Goal: Communication & Community: Answer question/provide support

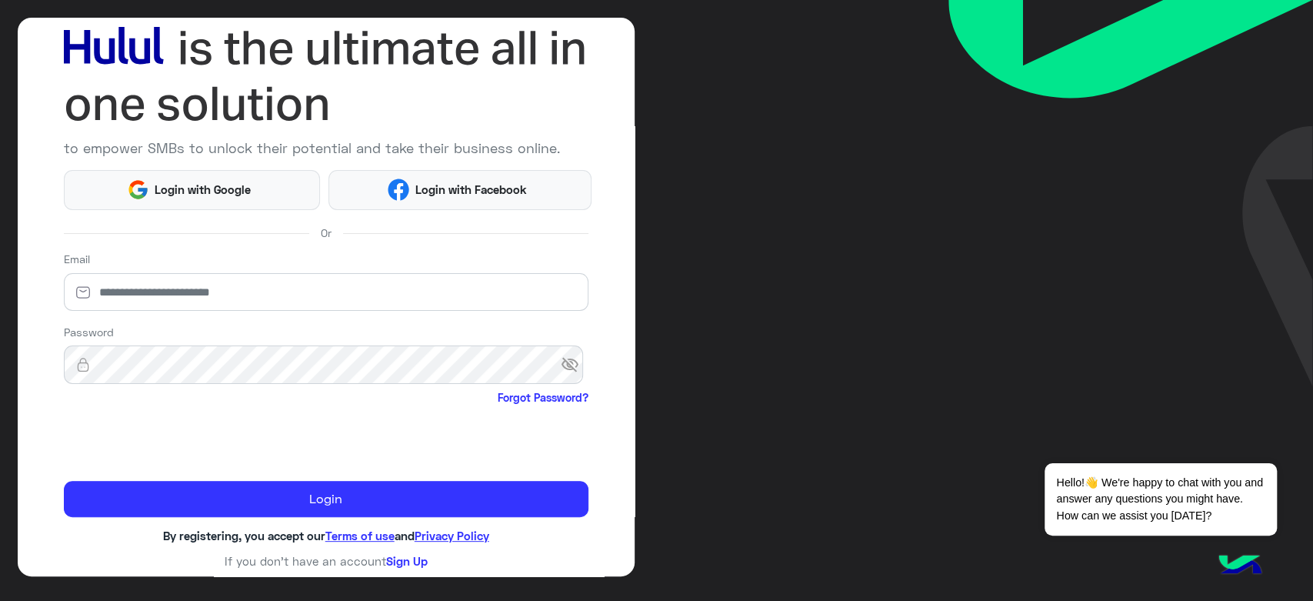
scroll to position [88, 0]
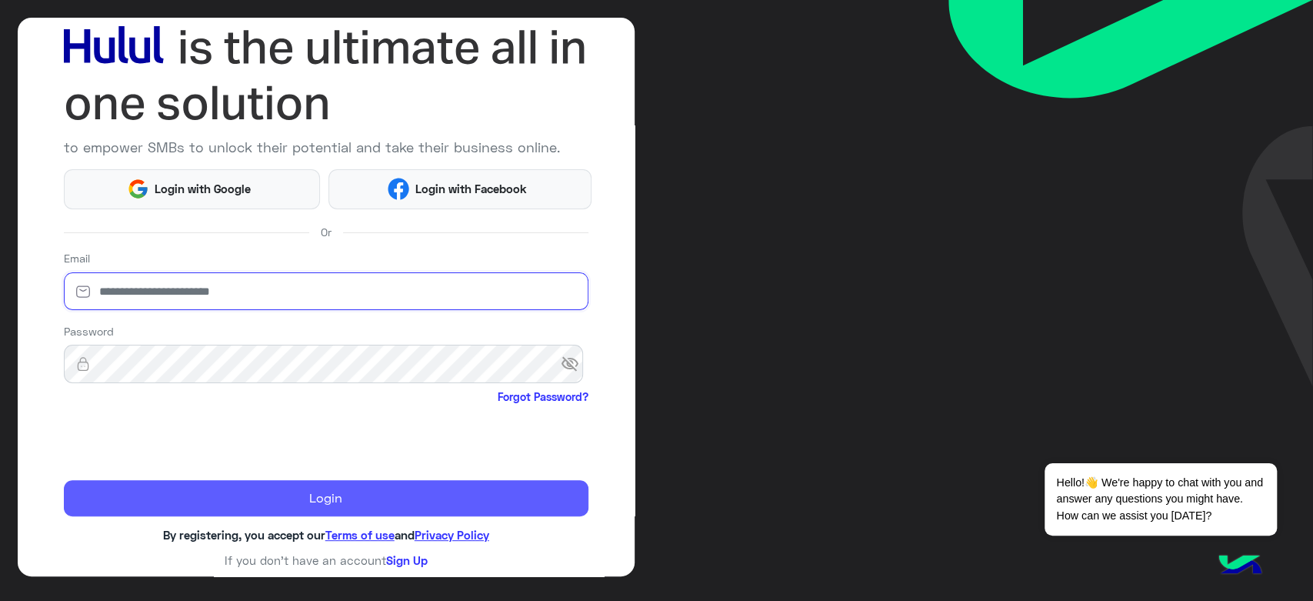
type input "**********"
click at [332, 493] on button "Login" at bounding box center [326, 498] width 525 height 37
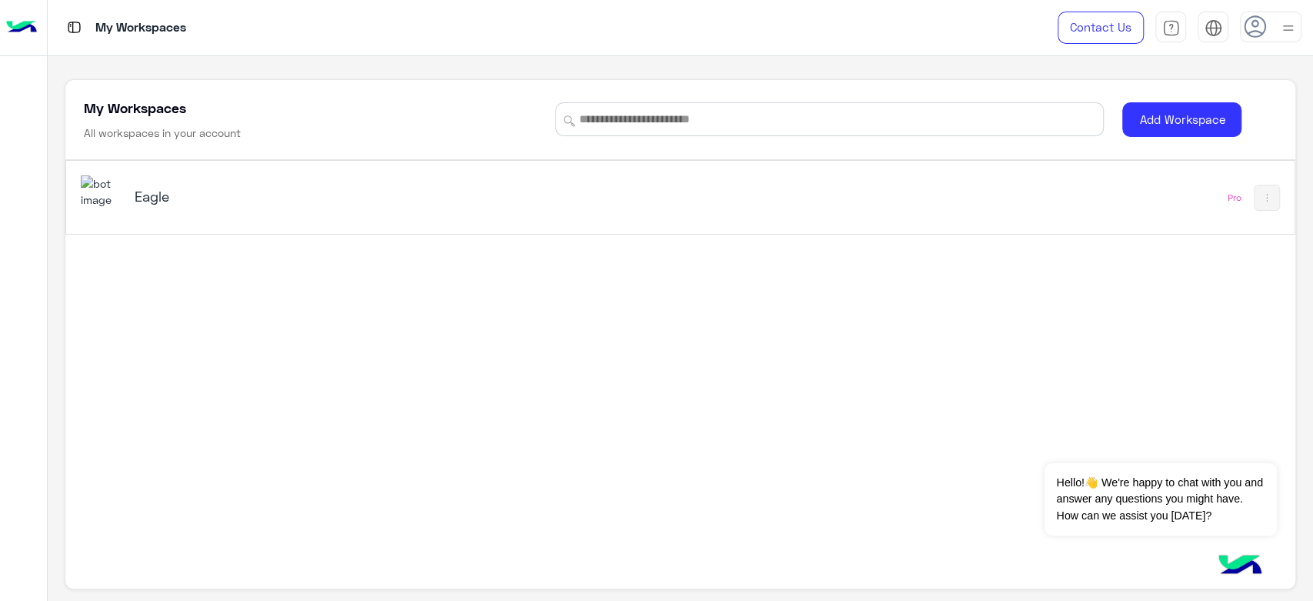
click at [149, 204] on h5 "Eagle" at bounding box center [351, 196] width 432 height 18
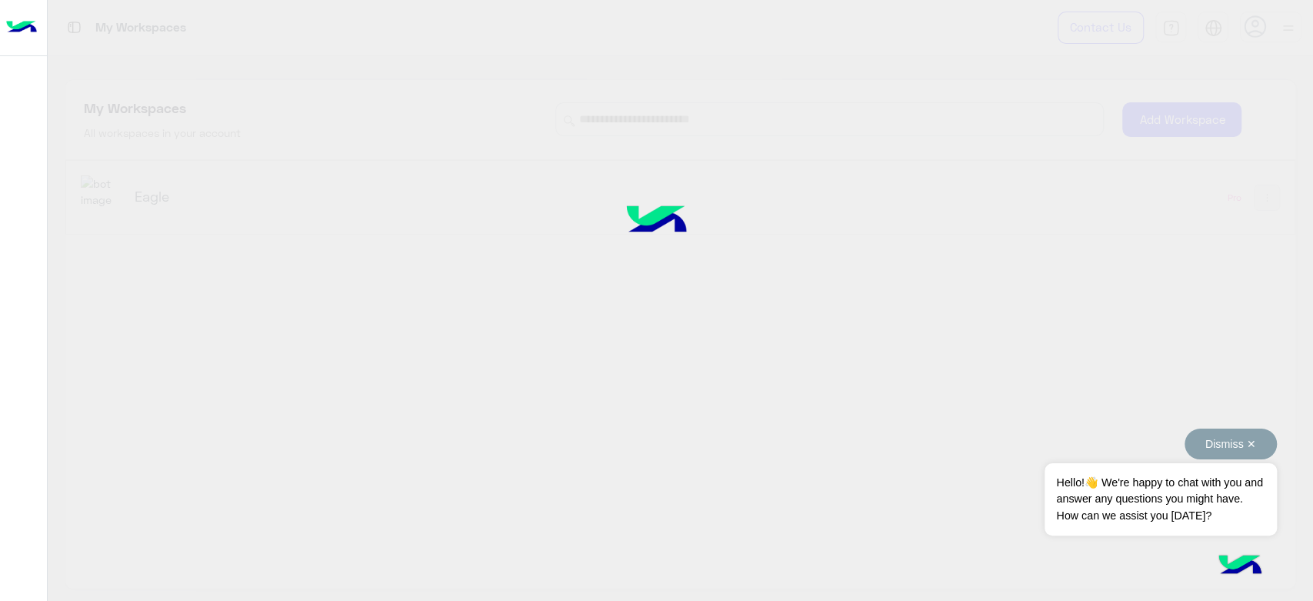
click at [1253, 442] on button "Dismiss ✕" at bounding box center [1231, 443] width 92 height 31
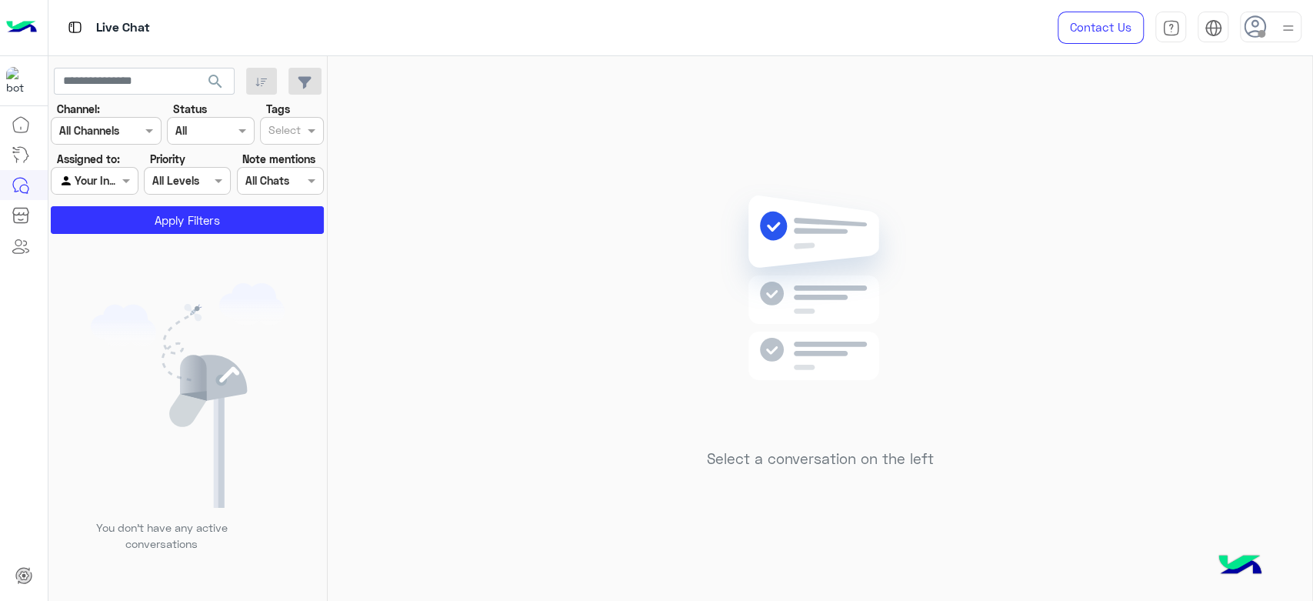
click at [1266, 21] on icon at bounding box center [1255, 26] width 23 height 23
click at [1175, 122] on label "Online" at bounding box center [1206, 118] width 168 height 28
click at [573, 259] on div "Select a conversation on the left" at bounding box center [820, 331] width 985 height 551
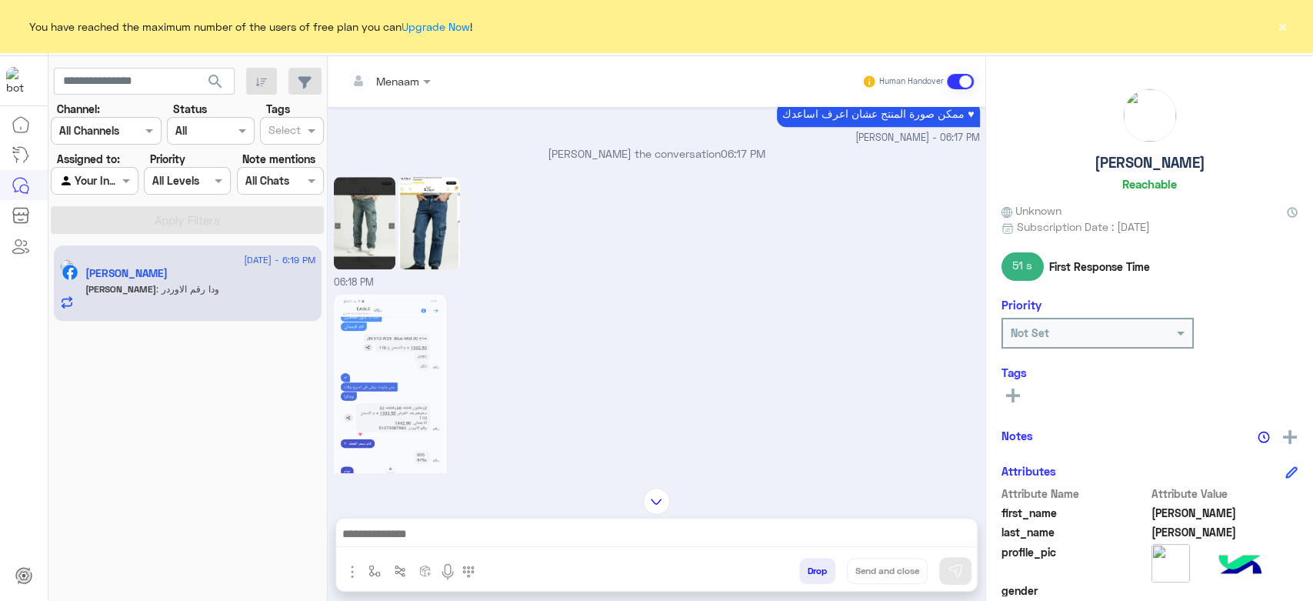
scroll to position [1121, 0]
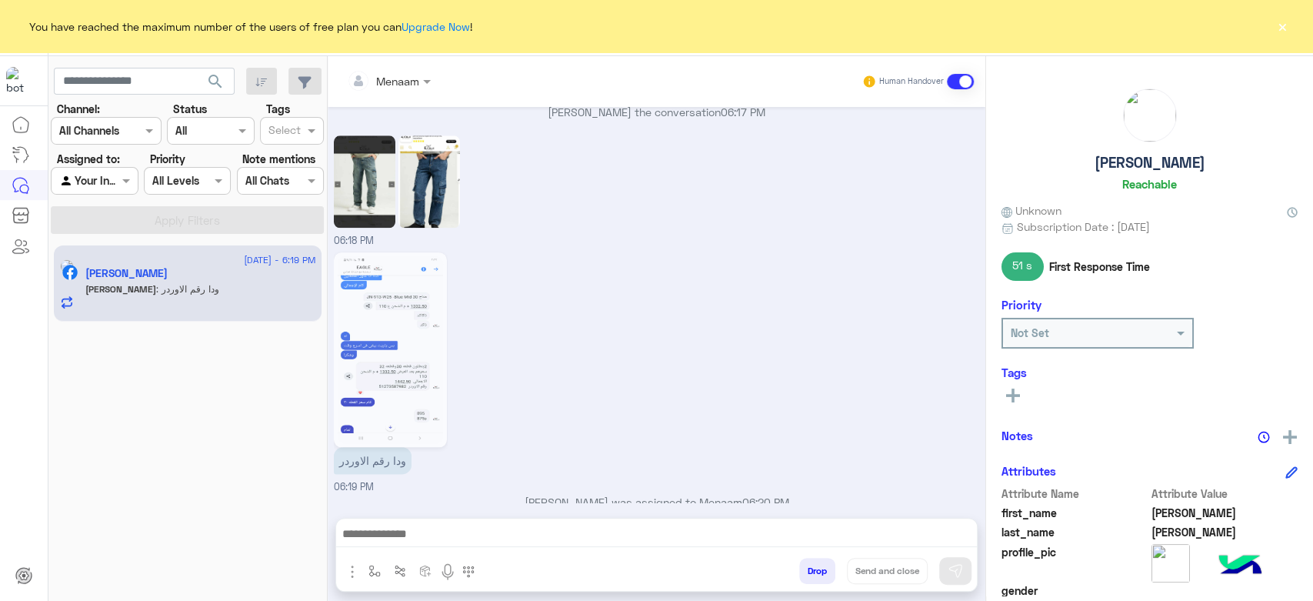
click at [371, 307] on img at bounding box center [390, 349] width 105 height 187
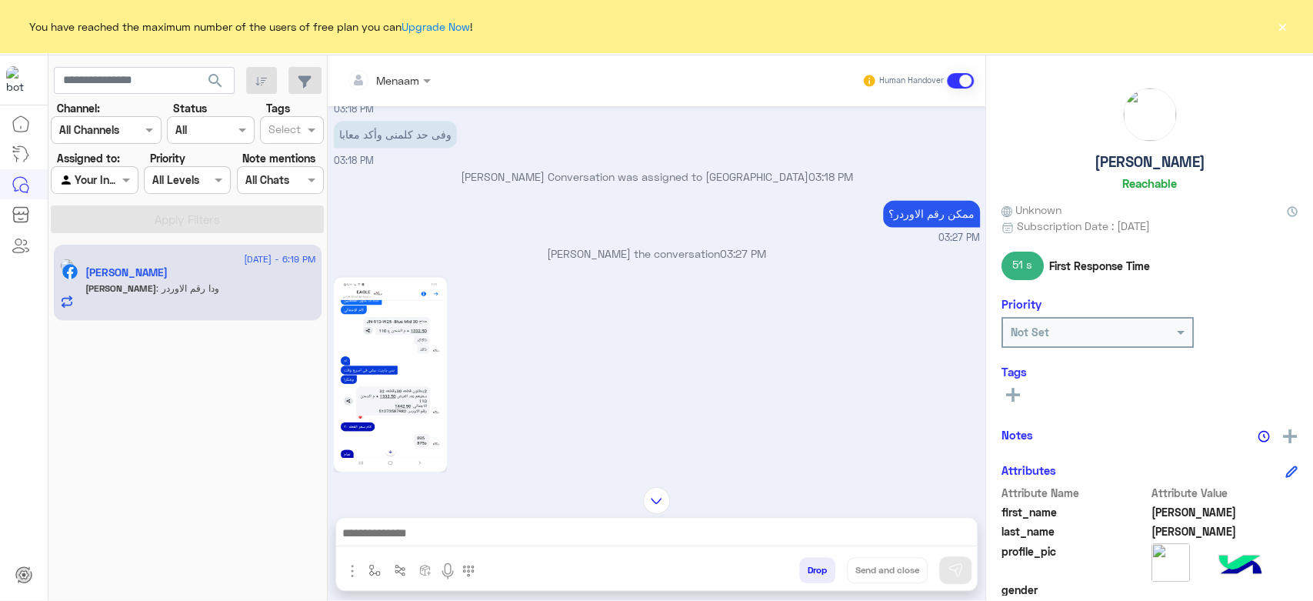
scroll to position [1505, 0]
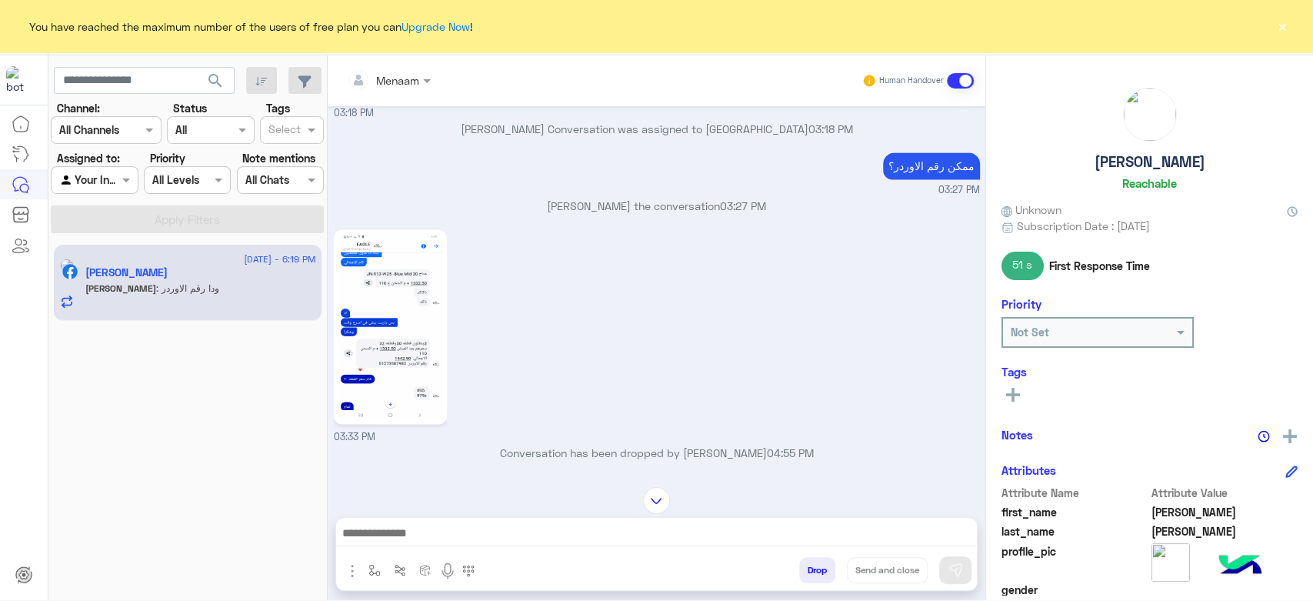
click at [408, 335] on img at bounding box center [390, 326] width 105 height 187
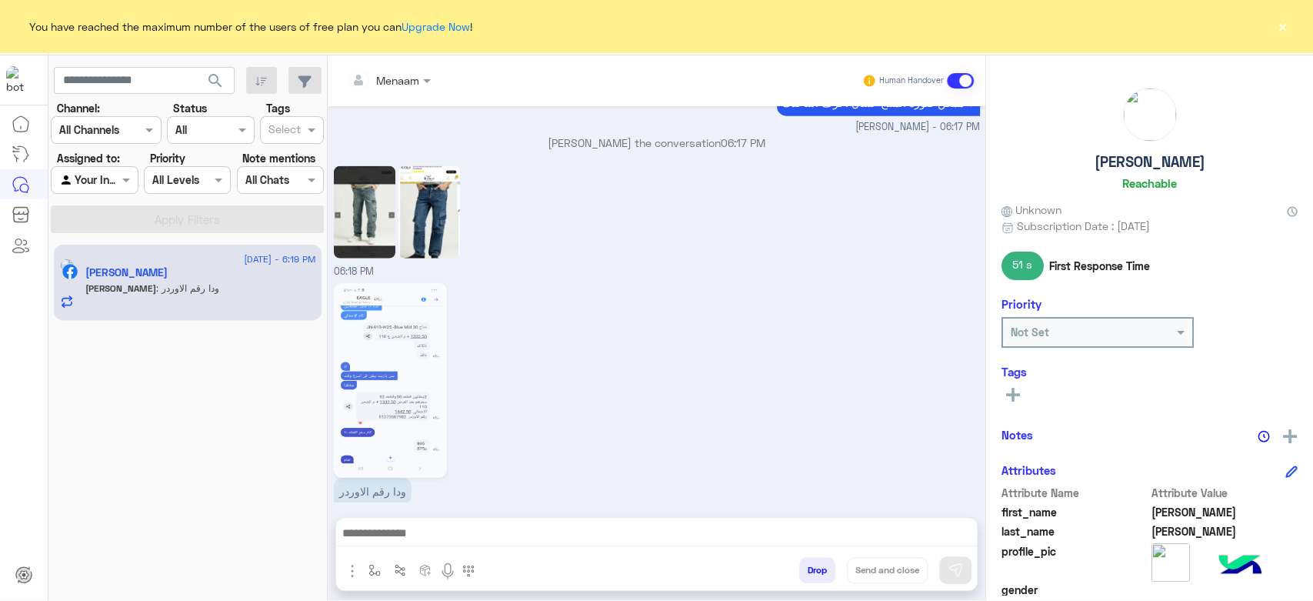
scroll to position [2509, 0]
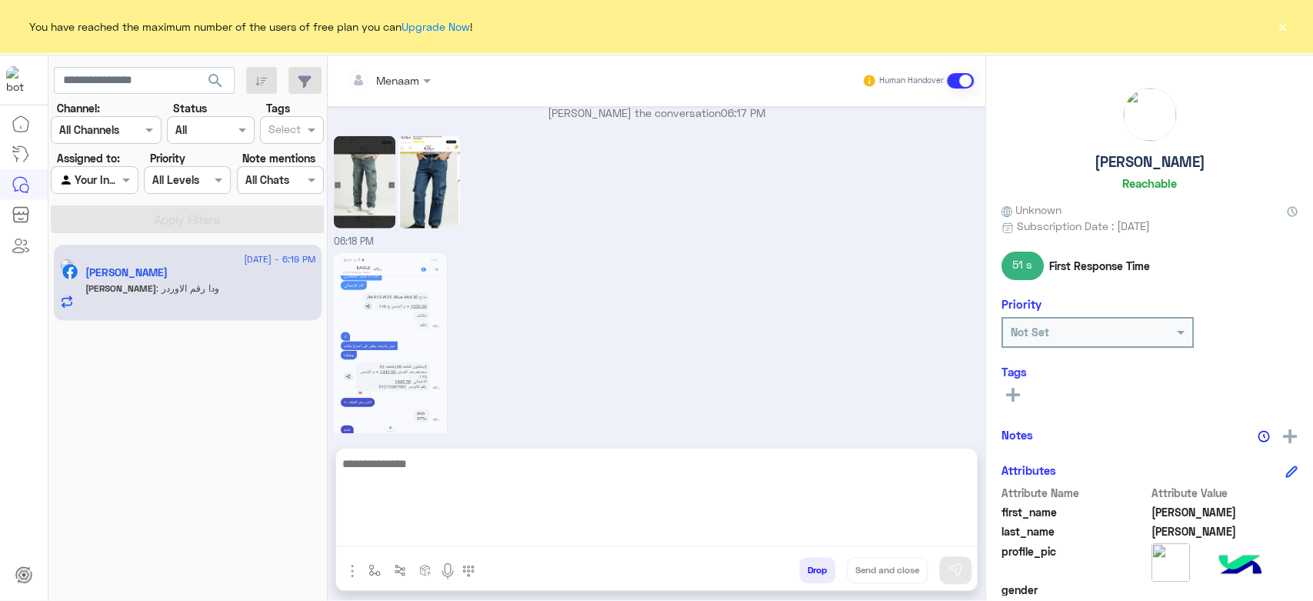
click at [443, 542] on textarea at bounding box center [656, 500] width 641 height 92
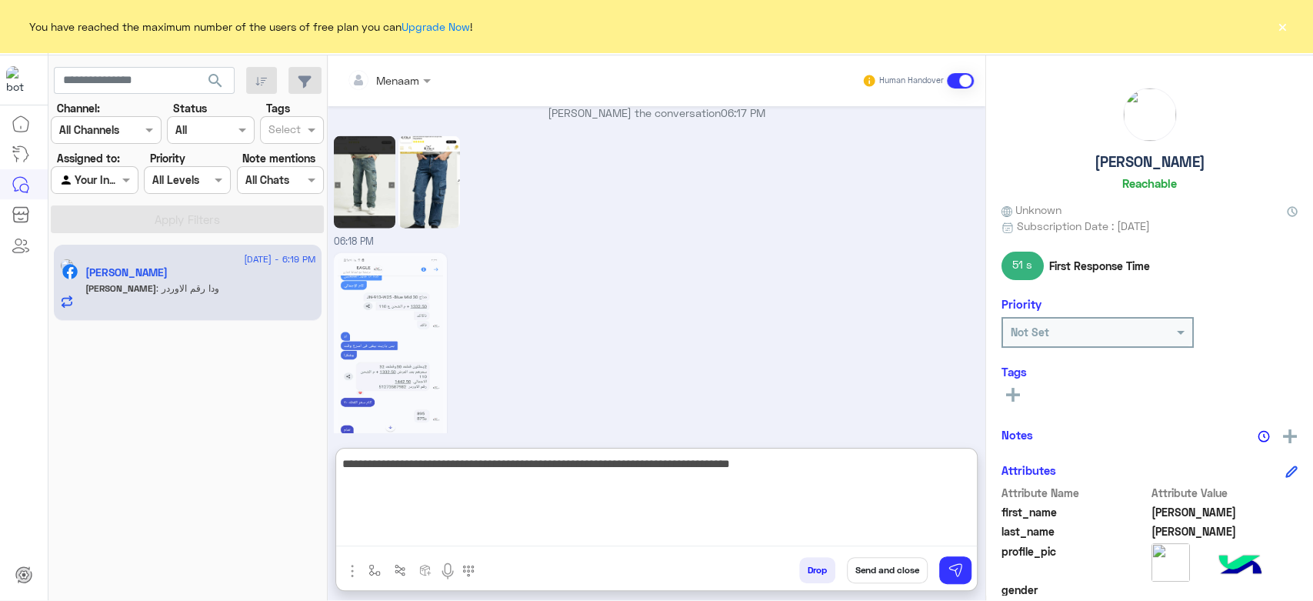
type textarea "**********"
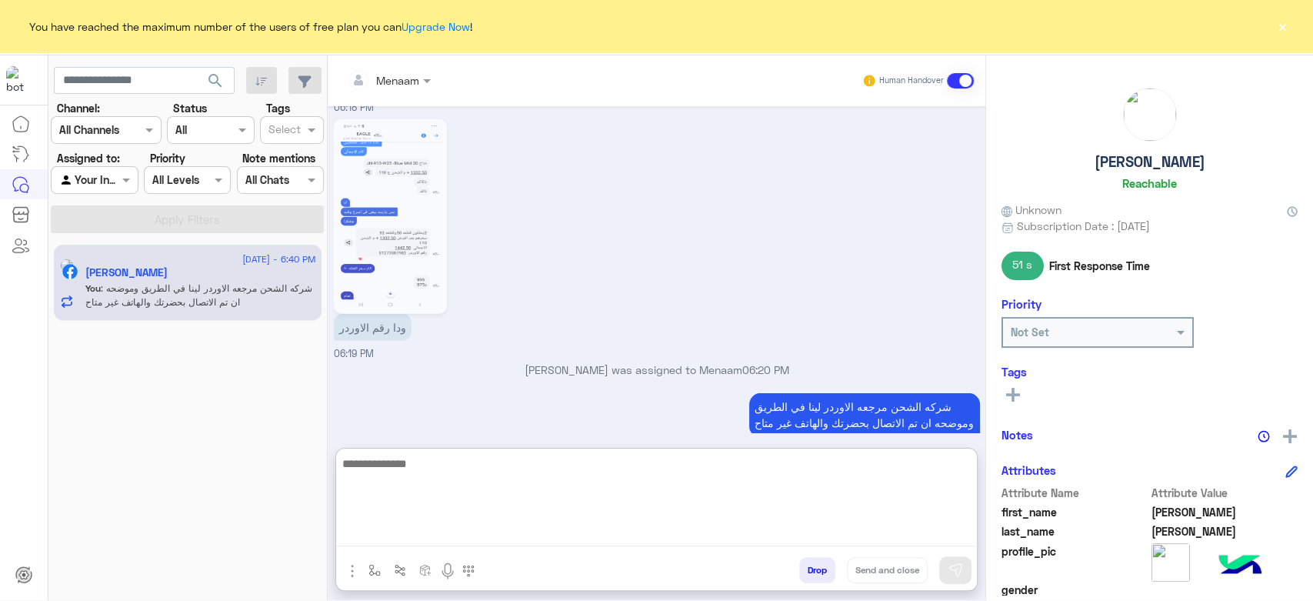
scroll to position [2671, 0]
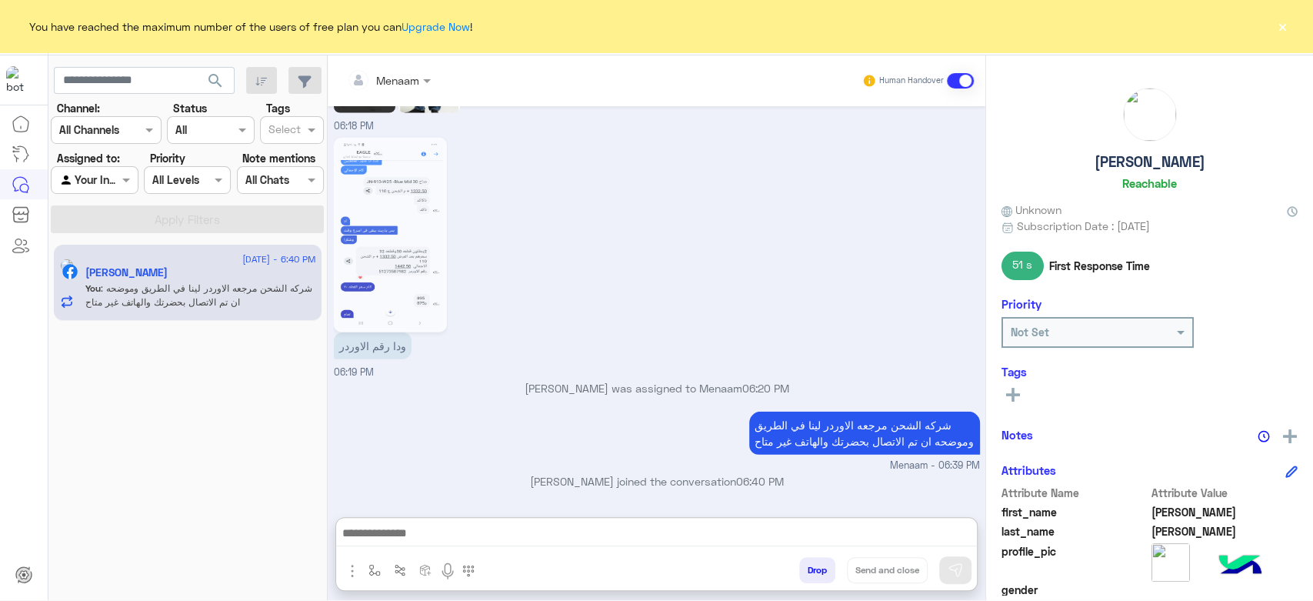
click at [1275, 28] on button "×" at bounding box center [1282, 25] width 15 height 15
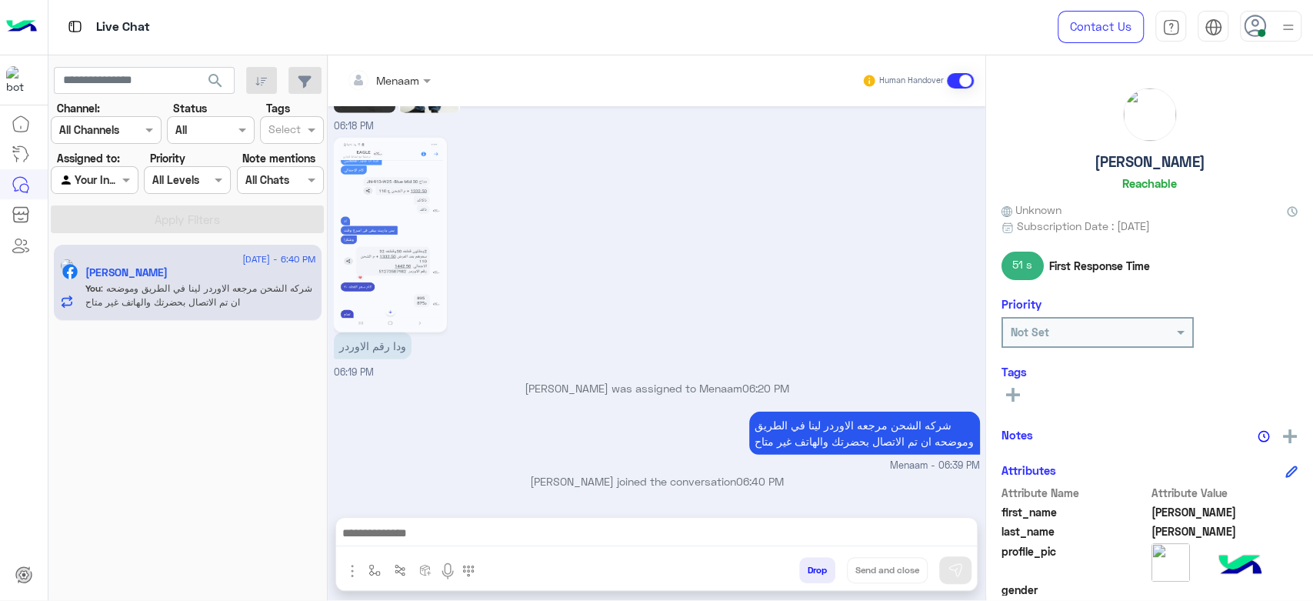
scroll to position [2602, 0]
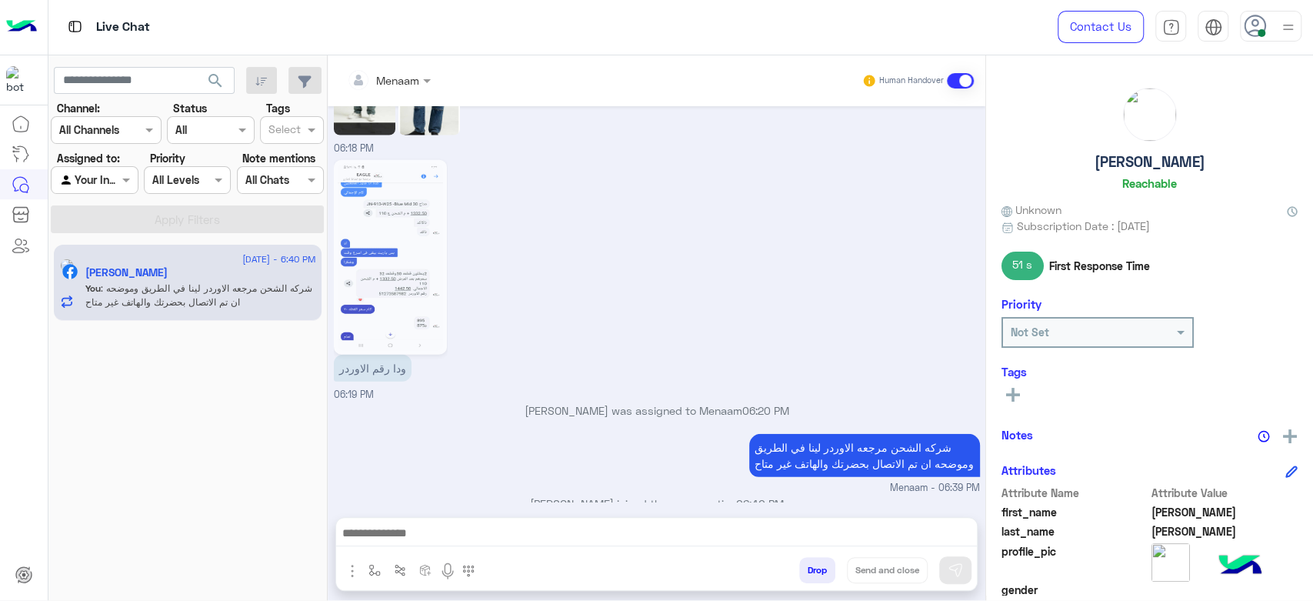
click at [1125, 165] on h5 "احمد صلاح" at bounding box center [1150, 162] width 111 height 18
copy h5 "احمد صلاح"
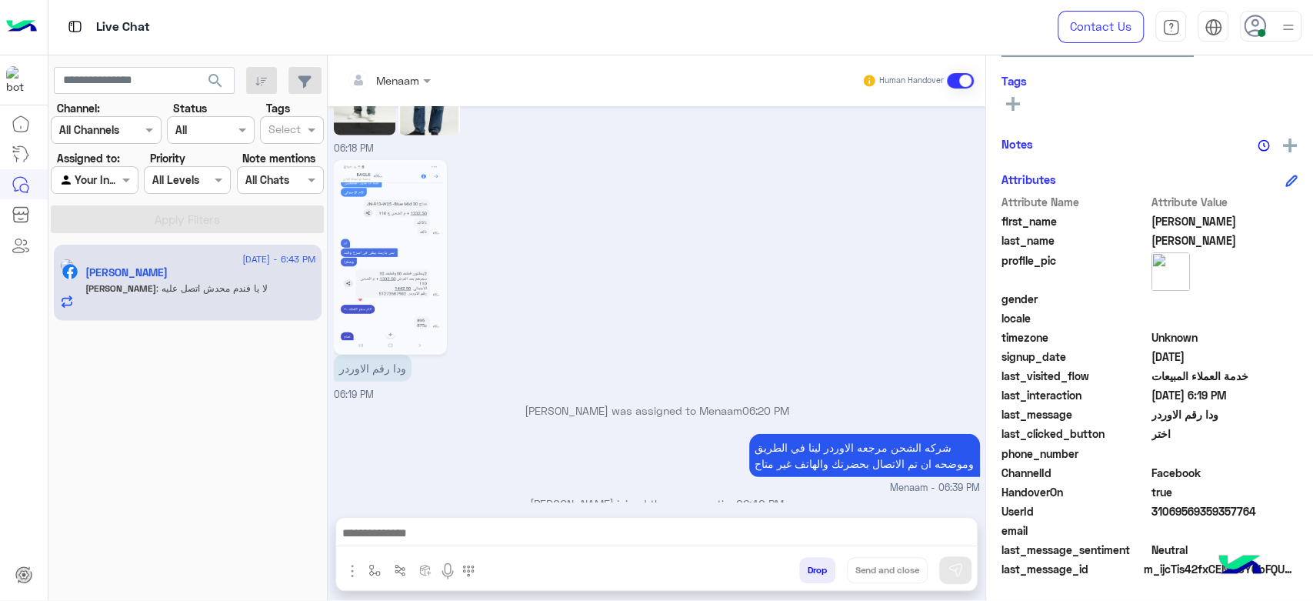
scroll to position [2652, 0]
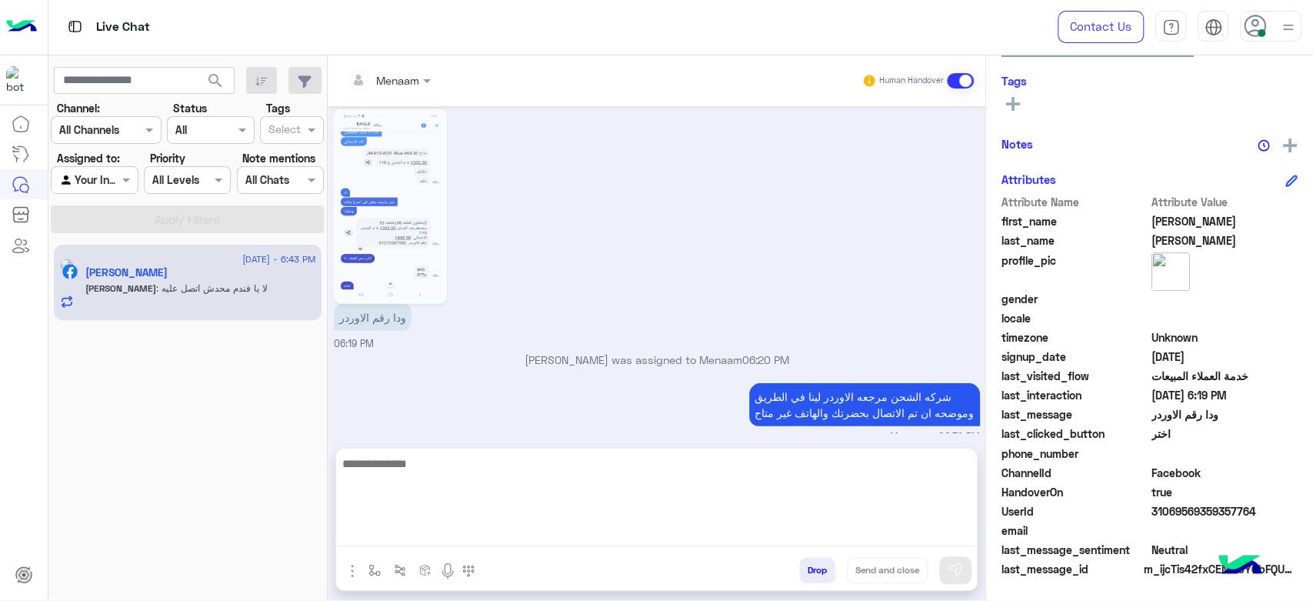
click at [435, 534] on textarea at bounding box center [656, 500] width 641 height 92
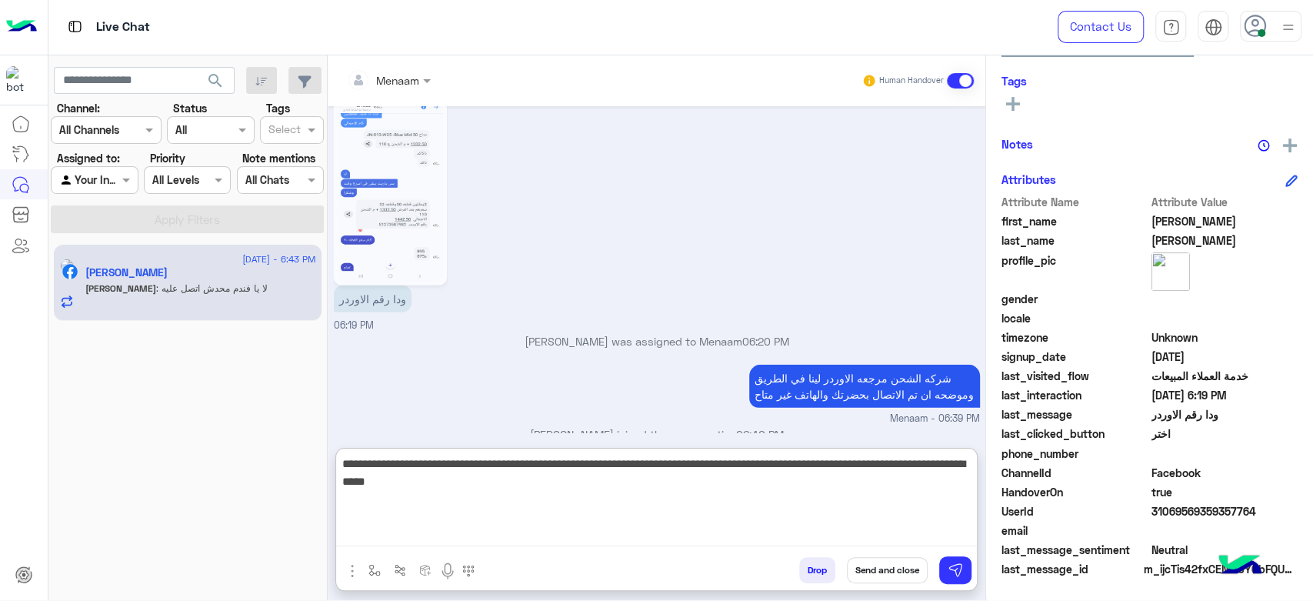
type textarea "**********"
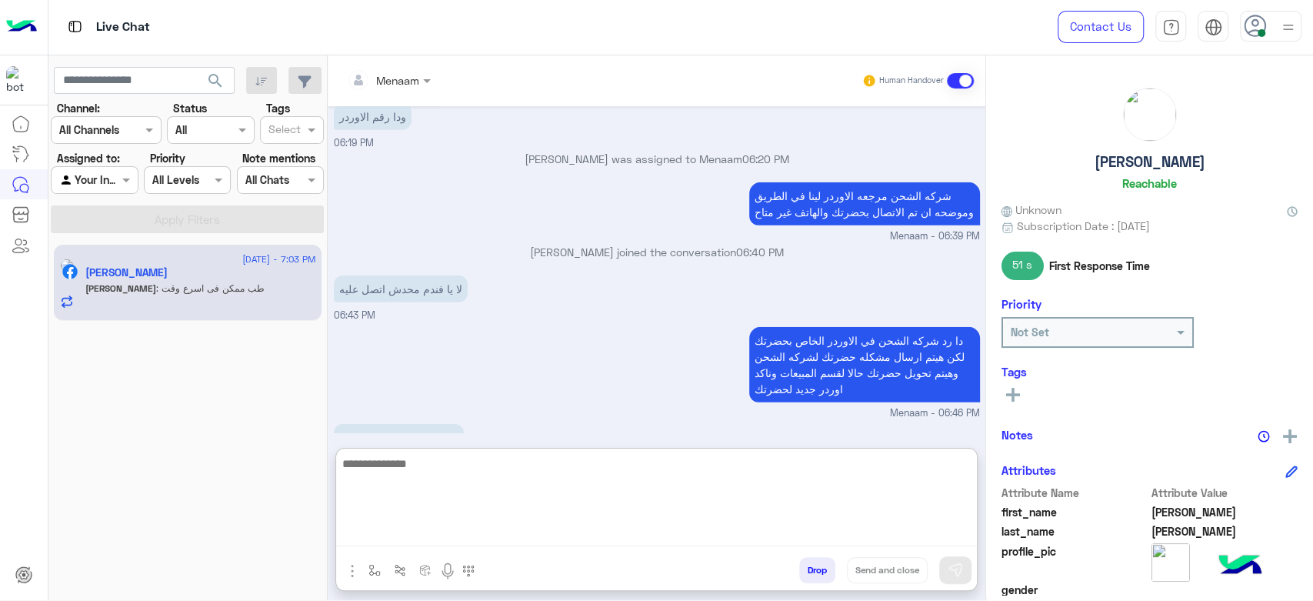
scroll to position [2870, 0]
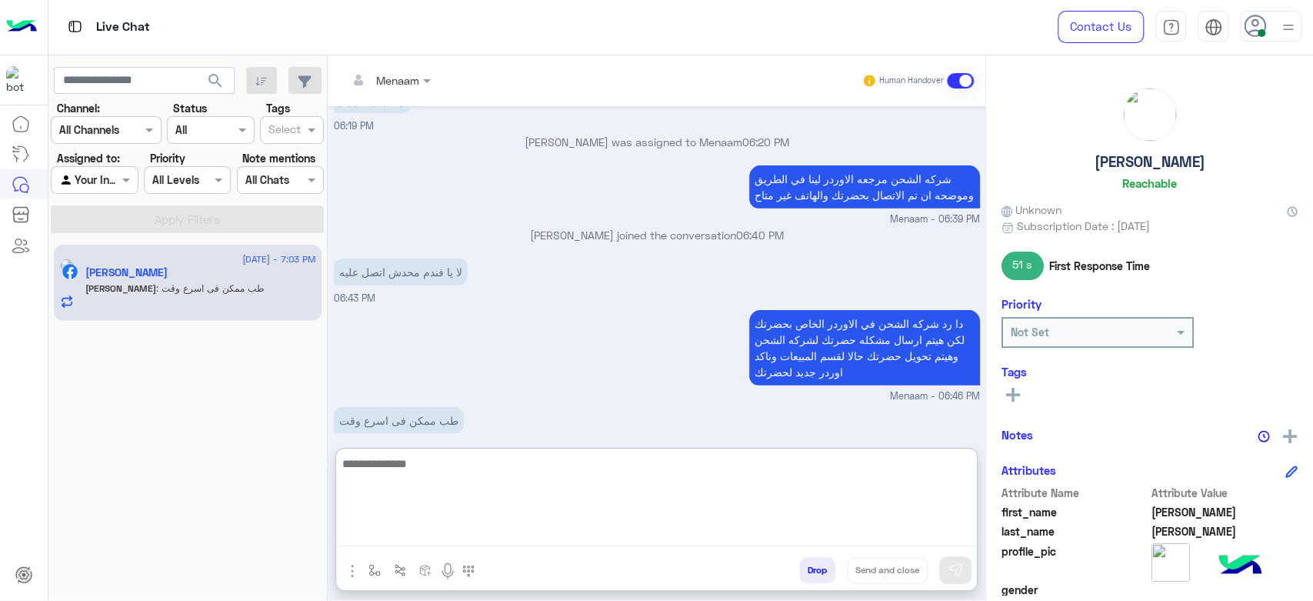
click at [449, 467] on textarea at bounding box center [656, 500] width 641 height 92
type textarea "****"
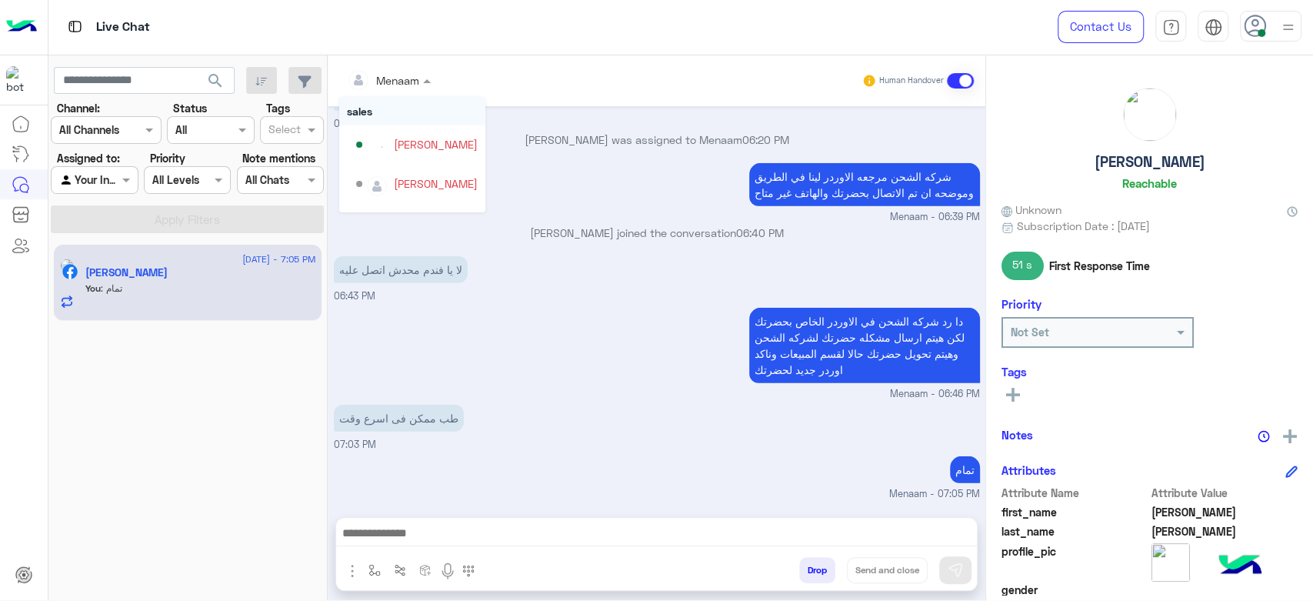
click at [402, 74] on div at bounding box center [388, 80] width 99 height 18
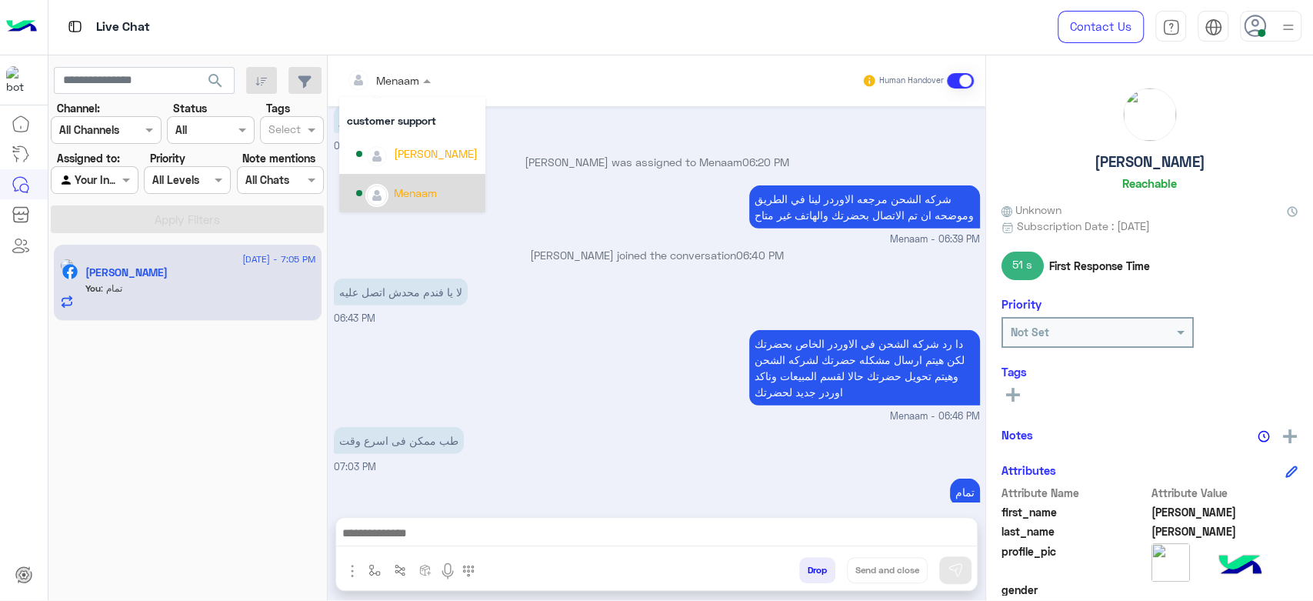
scroll to position [52, 0]
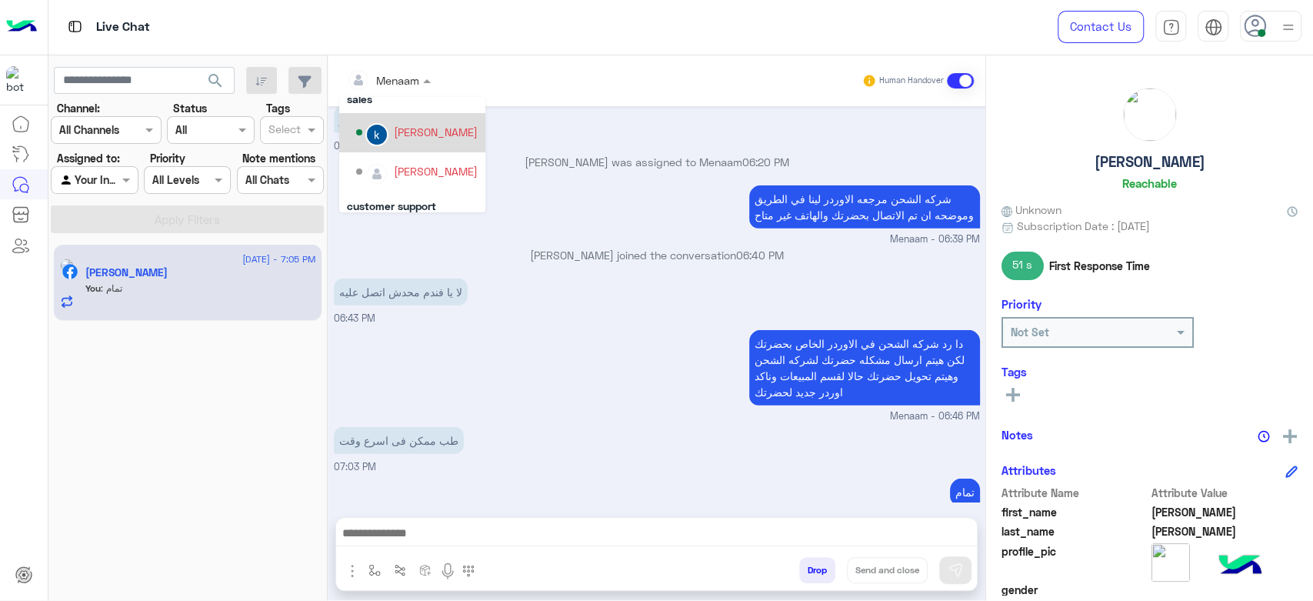
click at [436, 133] on div "[PERSON_NAME]" at bounding box center [436, 132] width 84 height 16
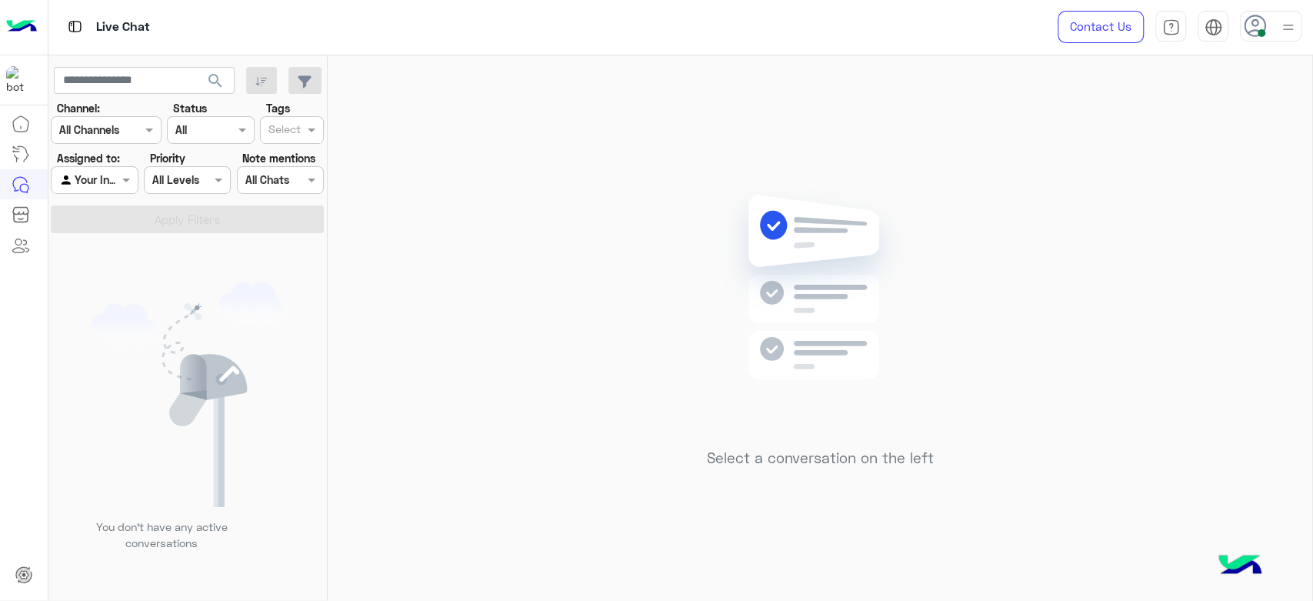
click at [545, 171] on div "Select a conversation on the left" at bounding box center [820, 330] width 985 height 551
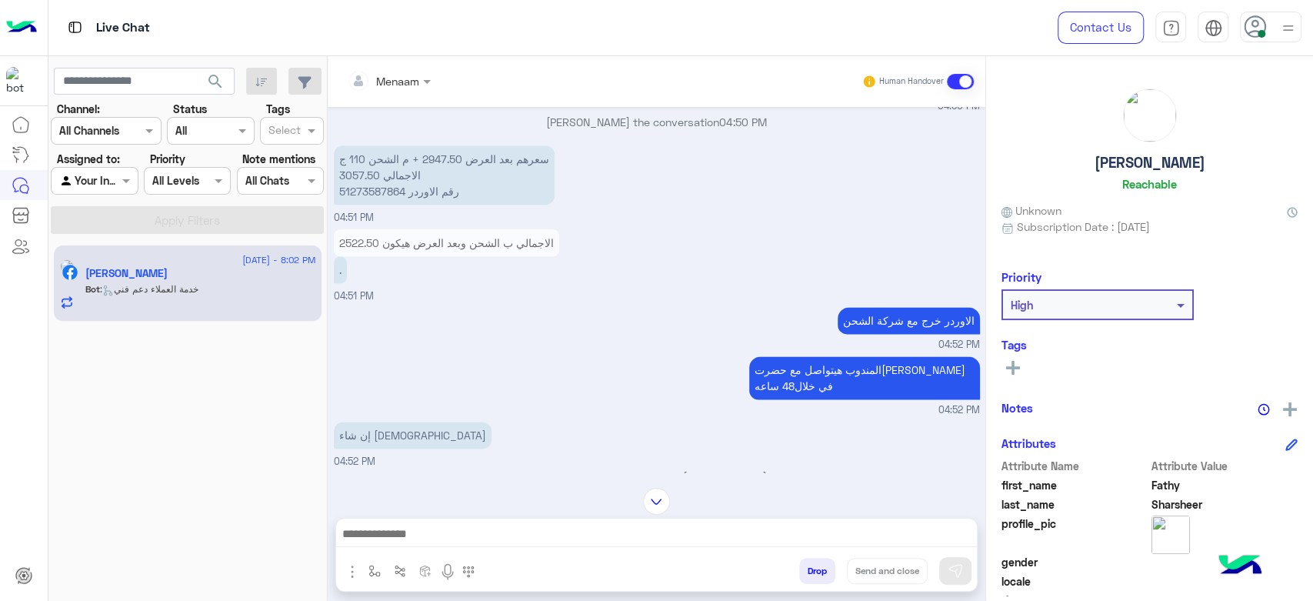
scroll to position [1347, 0]
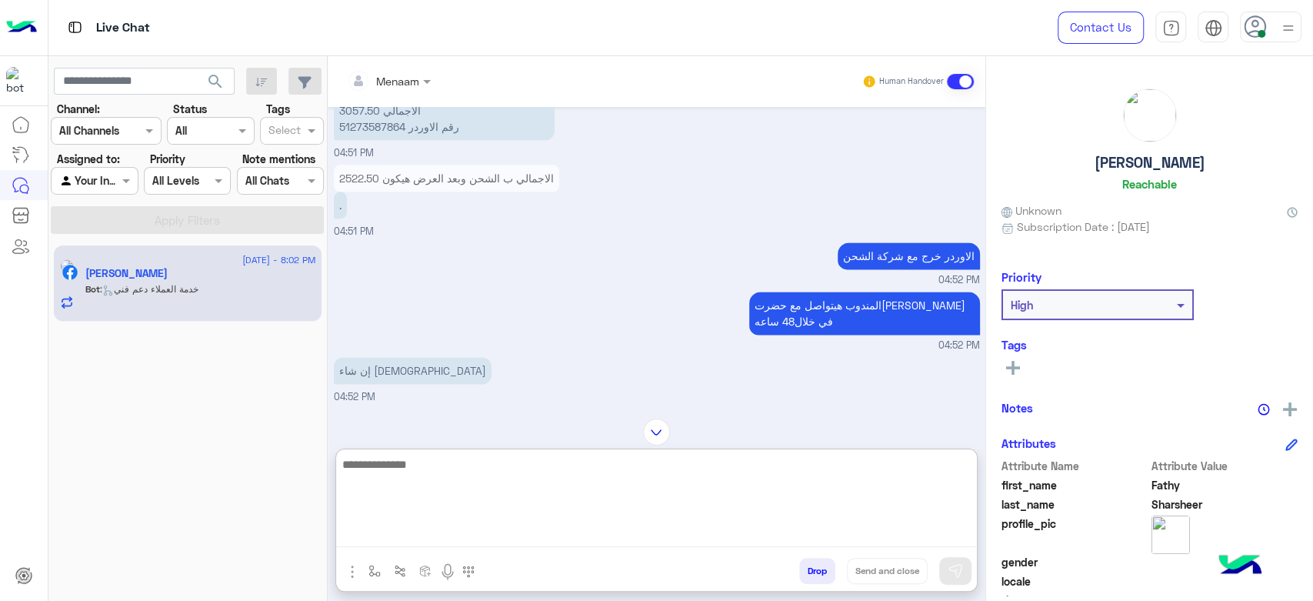
click at [437, 528] on textarea at bounding box center [656, 501] width 641 height 92
type textarea "**********"
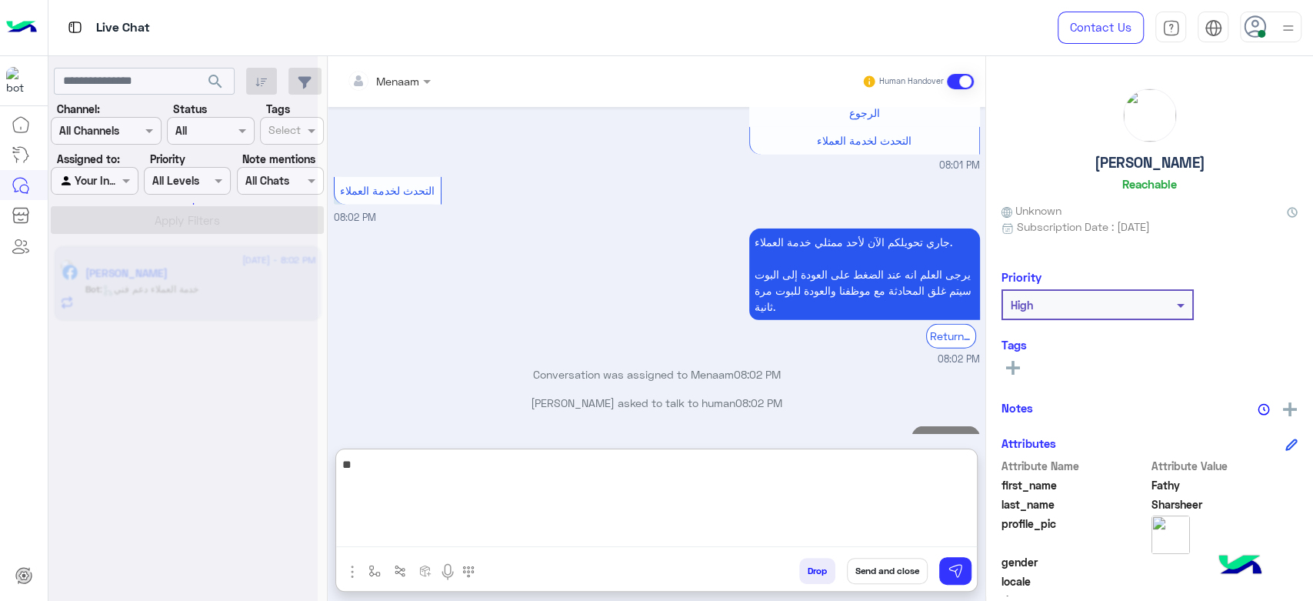
scroll to position [2720, 0]
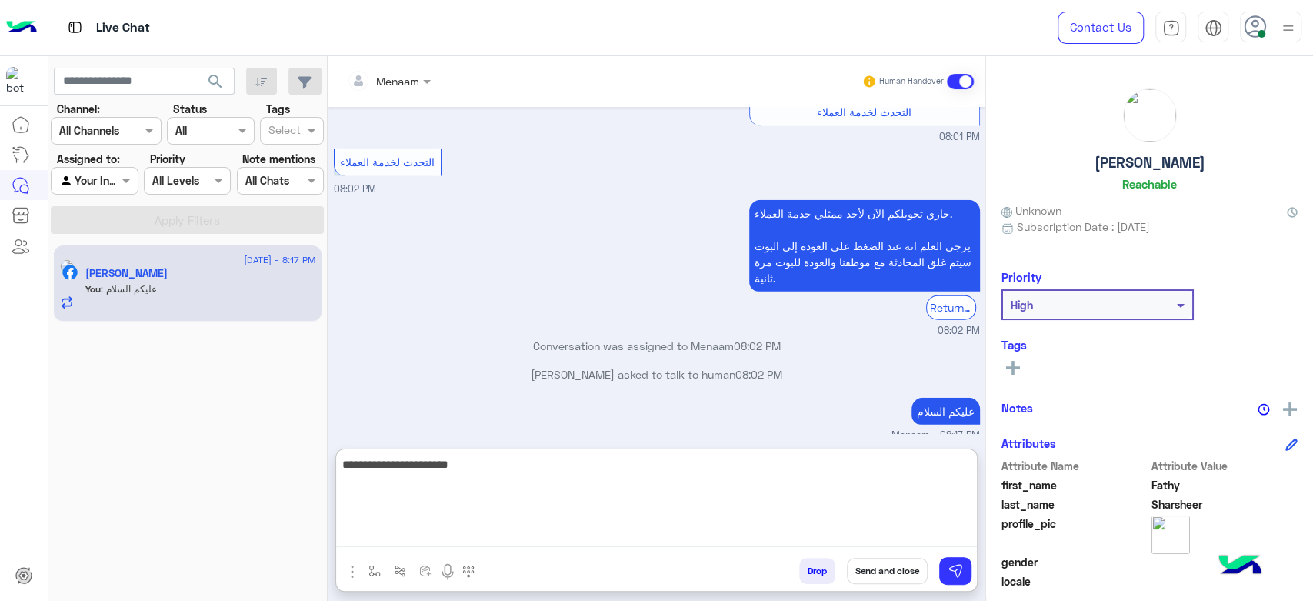
type textarea "**********"
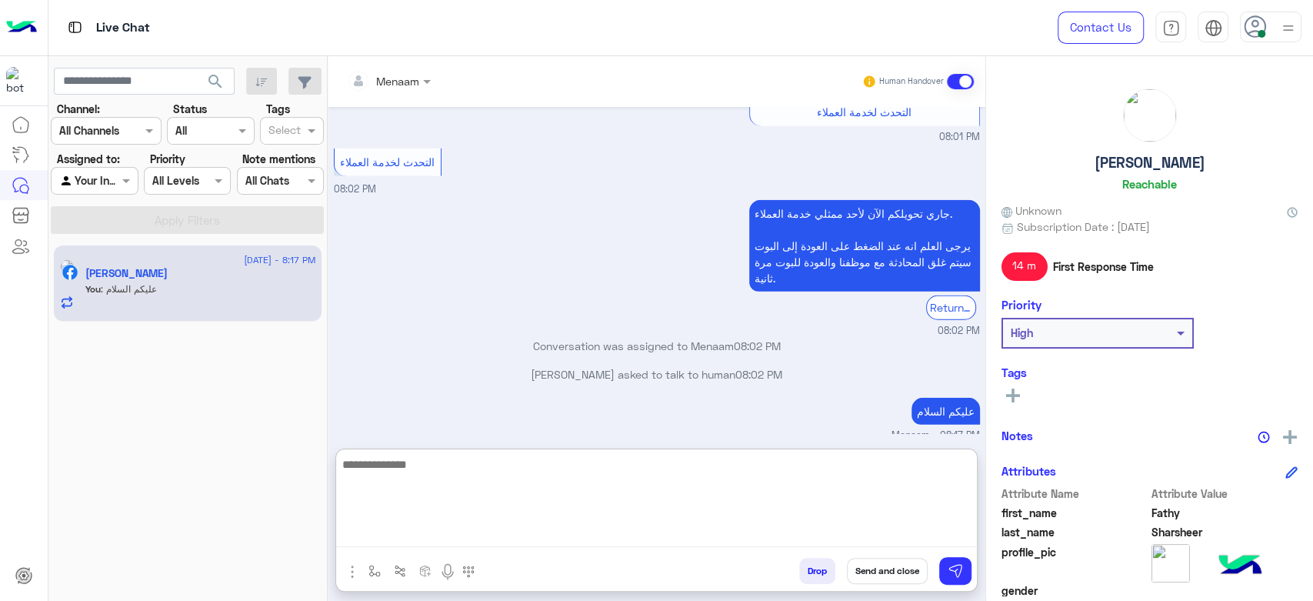
scroll to position [2797, 0]
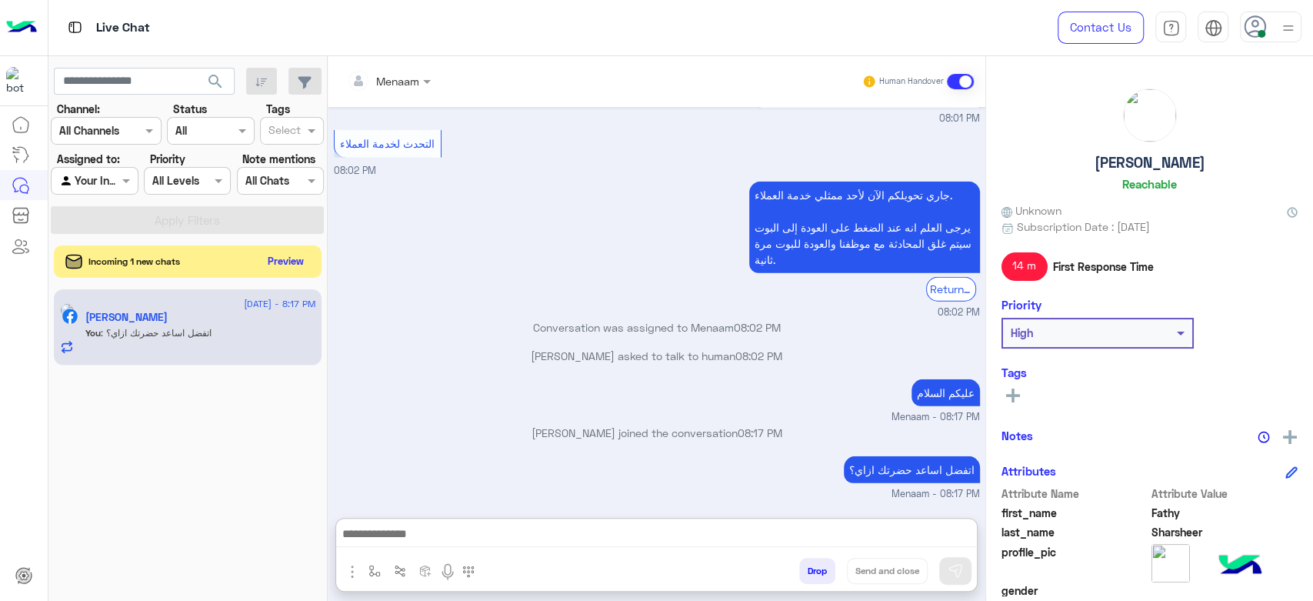
click at [271, 270] on button "Preview" at bounding box center [286, 261] width 48 height 21
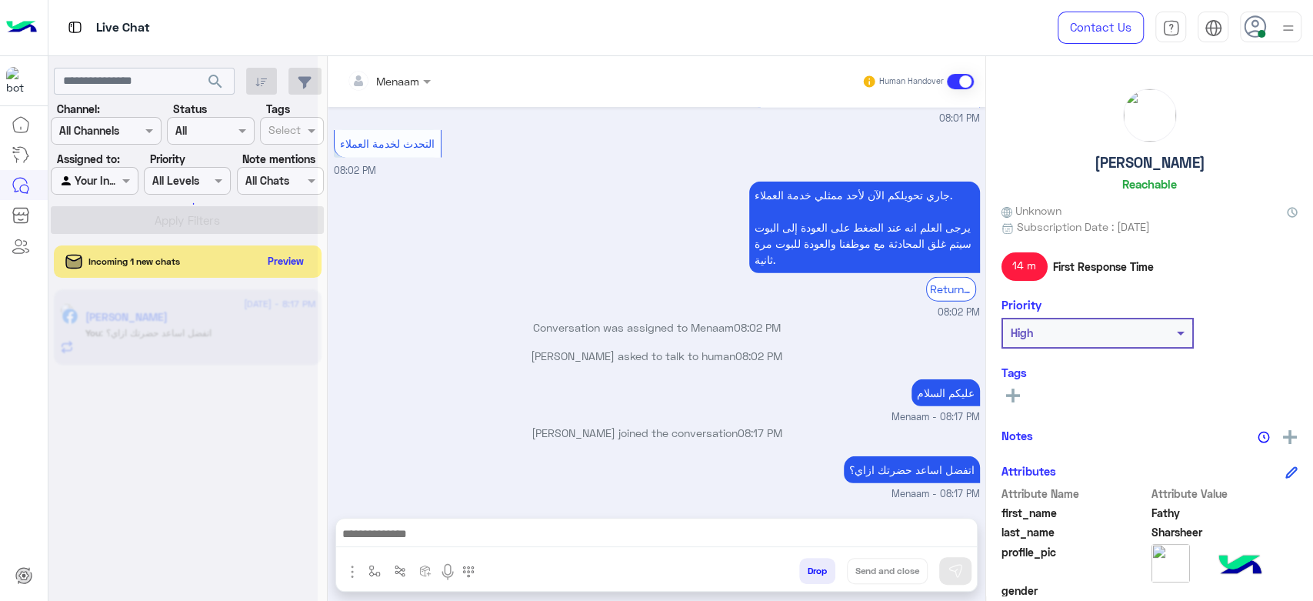
scroll to position [2728, 0]
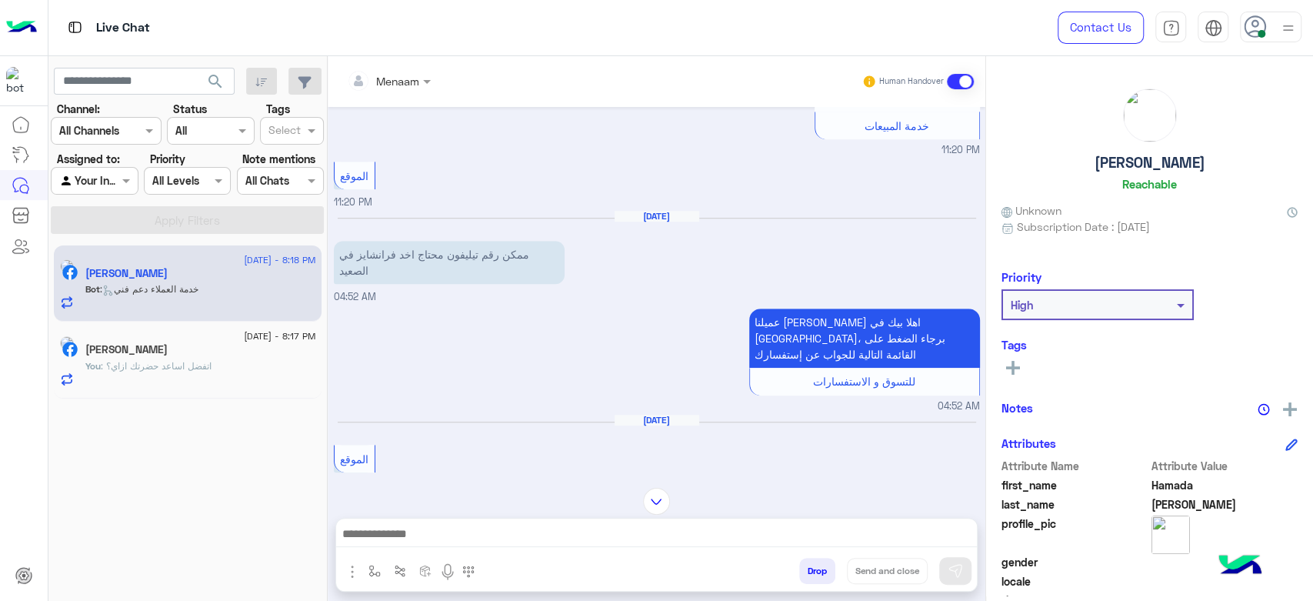
scroll to position [759, 0]
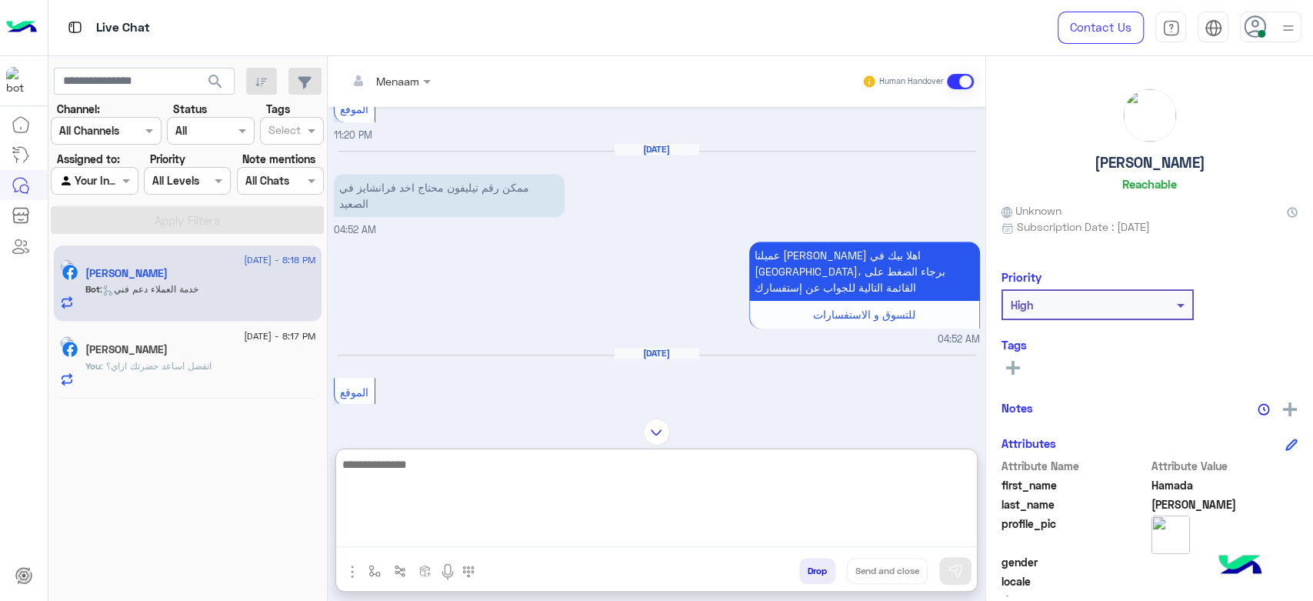
click at [435, 535] on textarea at bounding box center [656, 501] width 641 height 92
type textarea "**********"
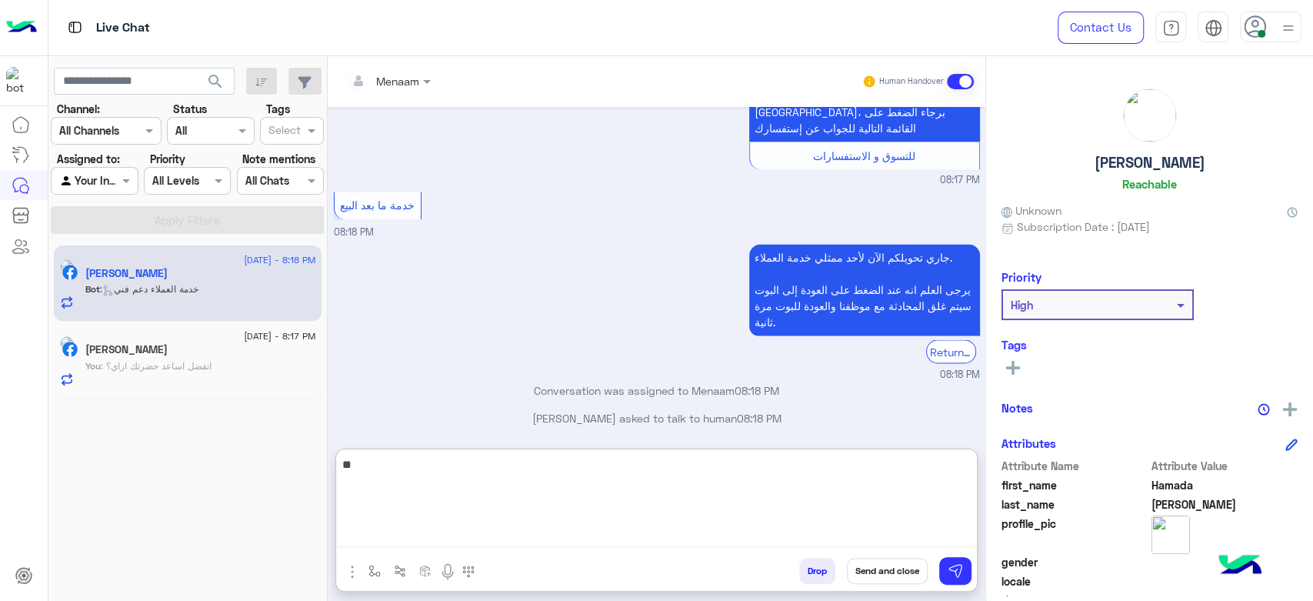
type textarea "*"
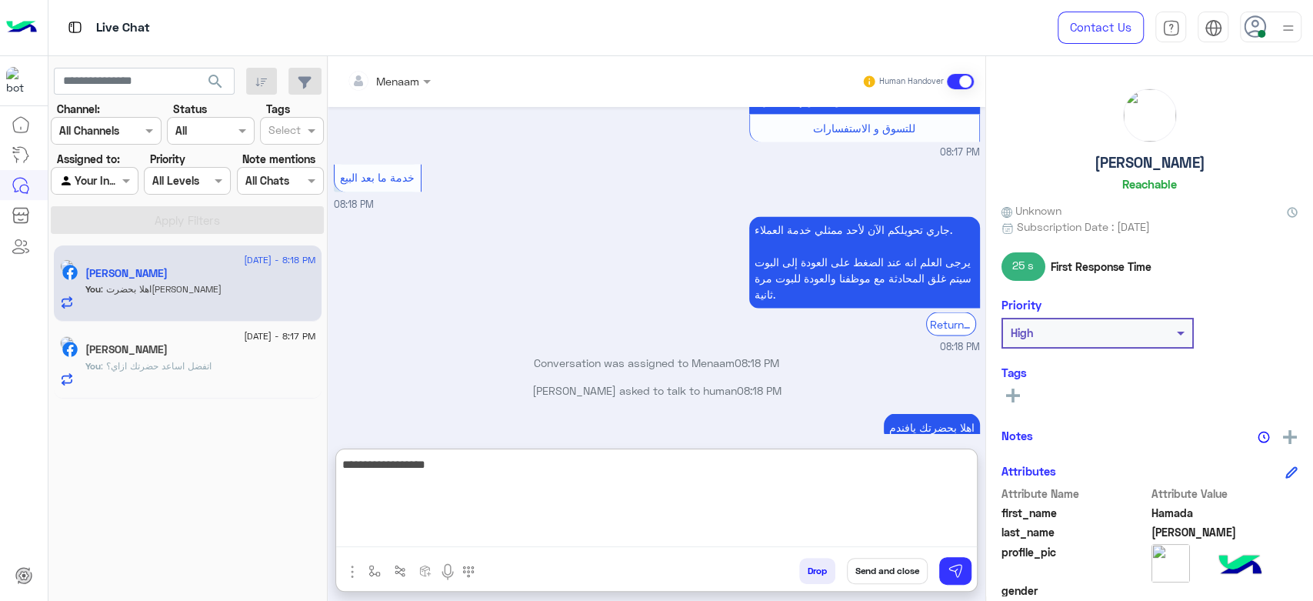
type textarea "**********"
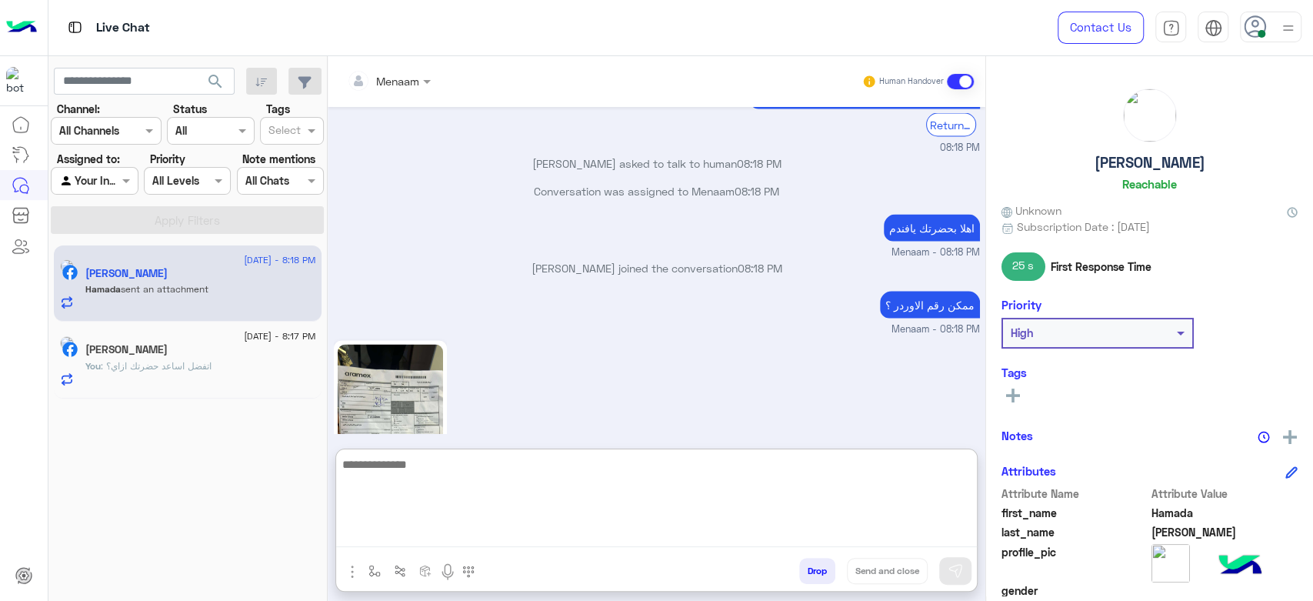
scroll to position [2037, 0]
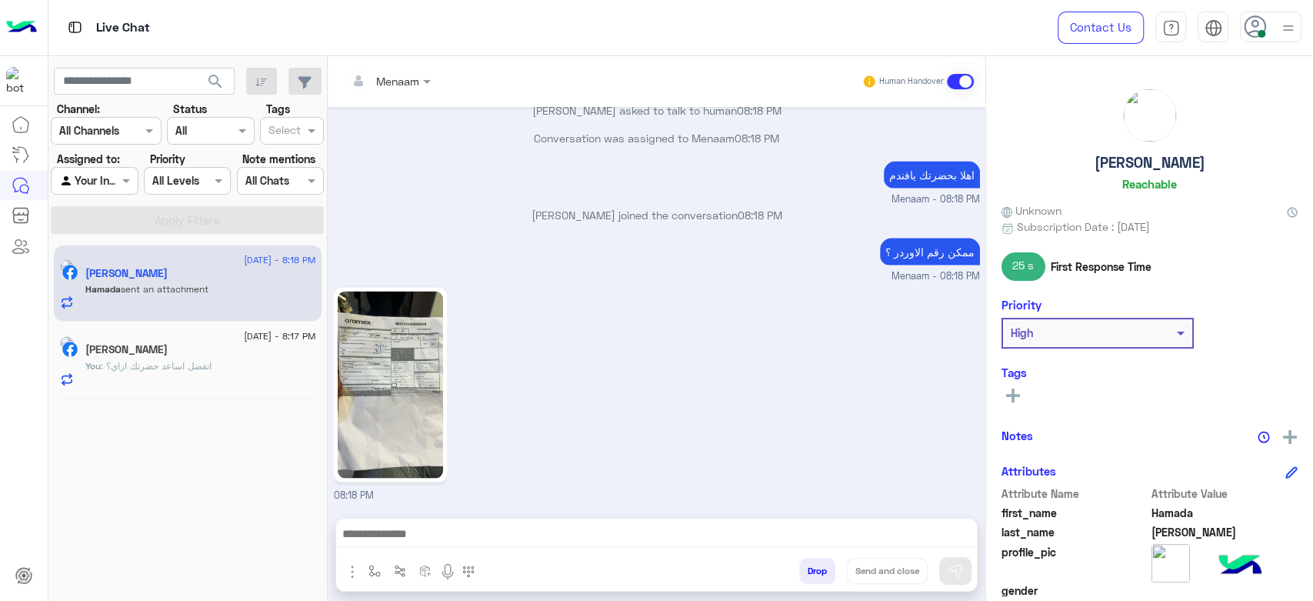
click at [385, 291] on img at bounding box center [390, 384] width 105 height 187
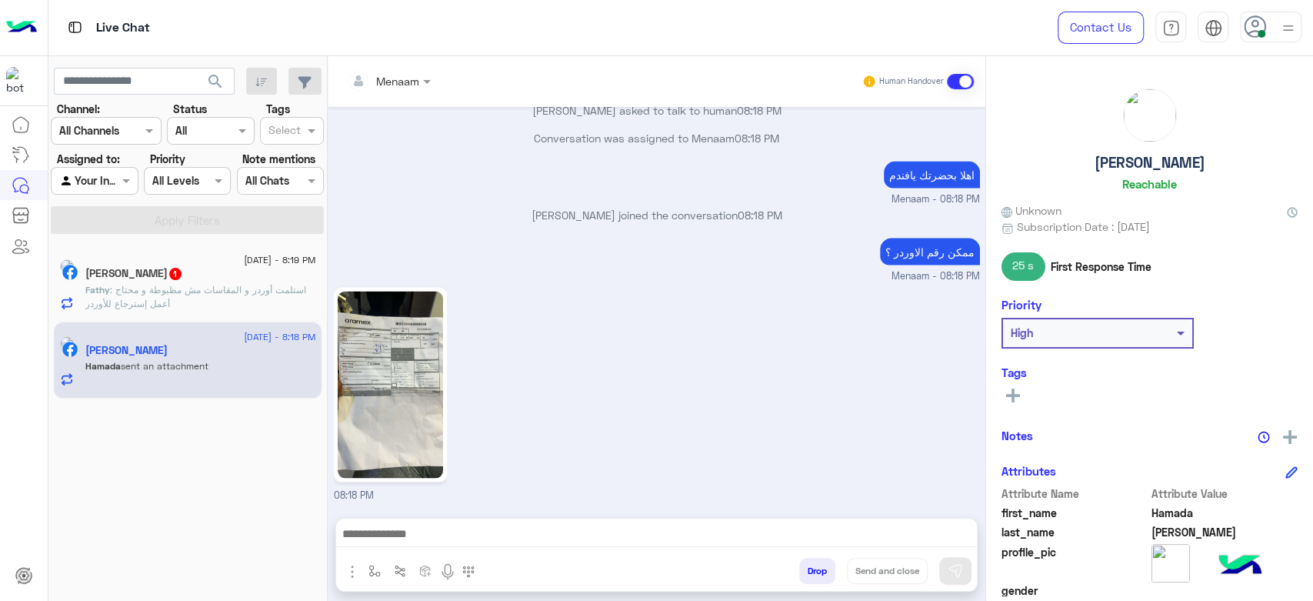
scroll to position [1968, 0]
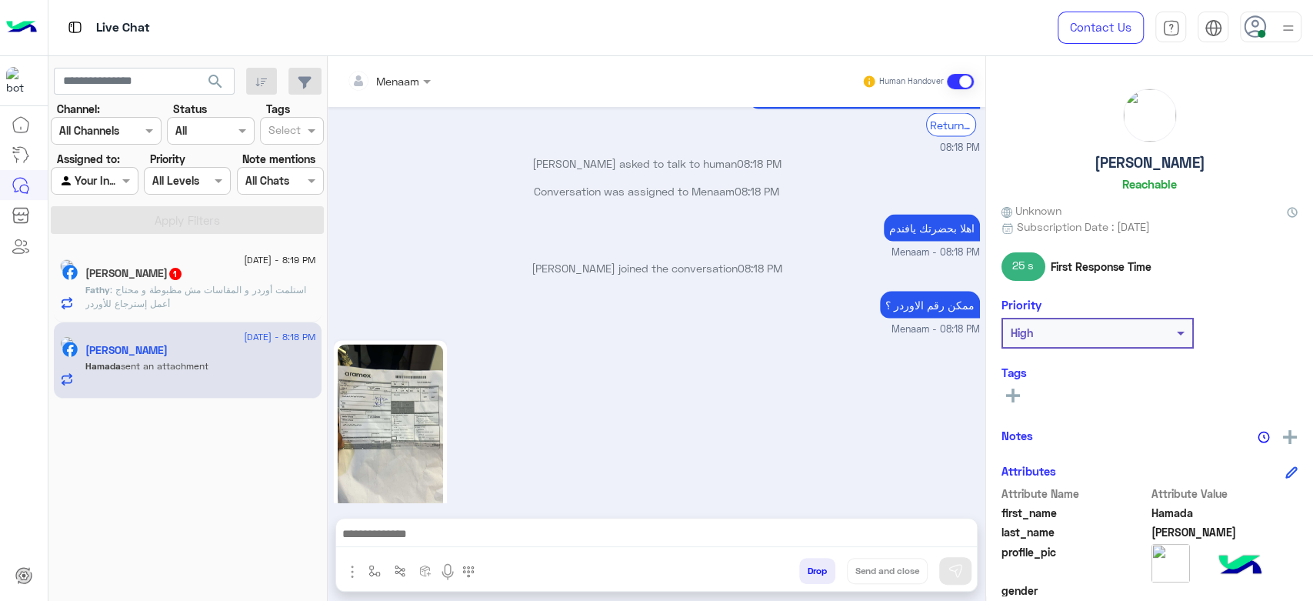
click at [430, 550] on div at bounding box center [656, 537] width 641 height 38
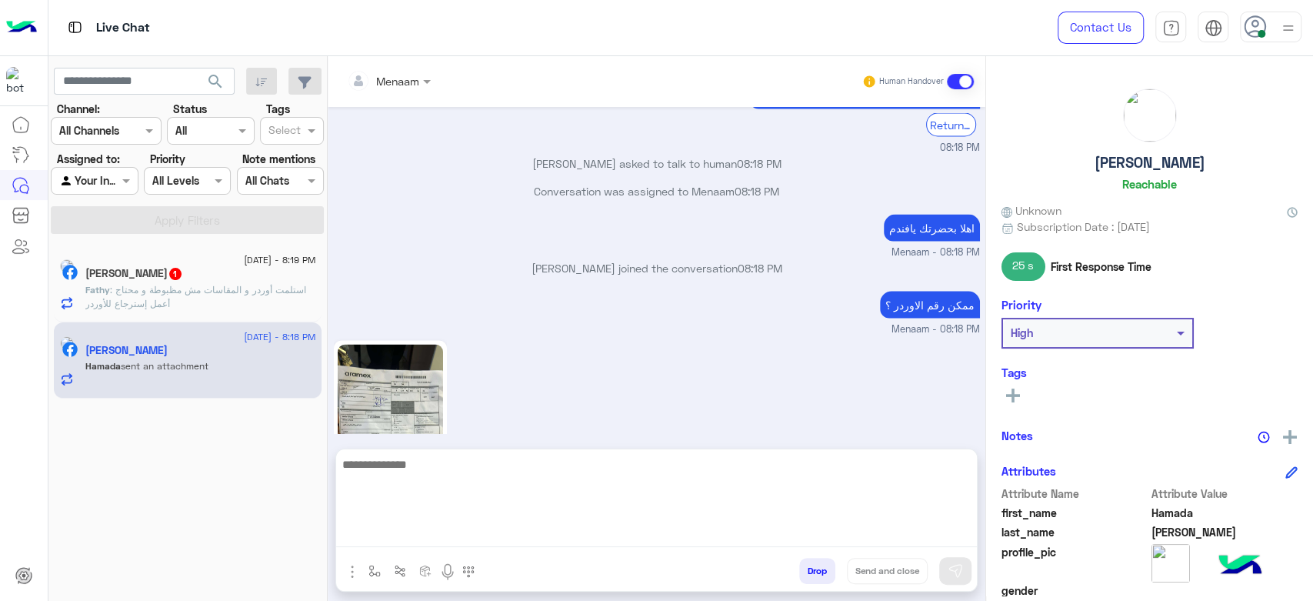
click at [433, 538] on textarea at bounding box center [656, 501] width 641 height 92
type textarea "*"
click at [388, 469] on textarea at bounding box center [656, 501] width 641 height 92
type textarea "**********"
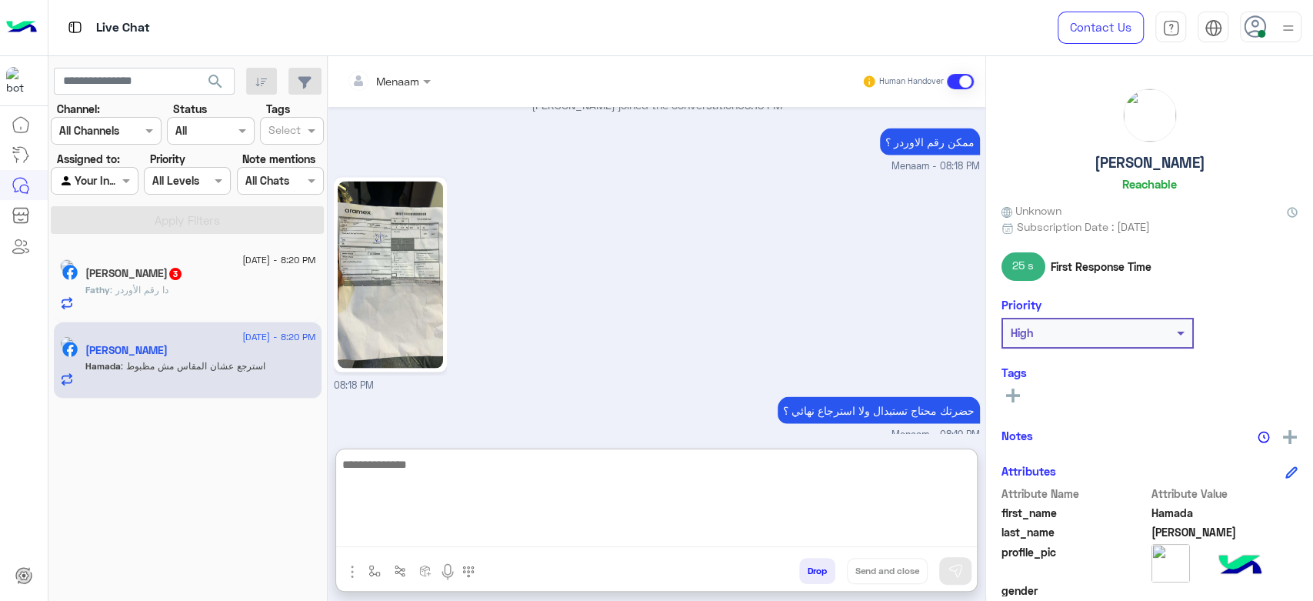
scroll to position [2136, 0]
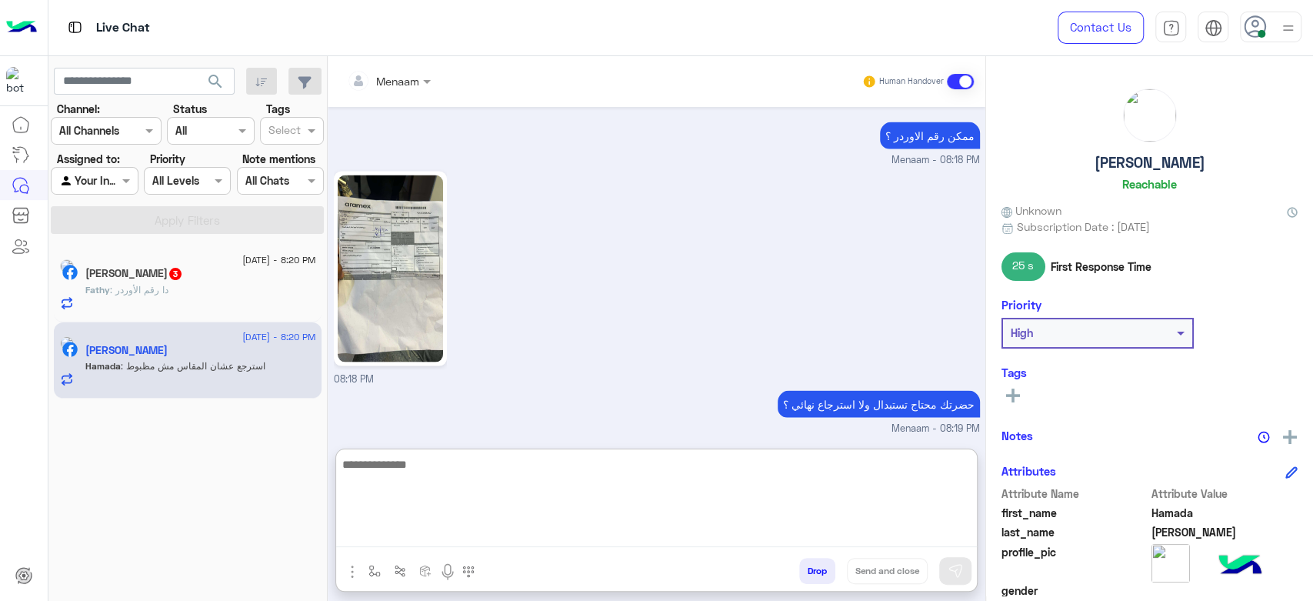
click at [425, 478] on textarea at bounding box center [656, 501] width 641 height 92
paste textarea "**********"
type textarea "**********"
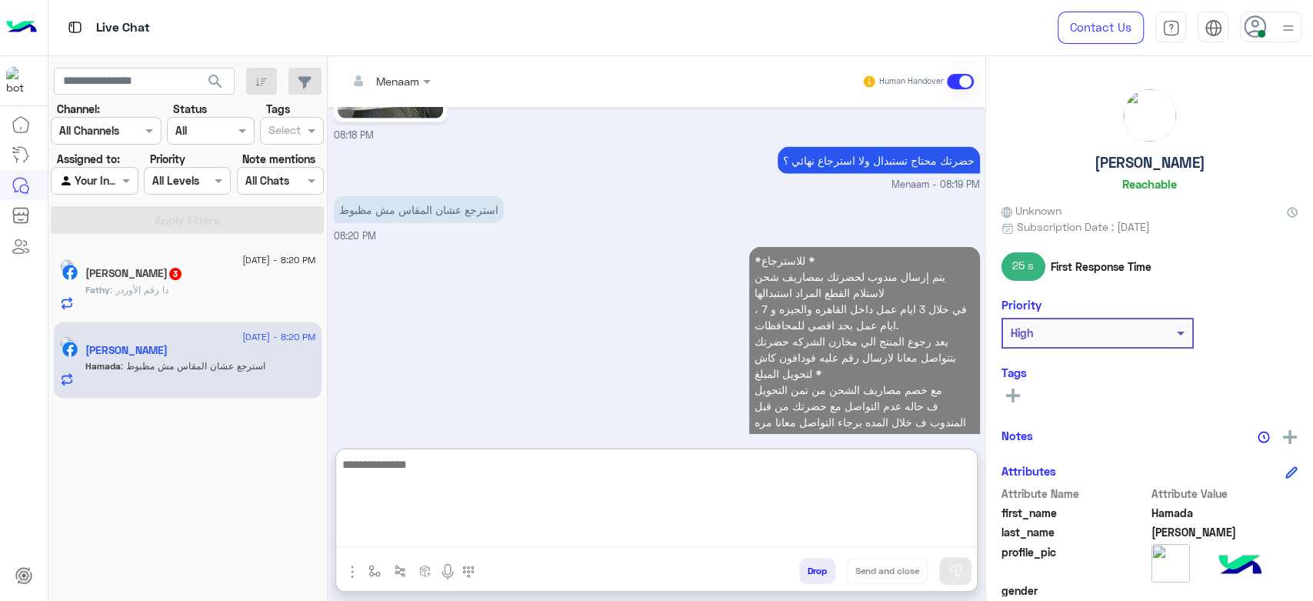
click at [234, 289] on div "Fathy : دا رقم الأوردر" at bounding box center [200, 296] width 231 height 27
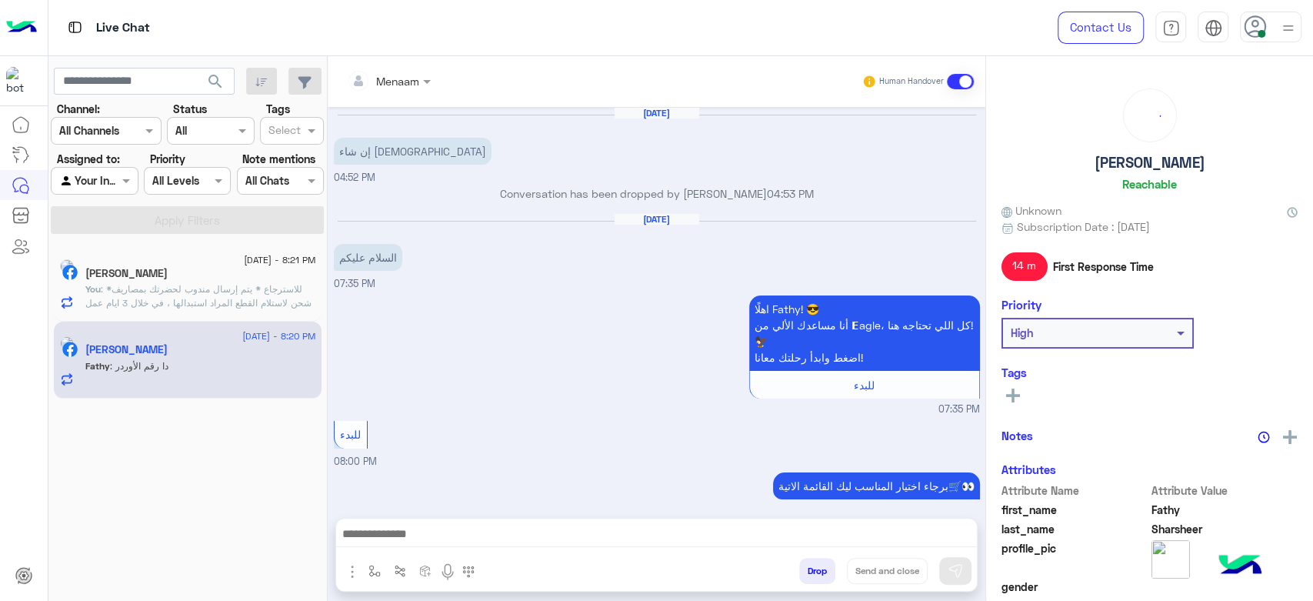
scroll to position [1383, 0]
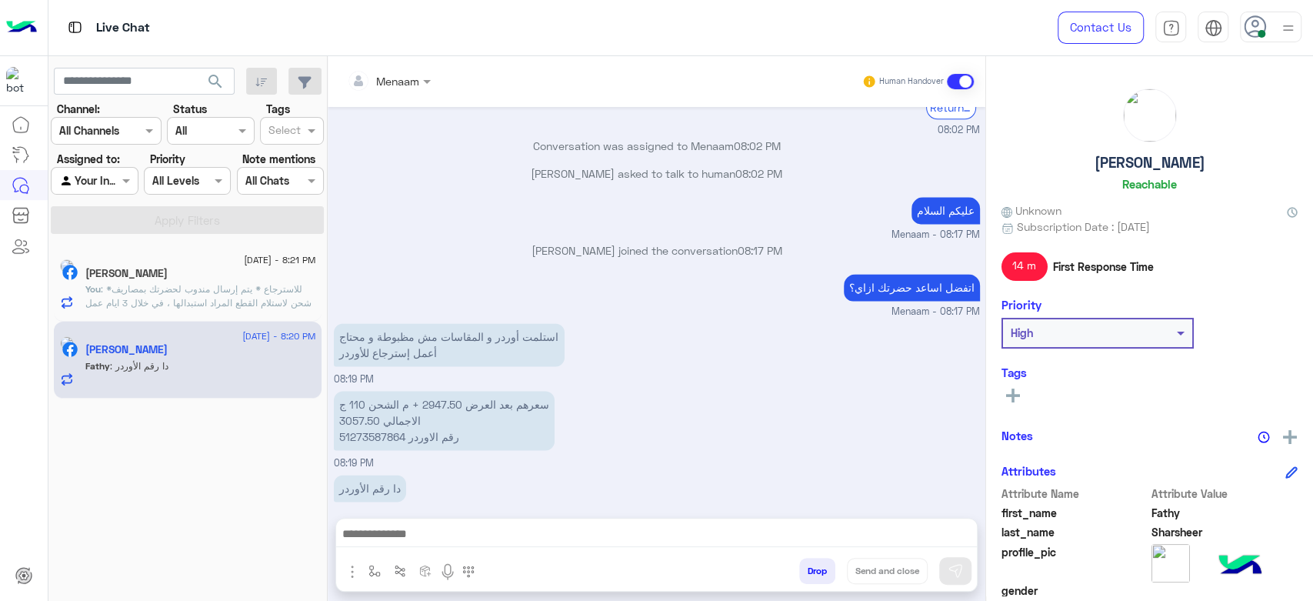
click at [370, 419] on p "سعرهم بعد العرض 2947.50 + م الشحن 110 ج الاجمالي 3057.50 رقم الاوردر 51273587864" at bounding box center [444, 420] width 221 height 59
copy p "51273587864"
click at [452, 552] on div at bounding box center [656, 537] width 641 height 38
click at [449, 540] on textarea at bounding box center [656, 535] width 641 height 23
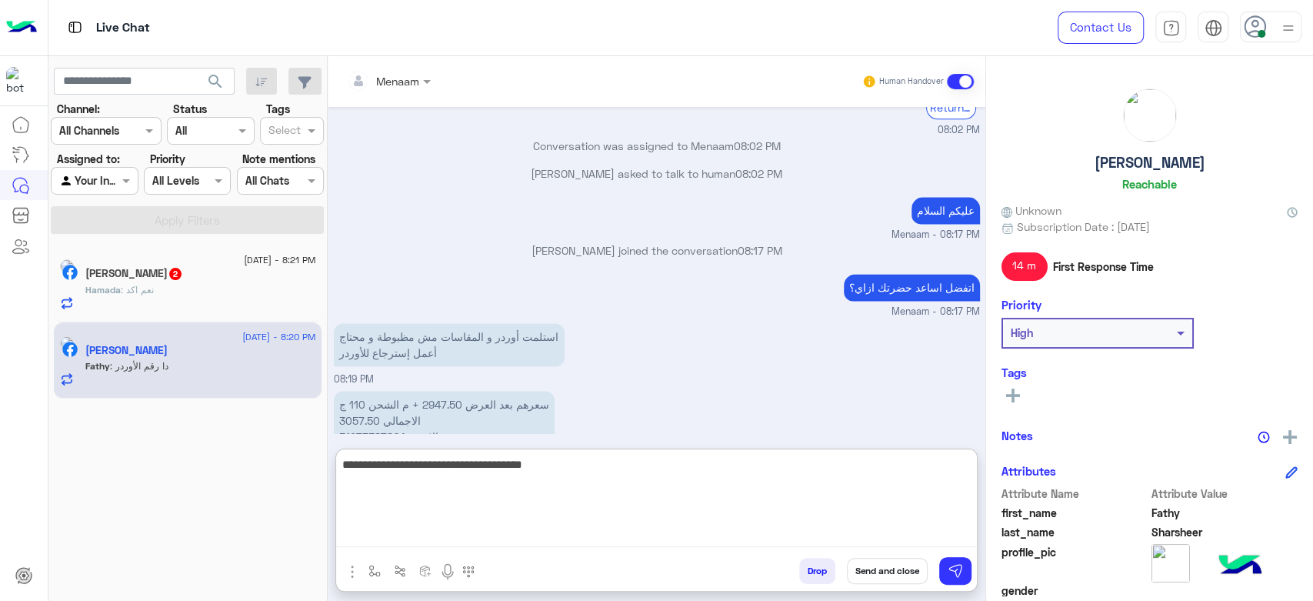
type textarea "**********"
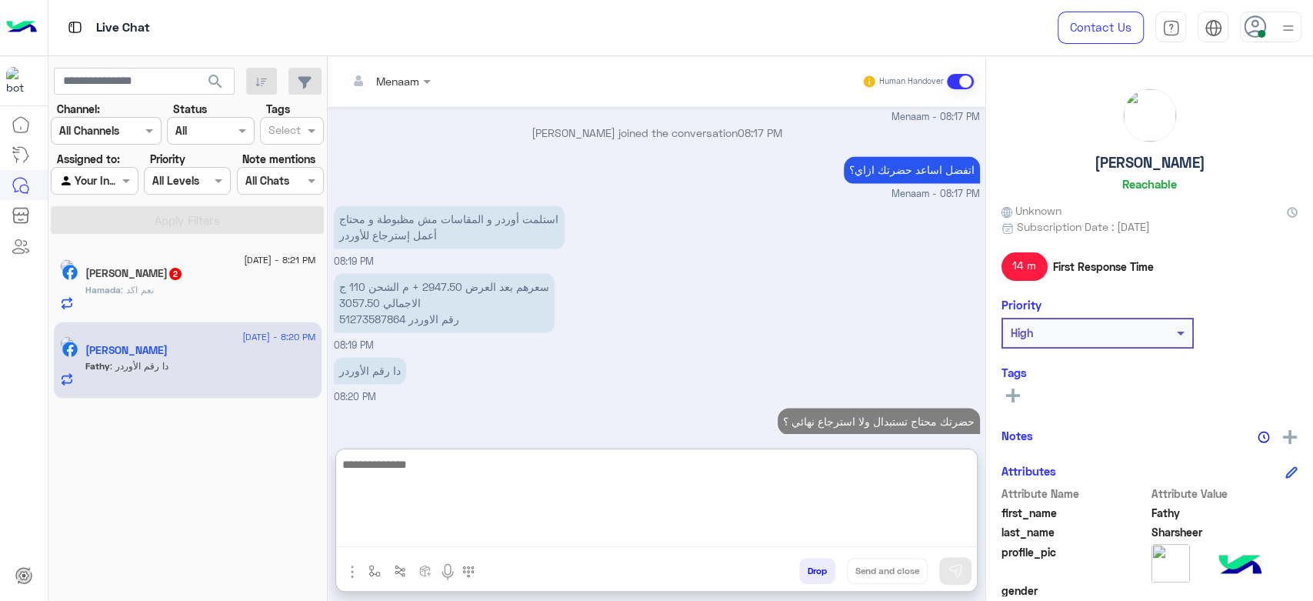
click at [211, 288] on div "Hamada : نعم اكد" at bounding box center [200, 296] width 231 height 27
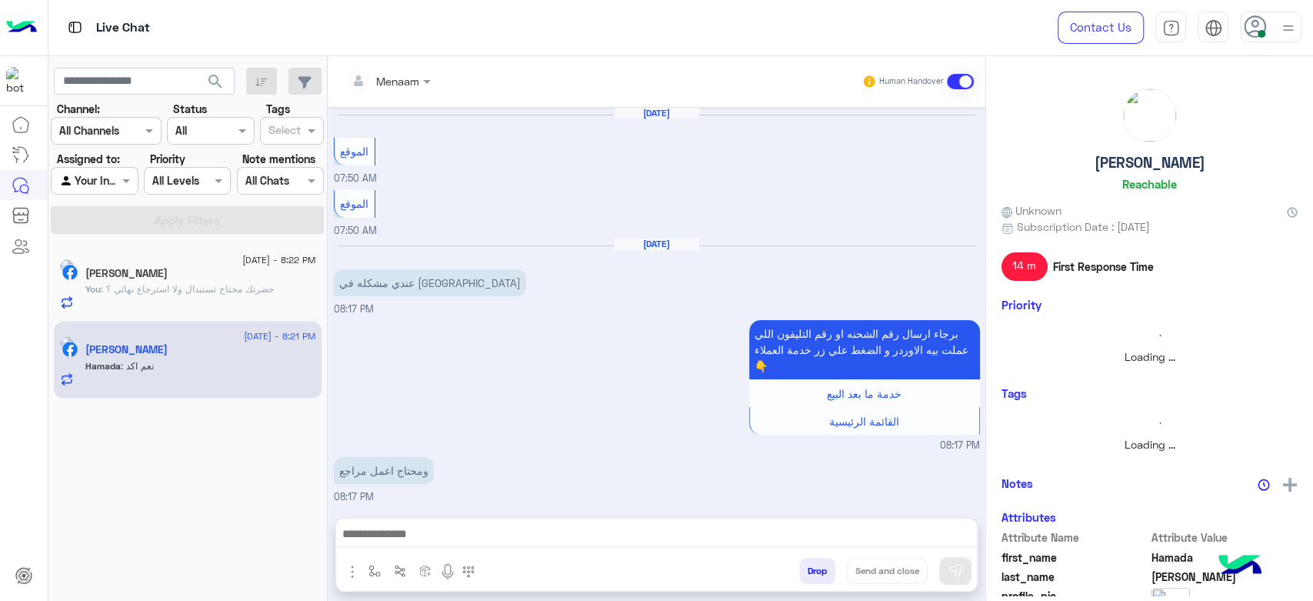
scroll to position [1292, 0]
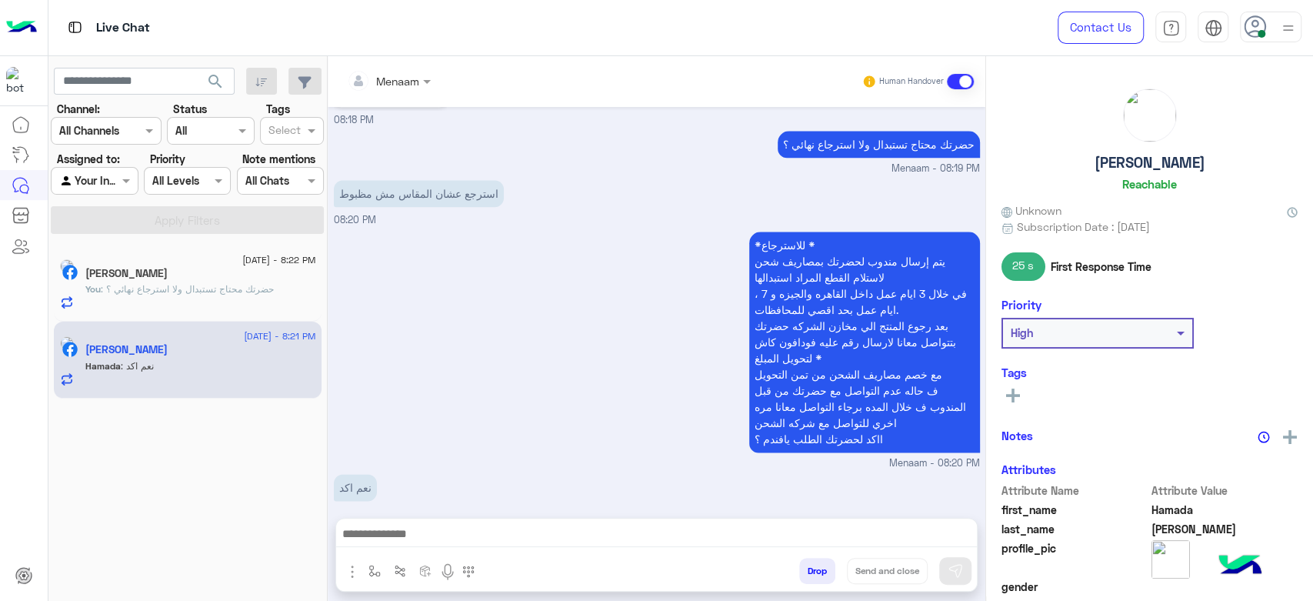
click at [425, 540] on textarea at bounding box center [656, 535] width 641 height 23
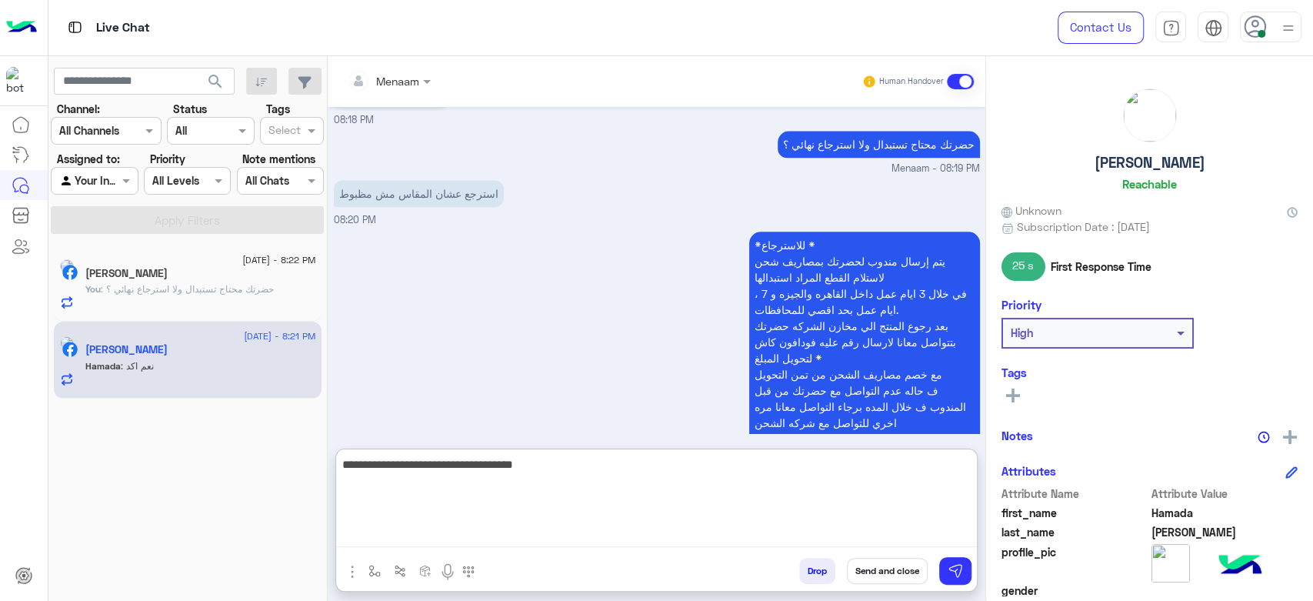
type textarea "**********"
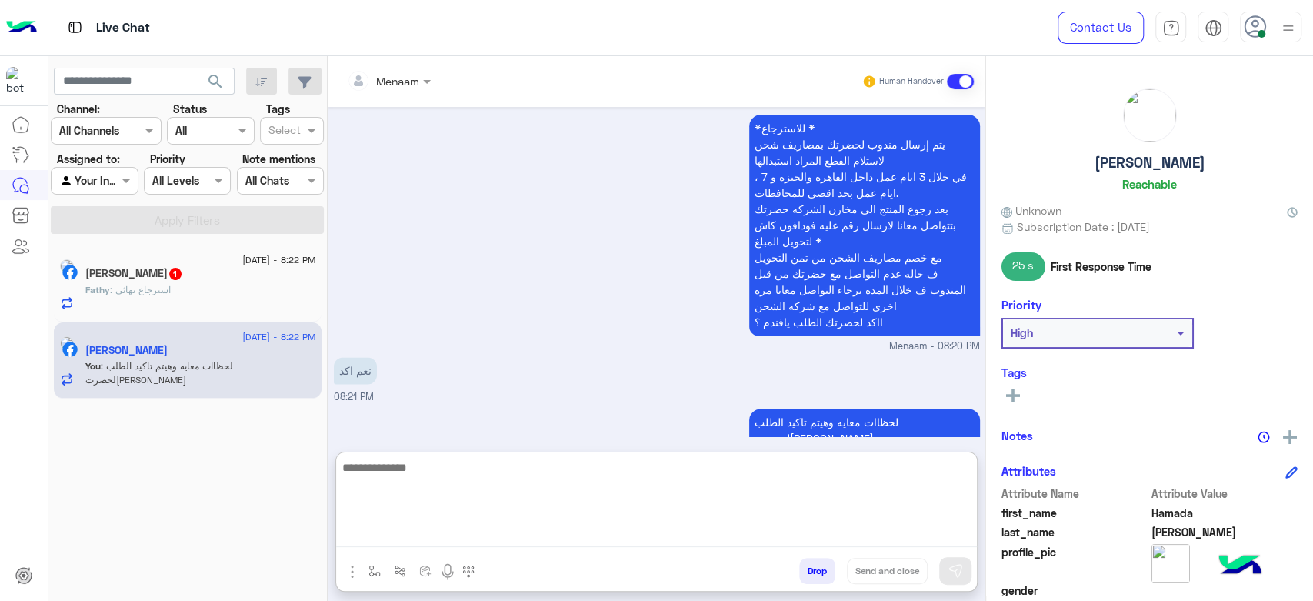
scroll to position [1410, 0]
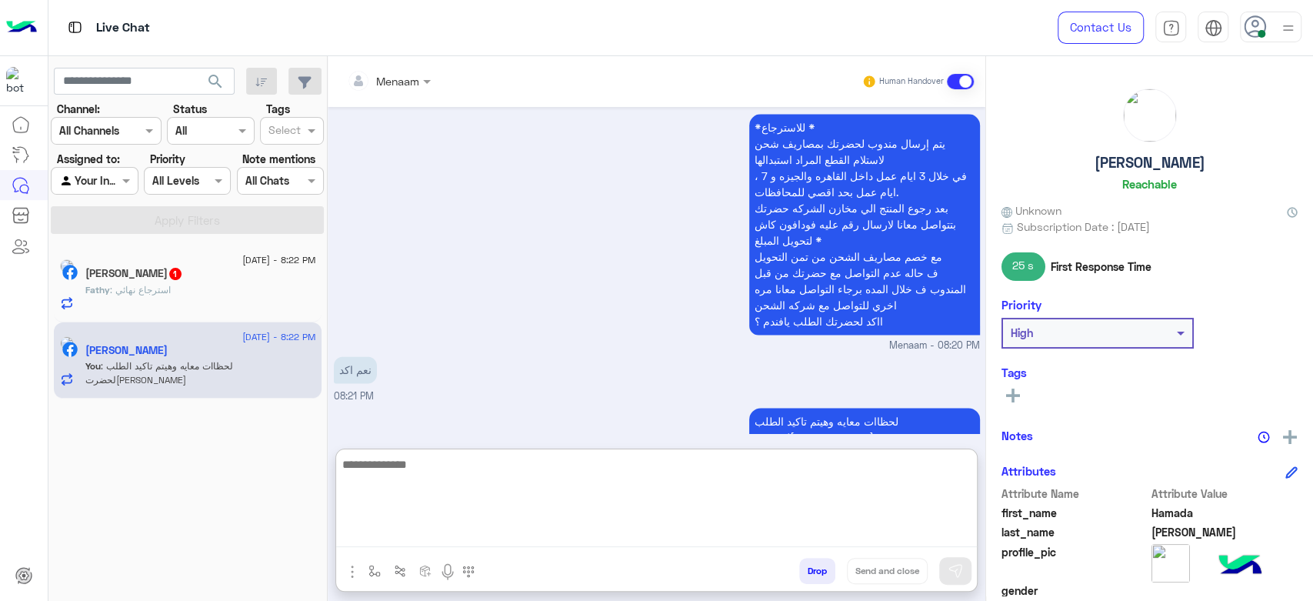
click at [485, 472] on textarea at bounding box center [656, 501] width 641 height 92
paste textarea "**********"
type textarea "**********"
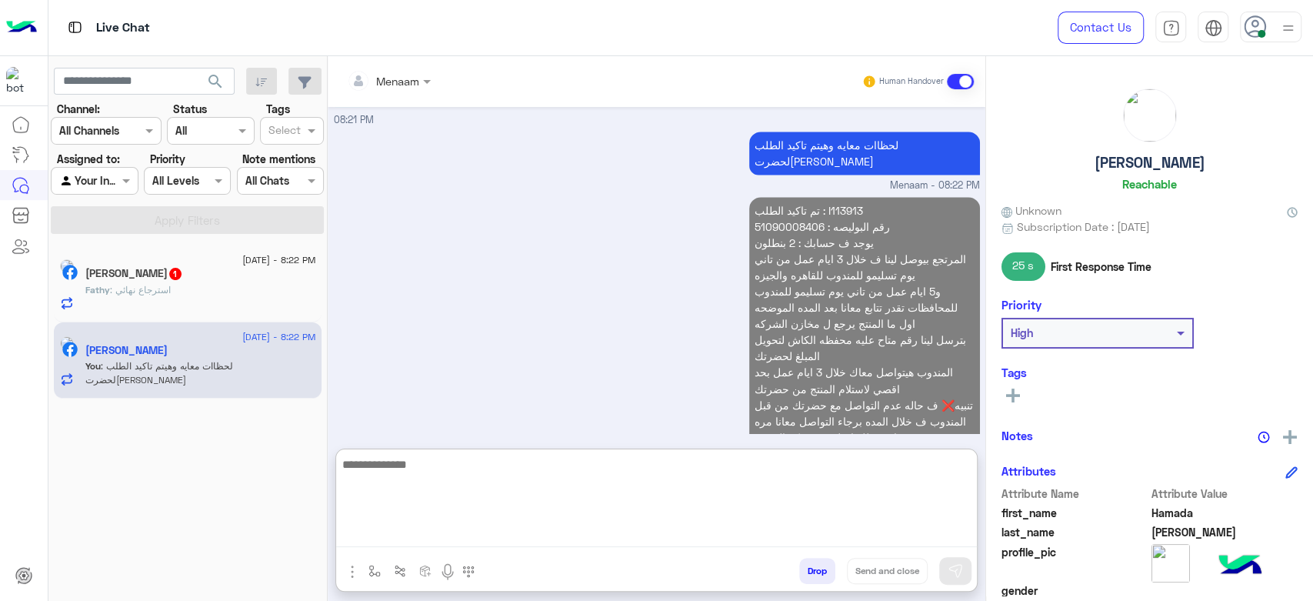
click at [768, 197] on p "تم تاكيد الطلب : I113913 رقم البوليصه : 51090008406 يوجد ف حسابك : 2 بنطلون الم…" at bounding box center [864, 323] width 231 height 253
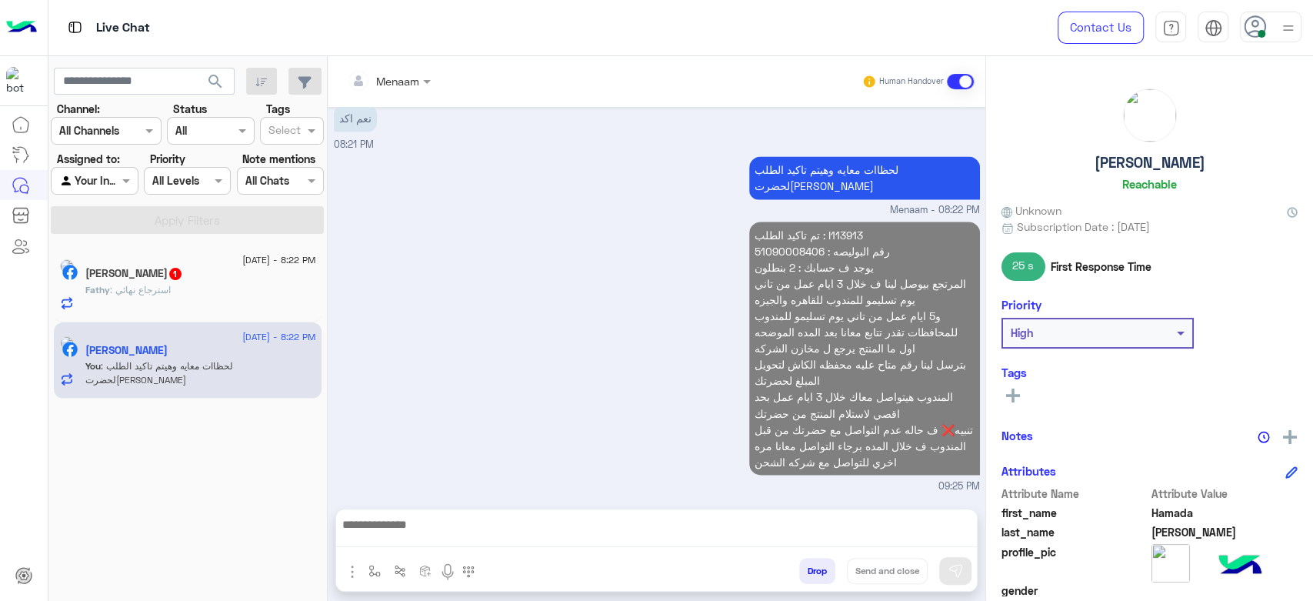
scroll to position [1617, 0]
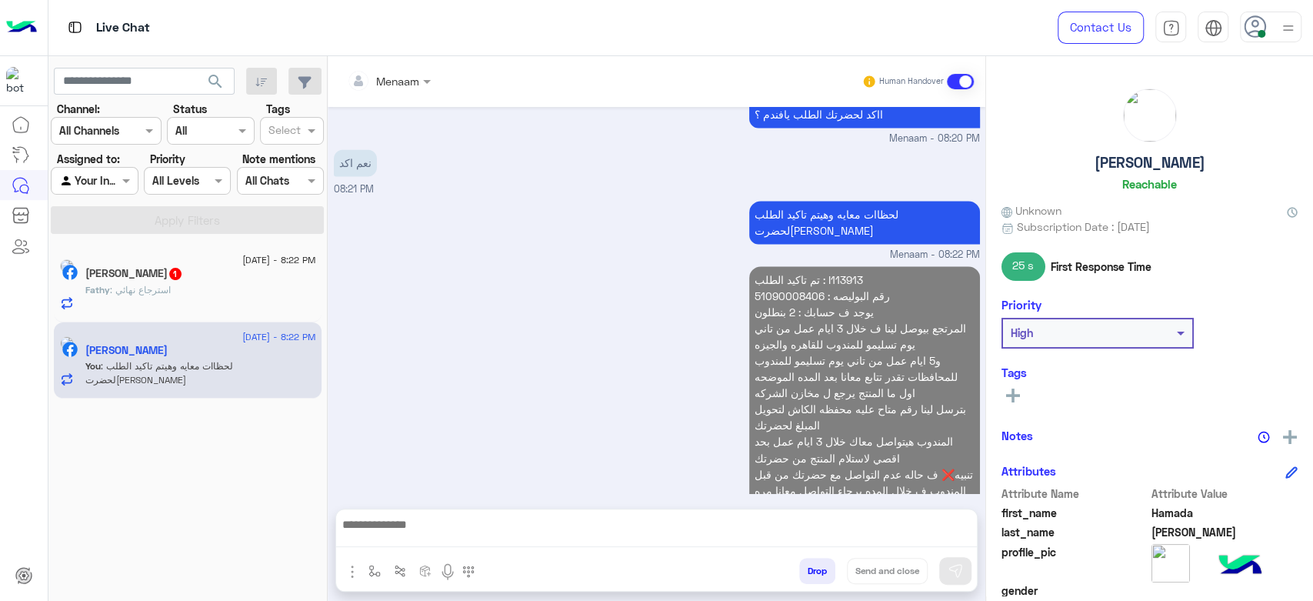
click at [768, 197] on div "لحظاات معايه وهيتم تاكيد الطلب لحضرتك Menaam - 08:22 PM" at bounding box center [657, 229] width 646 height 65
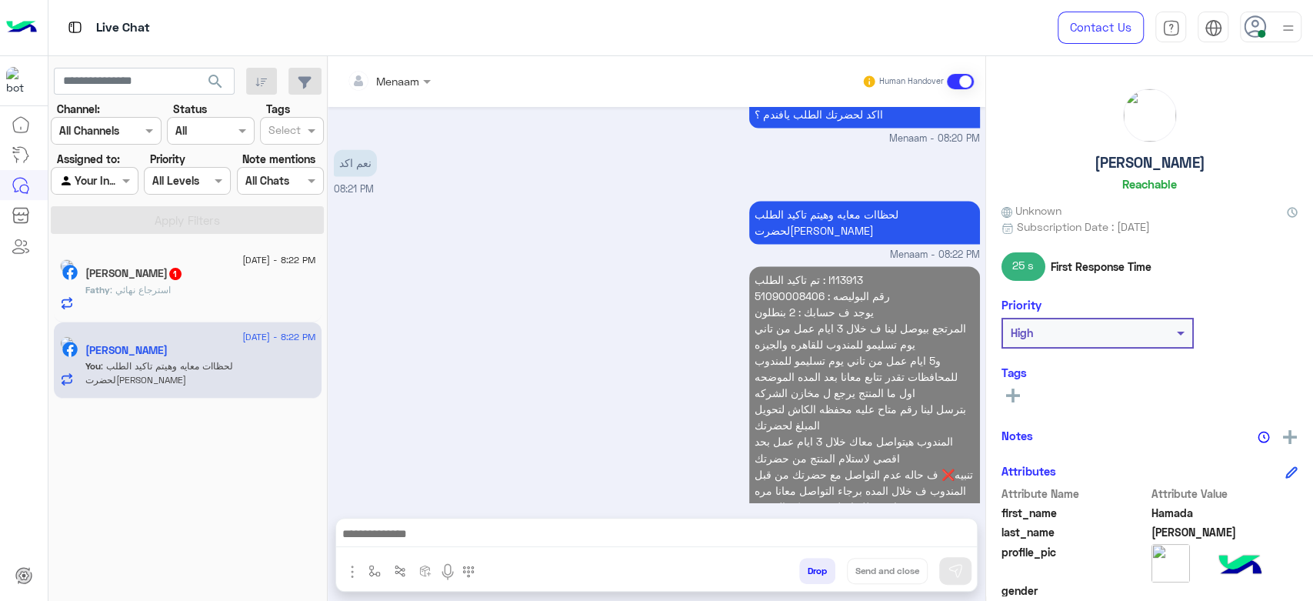
click at [772, 266] on p "تم تاكيد الطلب : I113913 رقم البوليصه : 51090008406 يوجد ف حسابك : 2 بنطلون الم…" at bounding box center [864, 392] width 231 height 253
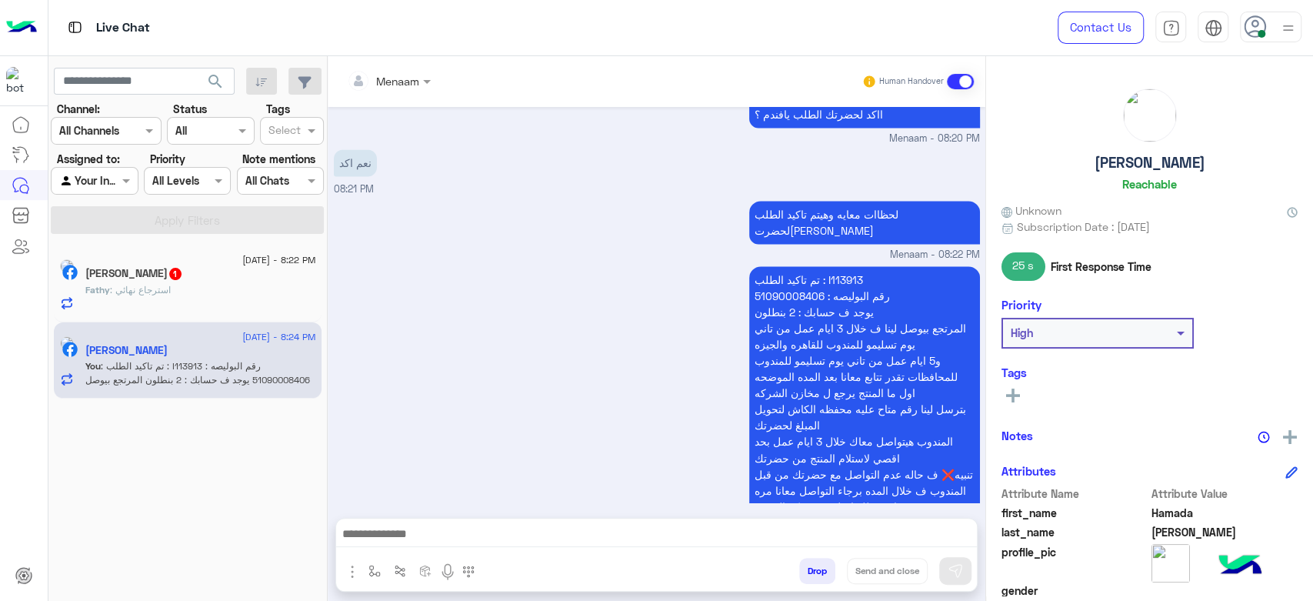
copy p "51090008406"
click at [74, 265] on img at bounding box center [67, 266] width 14 height 14
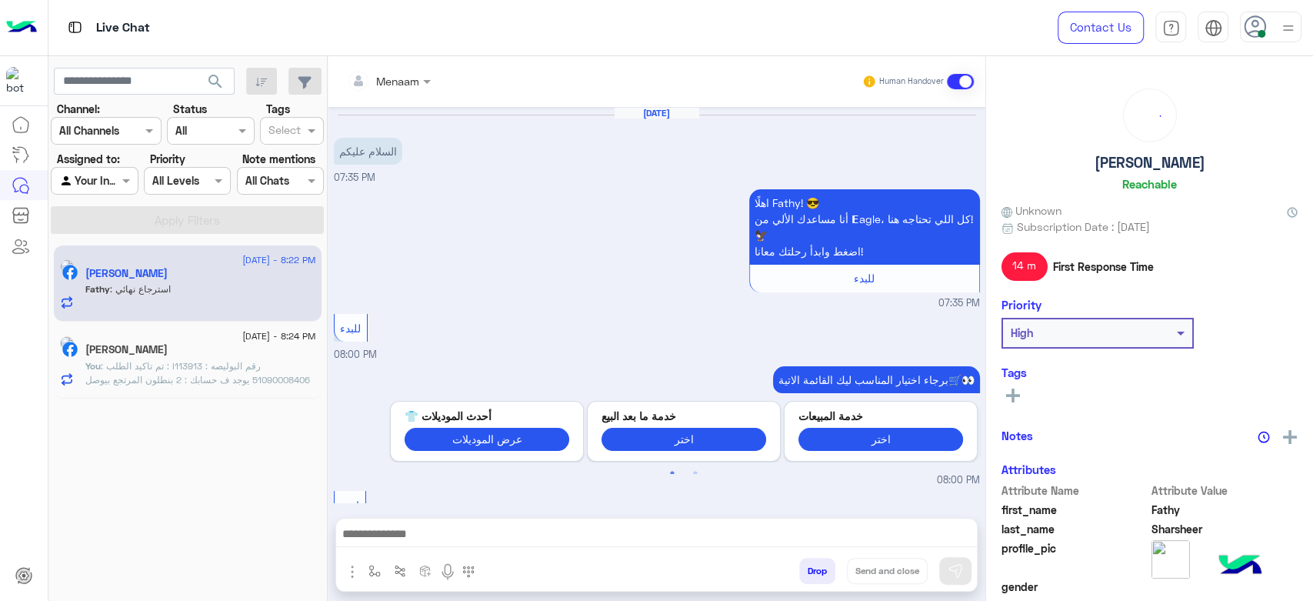
scroll to position [1377, 0]
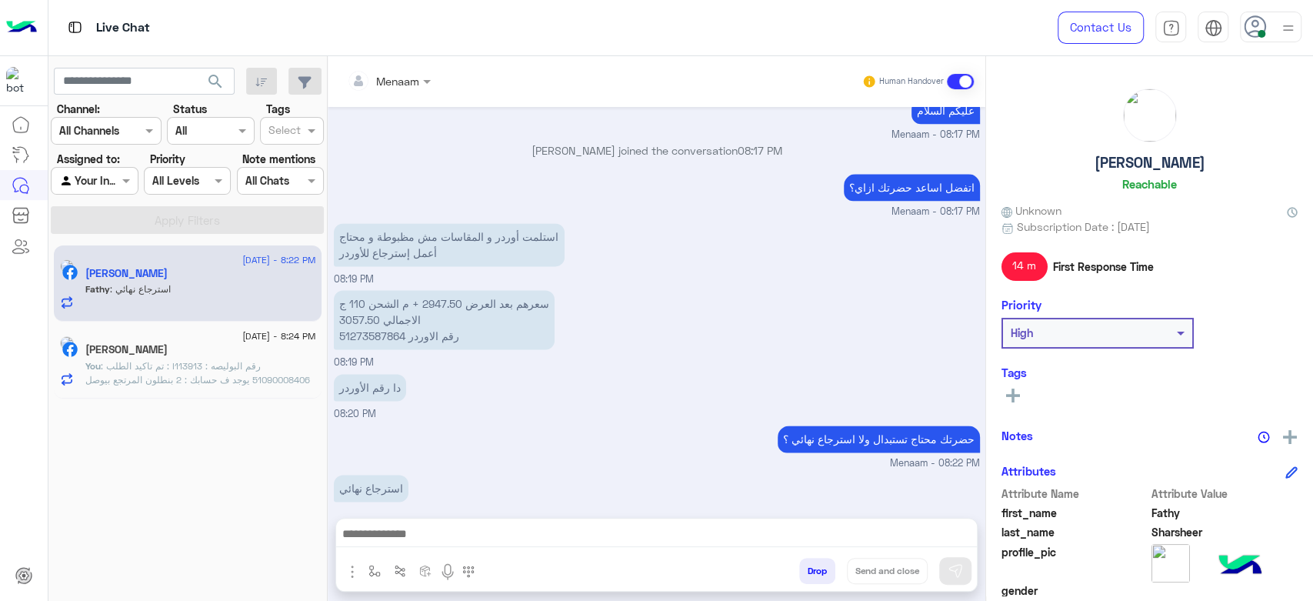
click at [433, 544] on textarea at bounding box center [656, 535] width 641 height 23
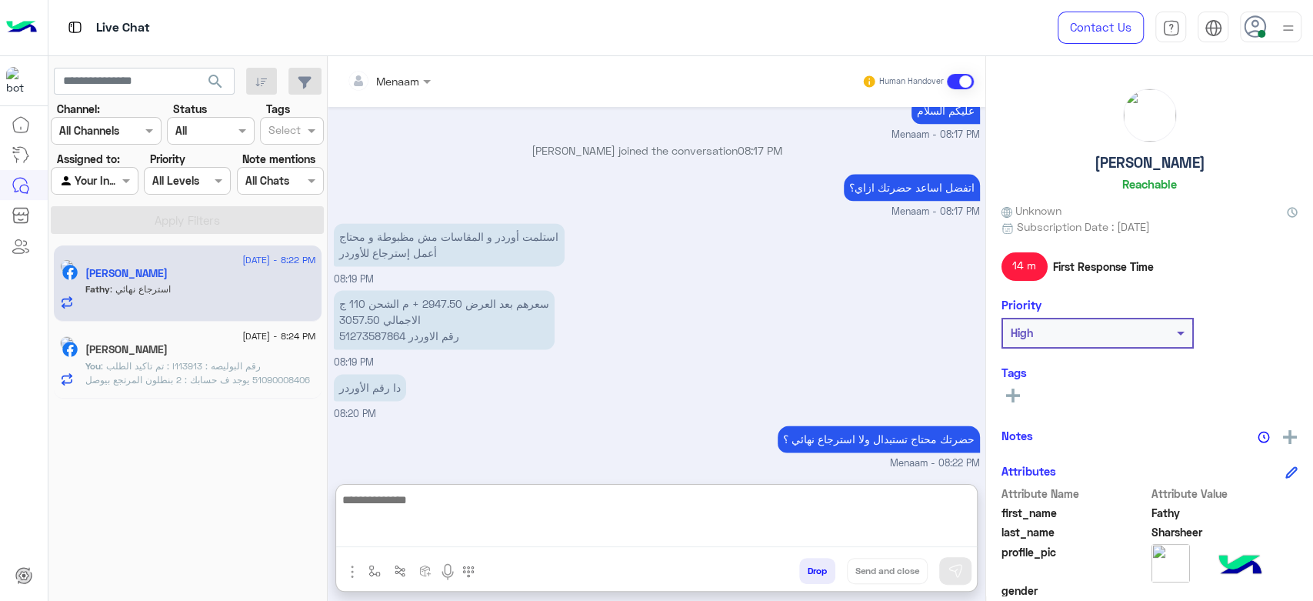
paste textarea "**********"
type textarea "**********"
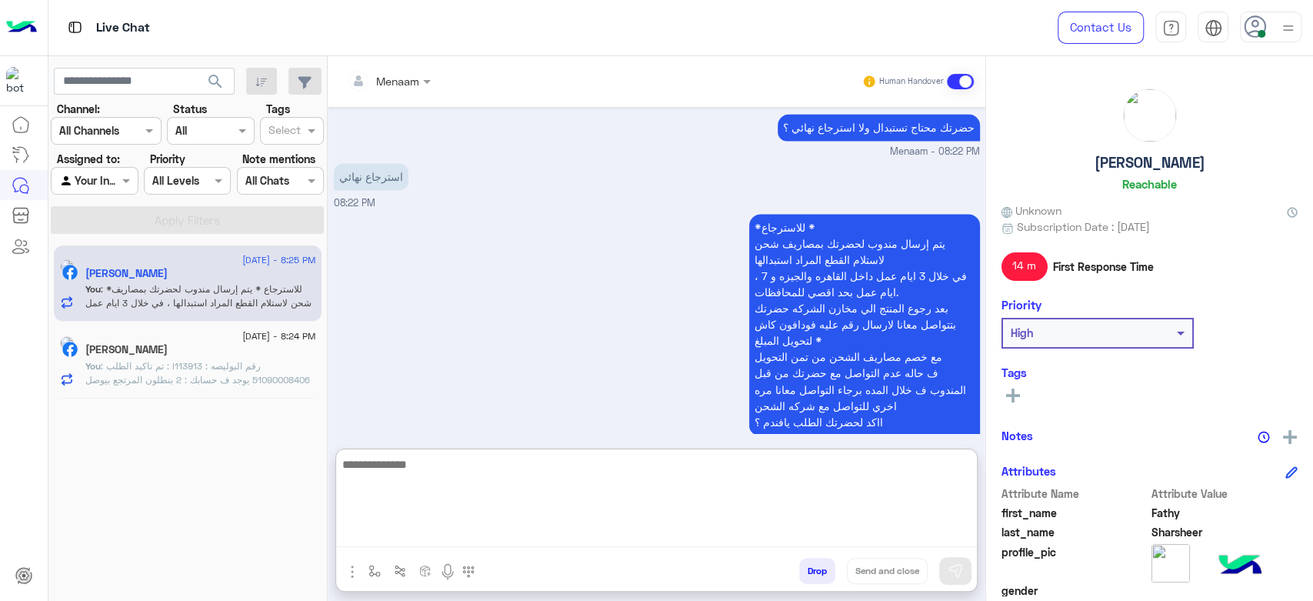
scroll to position [1740, 0]
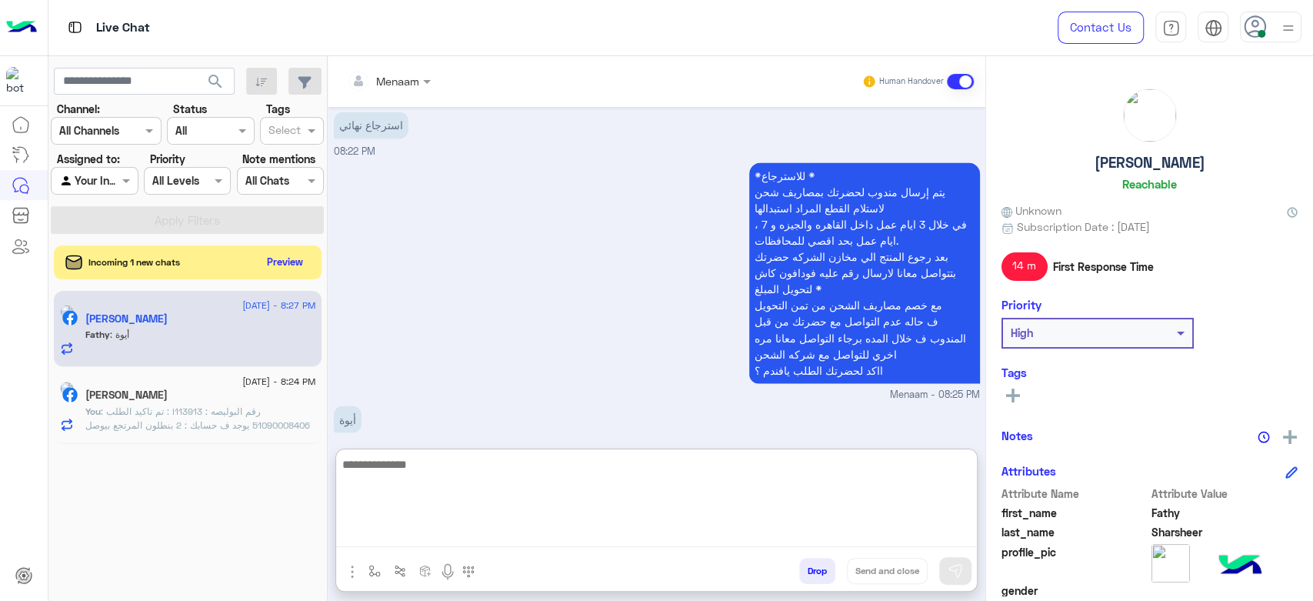
click at [252, 410] on span ": تم تاكيد الطلب : I113913 رقم البوليصه : 51090008406 يوجد ف حسابك : 2 بنطلون ا…" at bounding box center [200, 480] width 230 height 150
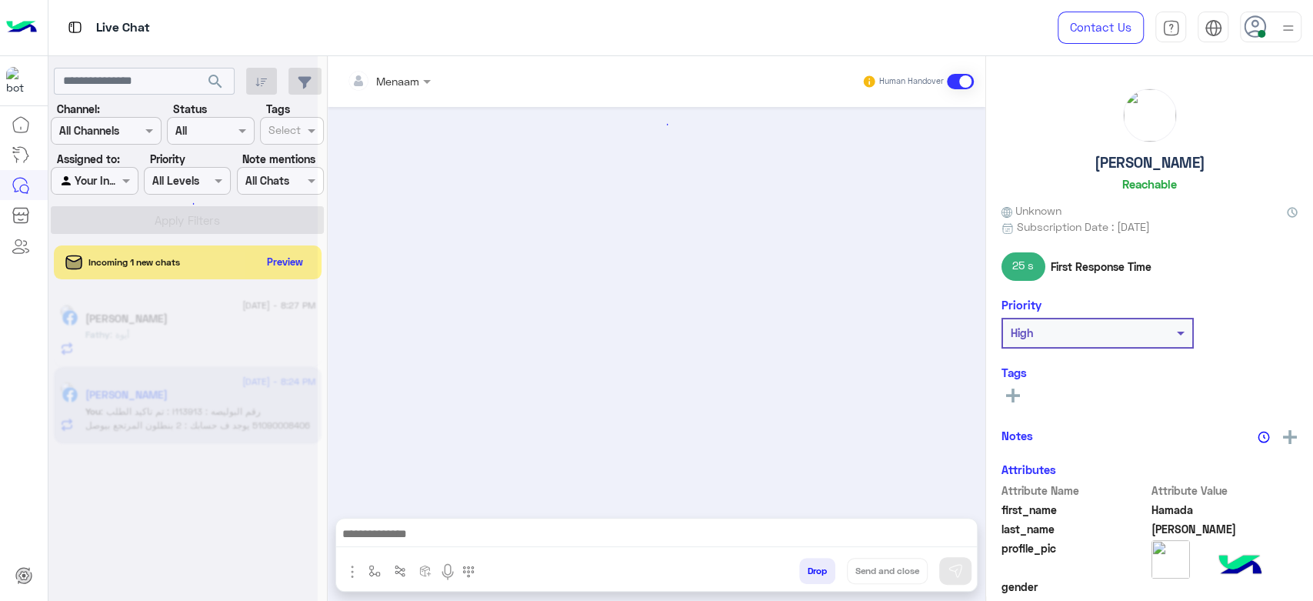
scroll to position [1485, 0]
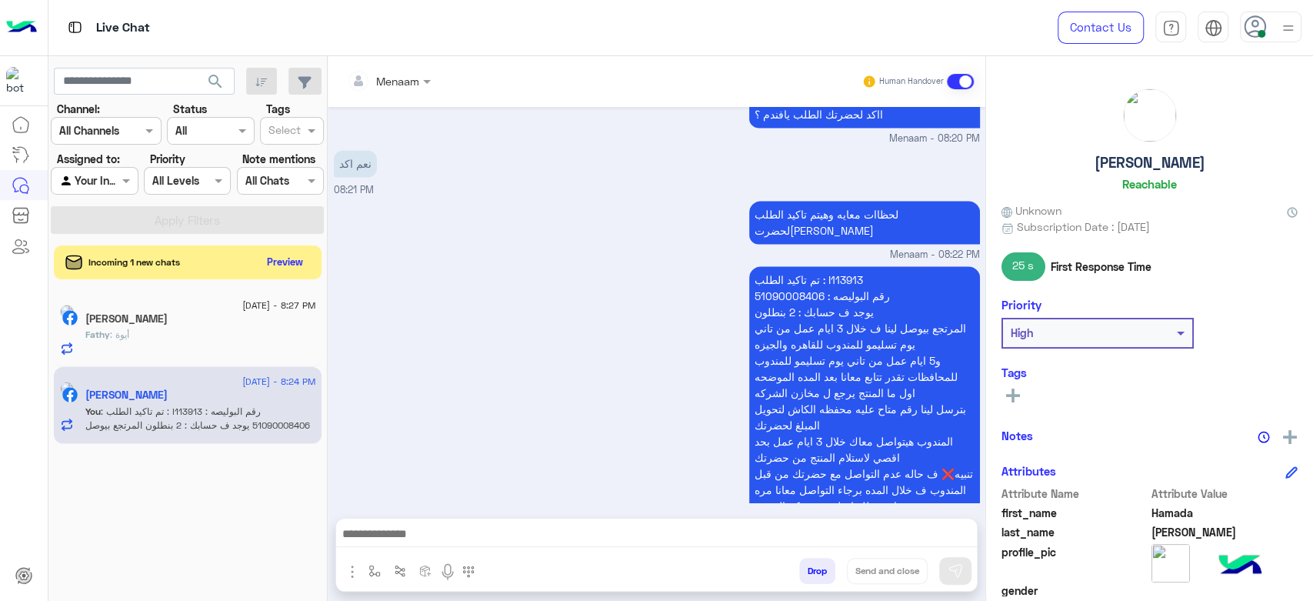
click at [197, 348] on div "Fathy : أيوة" at bounding box center [200, 341] width 231 height 27
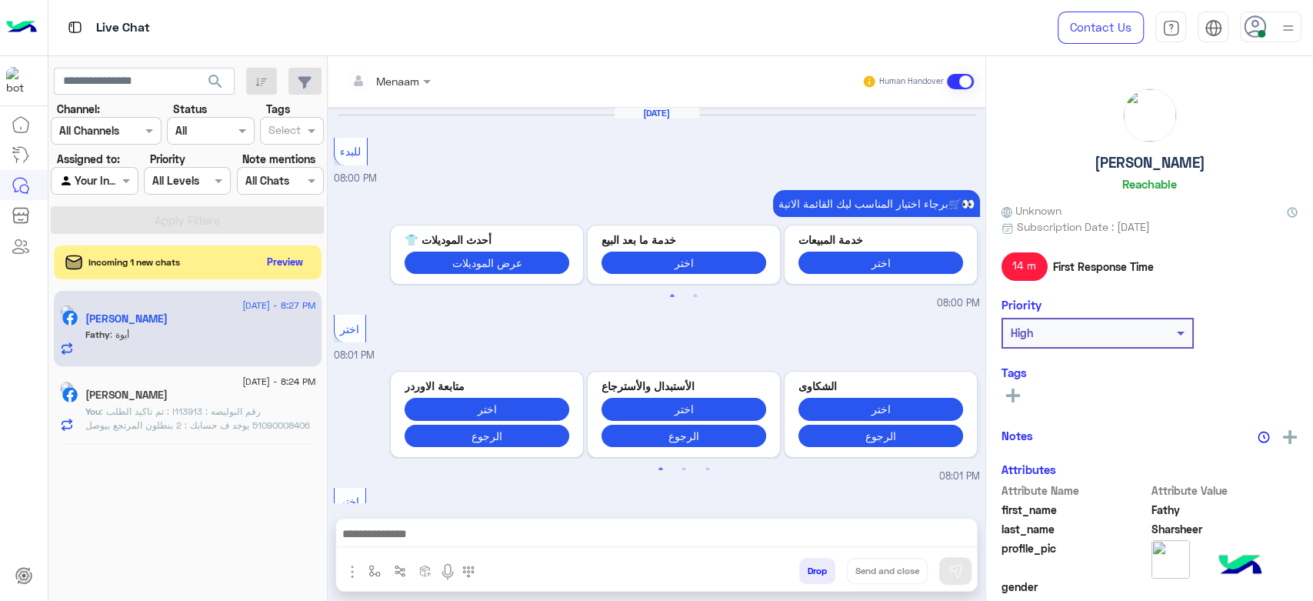
scroll to position [1495, 0]
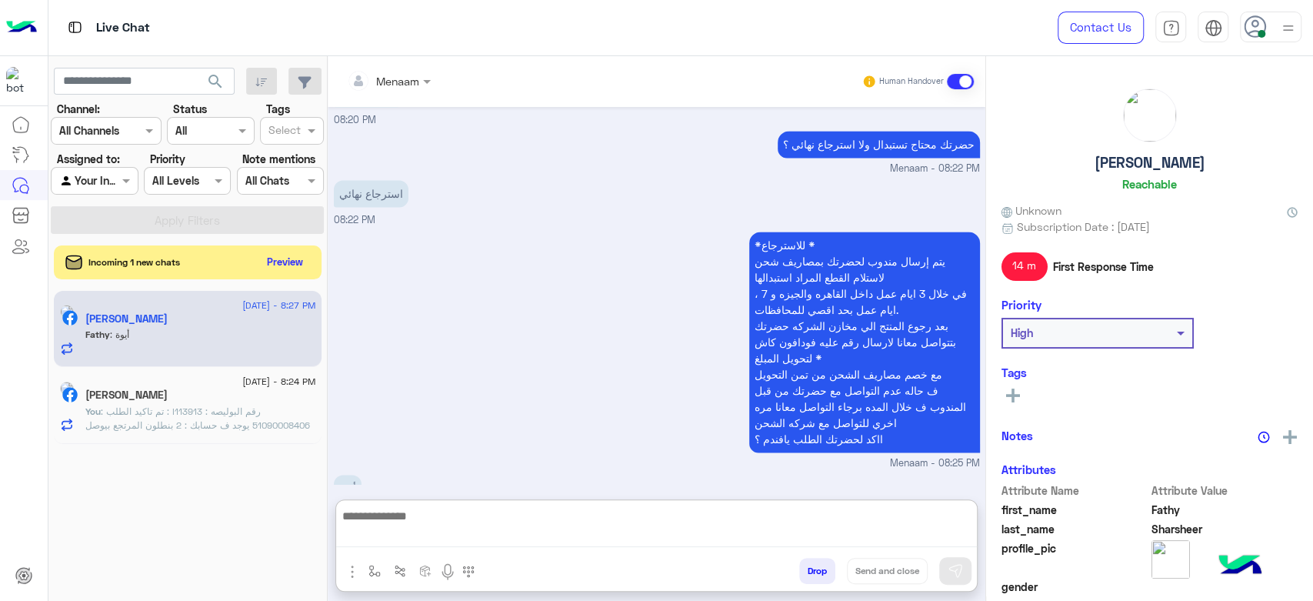
click at [445, 536] on textarea at bounding box center [656, 526] width 641 height 41
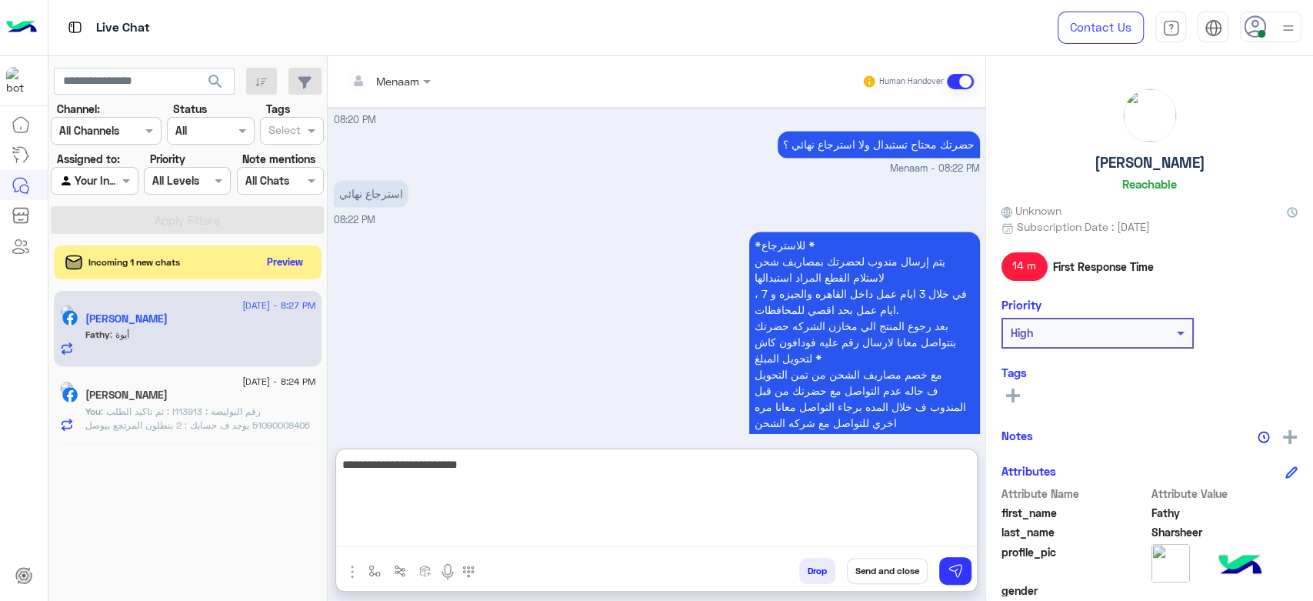
type textarea "**********"
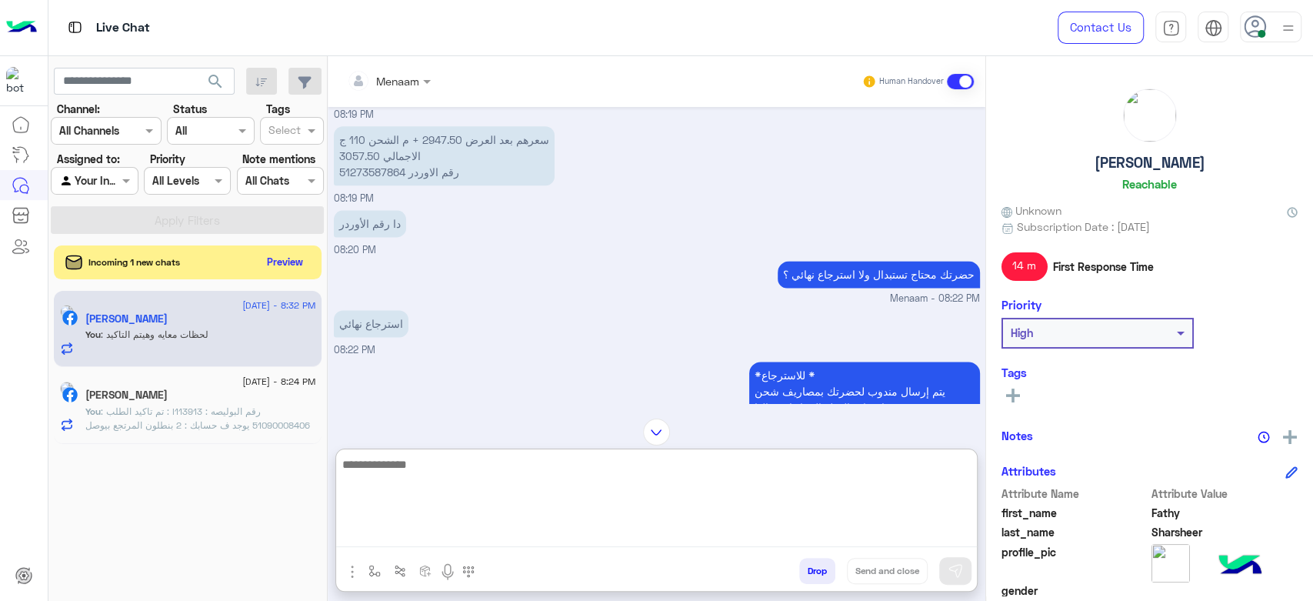
scroll to position [1356, 0]
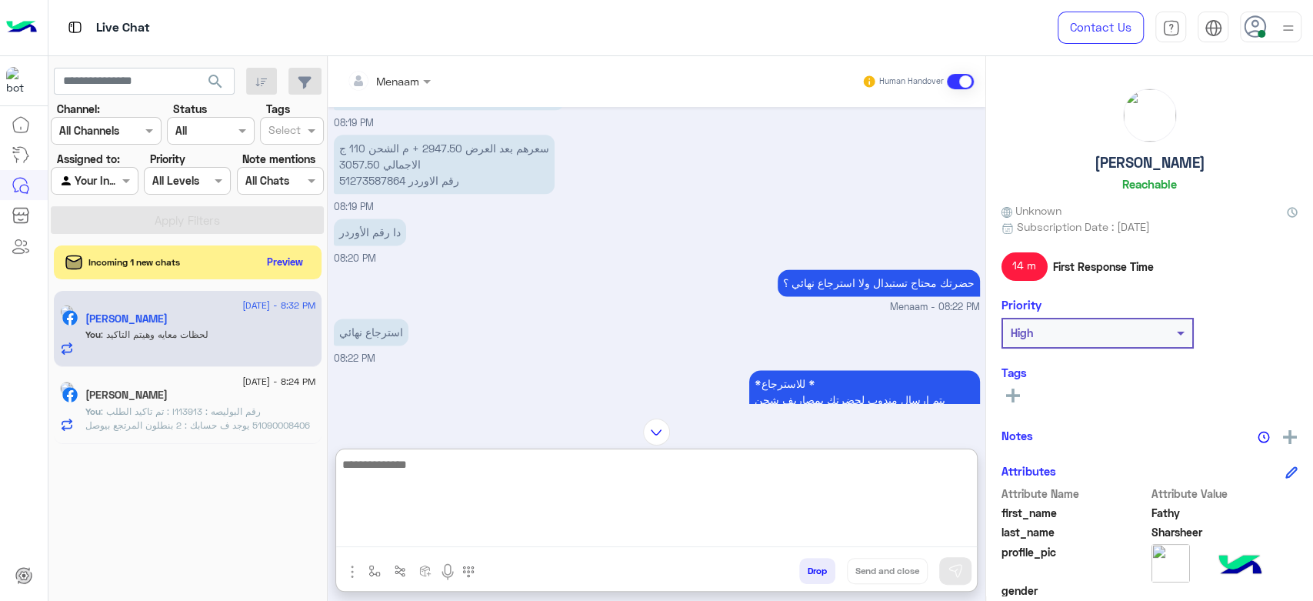
click at [369, 171] on p "سعرهم بعد العرض 2947.50 + م الشحن 110 ج الاجمالي 3057.50 رقم الاوردر 51273587864" at bounding box center [444, 164] width 221 height 59
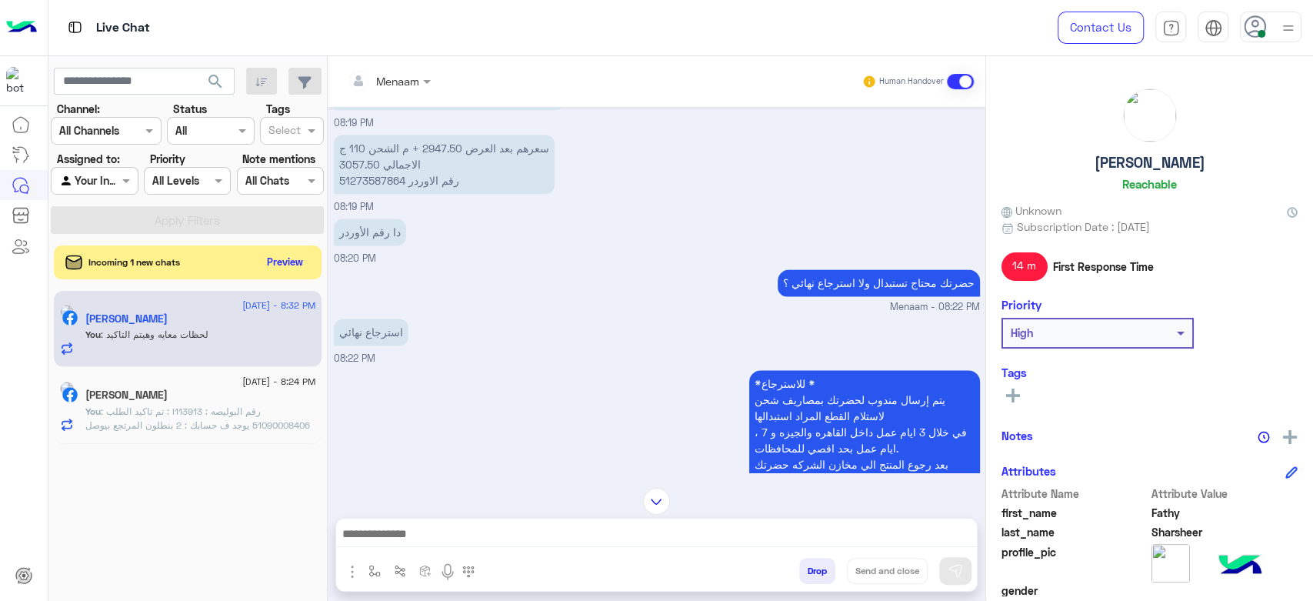
click at [362, 163] on p "سعرهم بعد العرض 2947.50 + م الشحن 110 ج الاجمالي 3057.50 رقم الاوردر 51273587864" at bounding box center [444, 164] width 221 height 59
copy p "51273587864"
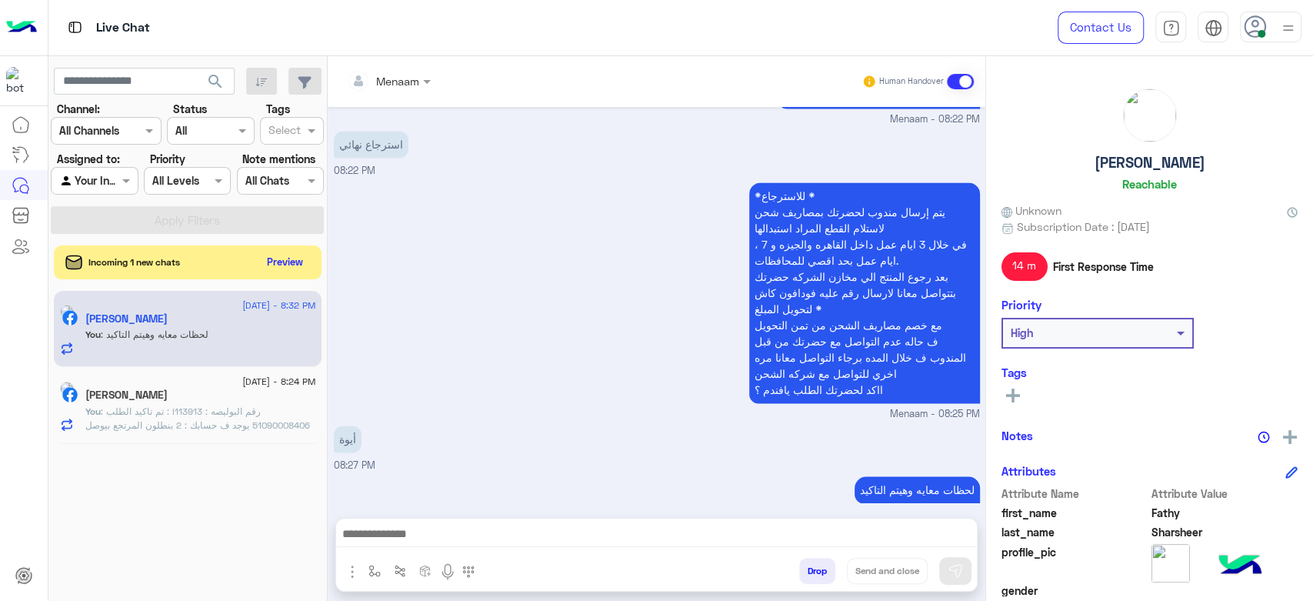
scroll to position [1543, 0]
click at [499, 528] on textarea at bounding box center [656, 535] width 641 height 23
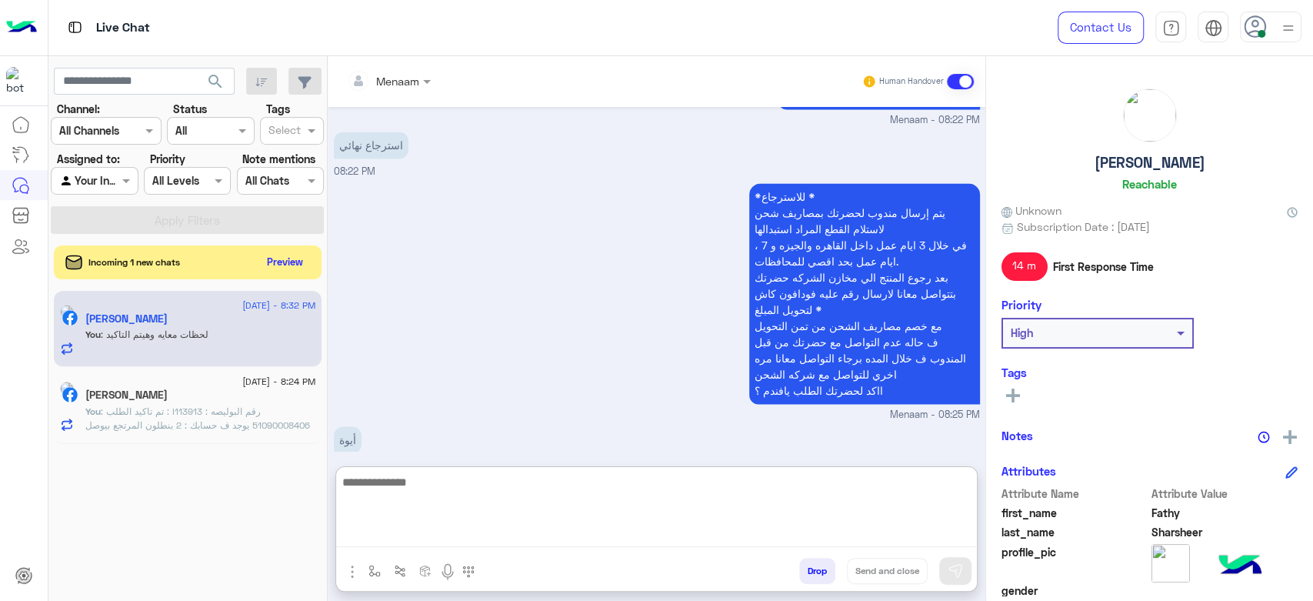
paste textarea "**********"
type textarea "**********"
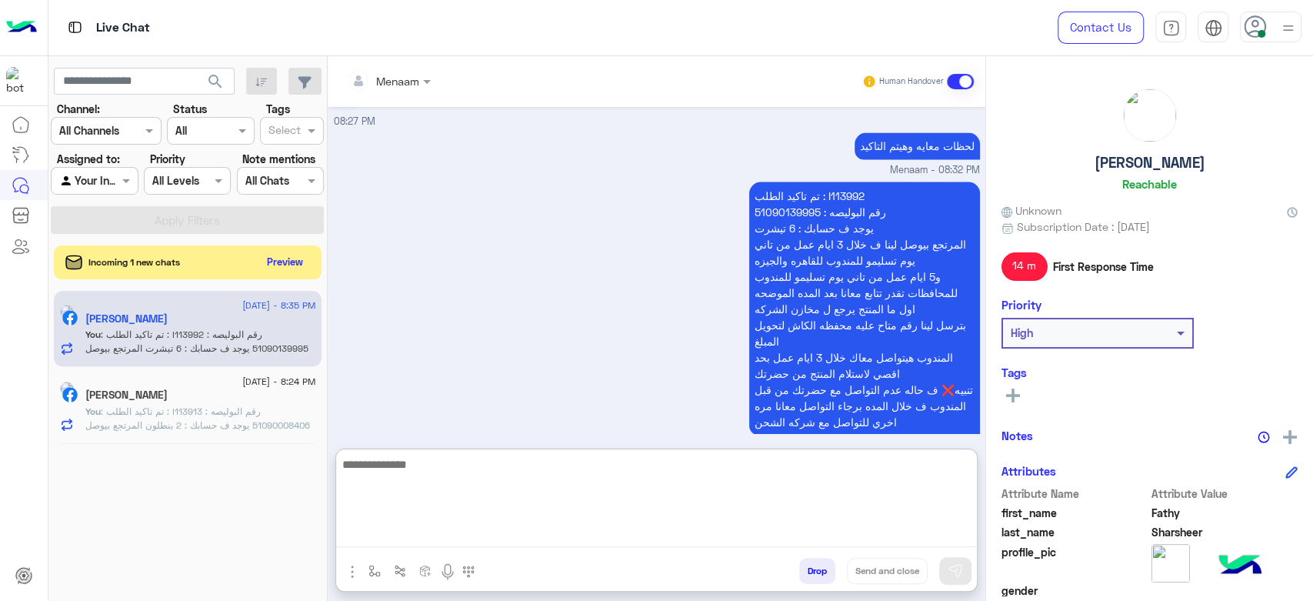
click at [788, 189] on p "تم تاكيد الطلب : I113992 رقم البوليصه : 51090139995 يوجد ف حسابك : 6 تيشرت المر…" at bounding box center [864, 308] width 231 height 253
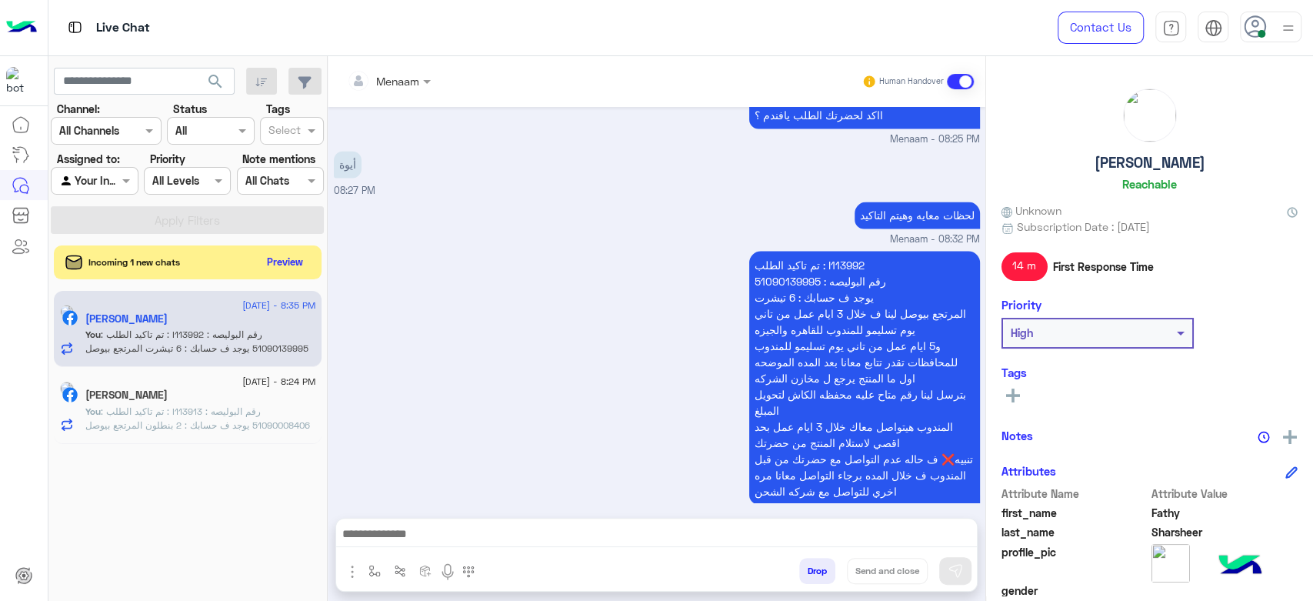
click at [788, 198] on div "لحظات معايه وهيتم التاكيد Menaam - 08:32 PM" at bounding box center [657, 222] width 646 height 49
click at [768, 265] on p "تم تاكيد الطلب : I113992 رقم البوليصه : 51090139995 يوجد ف حسابك : 6 تيشرت المر…" at bounding box center [864, 377] width 231 height 253
copy p "51090139995"
click at [193, 420] on span ": تم تاكيد الطلب : I113913 رقم البوليصه : 51090008406 يوجد ف حسابك : 2 بنطلون ا…" at bounding box center [200, 480] width 230 height 150
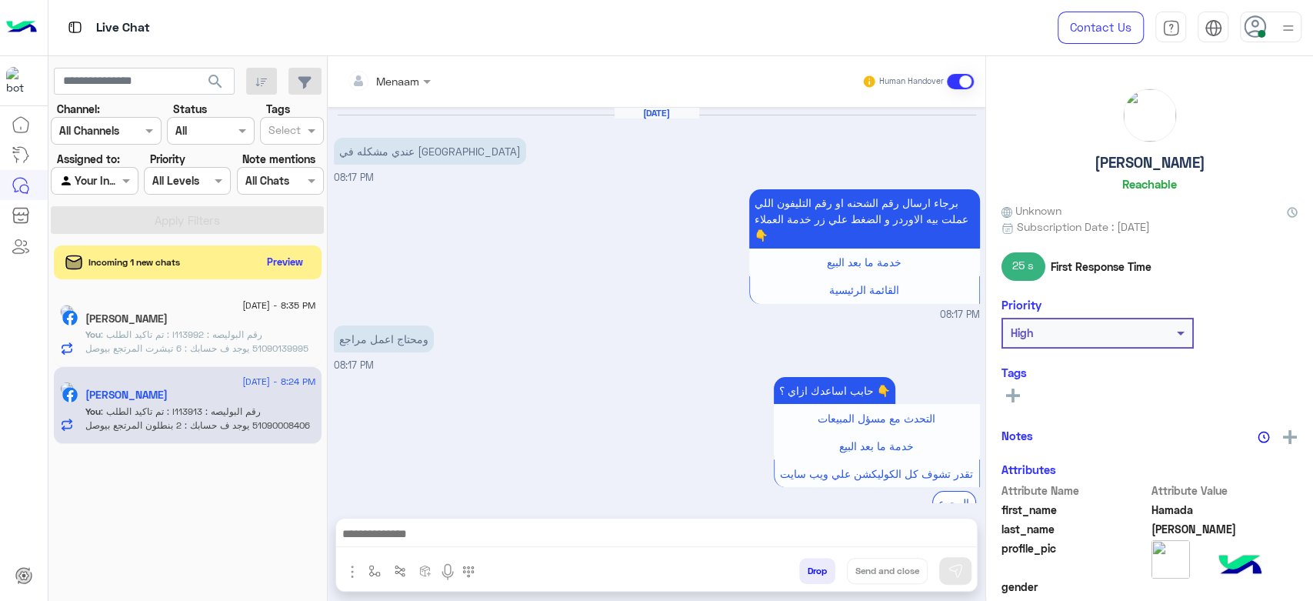
scroll to position [1485, 0]
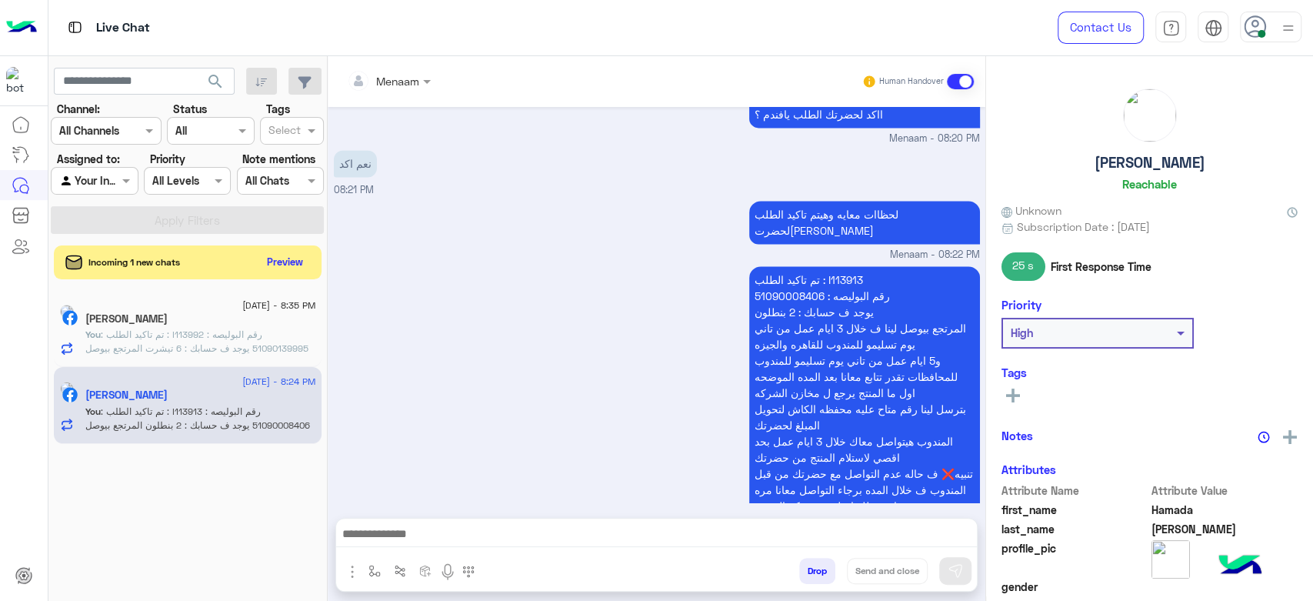
click at [817, 569] on button "Drop" at bounding box center [817, 571] width 36 height 26
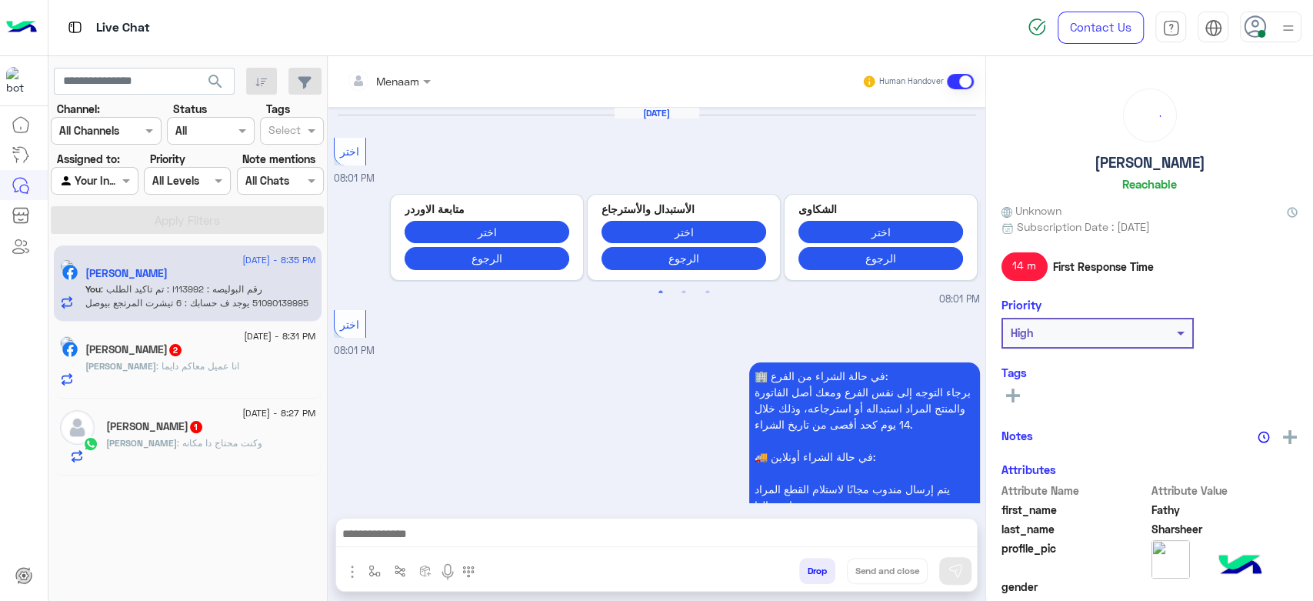
scroll to position [1642, 0]
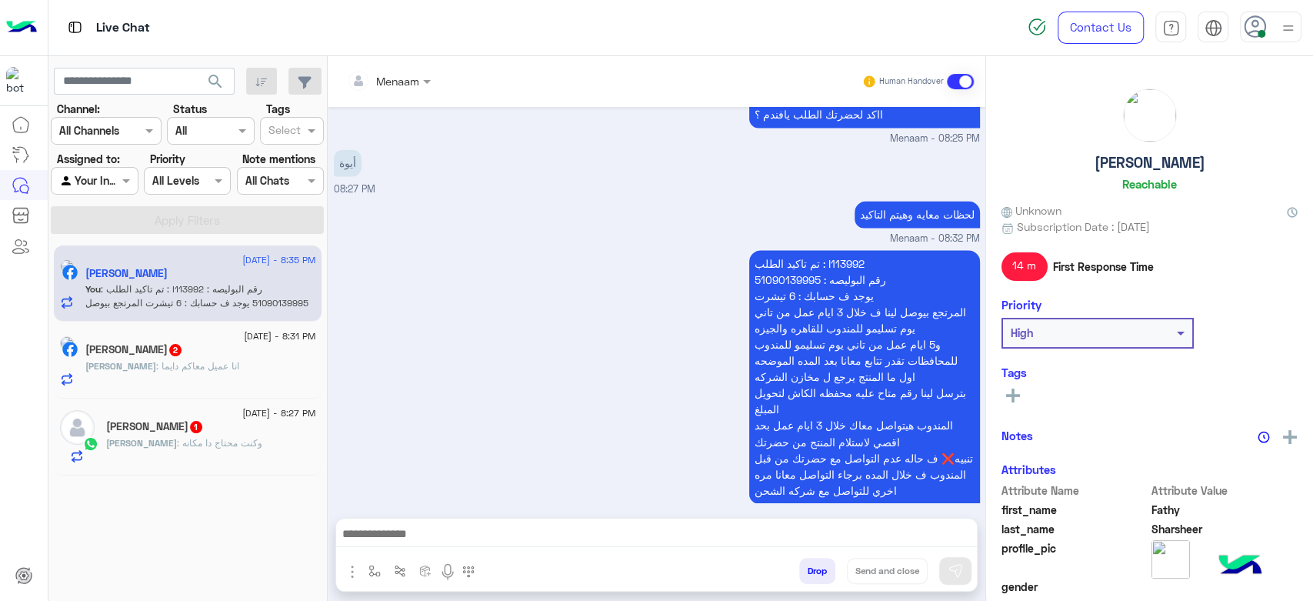
click at [249, 374] on div "Mohamed : انا عميل معاكم دايما" at bounding box center [200, 372] width 231 height 27
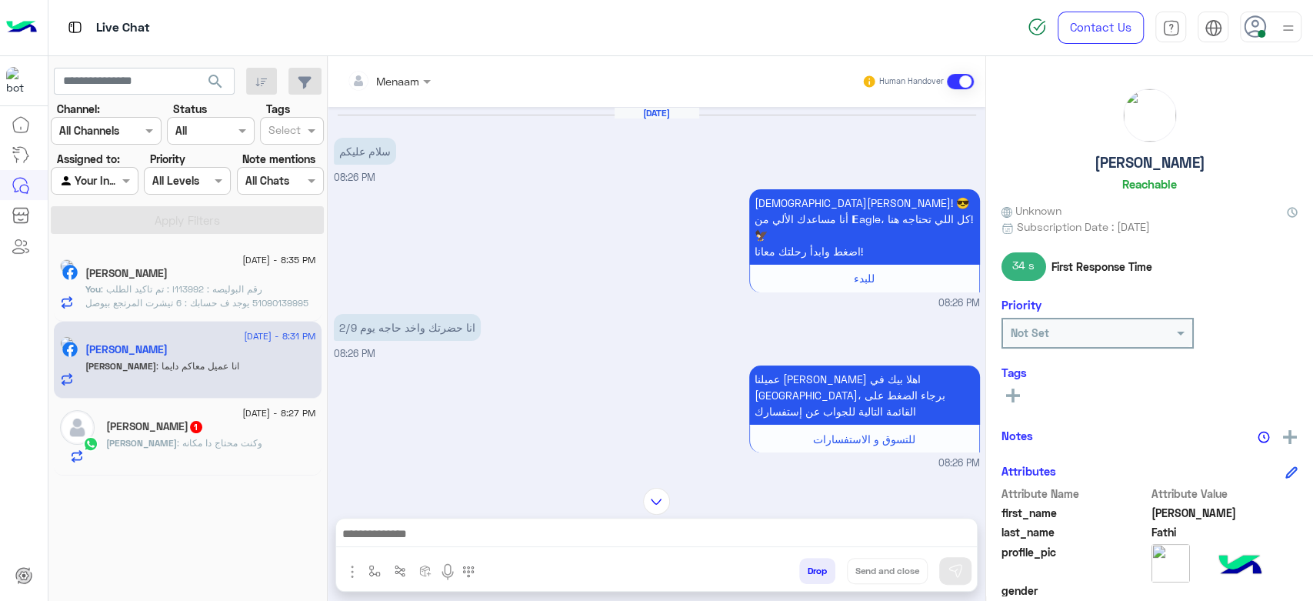
click at [457, 538] on textarea at bounding box center [656, 535] width 641 height 23
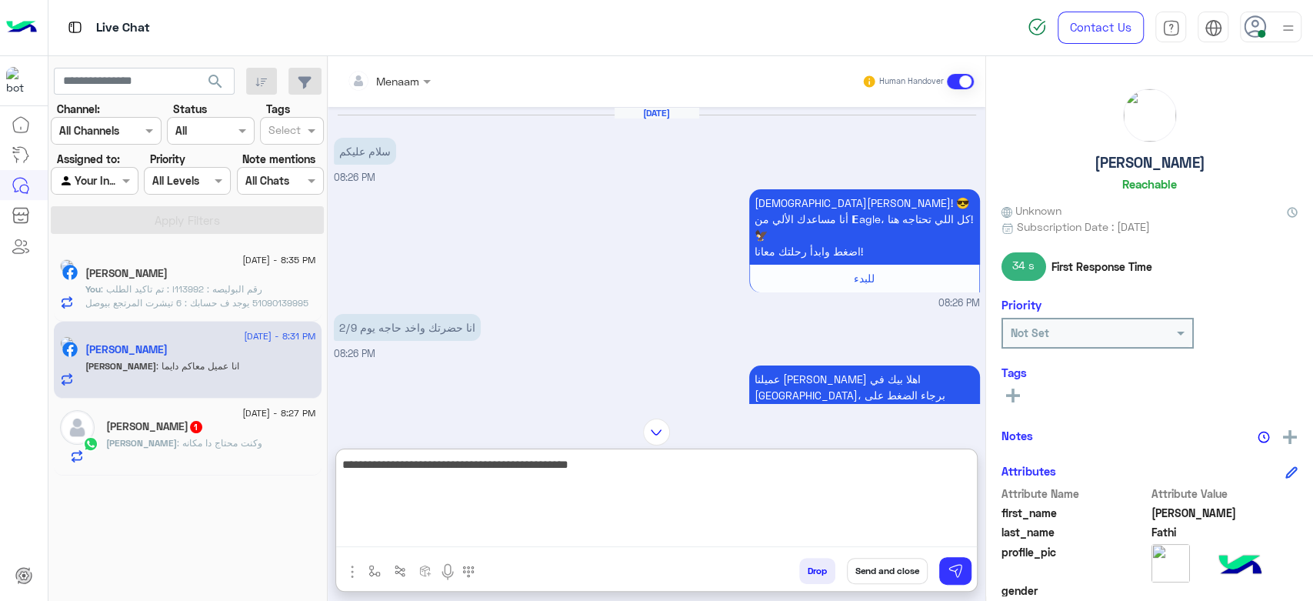
type textarea "**********"
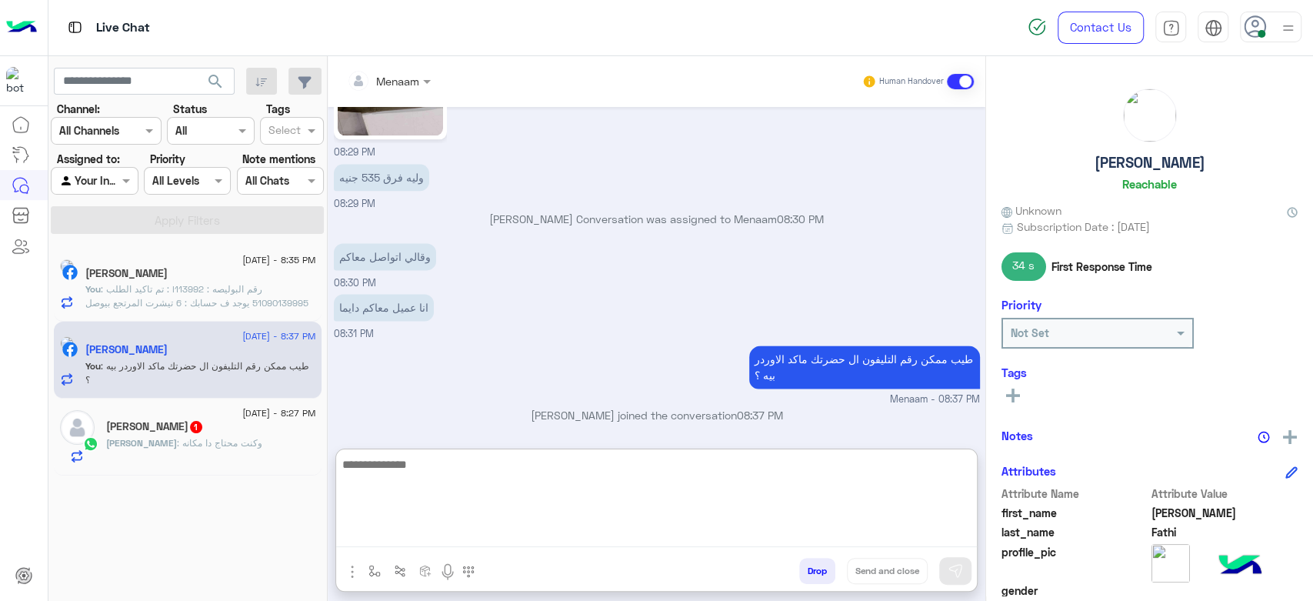
scroll to position [1329, 0]
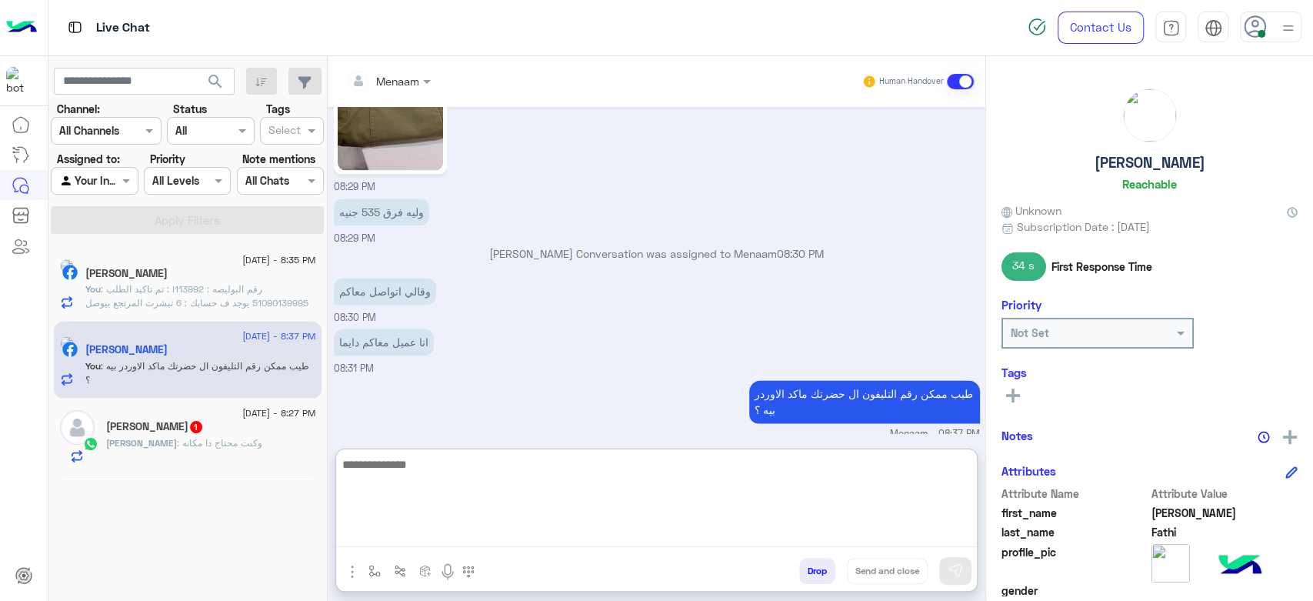
click at [211, 296] on p "You : تم تاكيد الطلب : I113992 رقم البوليصه : 51090139995 يوجد ف حسابك : 6 تيشر…" at bounding box center [200, 358] width 231 height 152
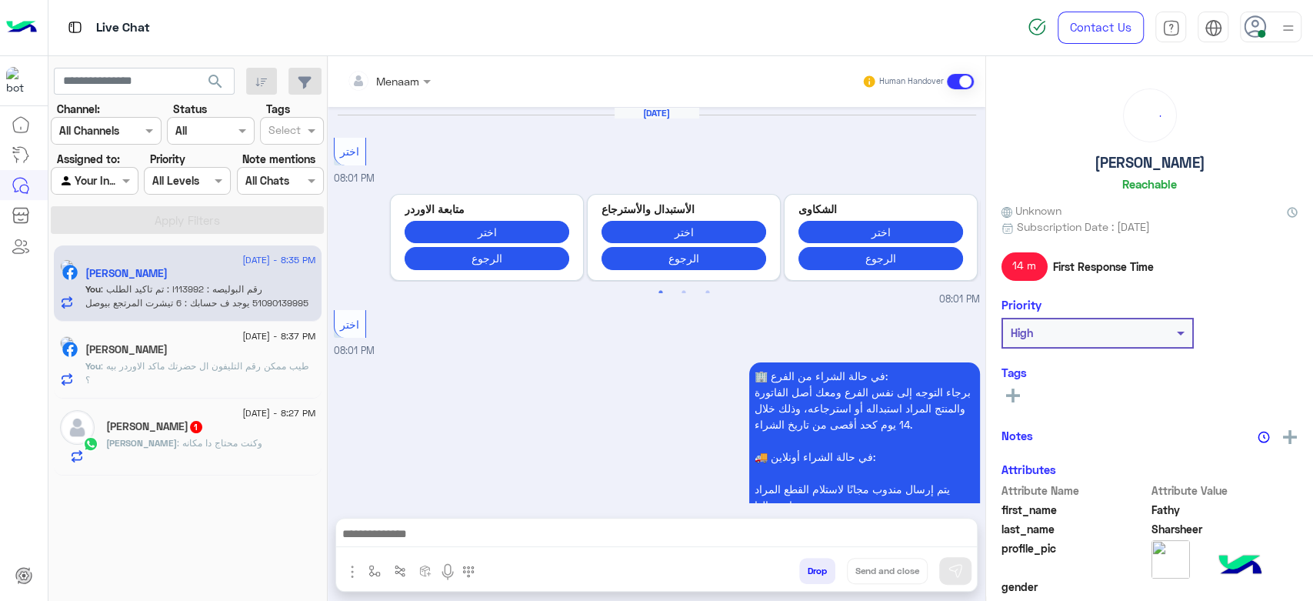
scroll to position [1642, 0]
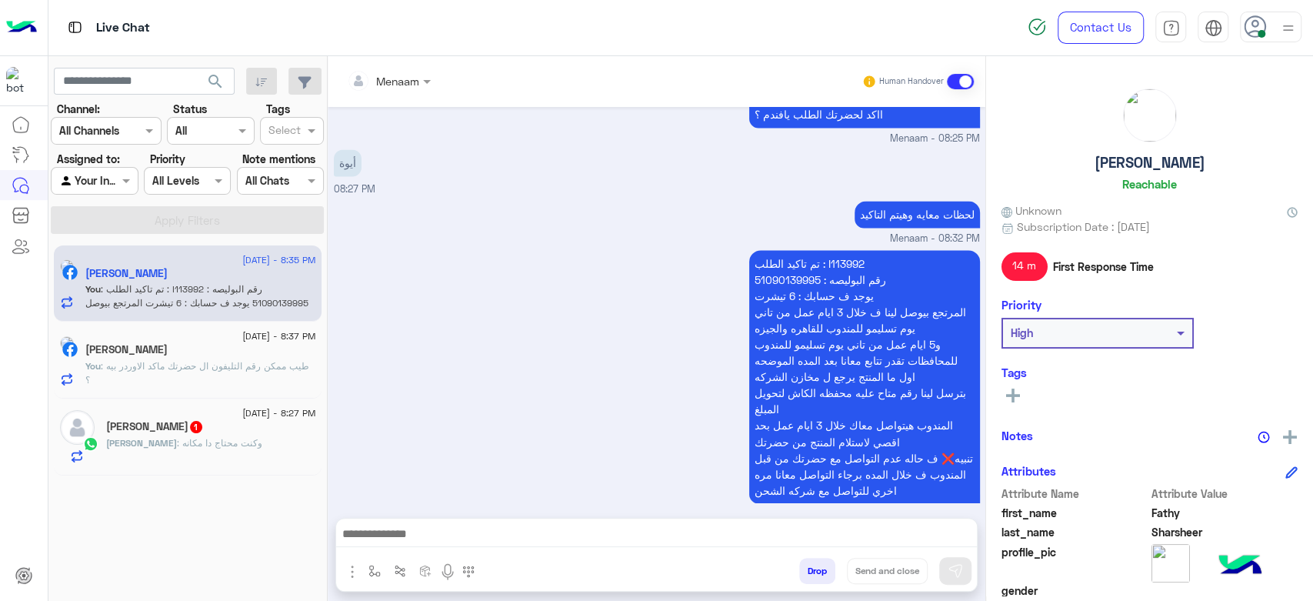
click at [204, 437] on span ": وكنت محتاج دا مكانه" at bounding box center [219, 443] width 85 height 12
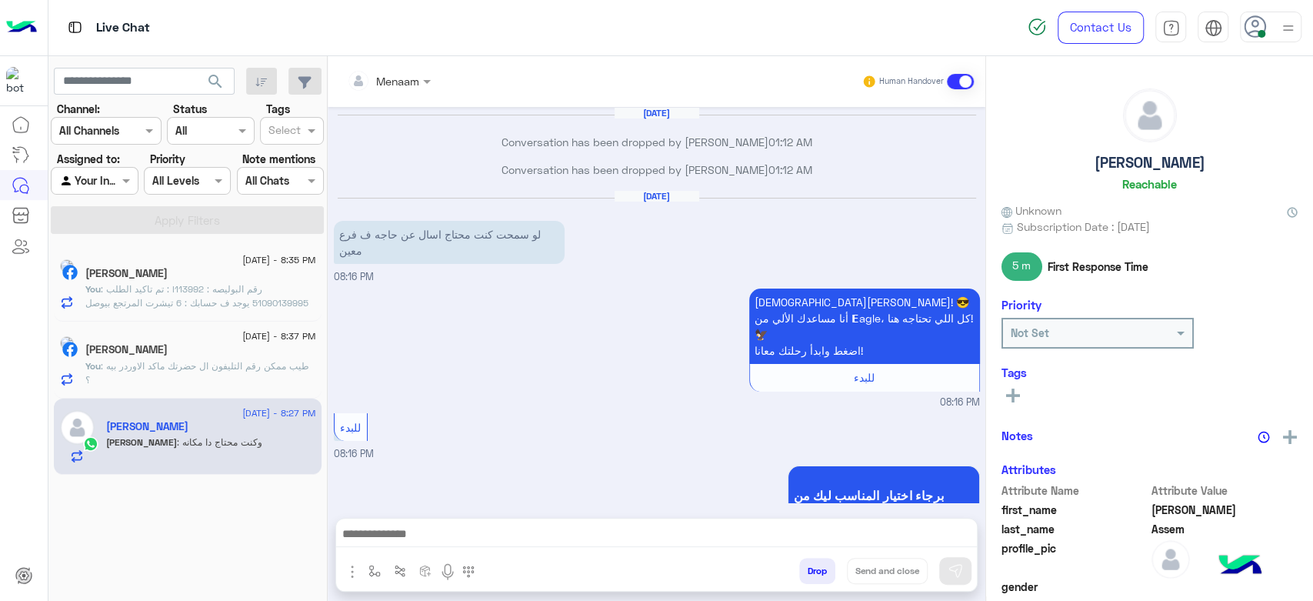
scroll to position [1210, 0]
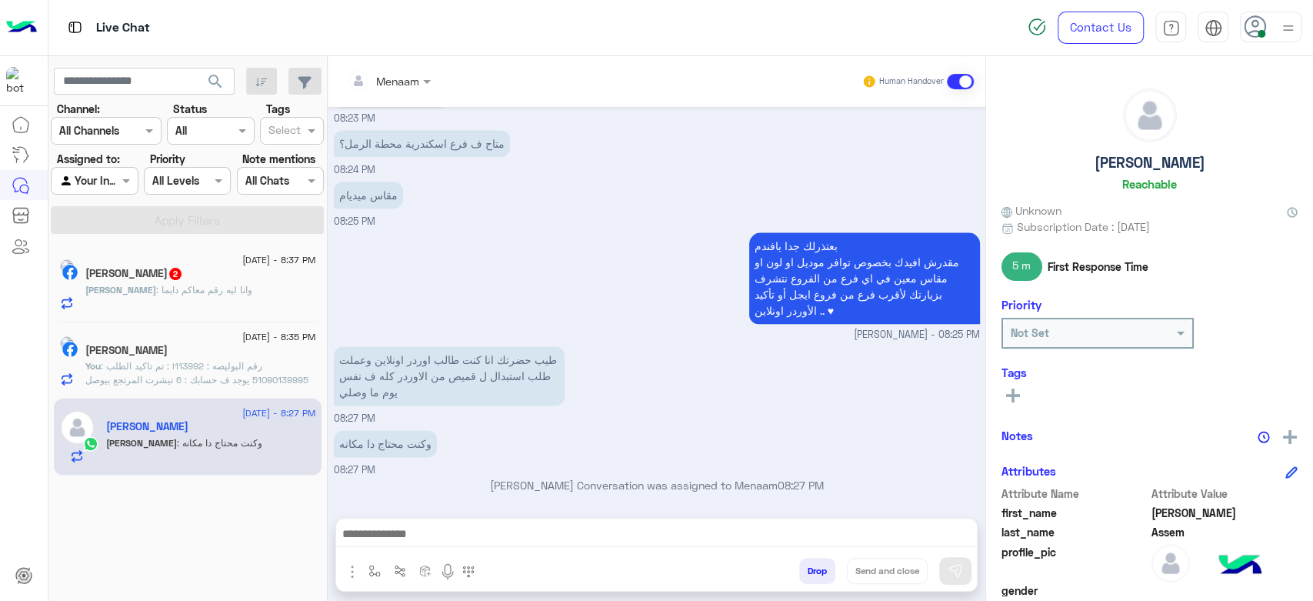
click at [228, 288] on span ": وانا ليه رقم معاكم دايما" at bounding box center [204, 290] width 96 height 12
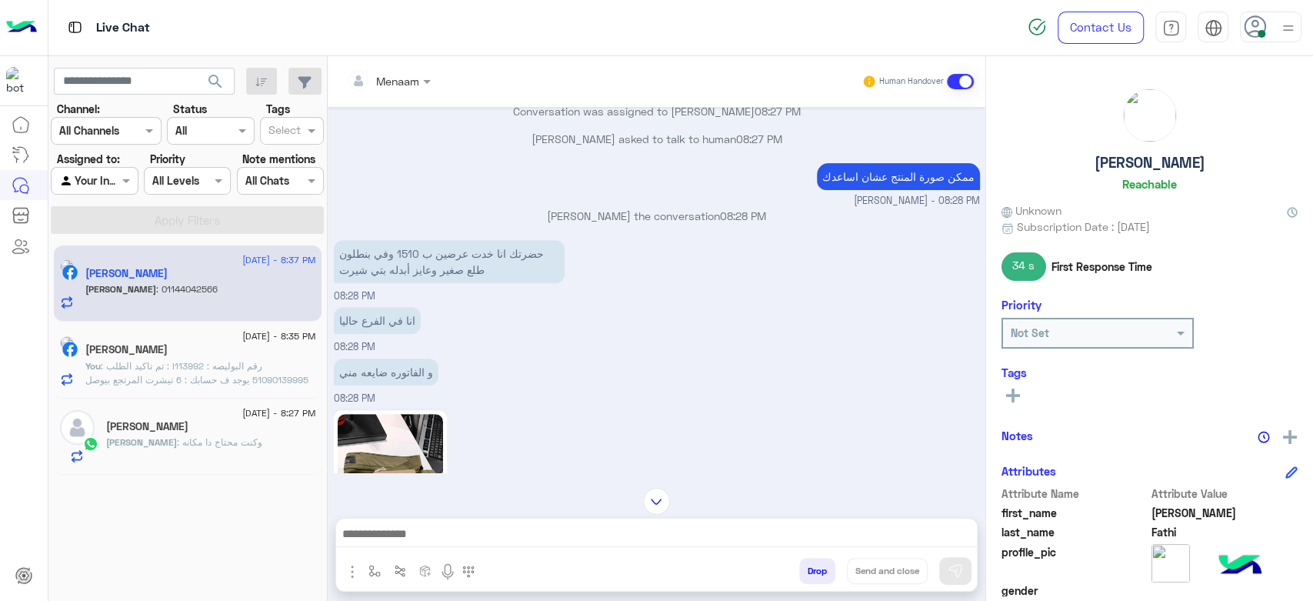
scroll to position [1052, 0]
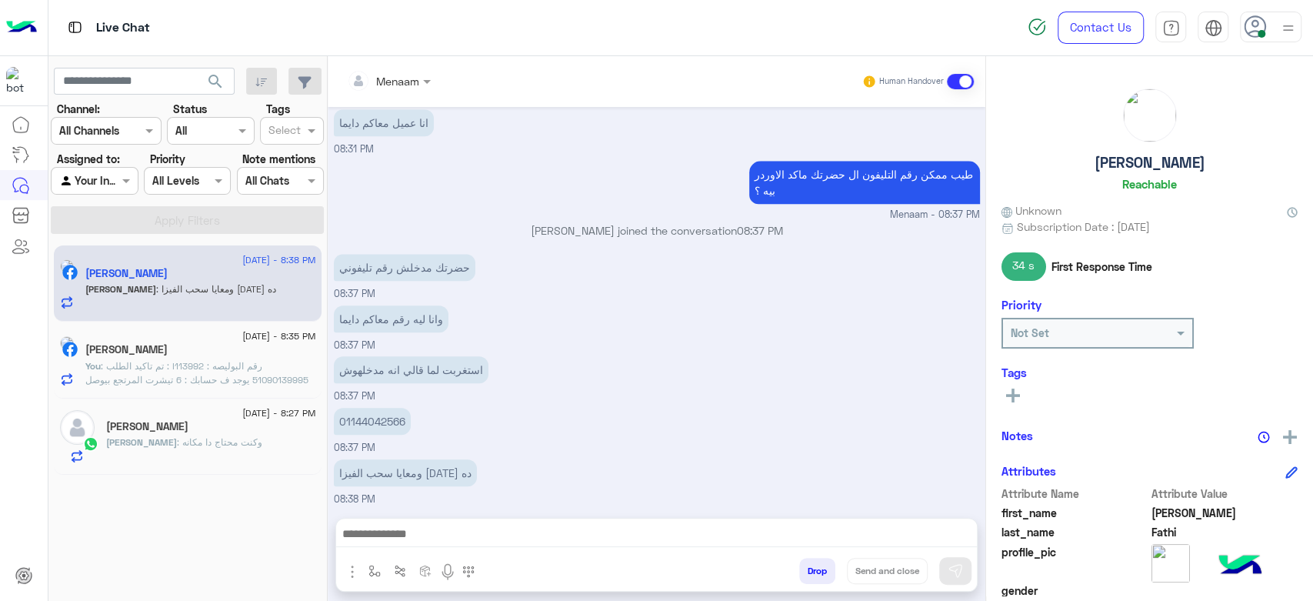
click at [411, 527] on textarea at bounding box center [656, 535] width 641 height 23
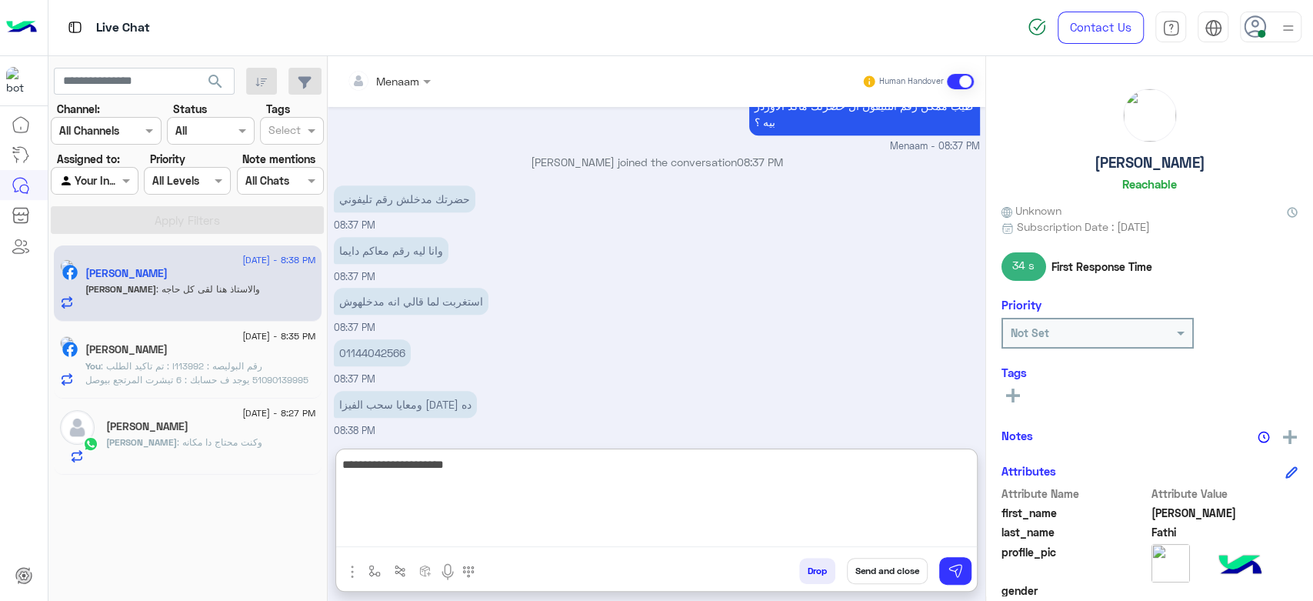
scroll to position [1172, 0]
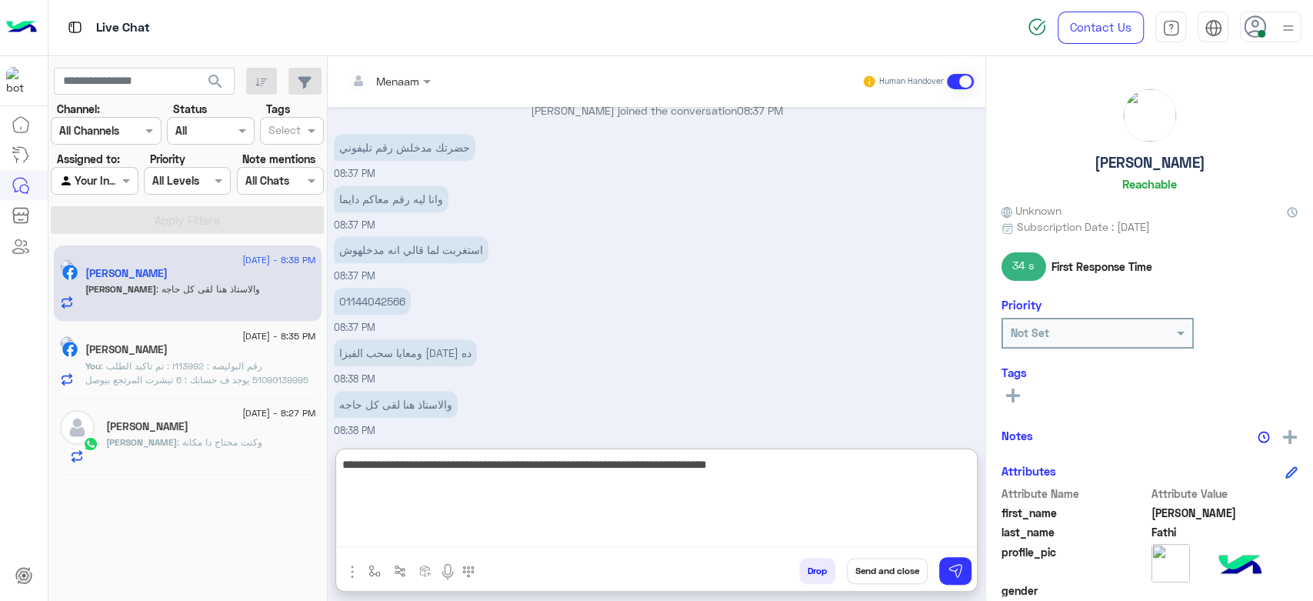
type textarea "**********"
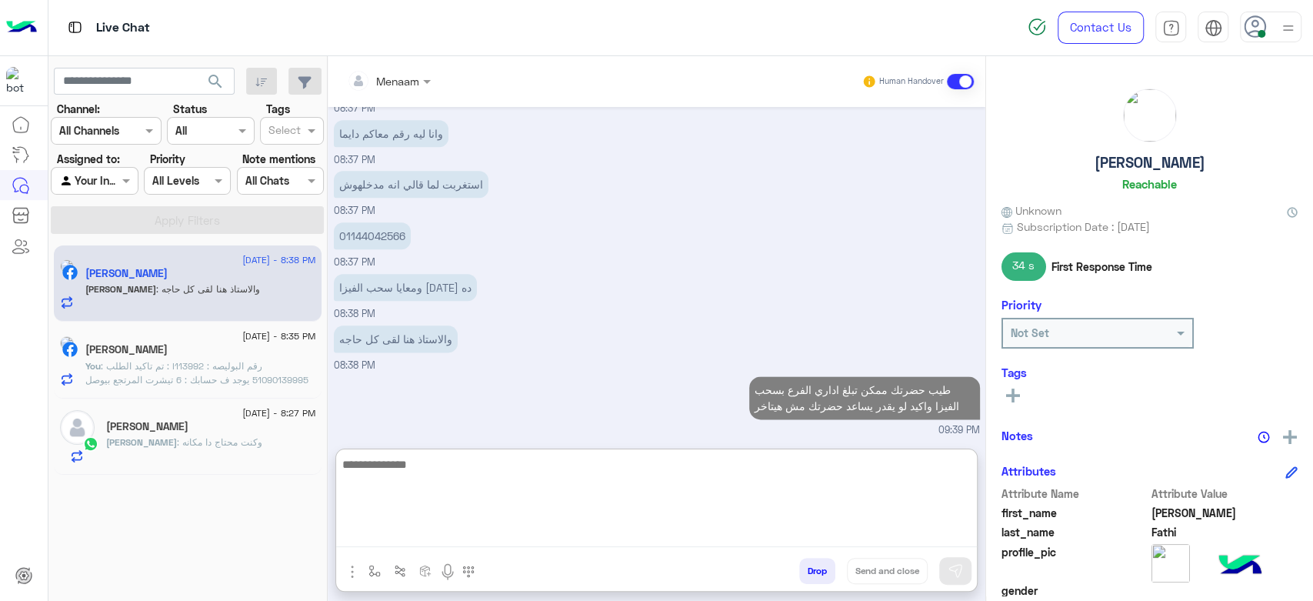
click at [199, 353] on div "Fathy Sharsheer" at bounding box center [200, 351] width 231 height 16
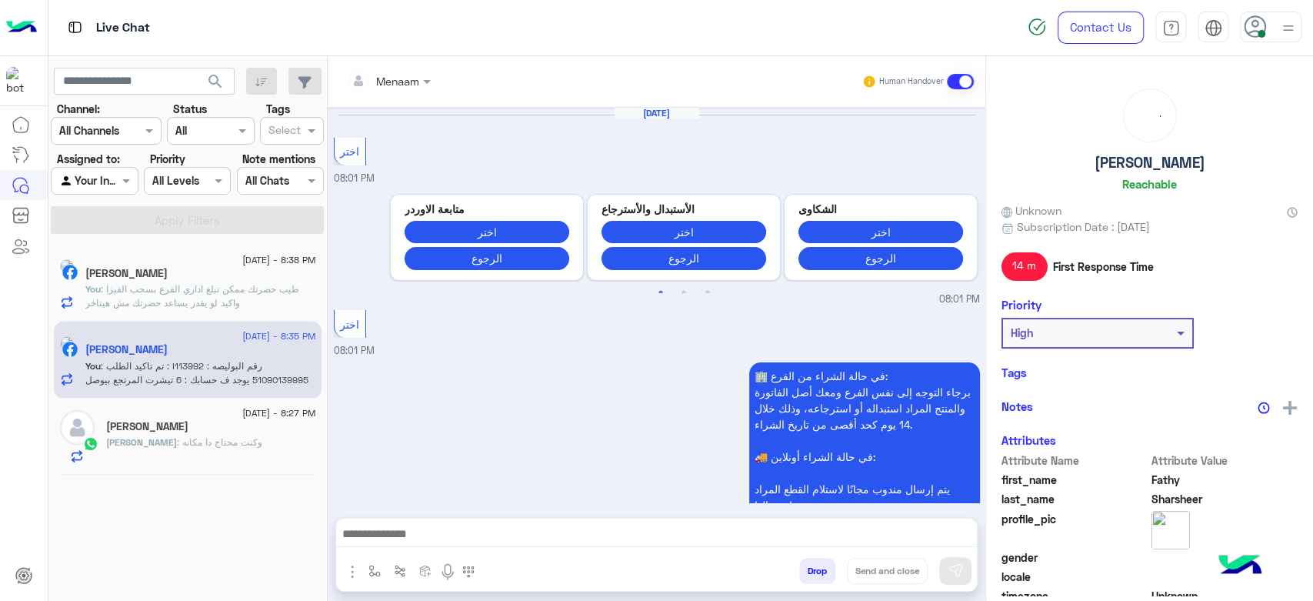
scroll to position [1642, 0]
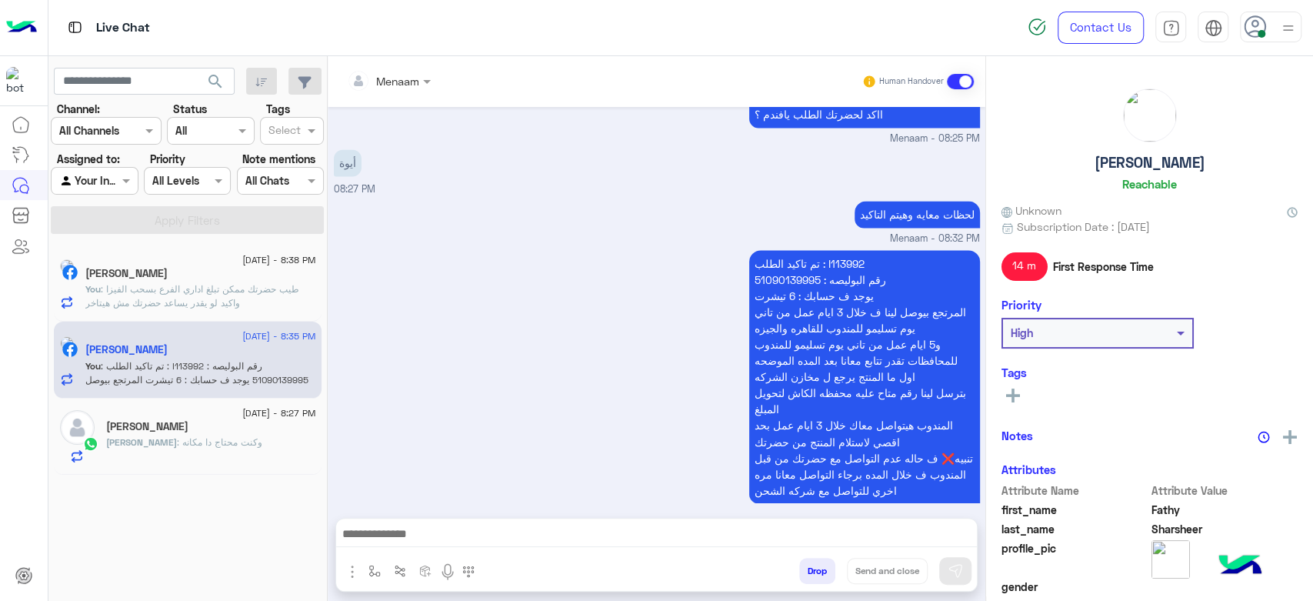
click at [809, 568] on button "Drop" at bounding box center [817, 571] width 36 height 26
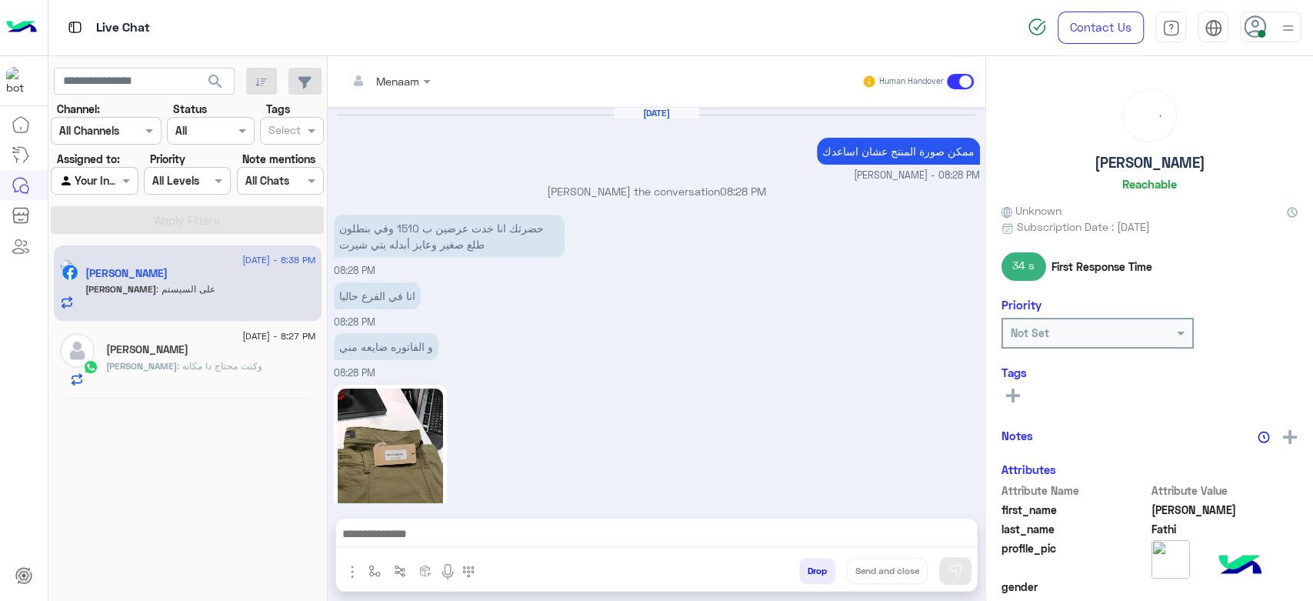
scroll to position [793, 0]
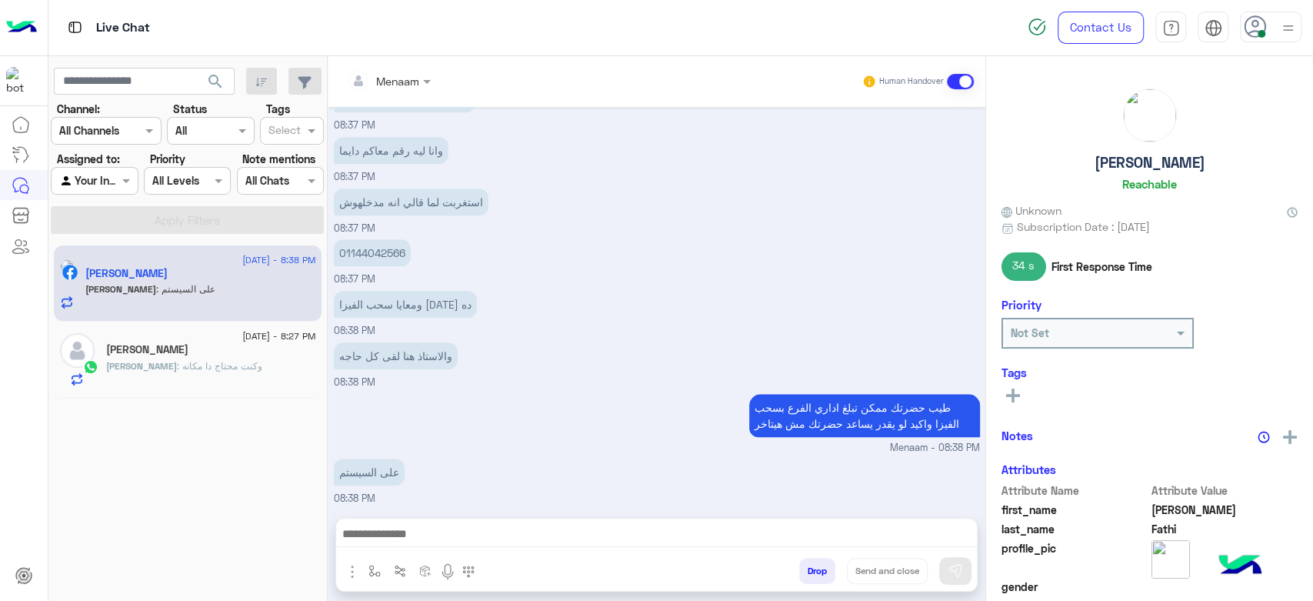
click at [213, 350] on div "Mohamed Assem" at bounding box center [211, 351] width 210 height 16
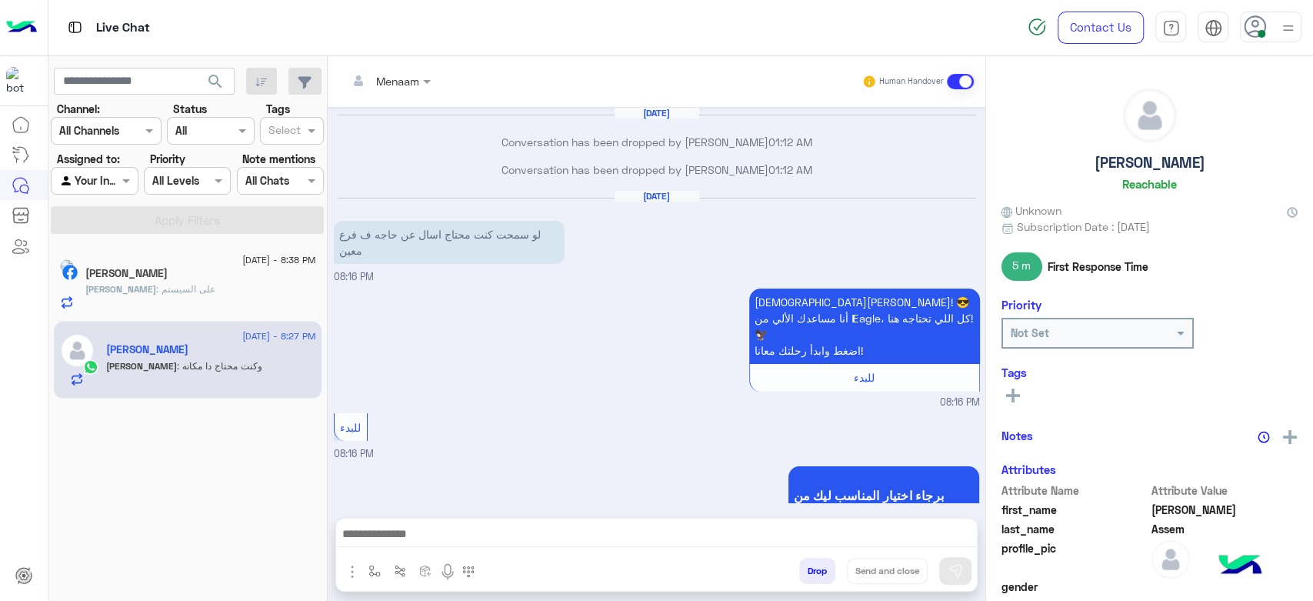
click at [193, 292] on span ": على السيستم" at bounding box center [185, 289] width 59 height 12
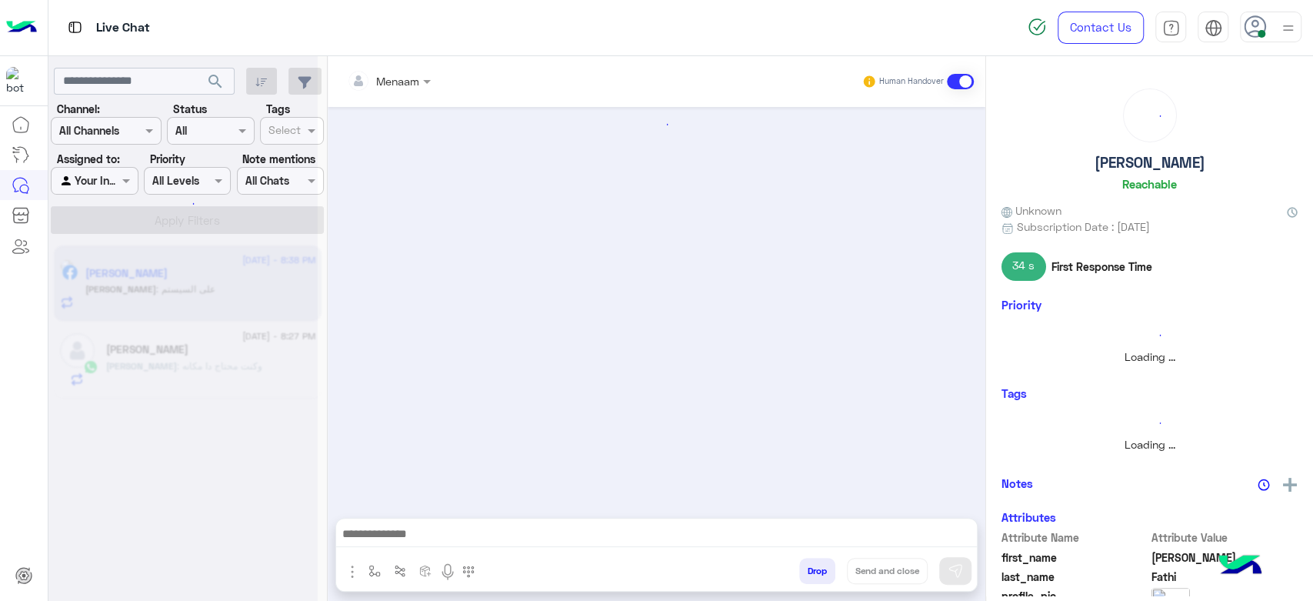
scroll to position [793, 0]
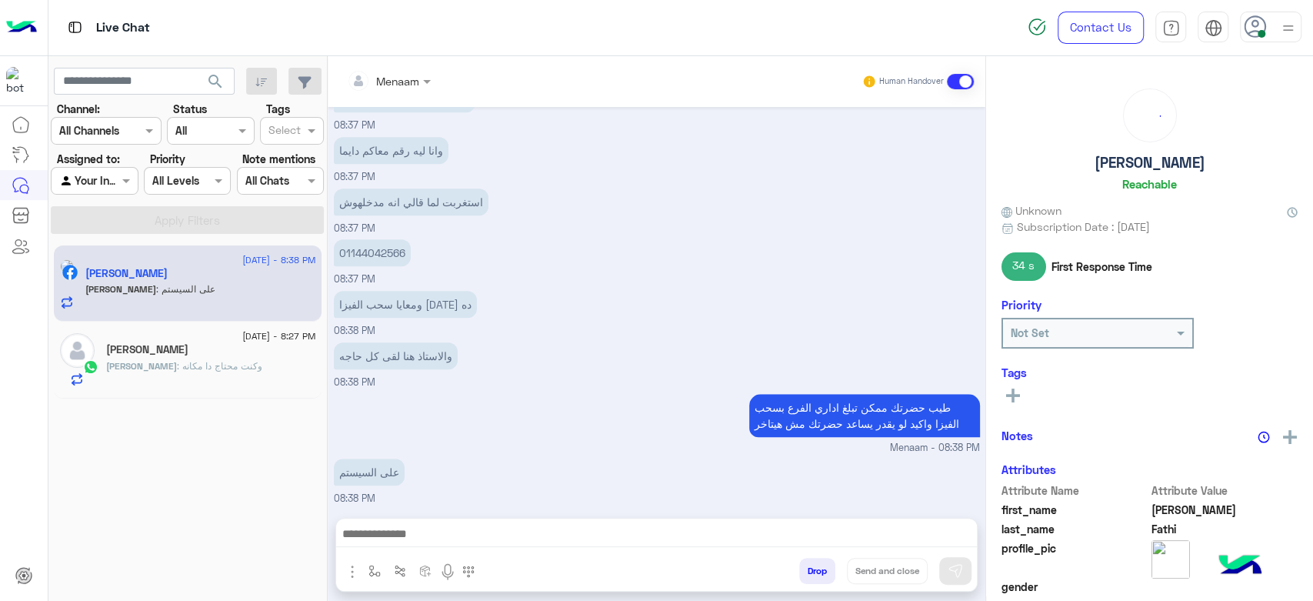
click at [188, 345] on h5 "Mohamed Assem" at bounding box center [147, 349] width 82 height 13
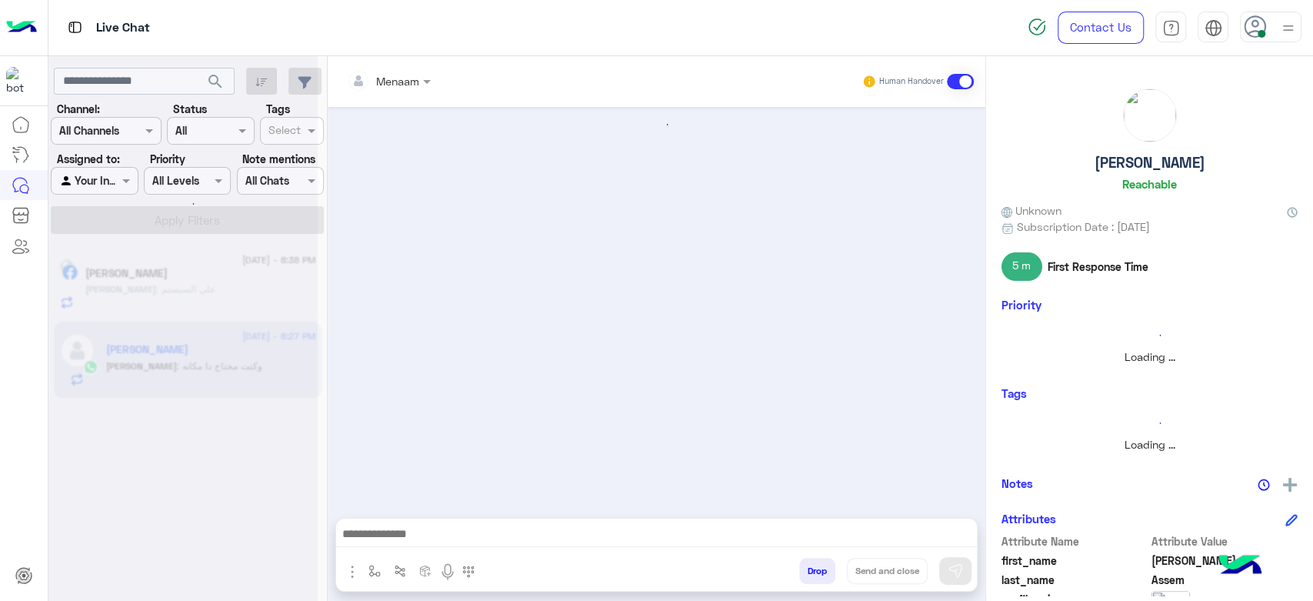
scroll to position [1210, 0]
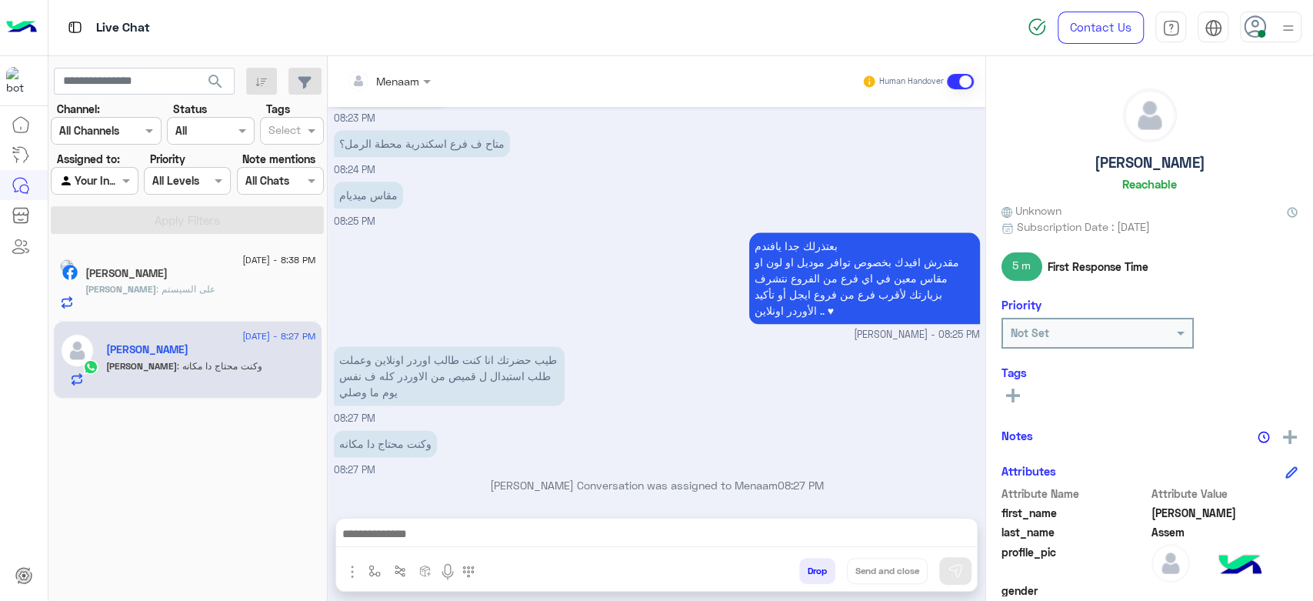
click at [209, 281] on div "Mohamed Fathi" at bounding box center [200, 275] width 231 height 16
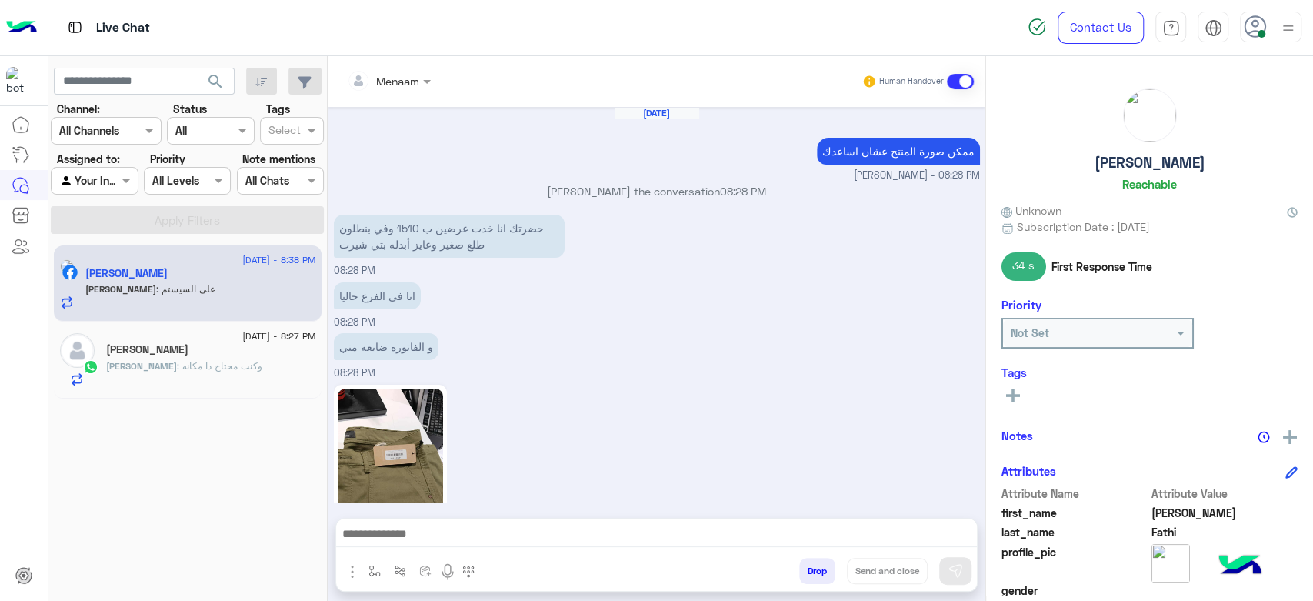
scroll to position [793, 0]
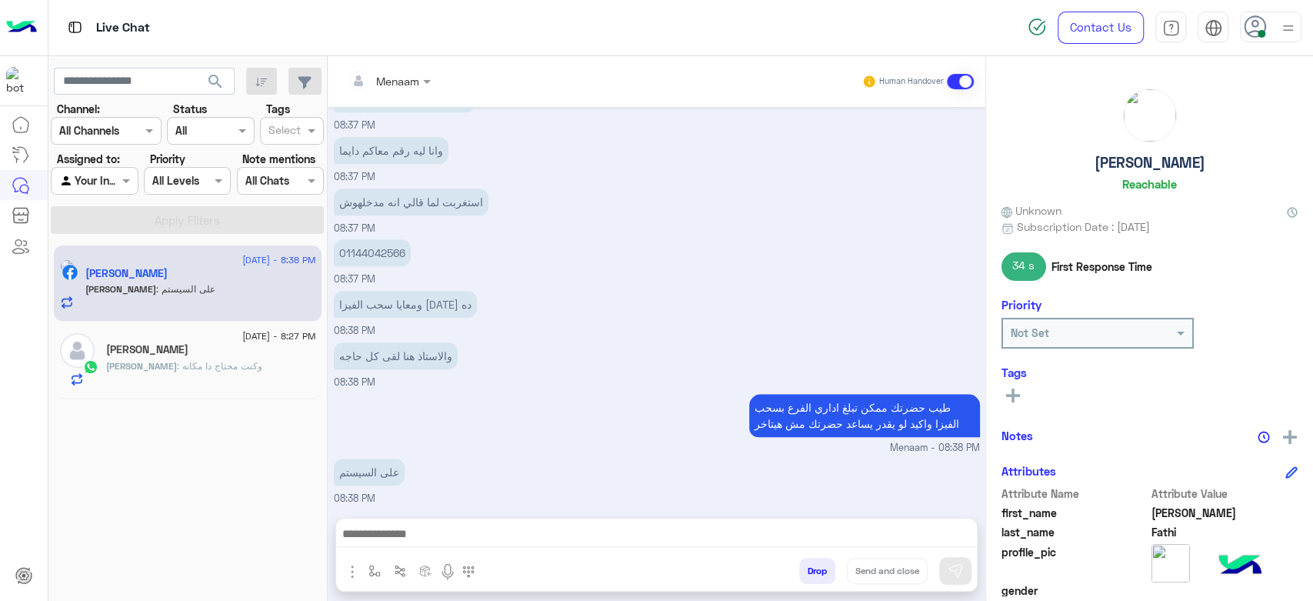
click at [413, 525] on textarea at bounding box center [656, 535] width 641 height 23
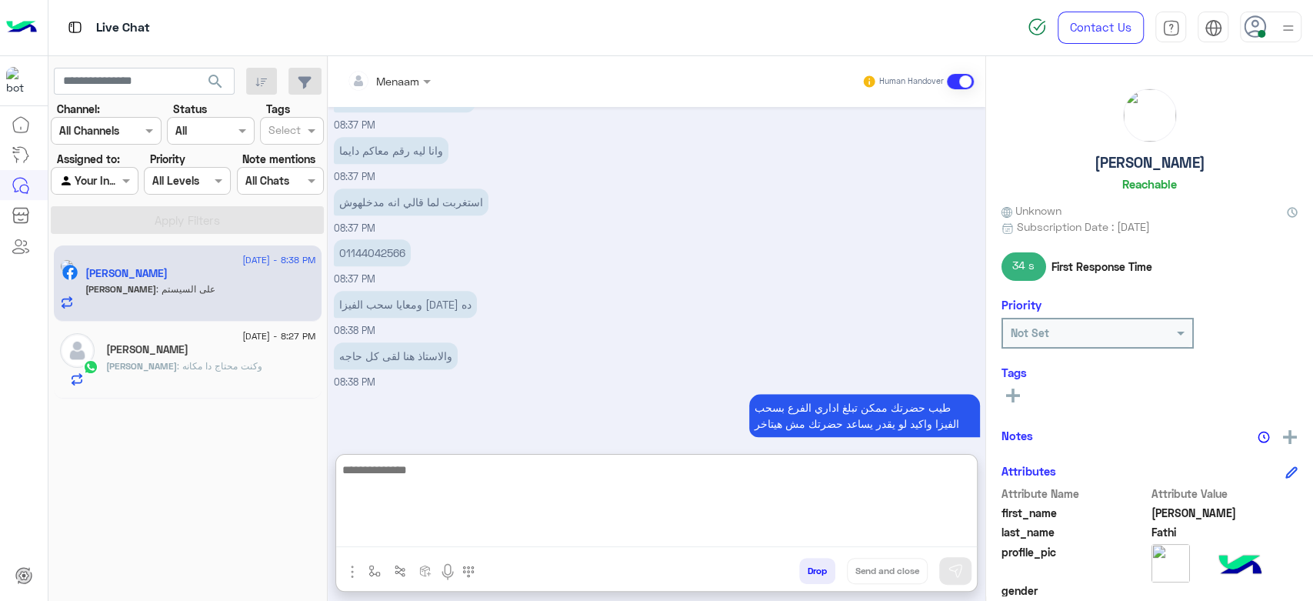
click at [192, 355] on div "Mohamed Assem" at bounding box center [211, 351] width 210 height 16
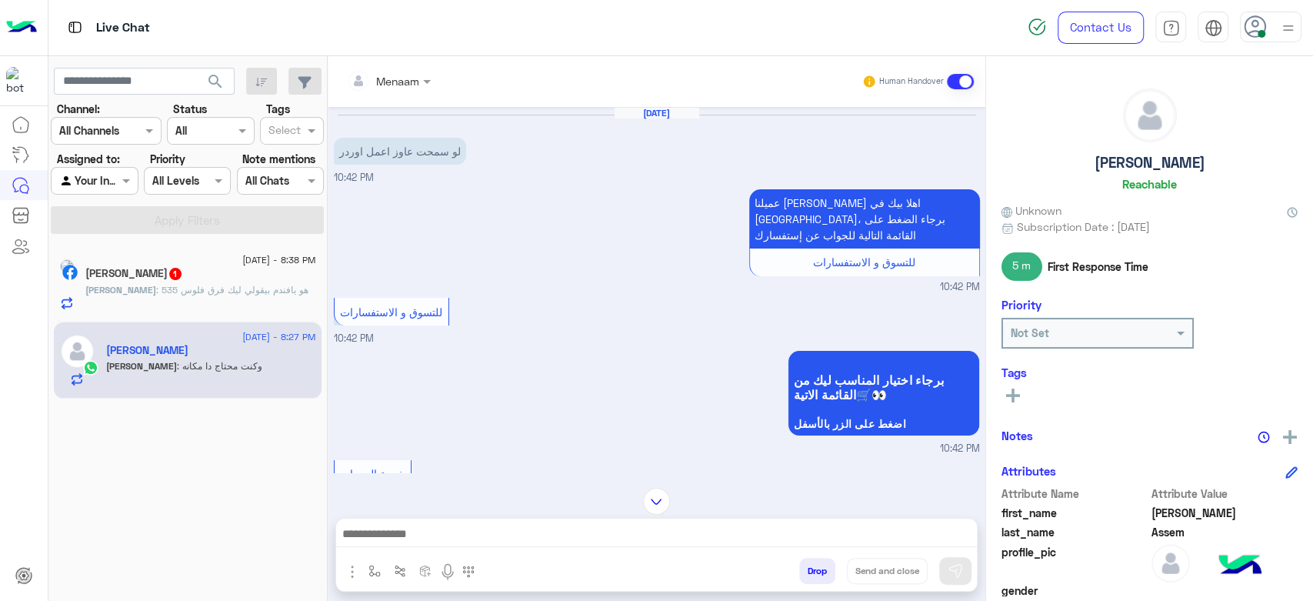
click at [442, 522] on div at bounding box center [656, 537] width 641 height 38
click at [436, 530] on textarea at bounding box center [656, 535] width 641 height 23
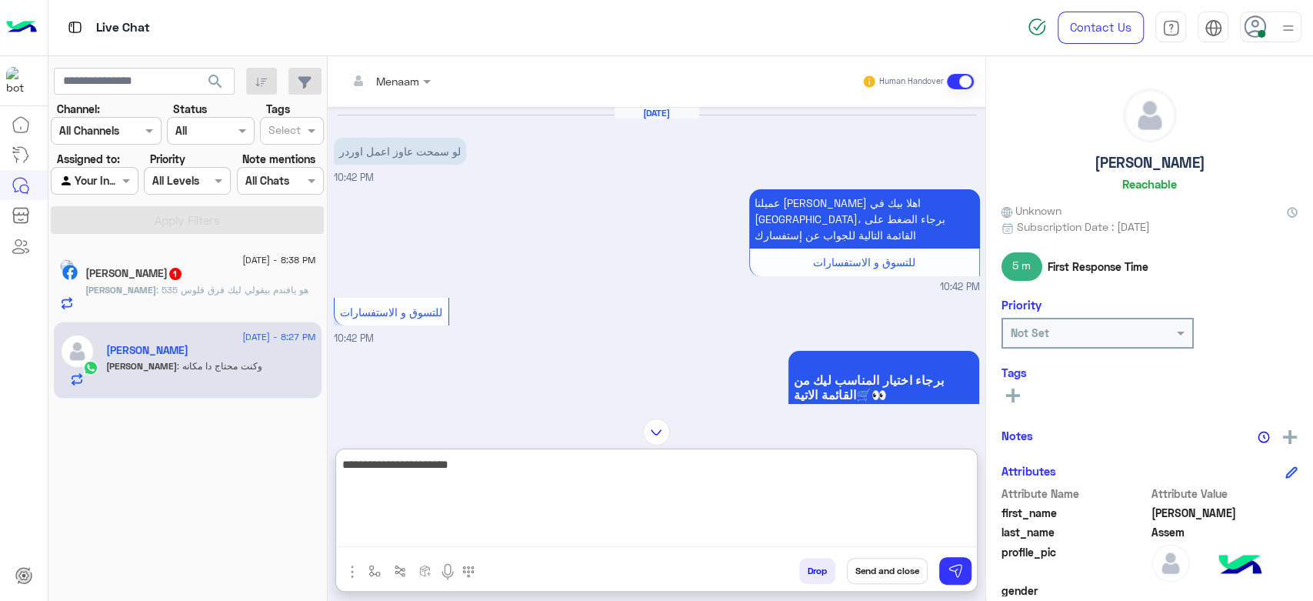
type textarea "**********"
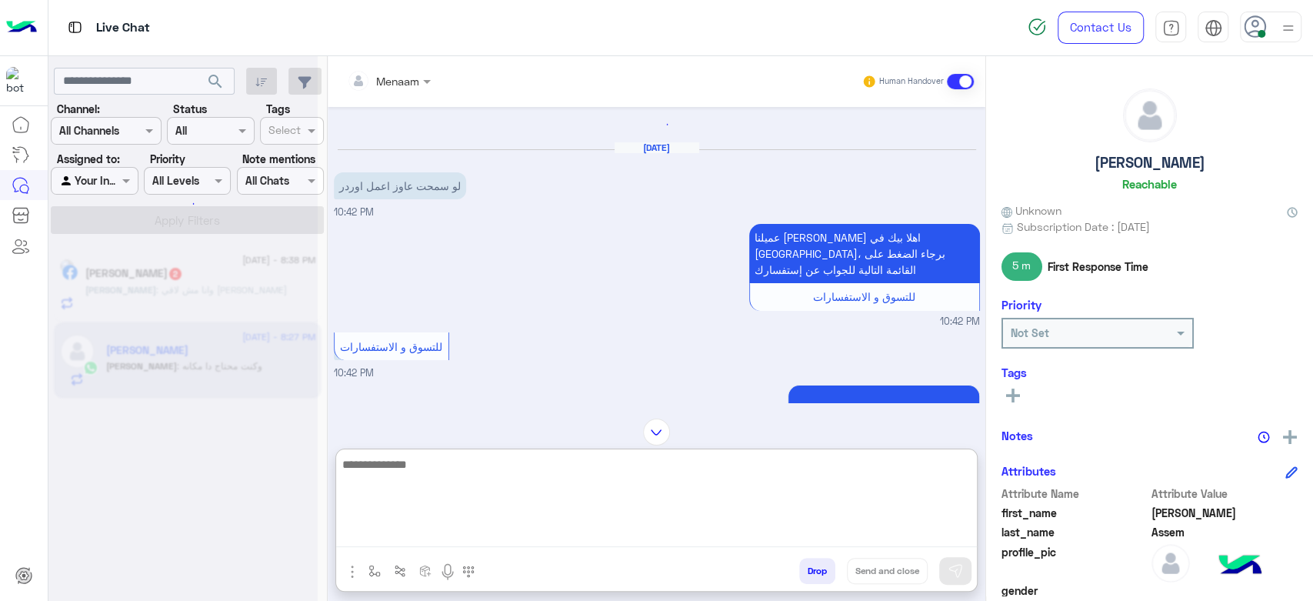
click at [222, 293] on span ": وانا مش لاقي حاجه تاني" at bounding box center [221, 290] width 131 height 12
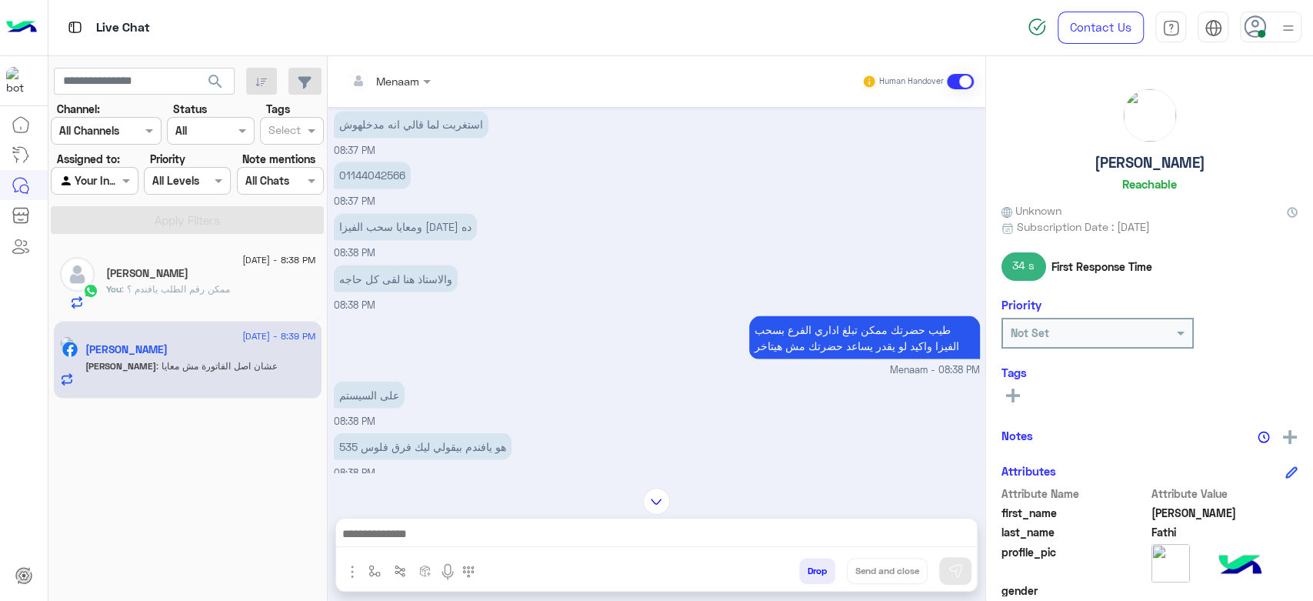
scroll to position [1954, 0]
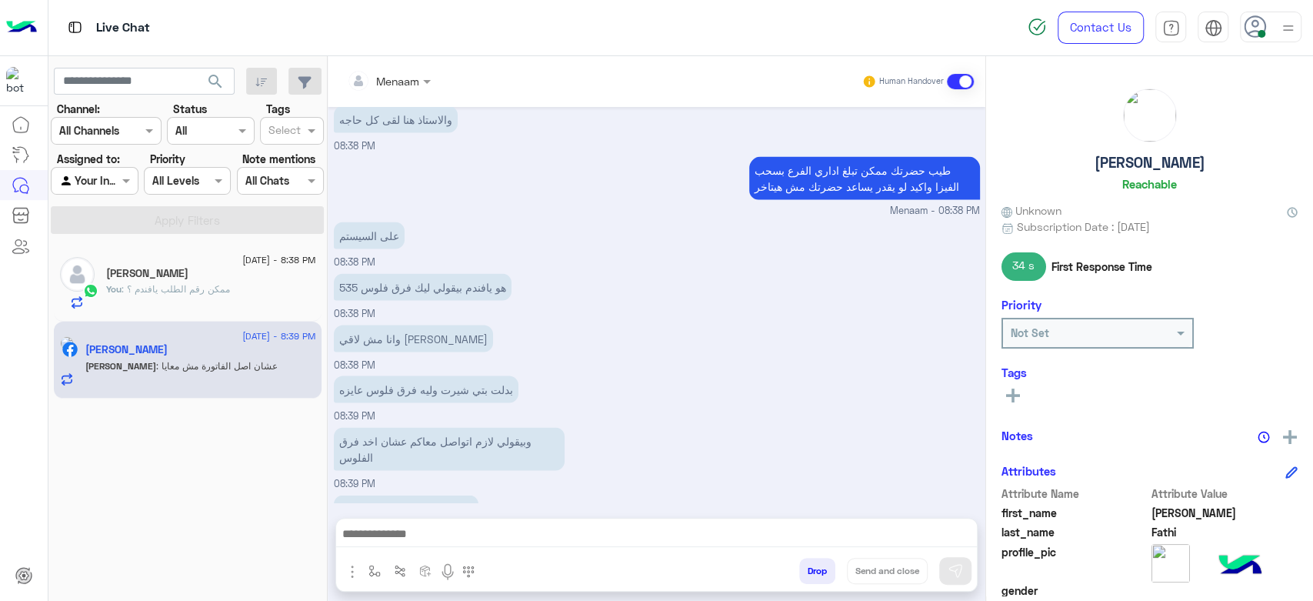
click at [419, 538] on textarea at bounding box center [656, 535] width 641 height 23
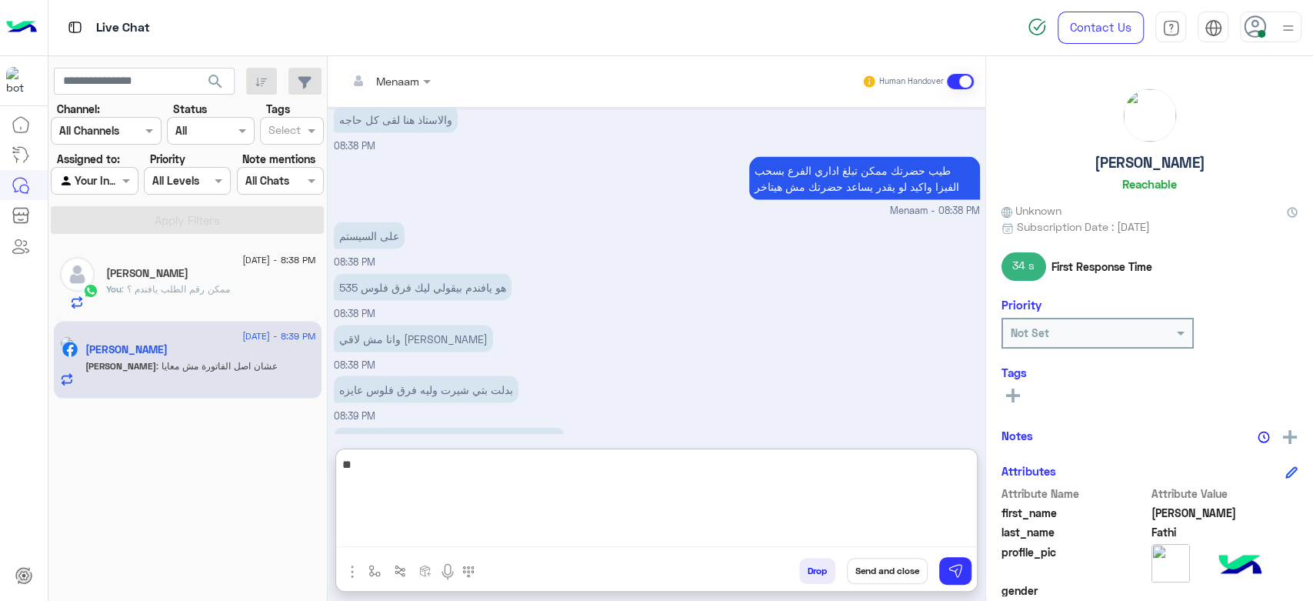
type textarea "*"
type textarea "**********"
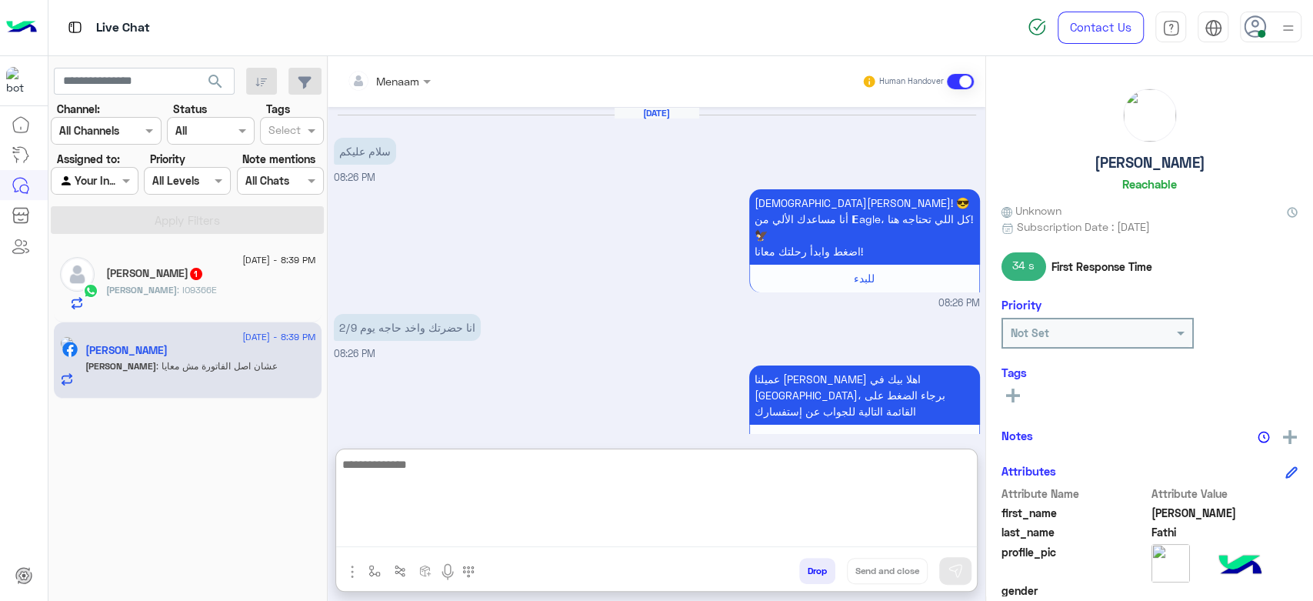
scroll to position [0, 0]
click at [188, 279] on h5 "Mohamed Assem 1" at bounding box center [155, 273] width 98 height 13
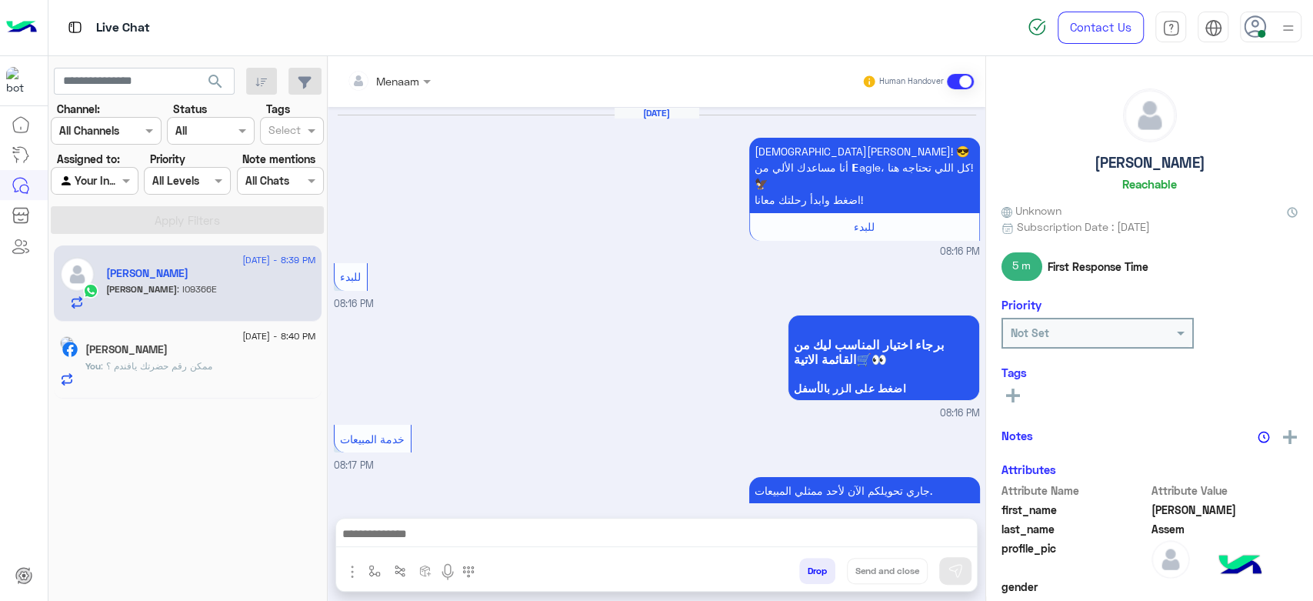
scroll to position [1188, 0]
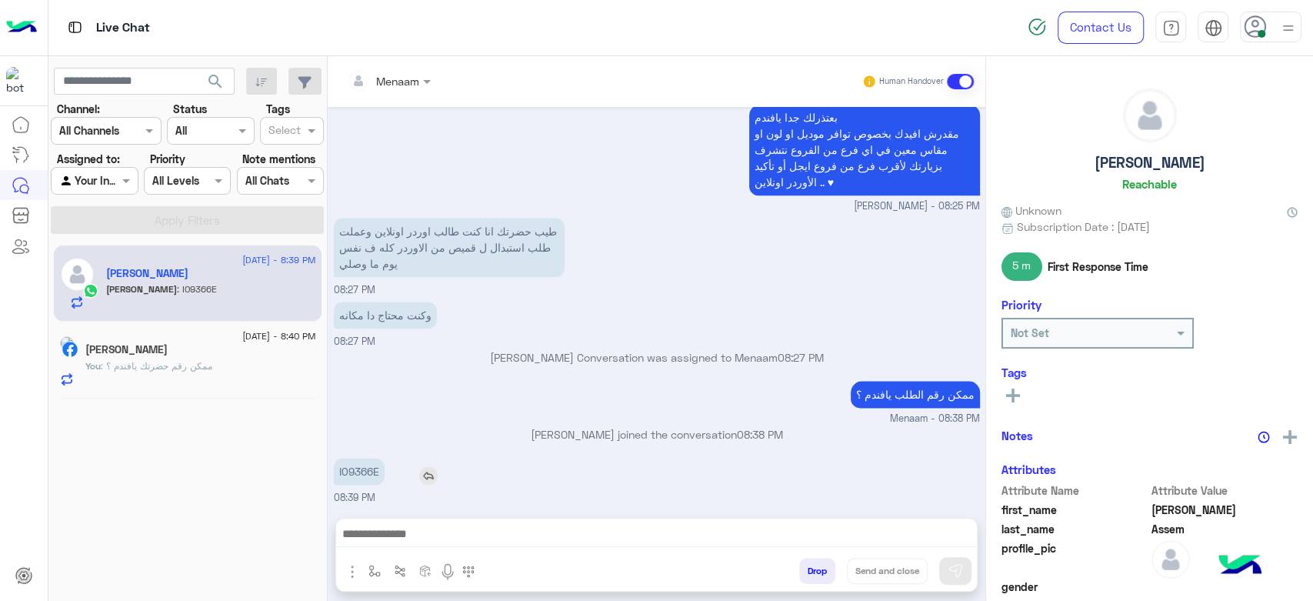
click at [355, 461] on p "I09366E" at bounding box center [359, 471] width 51 height 27
copy p "I09366E"
click at [428, 532] on textarea at bounding box center [656, 535] width 641 height 23
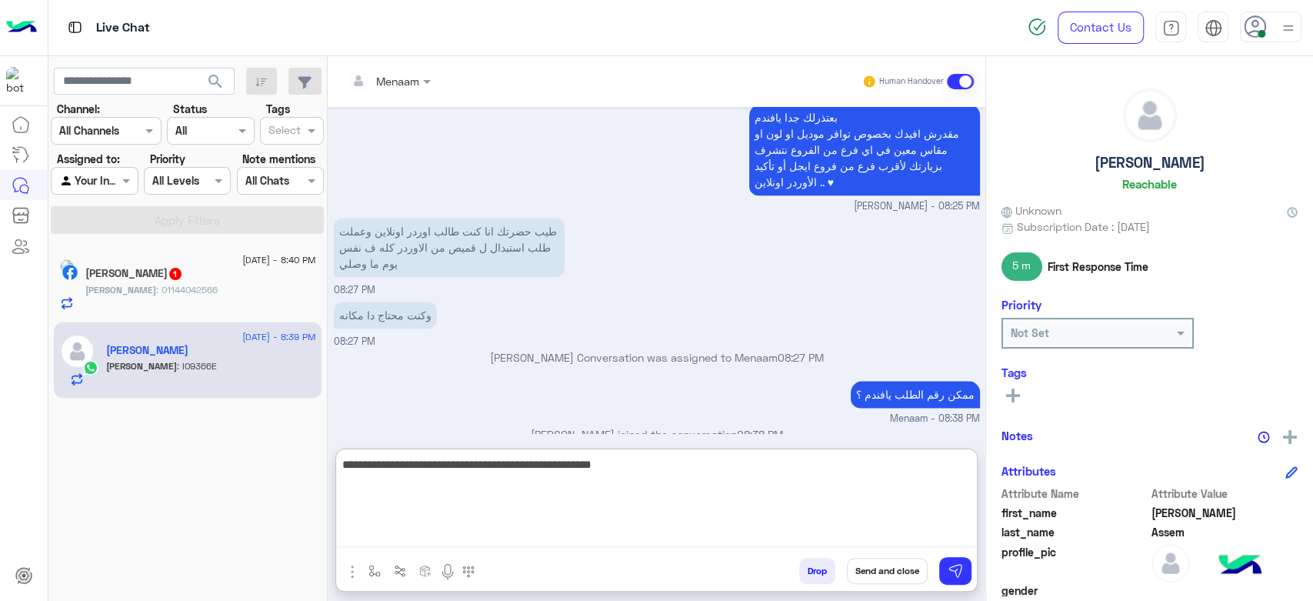
type textarea "**********"
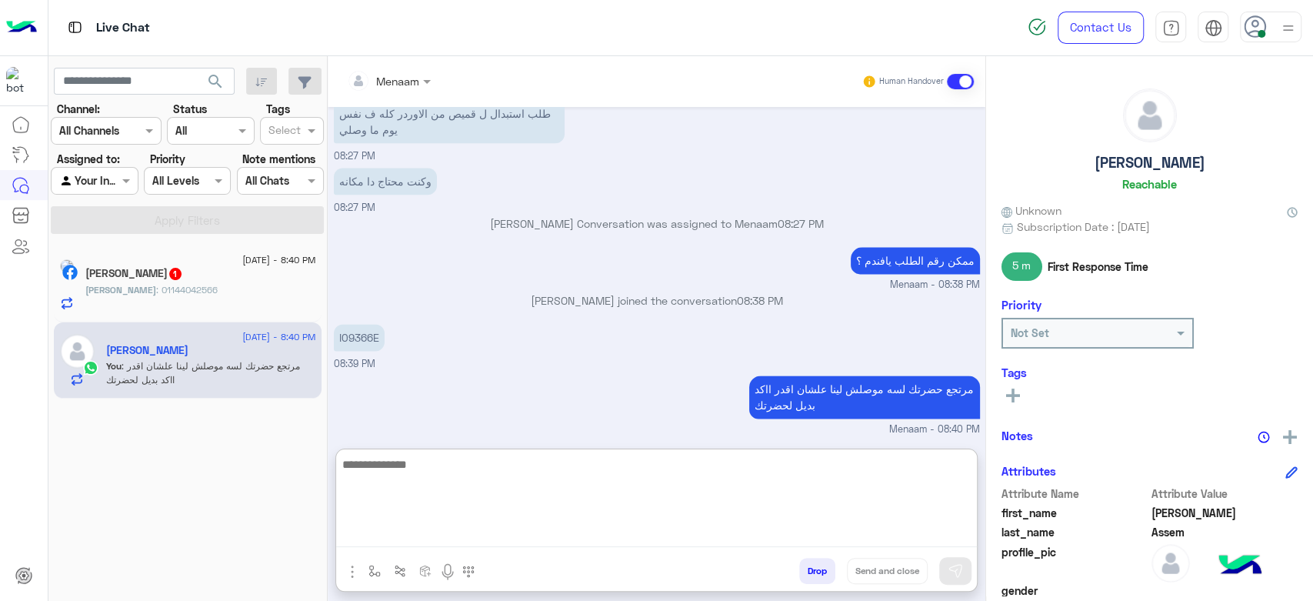
click at [222, 300] on div "Mohamed : 01144042566" at bounding box center [200, 296] width 231 height 27
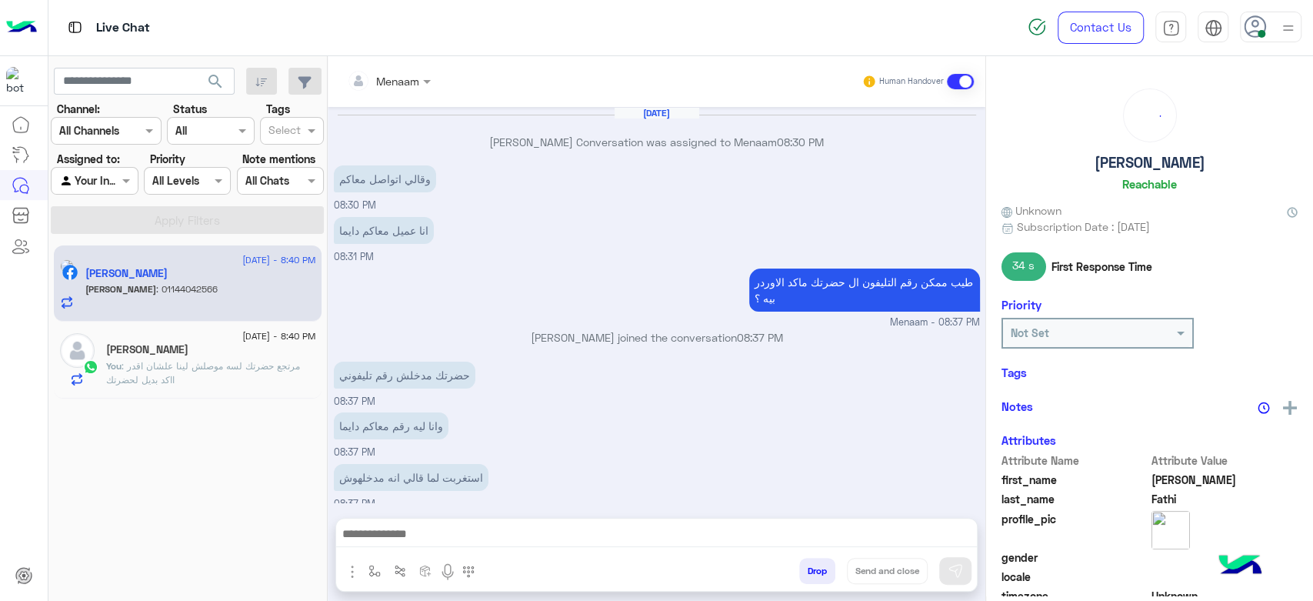
scroll to position [648, 0]
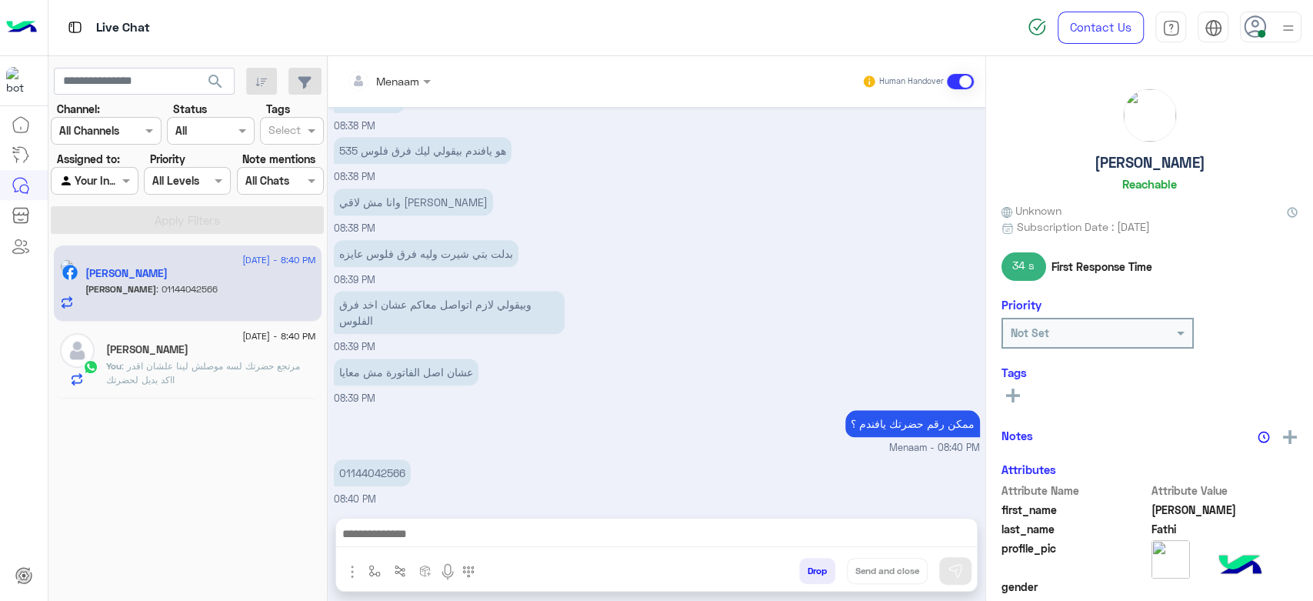
click at [428, 534] on textarea at bounding box center [656, 535] width 641 height 23
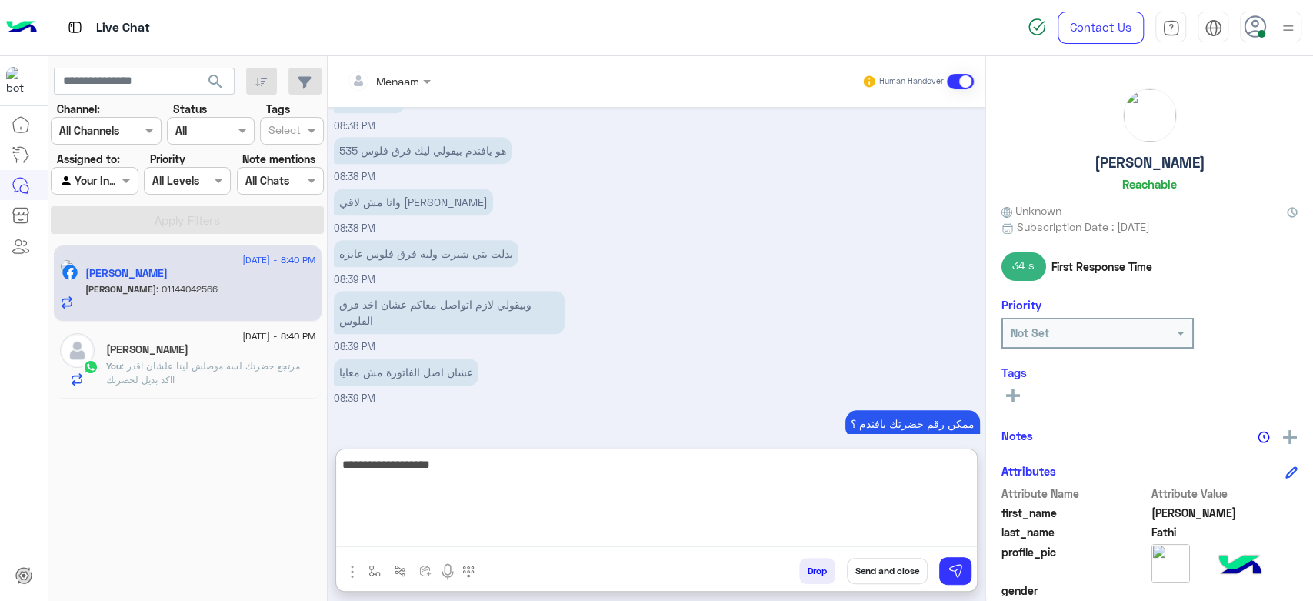
type textarea "**********"
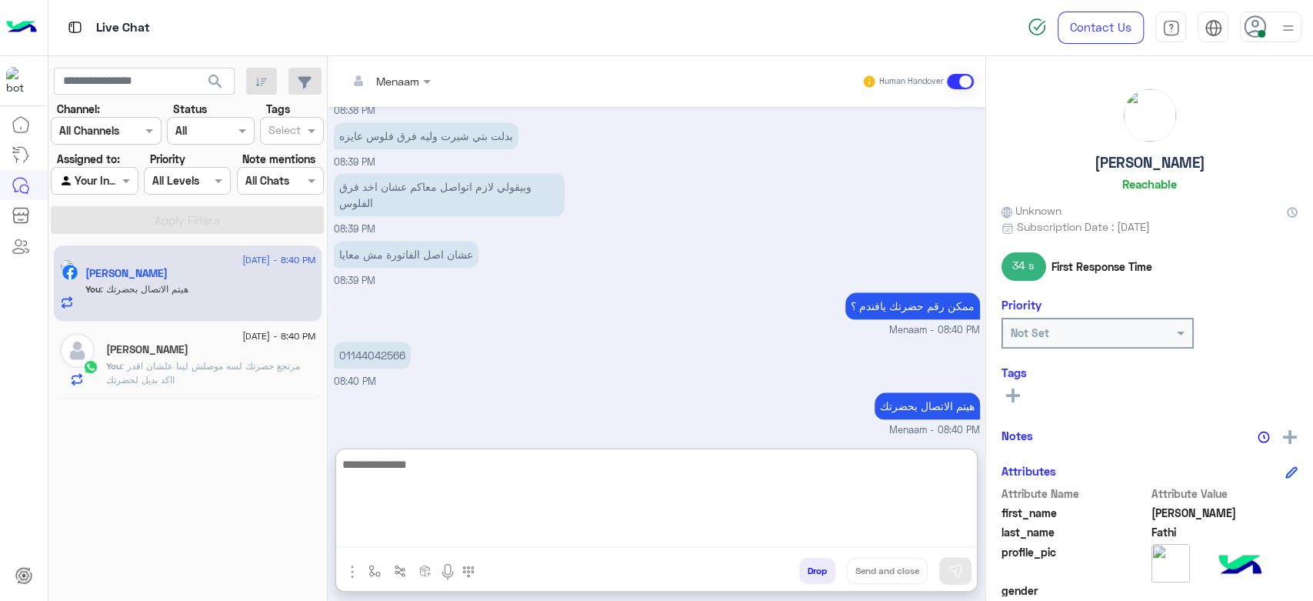
scroll to position [818, 0]
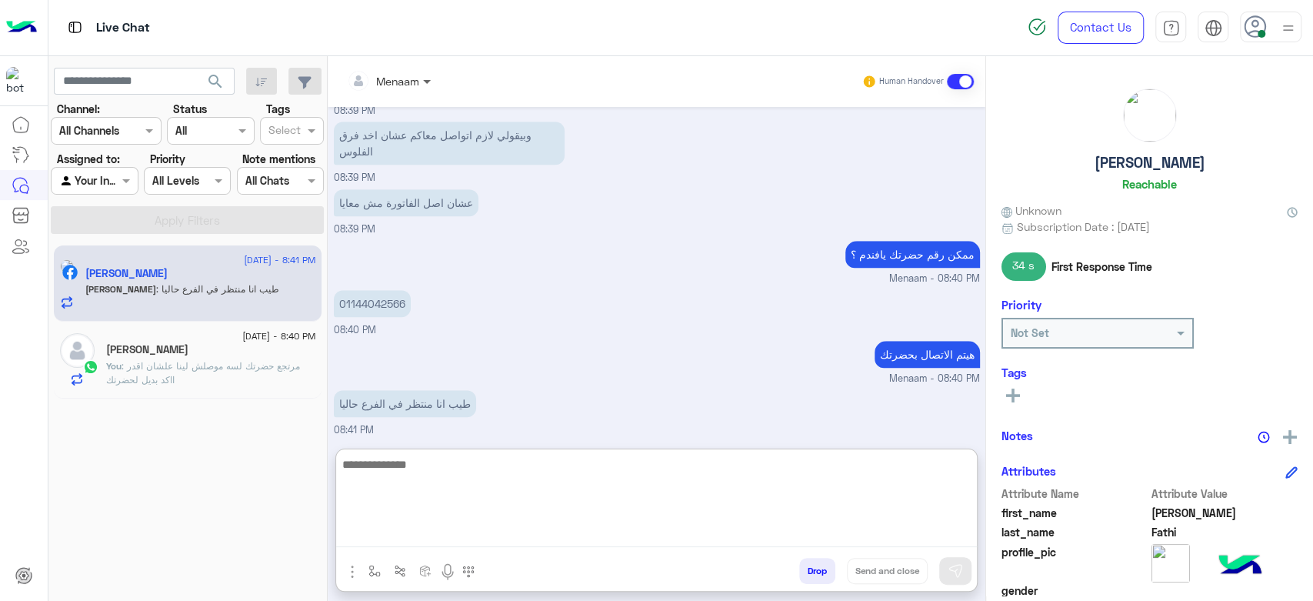
click at [420, 82] on span at bounding box center [428, 81] width 19 height 16
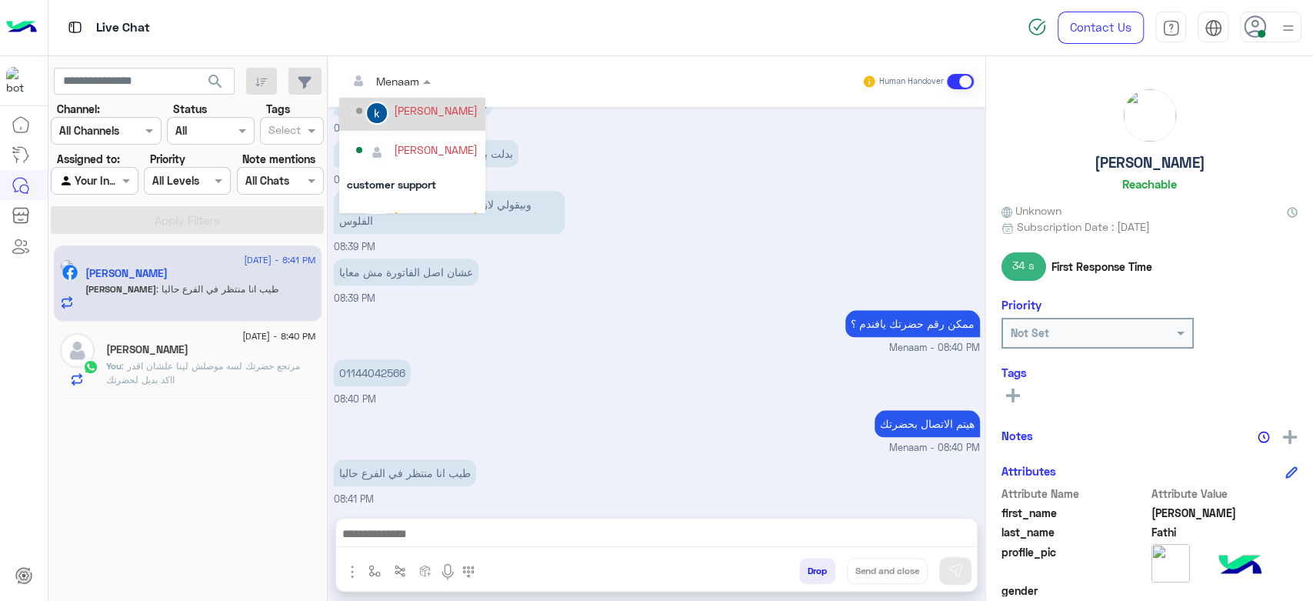
scroll to position [137, 0]
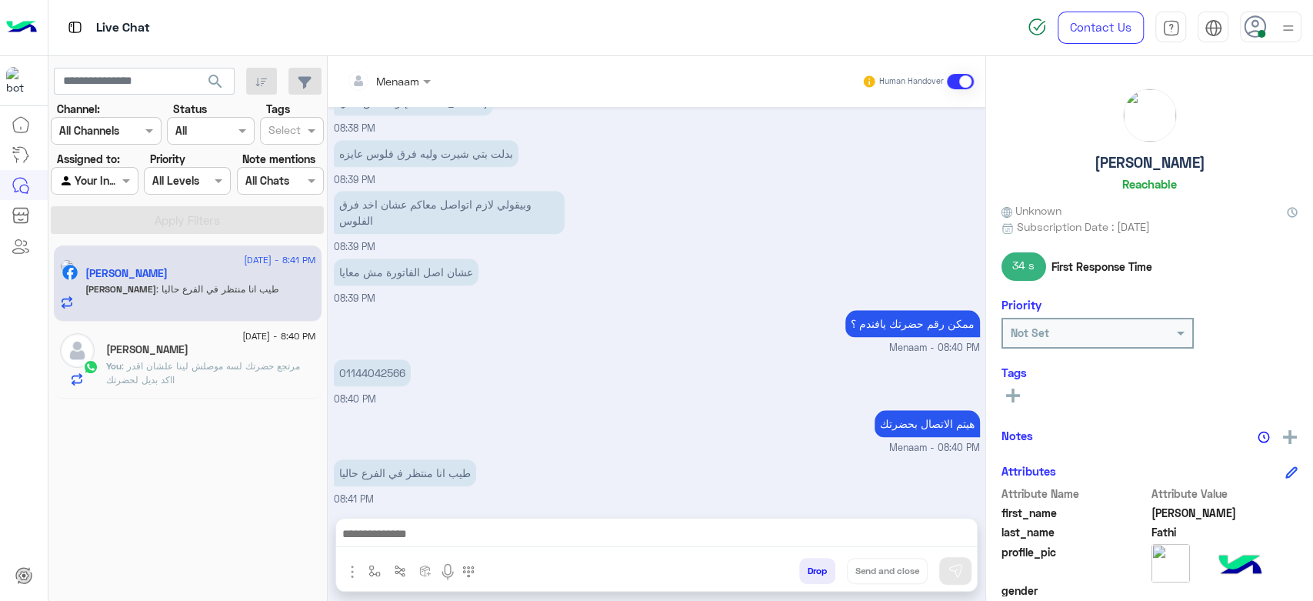
click at [596, 331] on div "ممكن رقم حضرتك يافندم ؟ Menaam - 08:40 PM" at bounding box center [657, 330] width 646 height 49
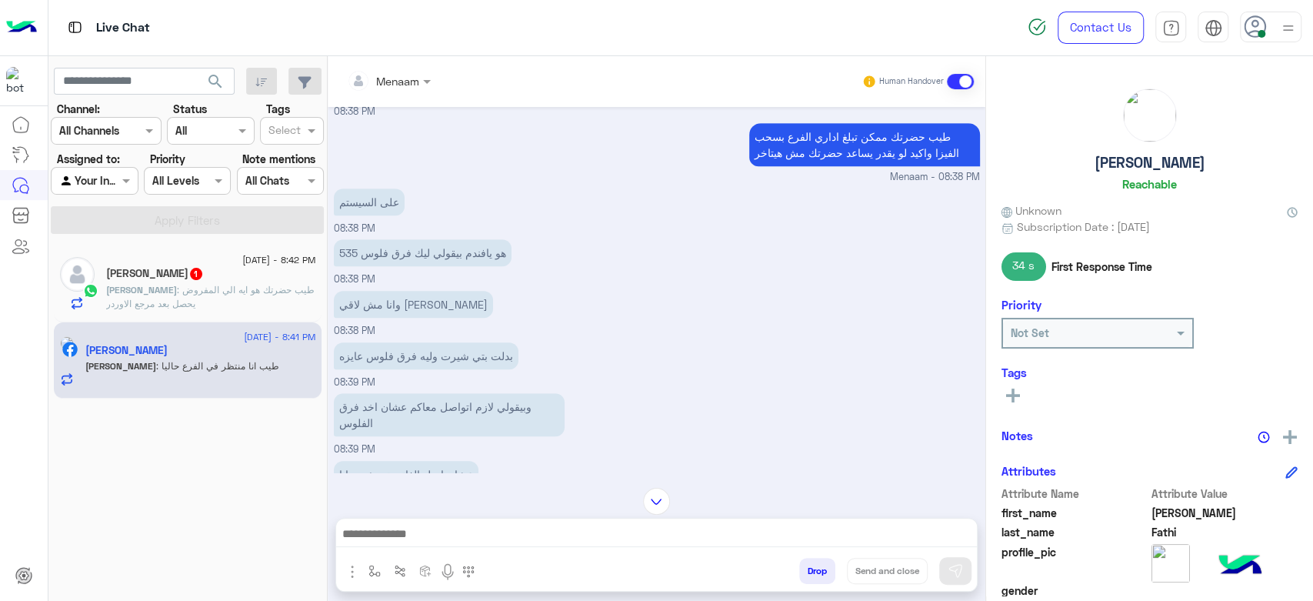
scroll to position [748, 0]
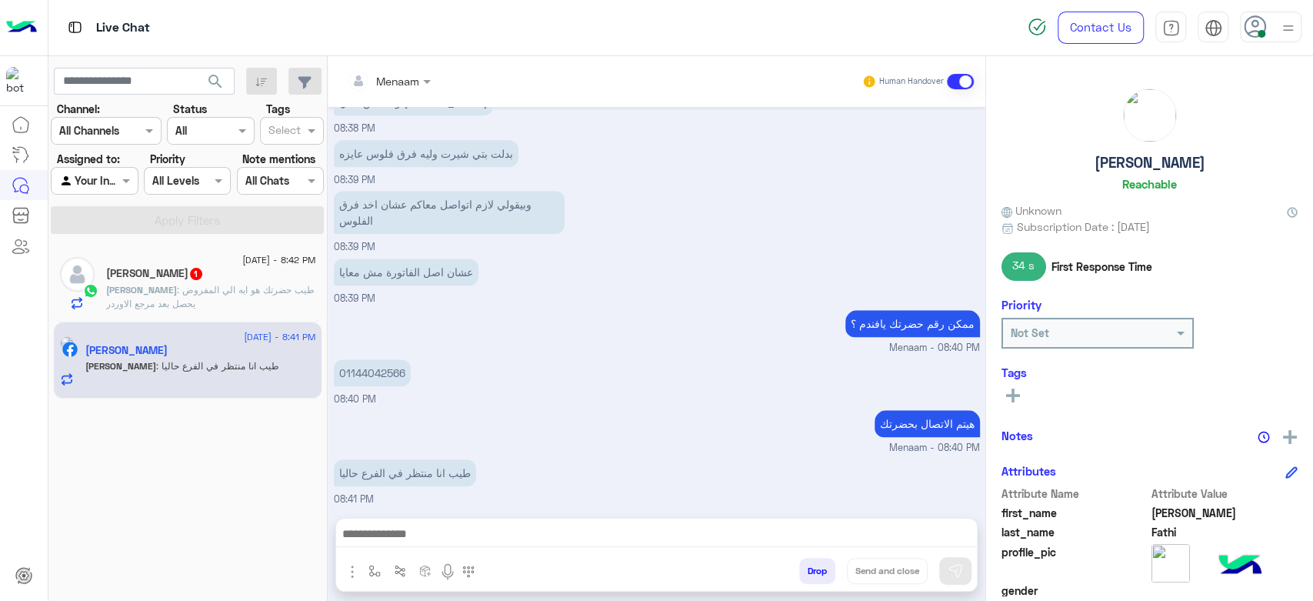
click at [218, 282] on div "Mohamed Assem 1" at bounding box center [211, 275] width 210 height 16
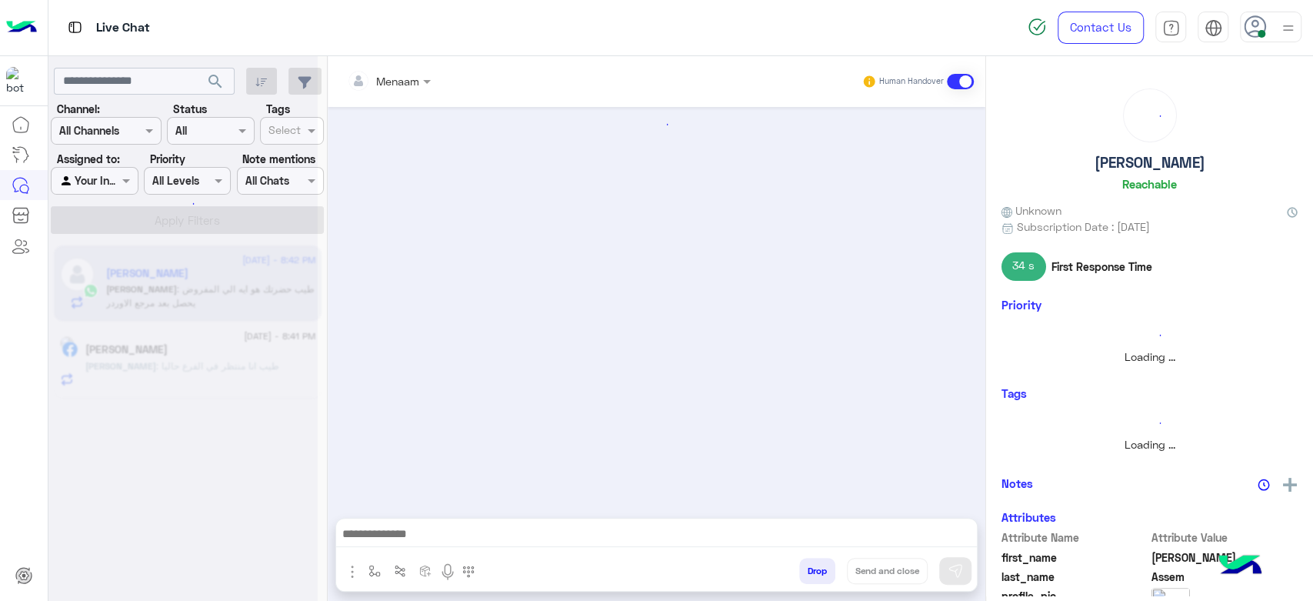
click at [214, 352] on div at bounding box center [182, 306] width 269 height 601
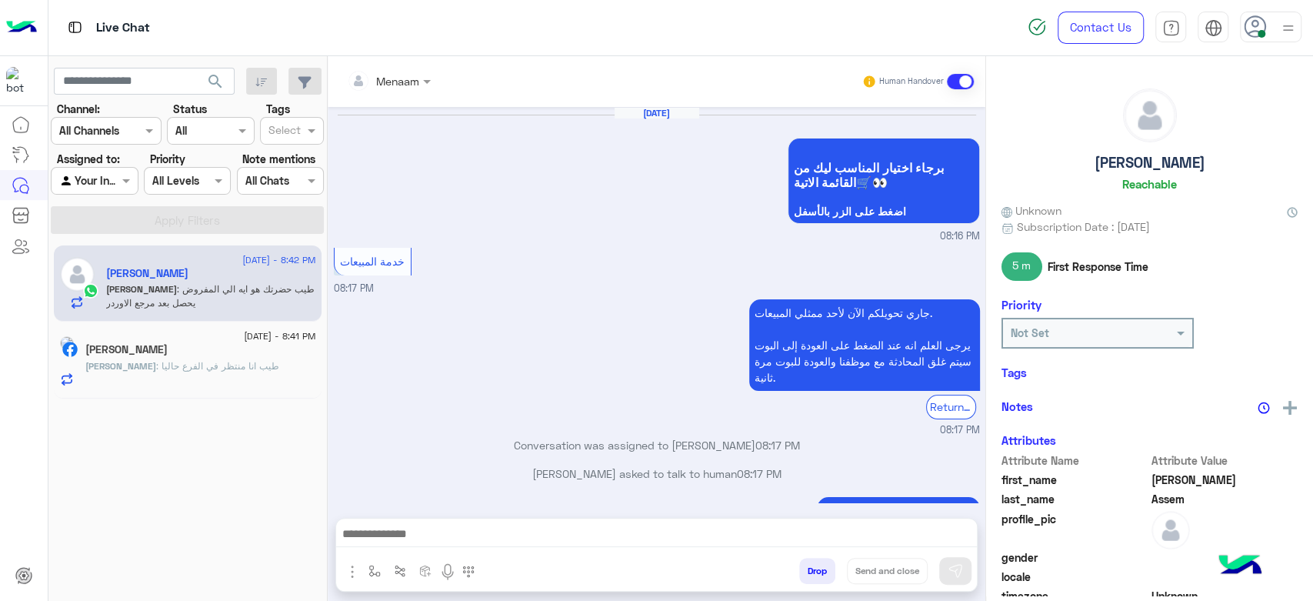
scroll to position [1143, 0]
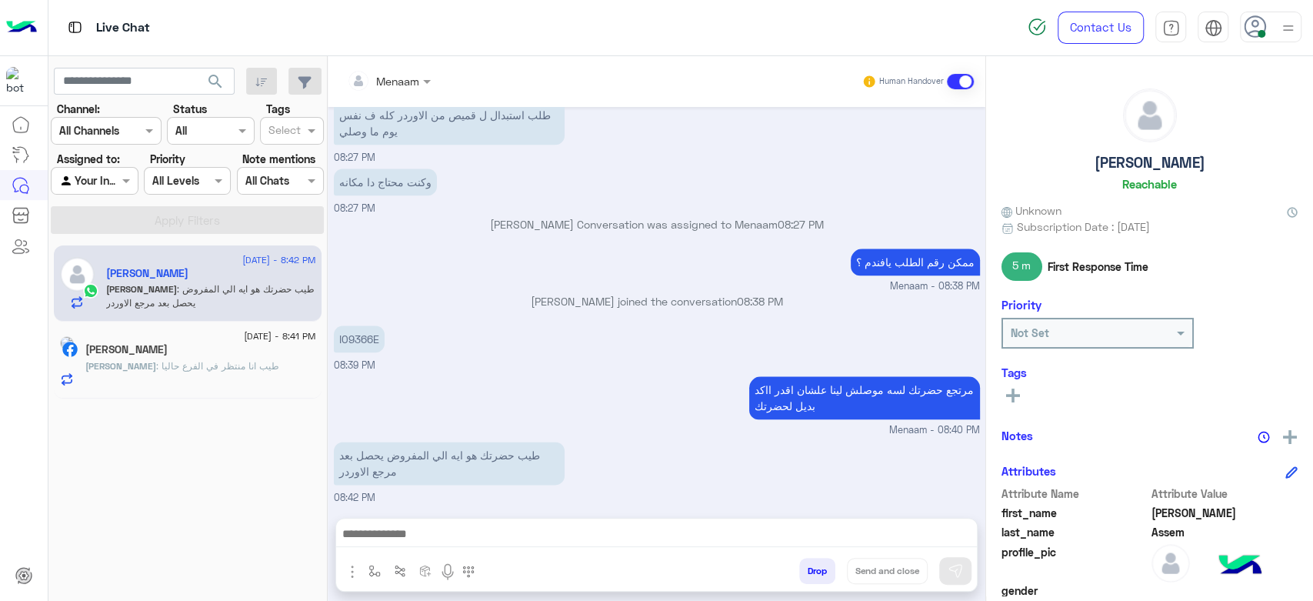
click at [200, 349] on div "Mohamed Fathi" at bounding box center [200, 351] width 231 height 16
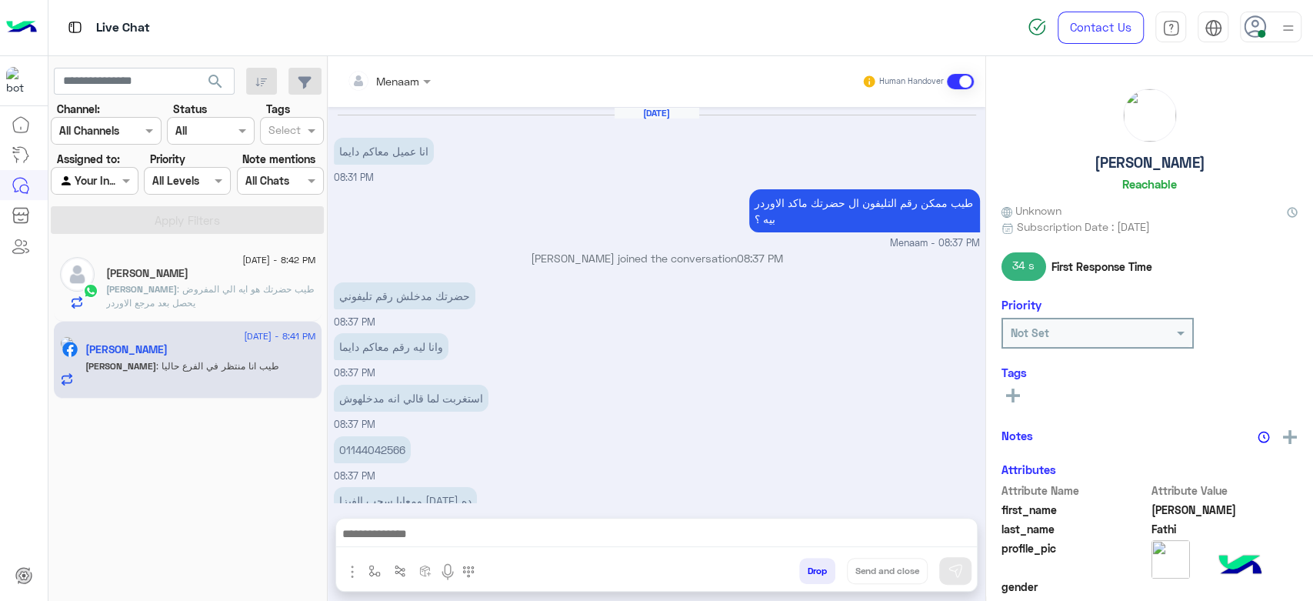
scroll to position [669, 0]
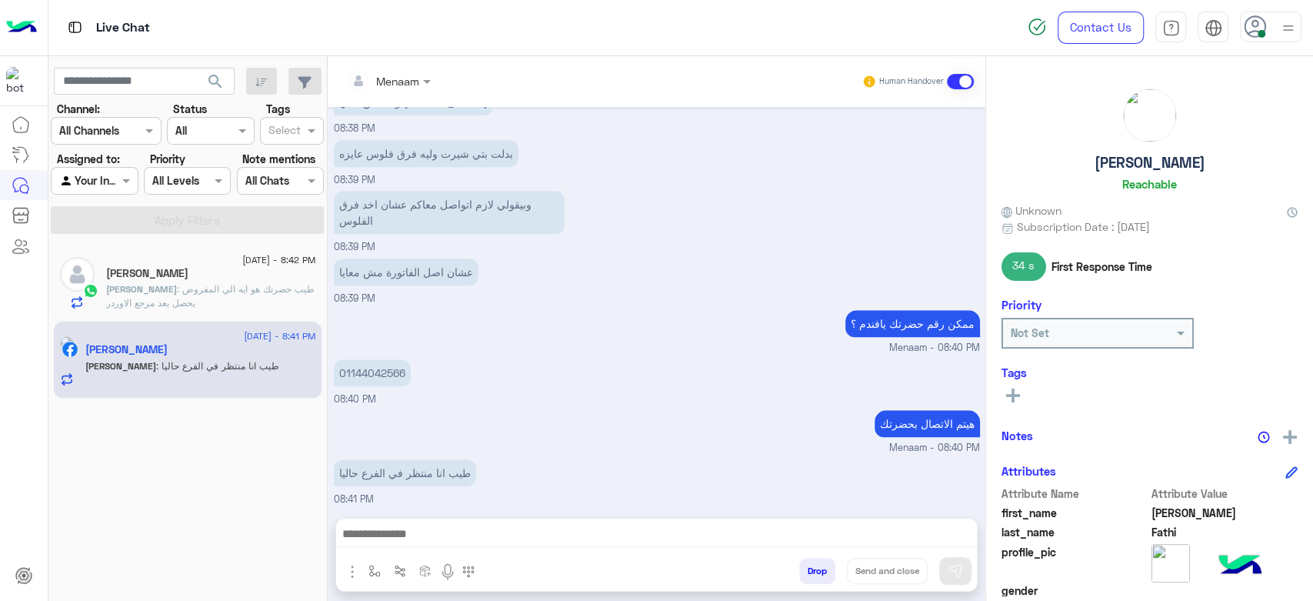
click at [416, 462] on p "طيب انا منتظر في الفرع حاليا" at bounding box center [405, 472] width 142 height 27
click at [378, 360] on p "01144042566" at bounding box center [372, 372] width 77 height 27
click at [383, 377] on p "01144042566" at bounding box center [372, 372] width 77 height 27
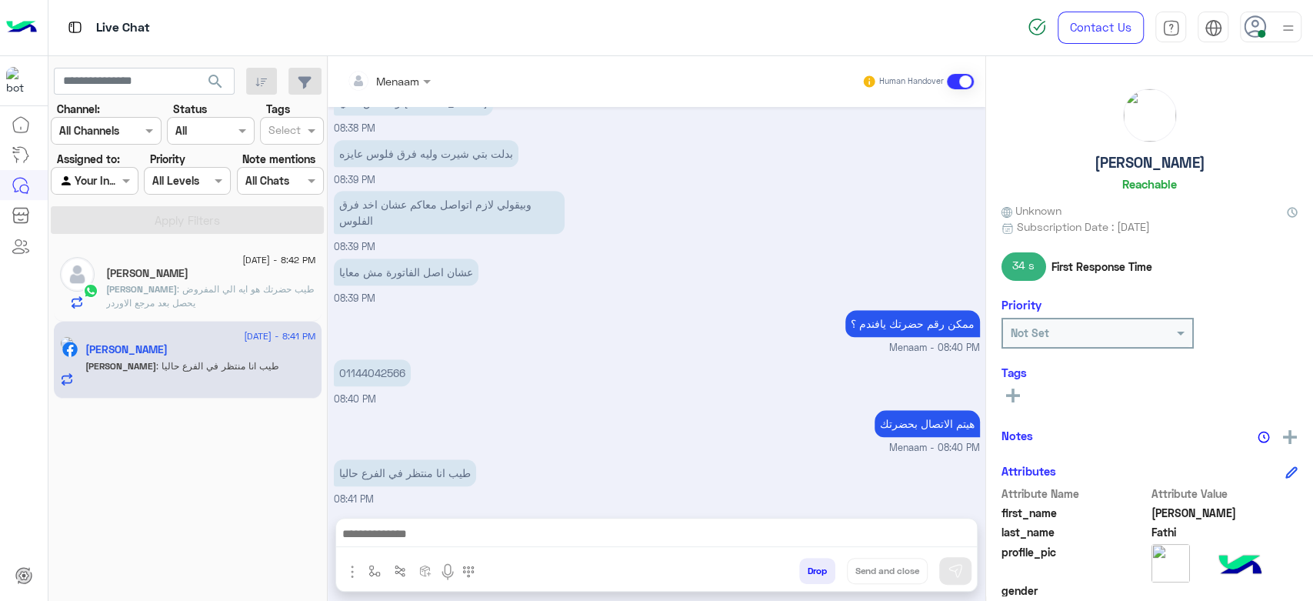
click at [380, 374] on p "01144042566" at bounding box center [372, 372] width 77 height 27
click at [382, 262] on p "عشان اصل الفاتورة مش معايا" at bounding box center [406, 271] width 145 height 27
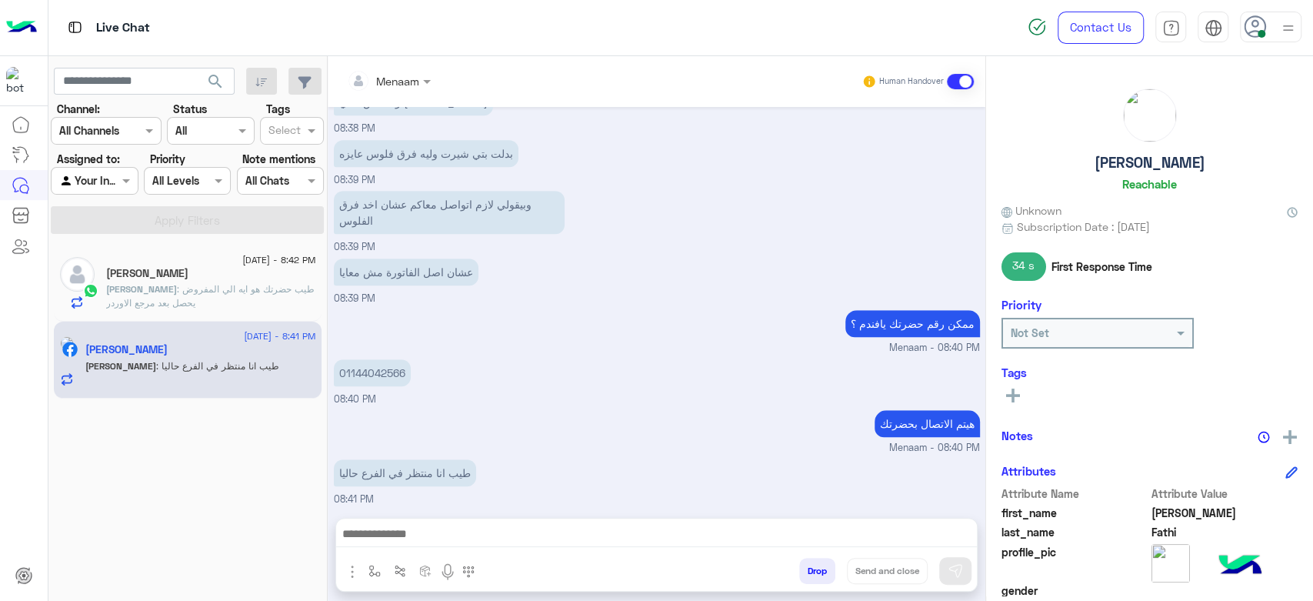
click at [381, 202] on p "وبيقولي لازم اتواصل معاكم عشان اخد فرق الفلوس" at bounding box center [449, 212] width 231 height 43
click at [385, 208] on p "وبيقولي لازم اتواصل معاكم عشان اخد فرق الفلوس" at bounding box center [449, 212] width 231 height 43
click at [368, 143] on p "بدلت بتي شيرت وليه فرق فلوس عايزه" at bounding box center [426, 153] width 185 height 27
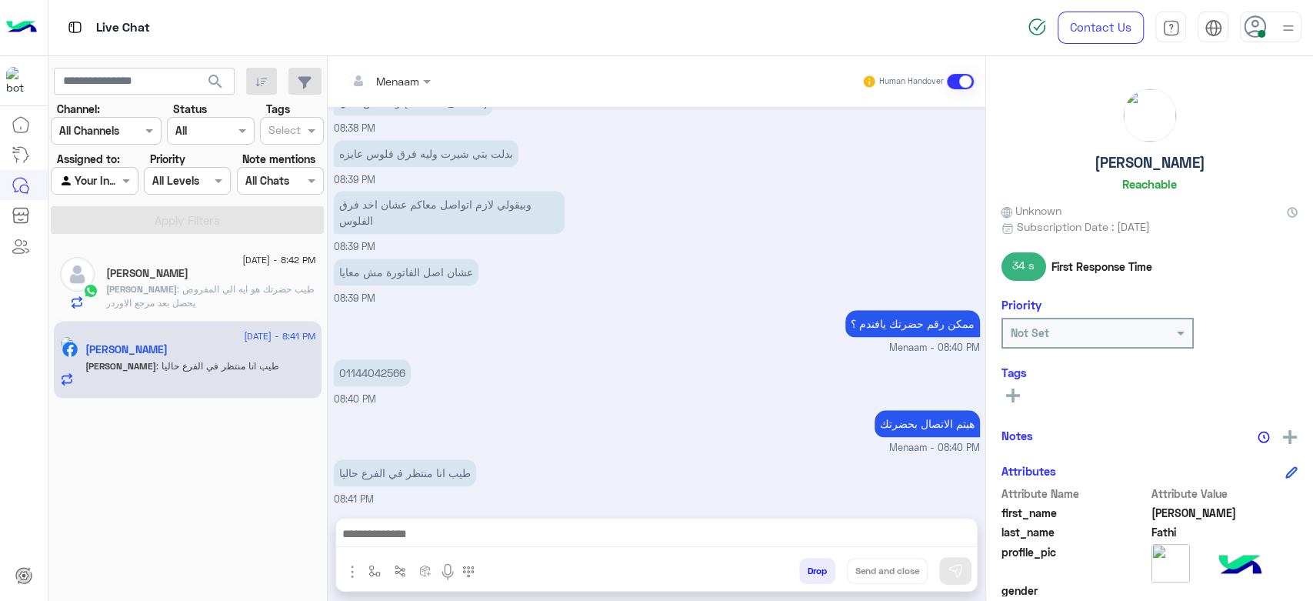
click at [368, 143] on p "بدلت بتي شيرت وليه فرق فلوس عايزه" at bounding box center [426, 153] width 185 height 27
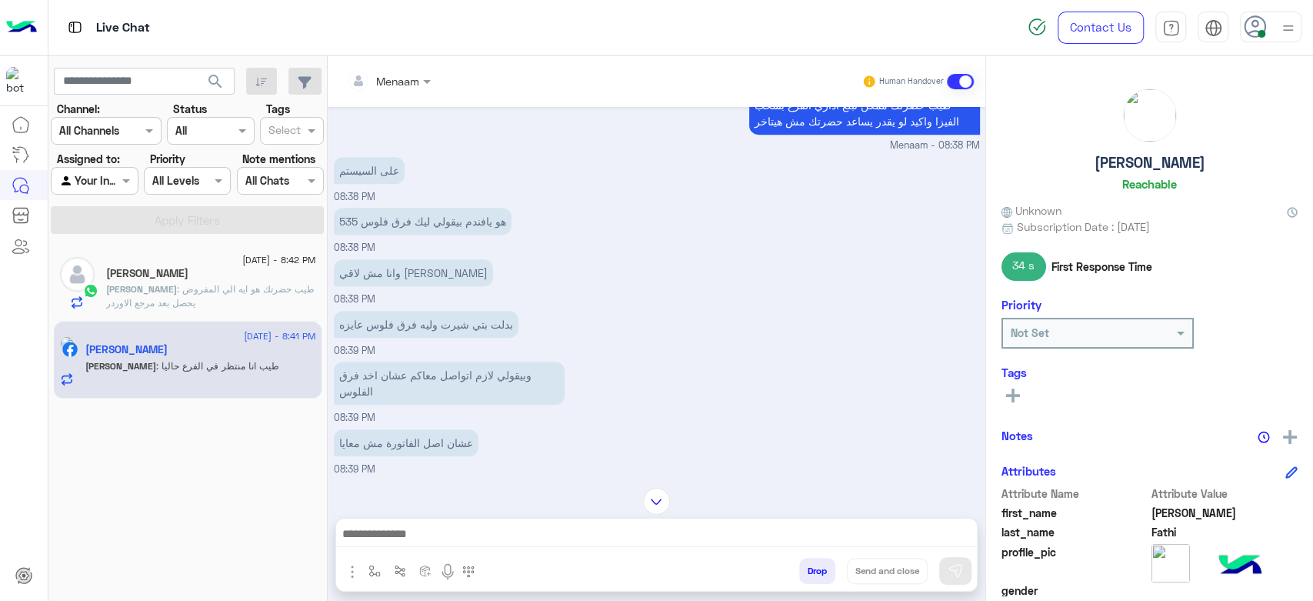
click at [401, 282] on p "وانا مش لاقي حاجه تاني" at bounding box center [413, 272] width 159 height 27
click at [399, 275] on p "وانا مش لاقي حاجه تاني" at bounding box center [413, 272] width 159 height 27
click at [382, 210] on p "هو يافندم بيقولي ليك فرق فلوس 535" at bounding box center [423, 221] width 178 height 27
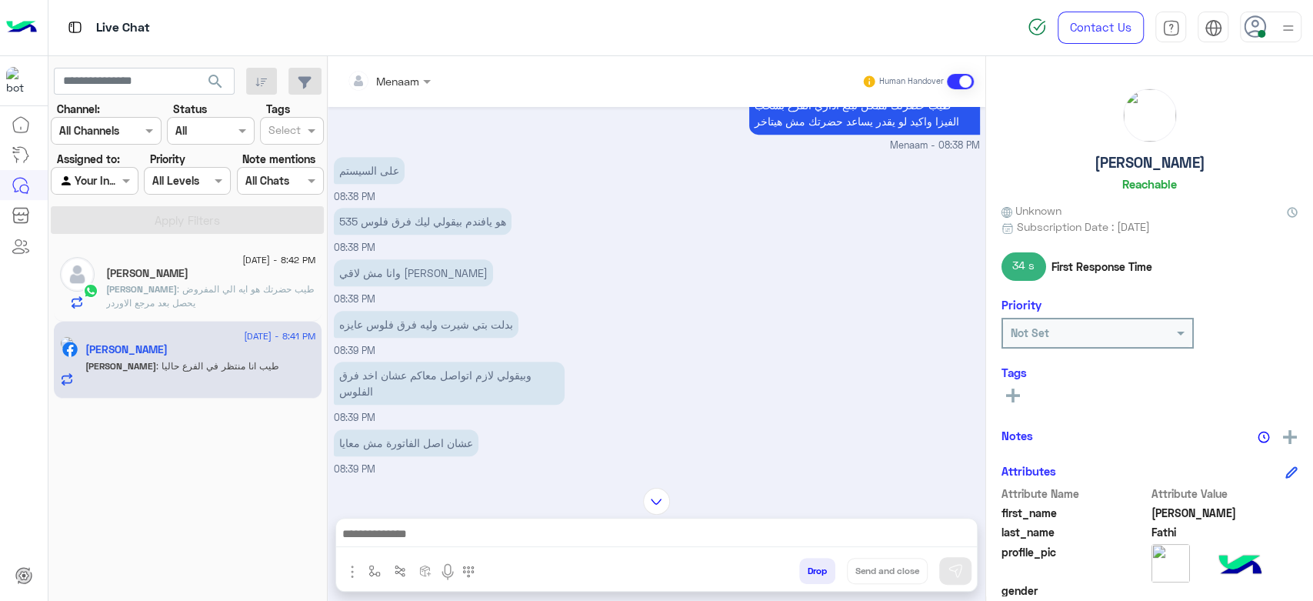
click at [382, 210] on p "هو يافندم بيقولي ليك فرق فلوس 535" at bounding box center [423, 221] width 178 height 27
click at [388, 230] on p "هو يافندم بيقولي ليك فرق فلوس 535" at bounding box center [423, 221] width 178 height 27
click at [385, 228] on p "هو يافندم بيقولي ليك فرق فلوس 535" at bounding box center [423, 221] width 178 height 27
click at [382, 223] on p "هو يافندم بيقولي ليك فرق فلوس 535" at bounding box center [423, 221] width 178 height 27
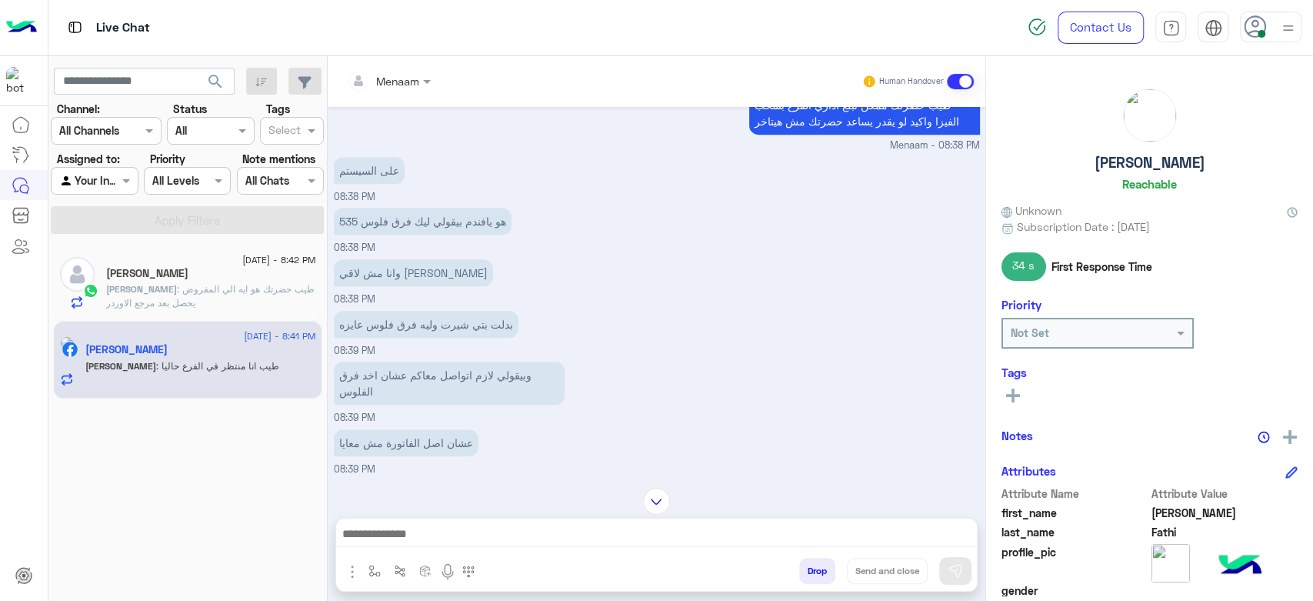
click at [382, 223] on p "هو يافندم بيقولي ليك فرق فلوس 535" at bounding box center [423, 221] width 178 height 27
click at [353, 171] on p "على السيستم" at bounding box center [369, 170] width 71 height 27
click at [357, 172] on p "على السيستم" at bounding box center [369, 170] width 71 height 27
click at [363, 167] on p "على السيستم" at bounding box center [369, 170] width 71 height 27
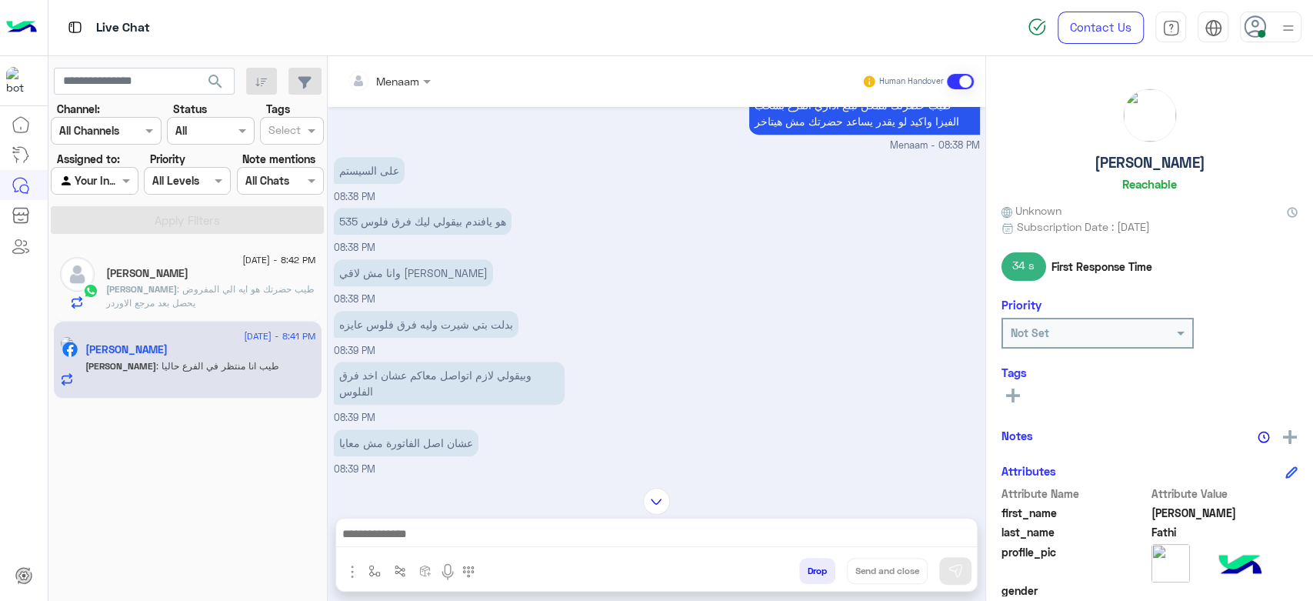
click at [363, 167] on p "على السيستم" at bounding box center [369, 170] width 71 height 27
click at [394, 215] on p "هو يافندم بيقولي ليك فرق فلوس 535" at bounding box center [423, 221] width 178 height 27
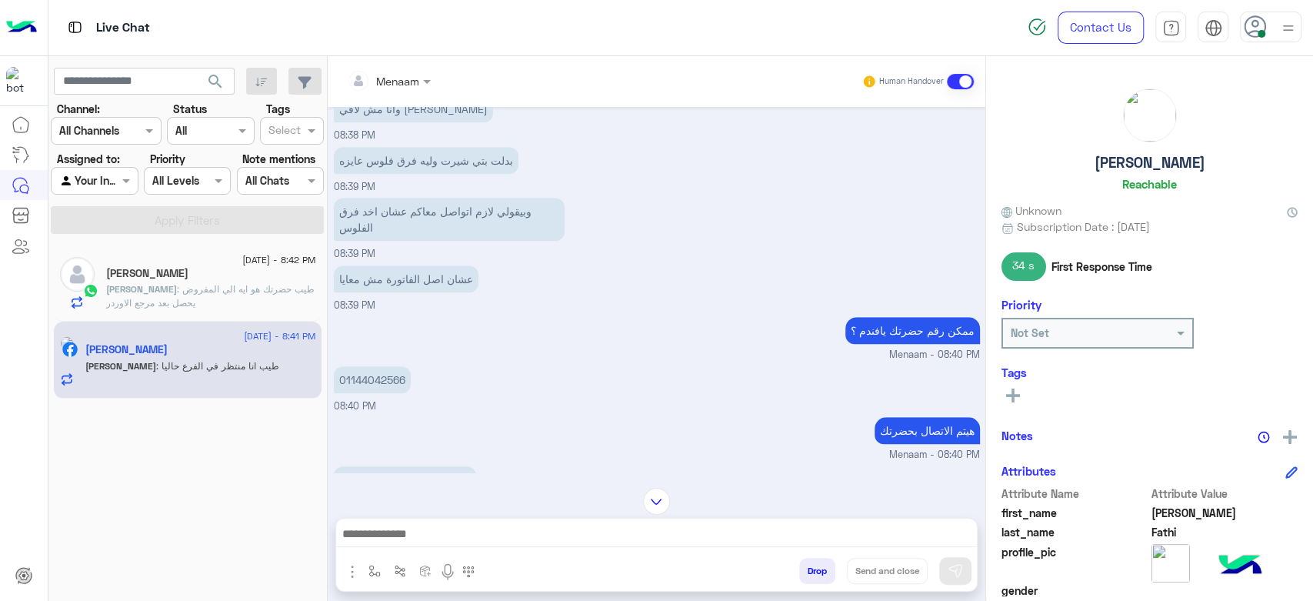
scroll to position [669, 0]
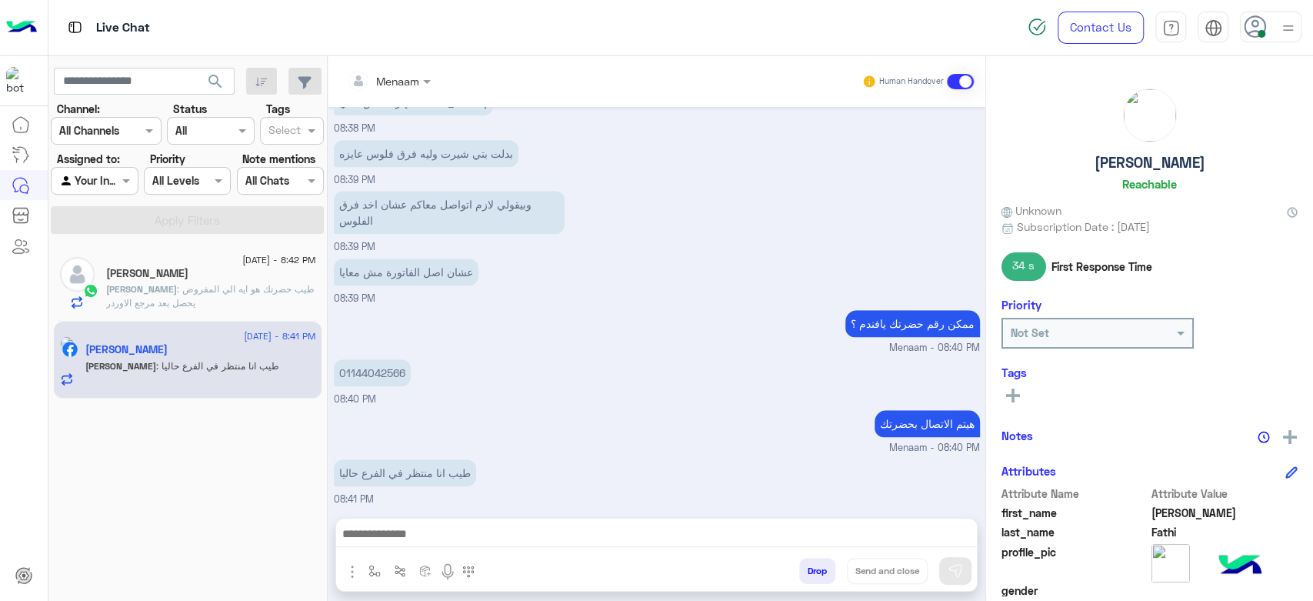
click at [1119, 158] on h5 "Mohamed Fathi" at bounding box center [1150, 163] width 111 height 18
copy h5 "Mohamed Fathi"
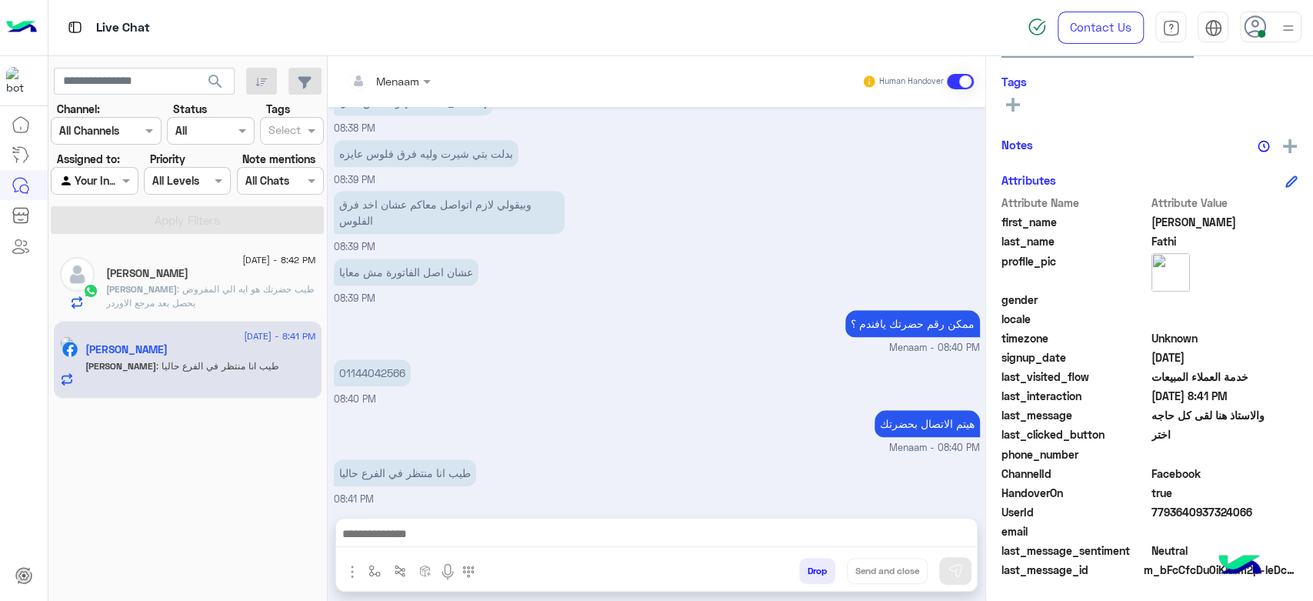
click at [1167, 515] on span "7793640937324066" at bounding box center [1225, 512] width 147 height 16
copy span "7793640937324066"
click at [468, 528] on textarea at bounding box center [656, 535] width 641 height 23
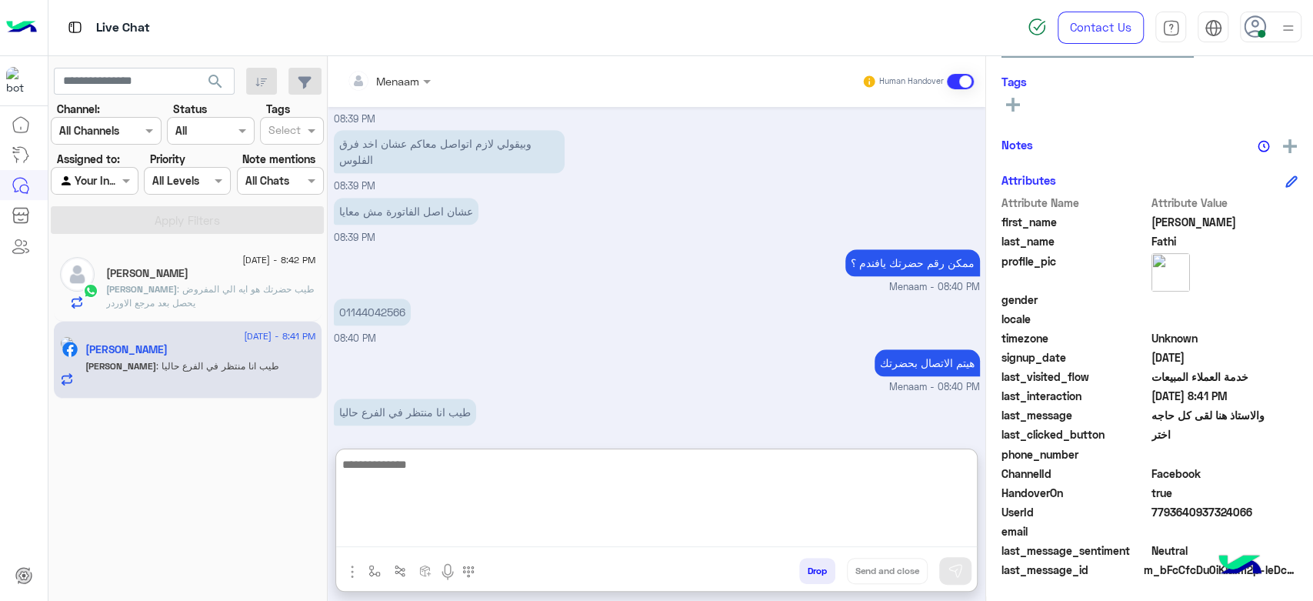
scroll to position [738, 0]
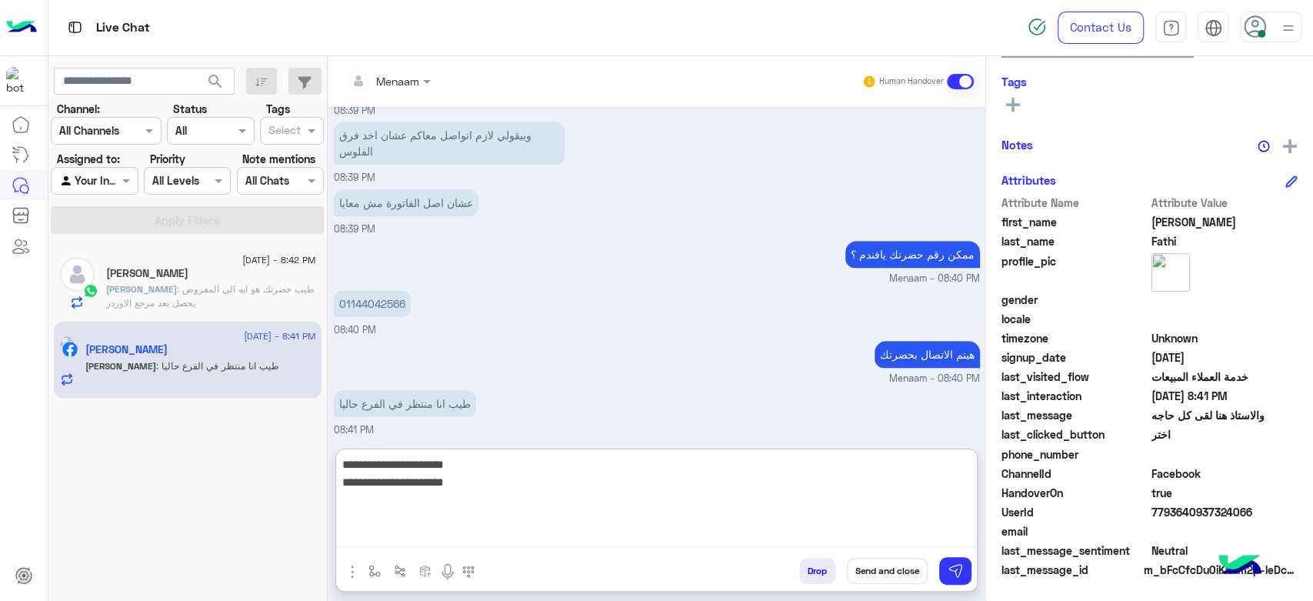
type textarea "**********"
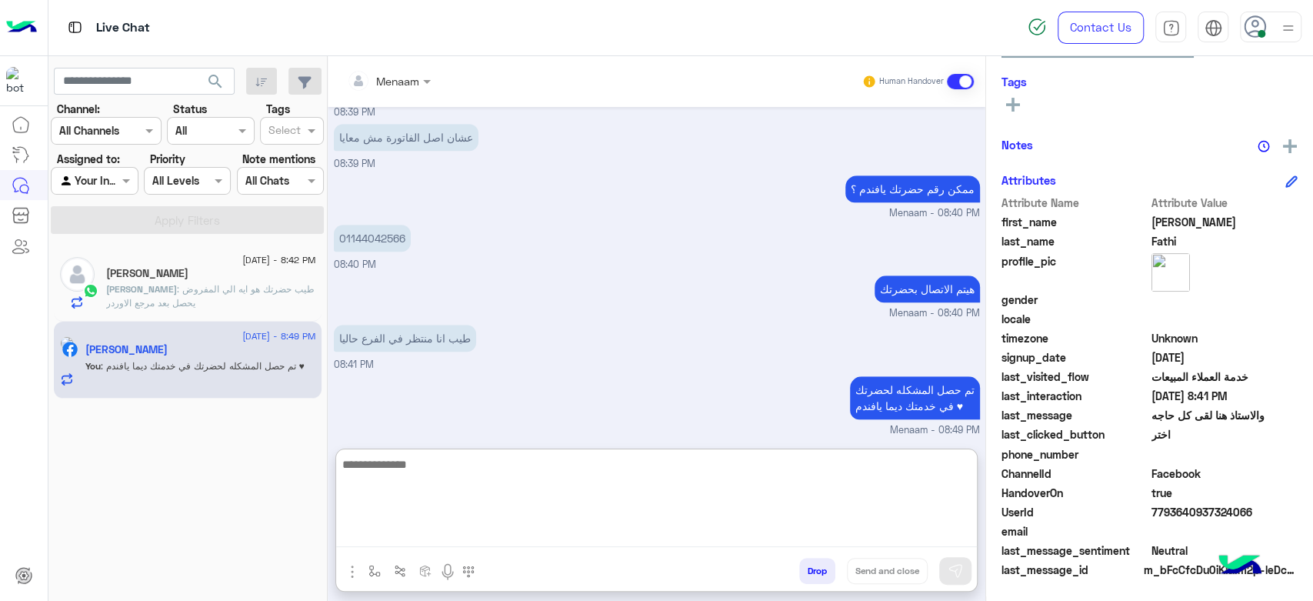
click at [485, 461] on textarea at bounding box center [656, 501] width 641 height 92
click at [948, 472] on textarea "**********" at bounding box center [656, 501] width 641 height 92
type textarea "**********"
click at [788, 491] on textarea "**********" at bounding box center [656, 501] width 641 height 92
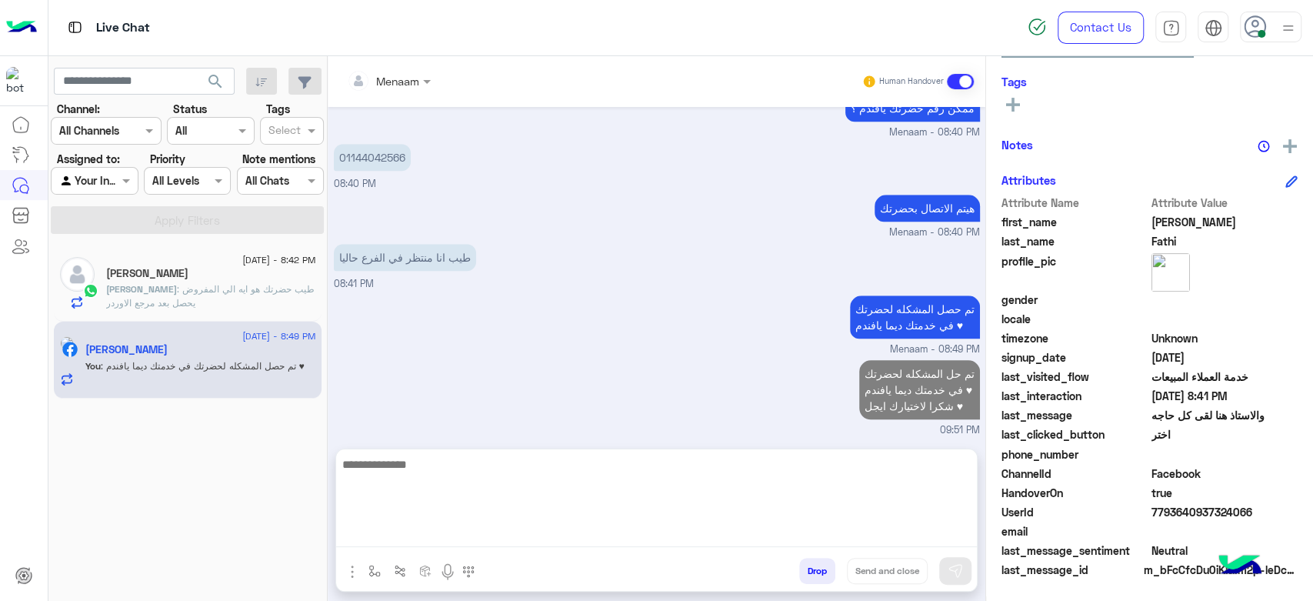
click at [242, 265] on span "11 September - 8:42 PM" at bounding box center [278, 260] width 73 height 14
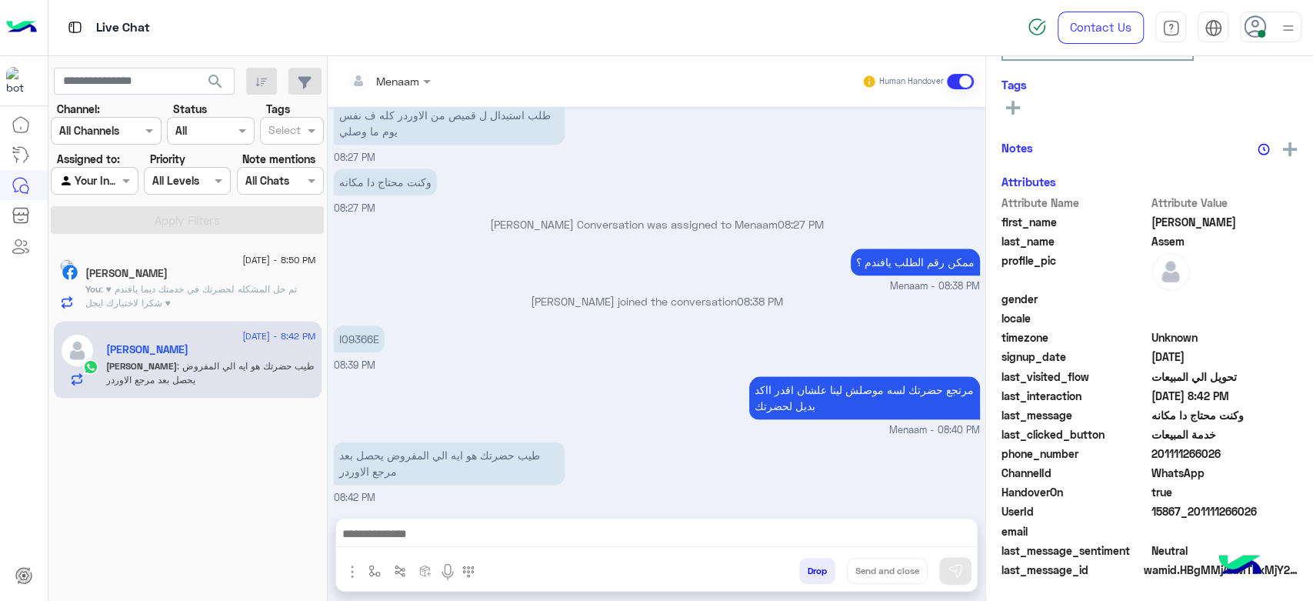
scroll to position [291, 0]
click at [422, 538] on textarea at bounding box center [656, 535] width 641 height 23
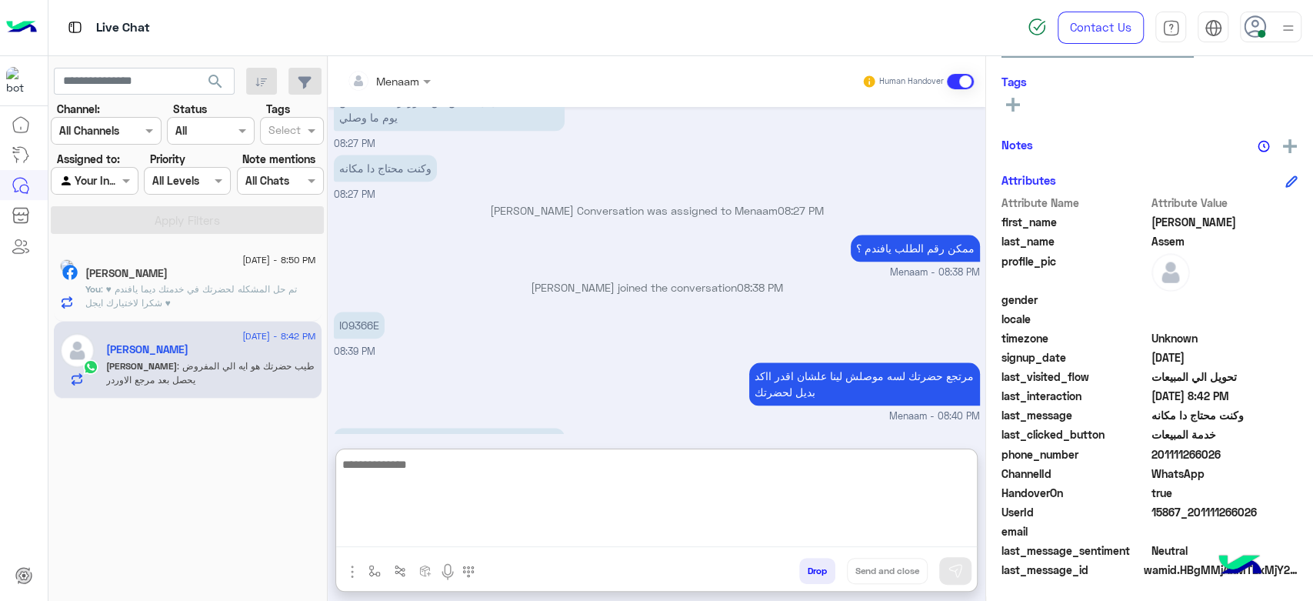
scroll to position [1212, 0]
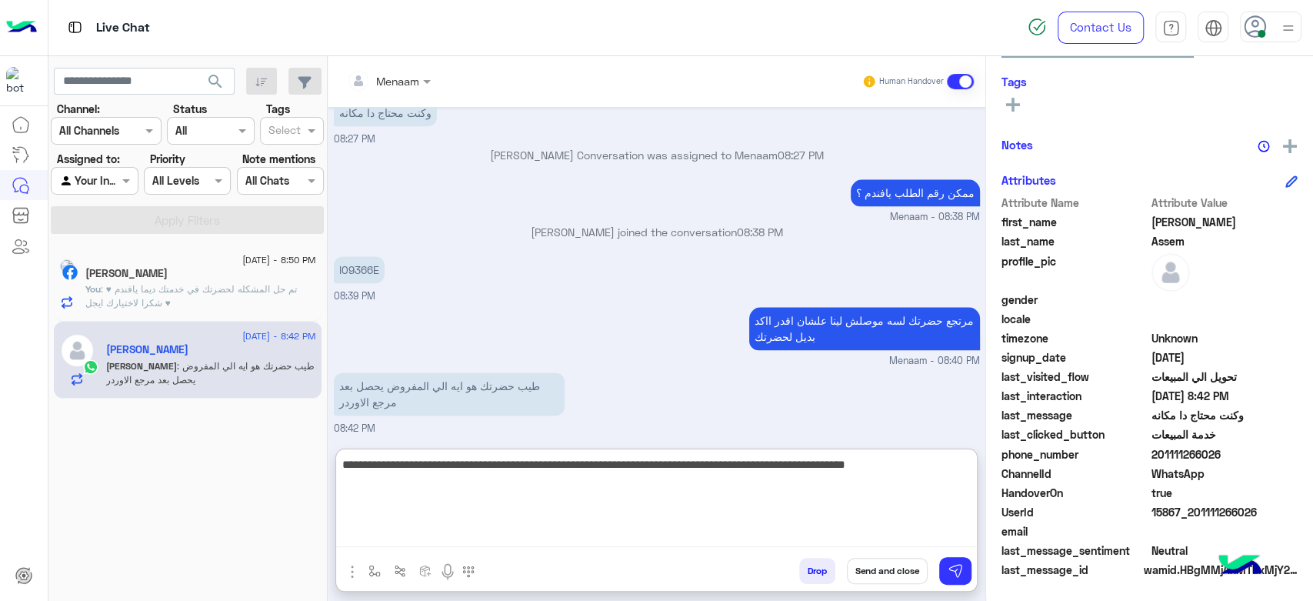
type textarea "**********"
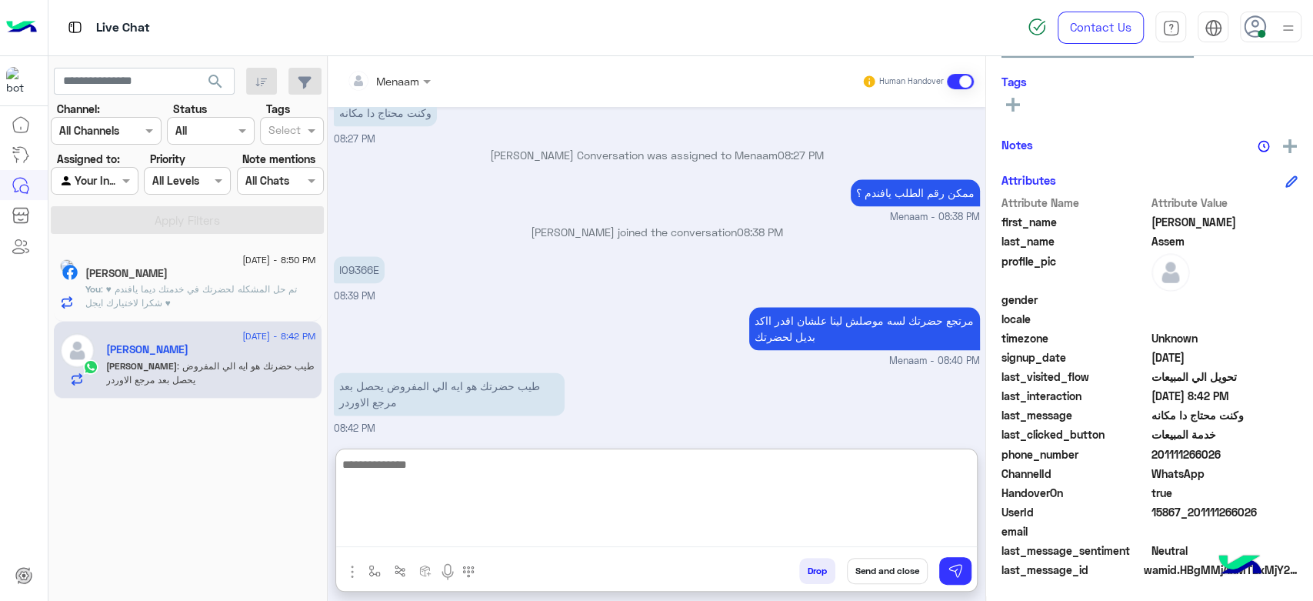
scroll to position [1293, 0]
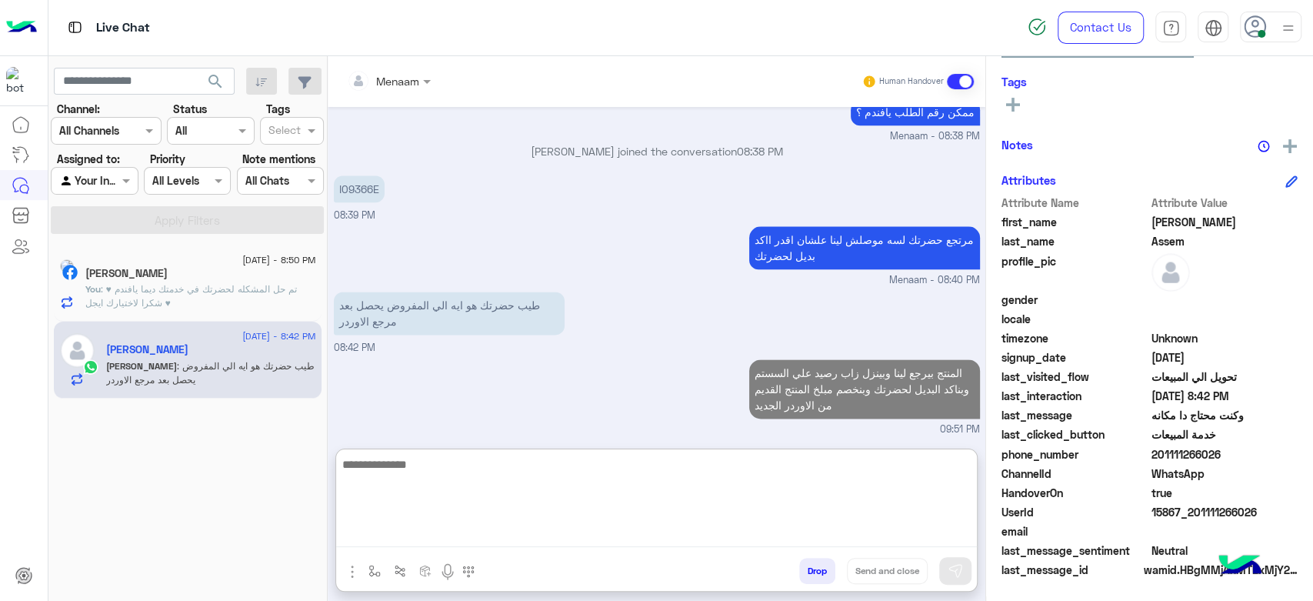
click at [197, 285] on span ": تم حل المشكله لحضرتك في خدمتك ديما يافندم ♥ شكرا لاختيارك ايجل ♥" at bounding box center [191, 295] width 212 height 25
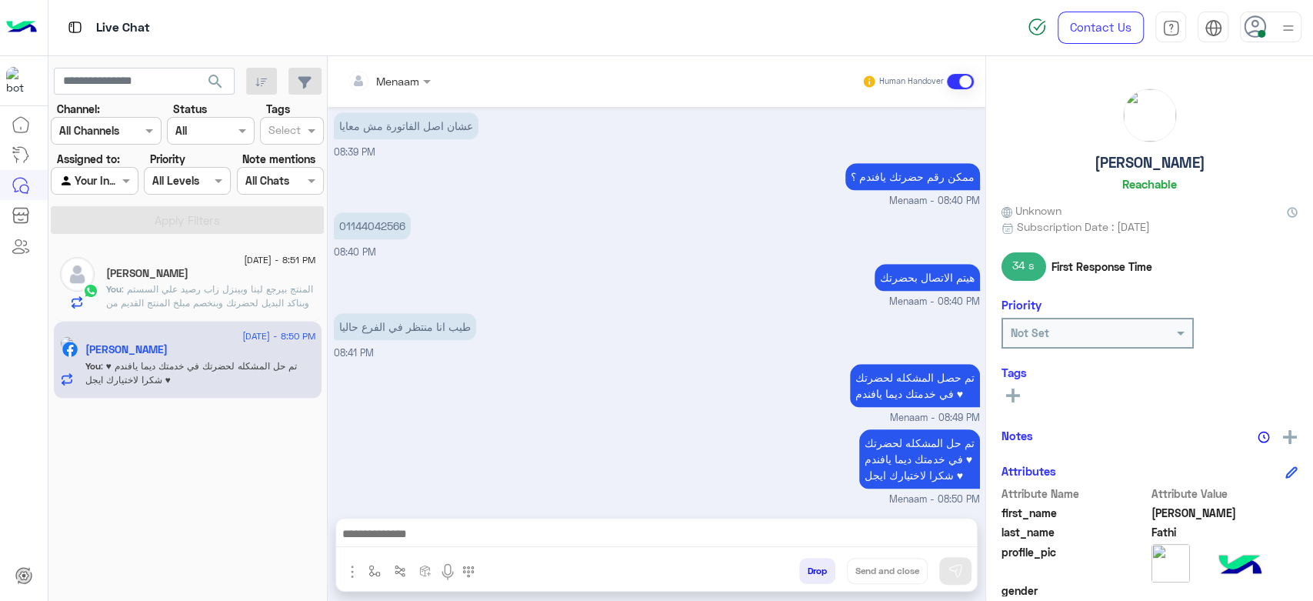
click at [1110, 161] on h5 "Mohamed Fathi" at bounding box center [1150, 163] width 111 height 18
copy h5 "Mohamed Fathi"
click at [178, 289] on span ": المنتج بيرجع لينا وبينزل زاب رصيد علي السستم وبناكد البديل لحضرتك وبنخصم مبلخ…" at bounding box center [209, 302] width 207 height 39
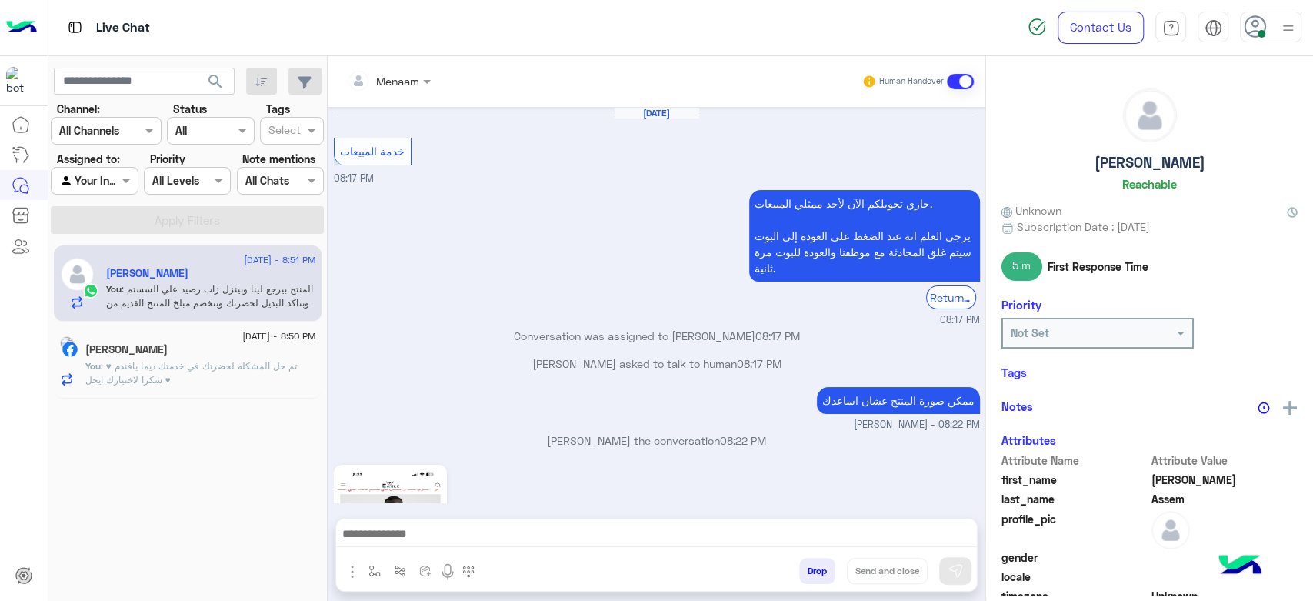
scroll to position [1114, 0]
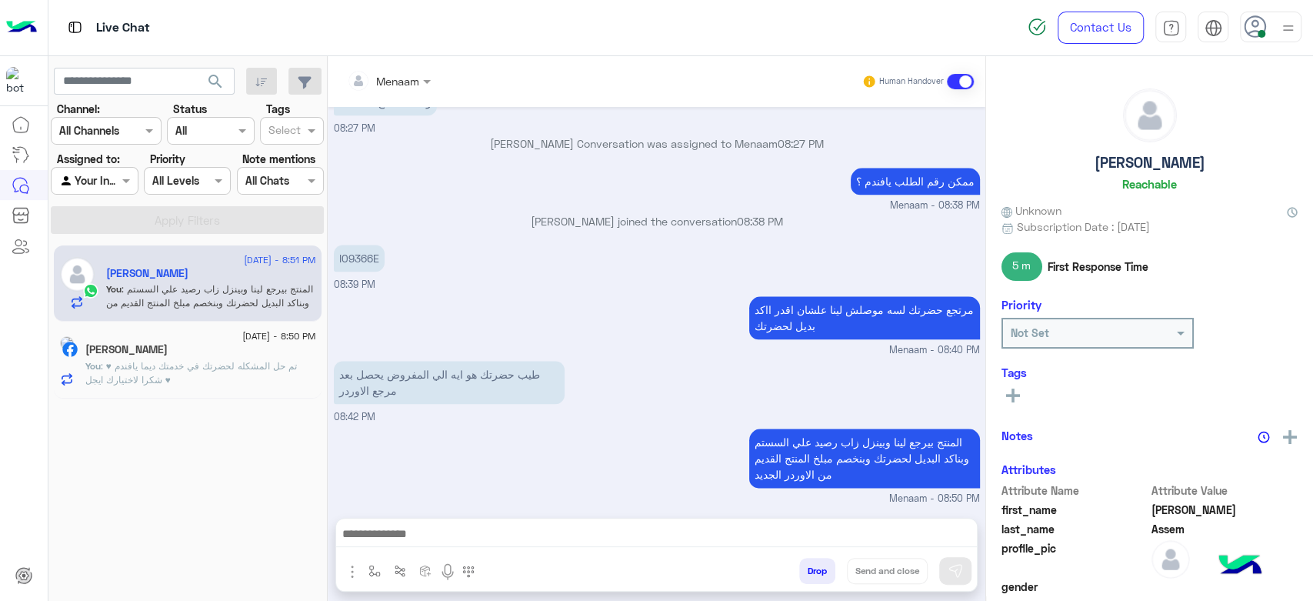
click at [191, 382] on span ": تم حل المشكله لحضرتك في خدمتك ديما يافندم ♥ شكرا لاختيارك ايجل ♥" at bounding box center [191, 372] width 212 height 25
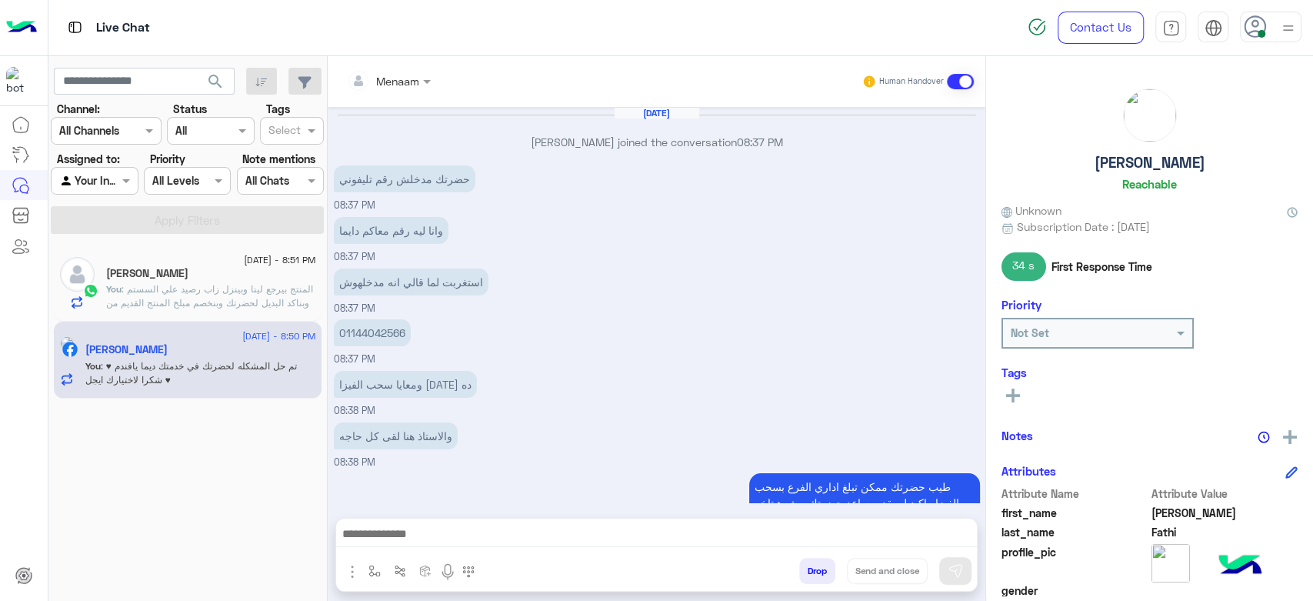
scroll to position [700, 0]
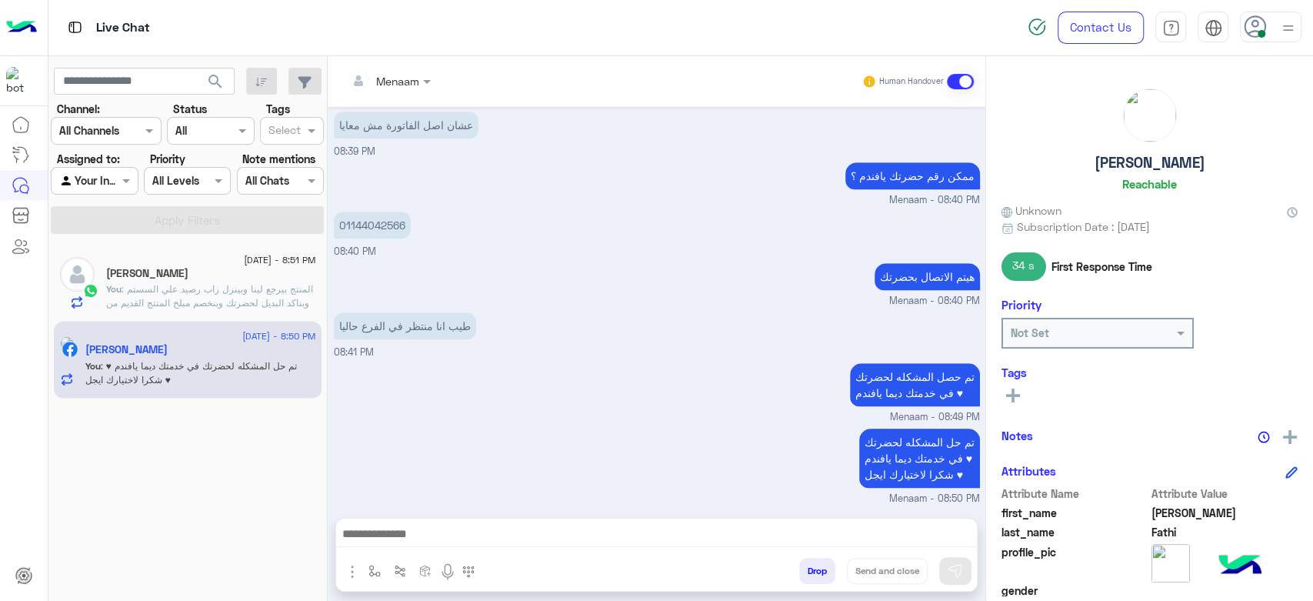
click at [219, 294] on span ": المنتج بيرجع لينا وبينزل زاب رصيد علي السستم وبناكد البديل لحضرتك وبنخصم مبلخ…" at bounding box center [209, 302] width 207 height 39
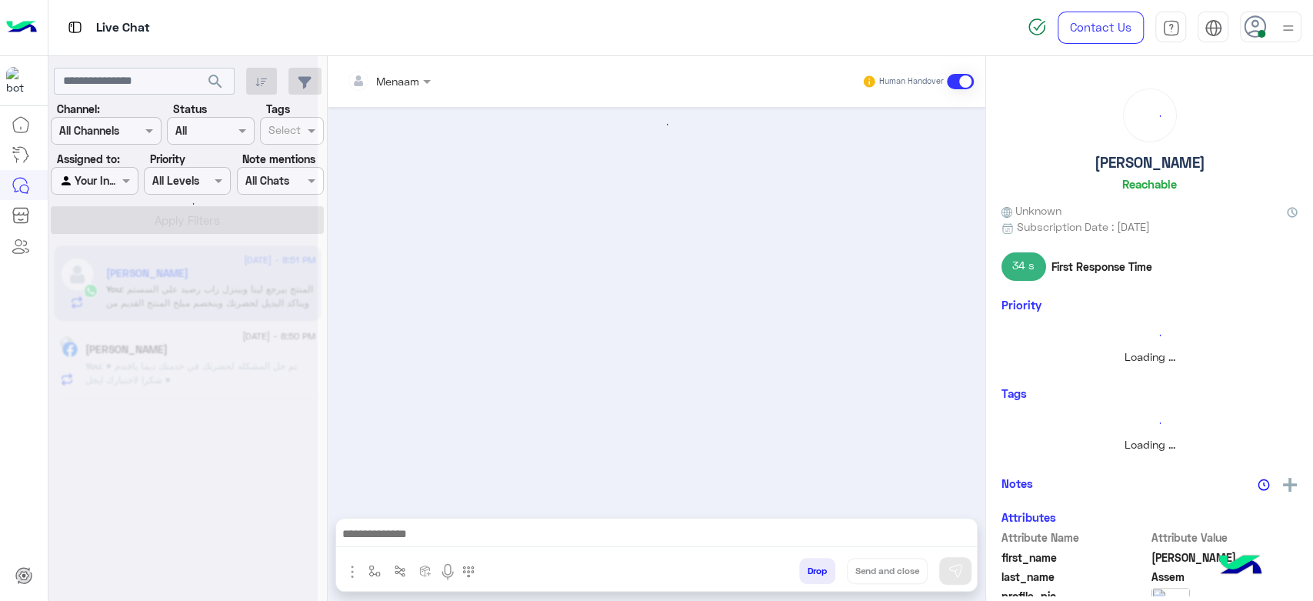
scroll to position [1114, 0]
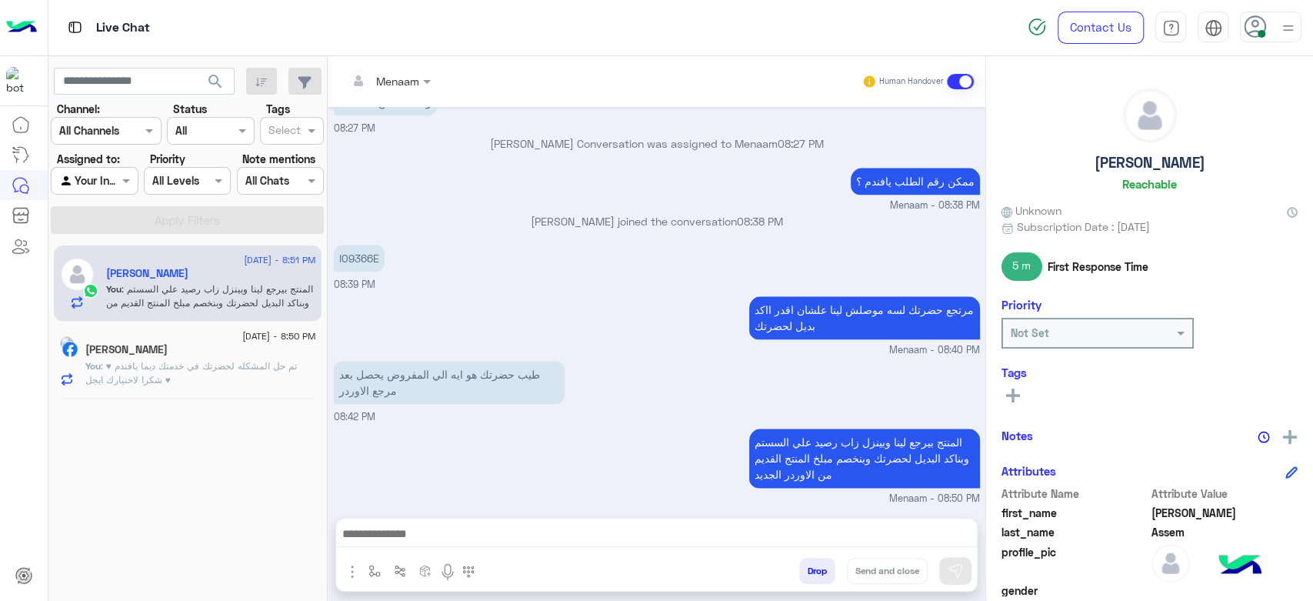
click at [195, 369] on span ": تم حل المشكله لحضرتك في خدمتك ديما يافندم ♥ شكرا لاختيارك ايجل ♥" at bounding box center [191, 372] width 212 height 25
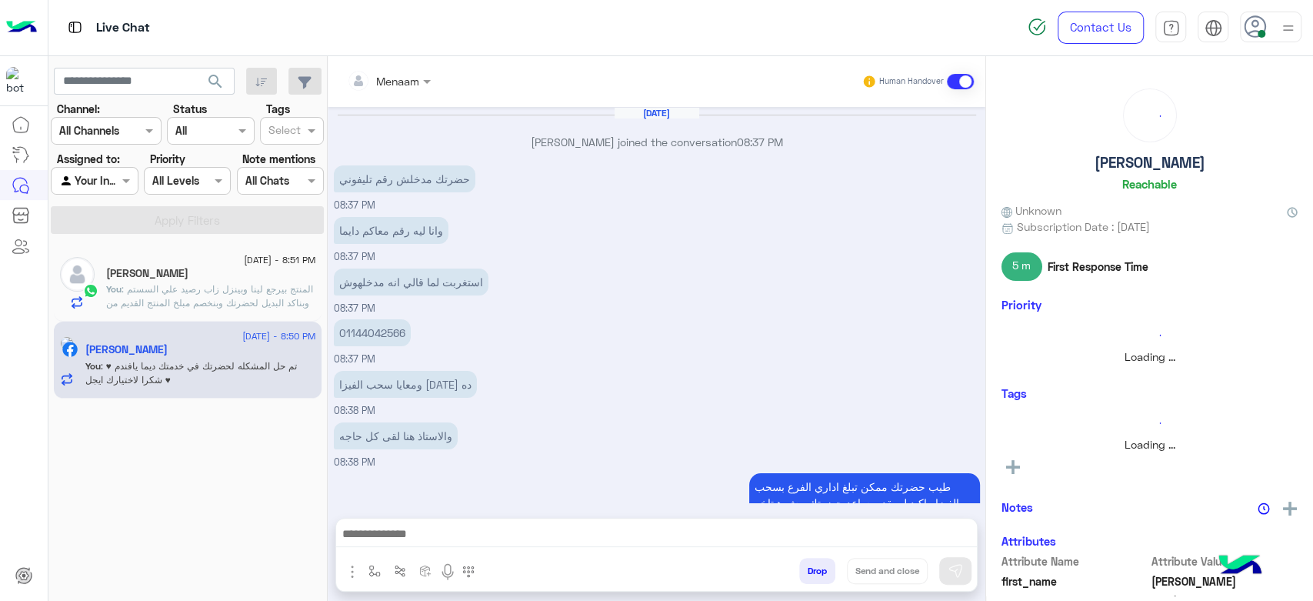
scroll to position [700, 0]
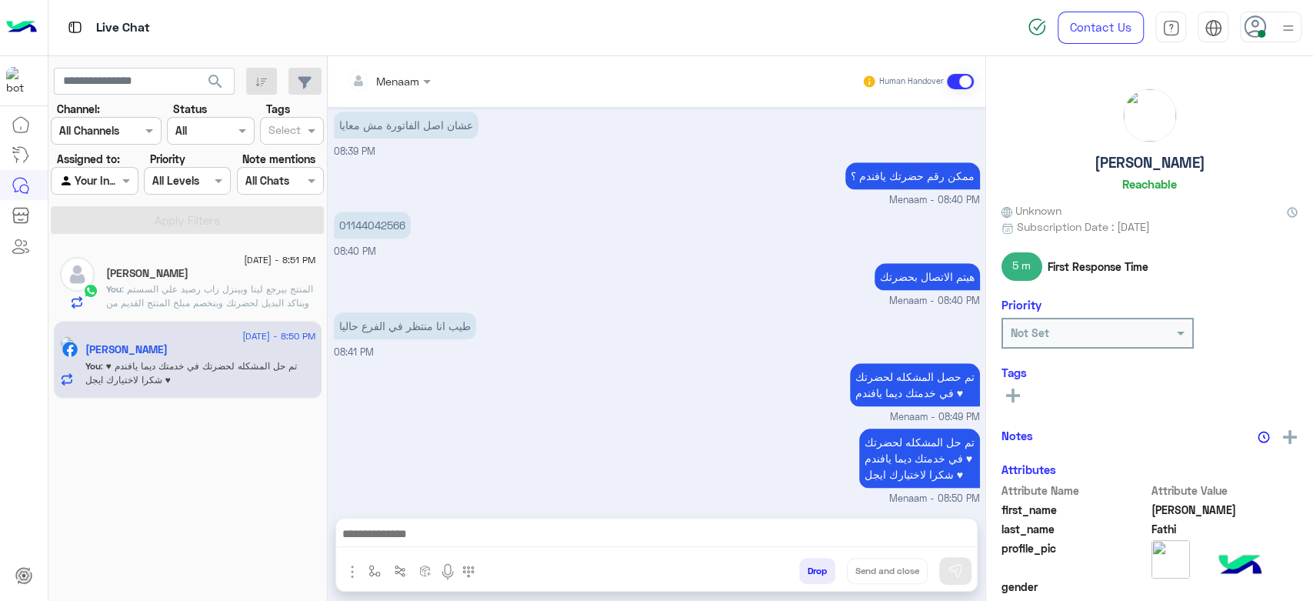
click at [191, 297] on span ": المنتج بيرجع لينا وبينزل زاب رصيد علي السستم وبناكد البديل لحضرتك وبنخصم مبلخ…" at bounding box center [209, 302] width 207 height 39
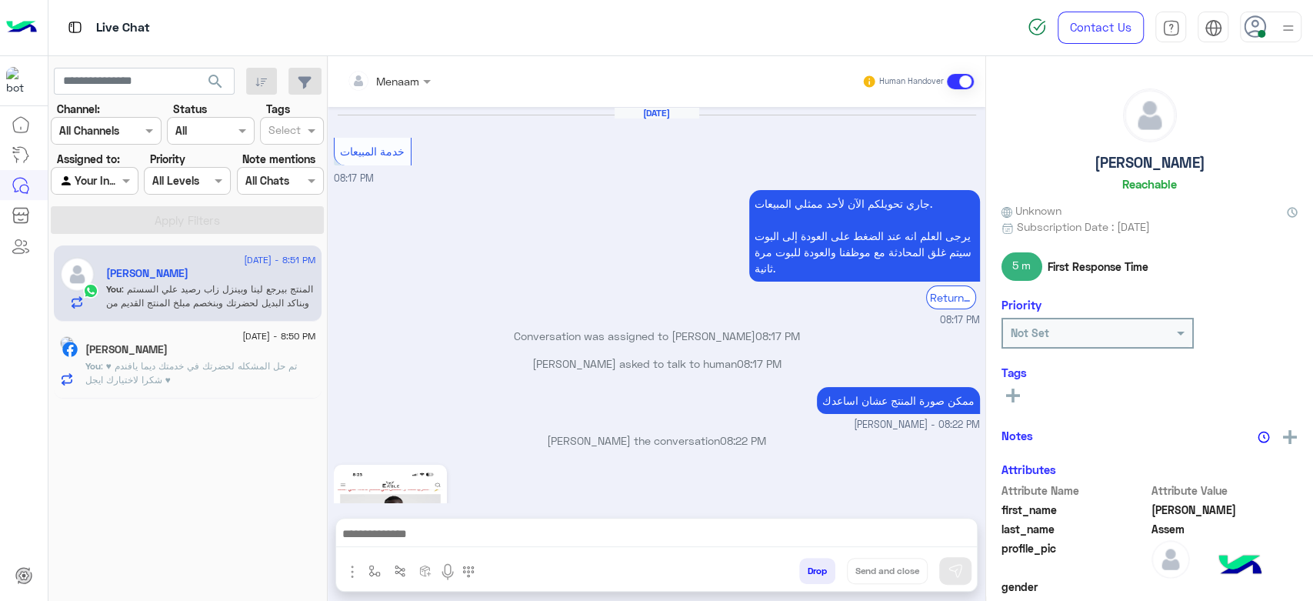
scroll to position [1114, 0]
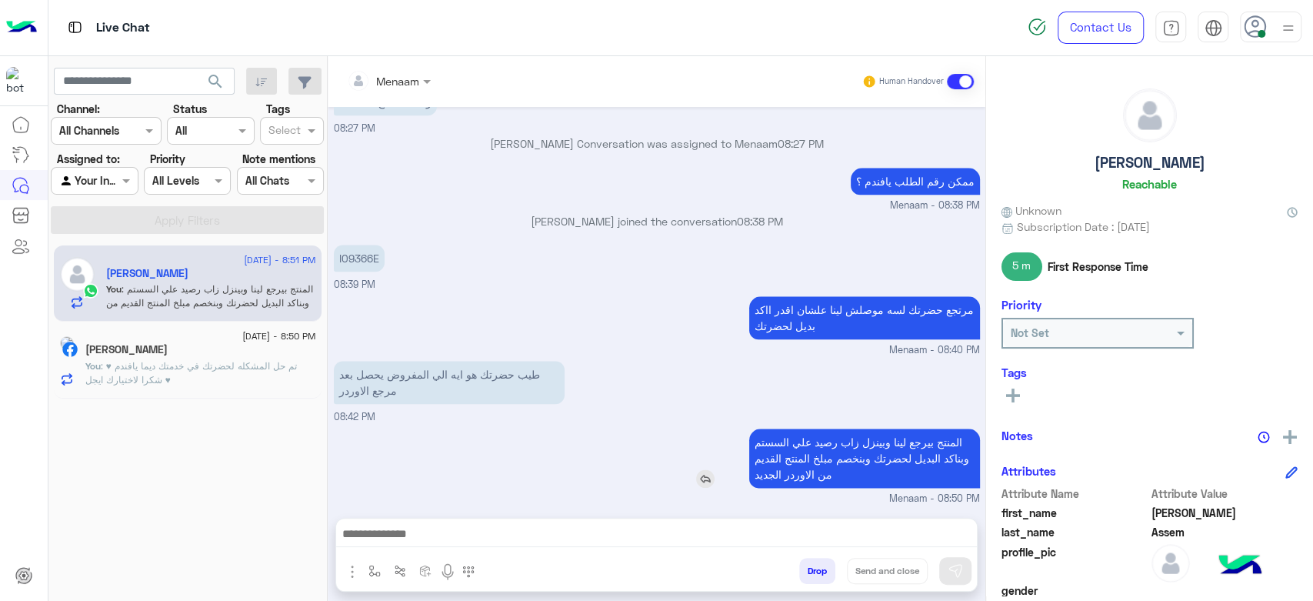
click at [834, 429] on p "المنتج بيرجع لينا وبينزل زاب رصيد علي السستم وبناكد البديل لحضرتك وبنخصم مبلخ ا…" at bounding box center [864, 457] width 231 height 59
click at [834, 434] on p "المنتج بيرجع لينا وبينزل زاب رصيد علي السستم وبناكد البديل لحضرتك وبنخصم مبلخ ا…" at bounding box center [864, 457] width 231 height 59
drag, startPoint x: 834, startPoint y: 434, endPoint x: 827, endPoint y: 471, distance: 37.6
click at [827, 471] on p "المنتج بيرجع لينا وبينزل زاب رصيد علي السستم وبناكد البديل لحضرتك وبنخصم مبلخ ا…" at bounding box center [864, 457] width 231 height 59
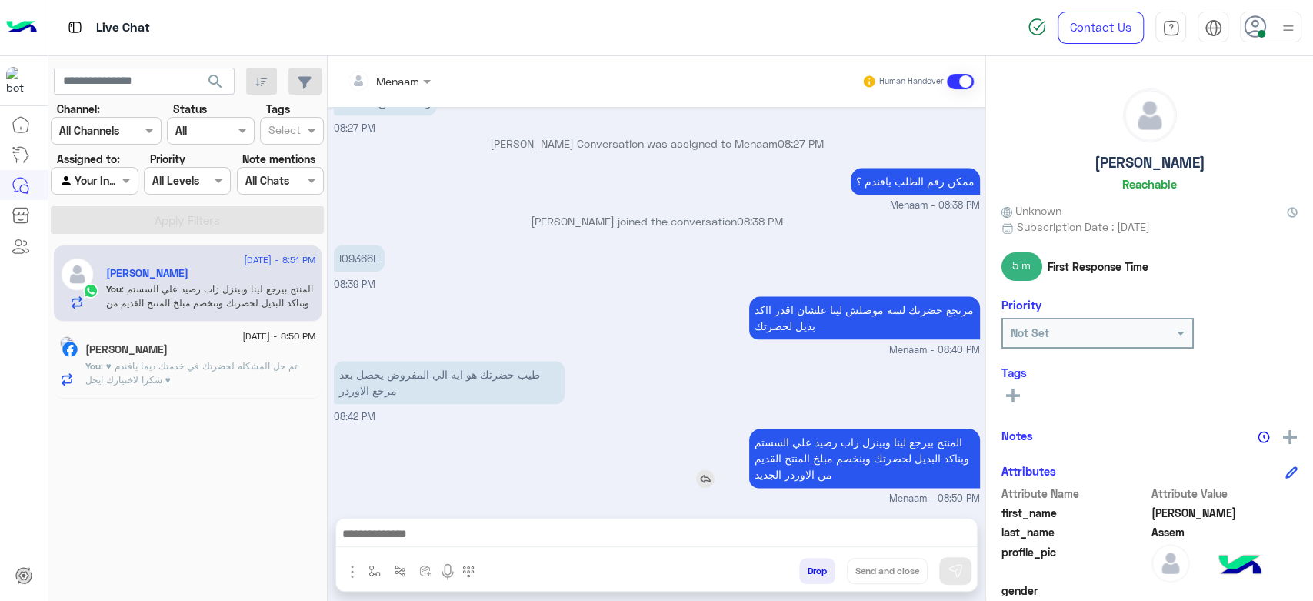
copy app-msgs-text
click at [428, 532] on textarea at bounding box center [656, 535] width 641 height 23
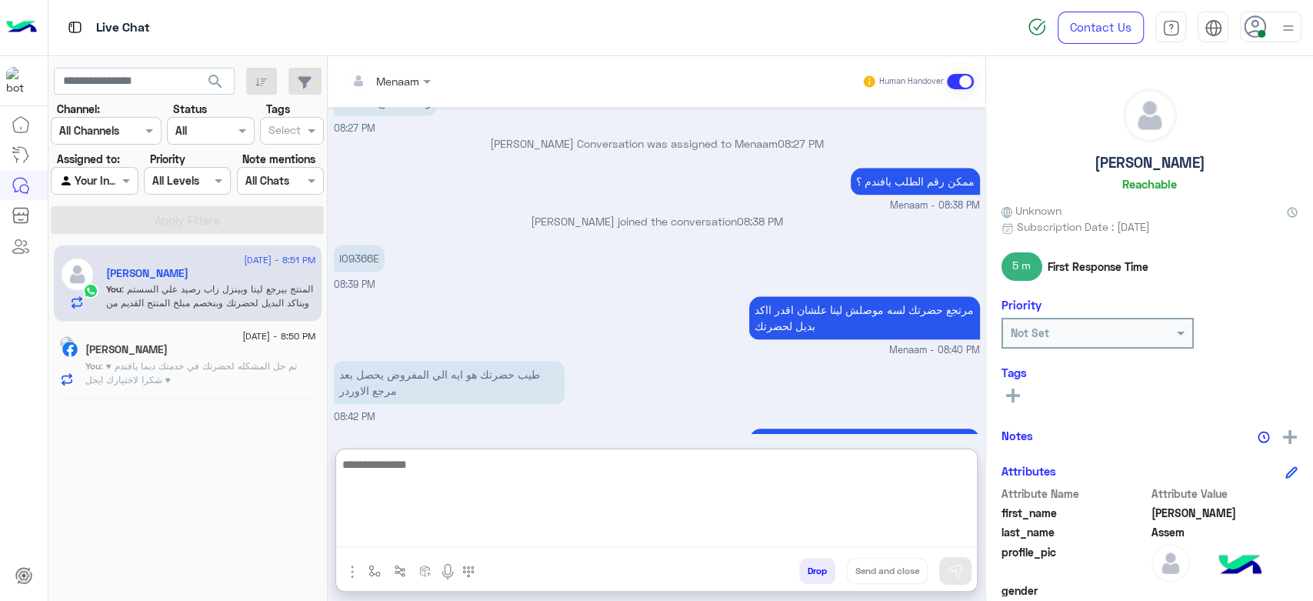
paste textarea "**********"
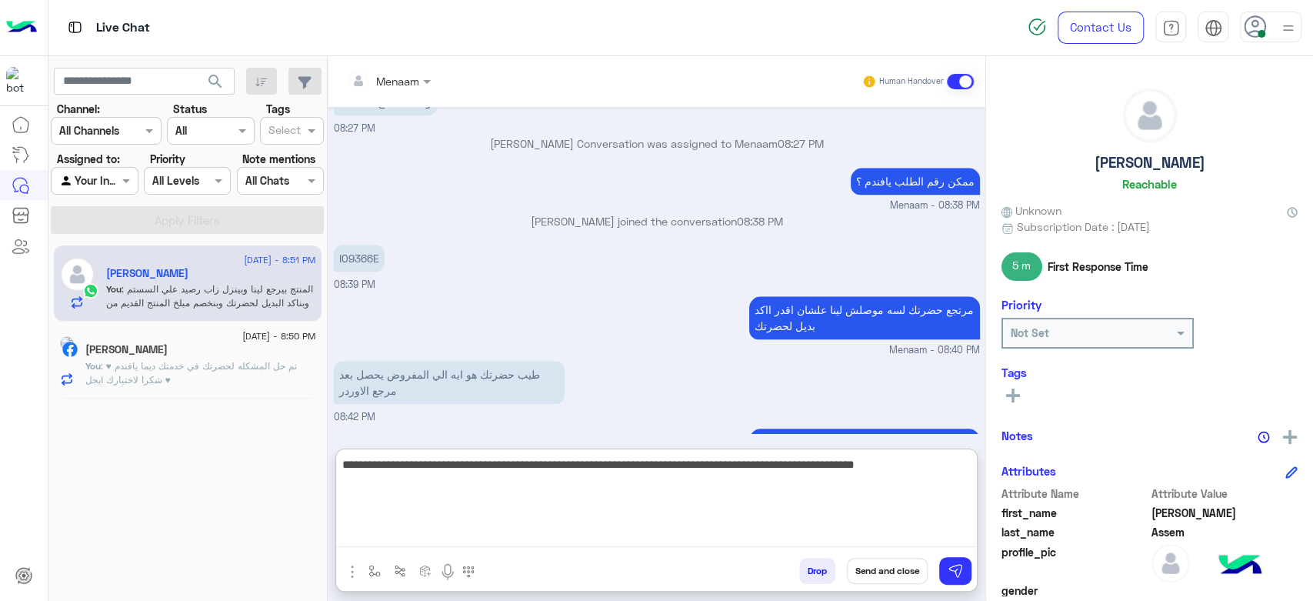
click at [855, 472] on textarea "**********" at bounding box center [656, 501] width 641 height 92
click at [407, 473] on textarea "**********" at bounding box center [656, 501] width 641 height 92
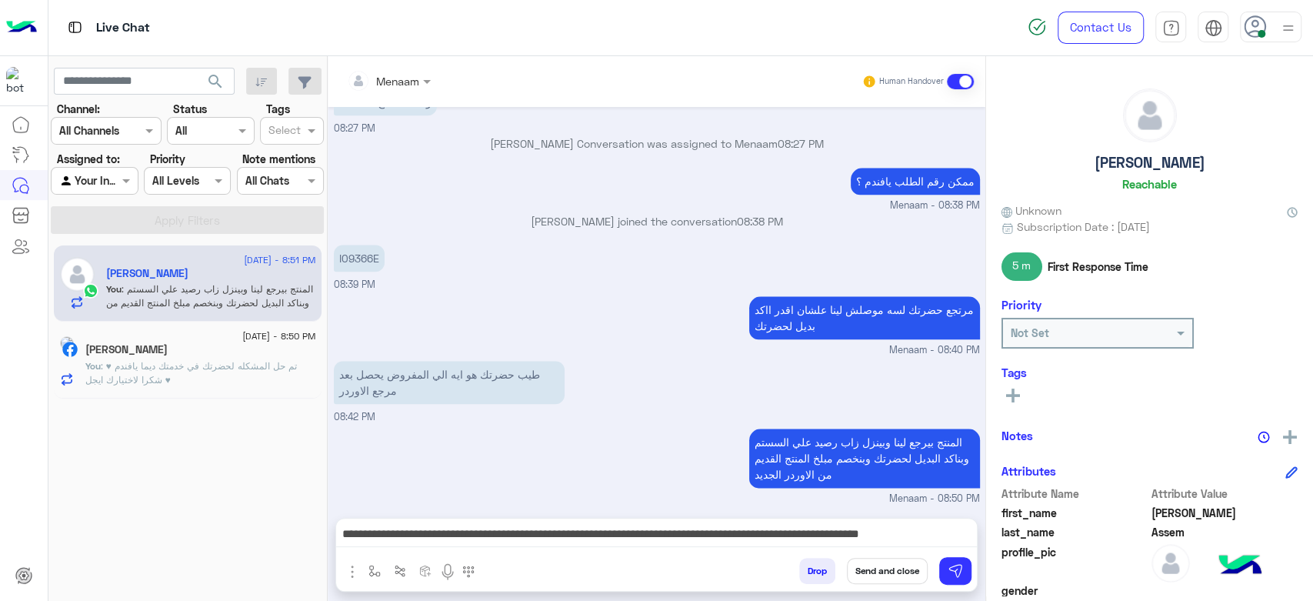
click at [407, 532] on textarea "**********" at bounding box center [656, 535] width 641 height 23
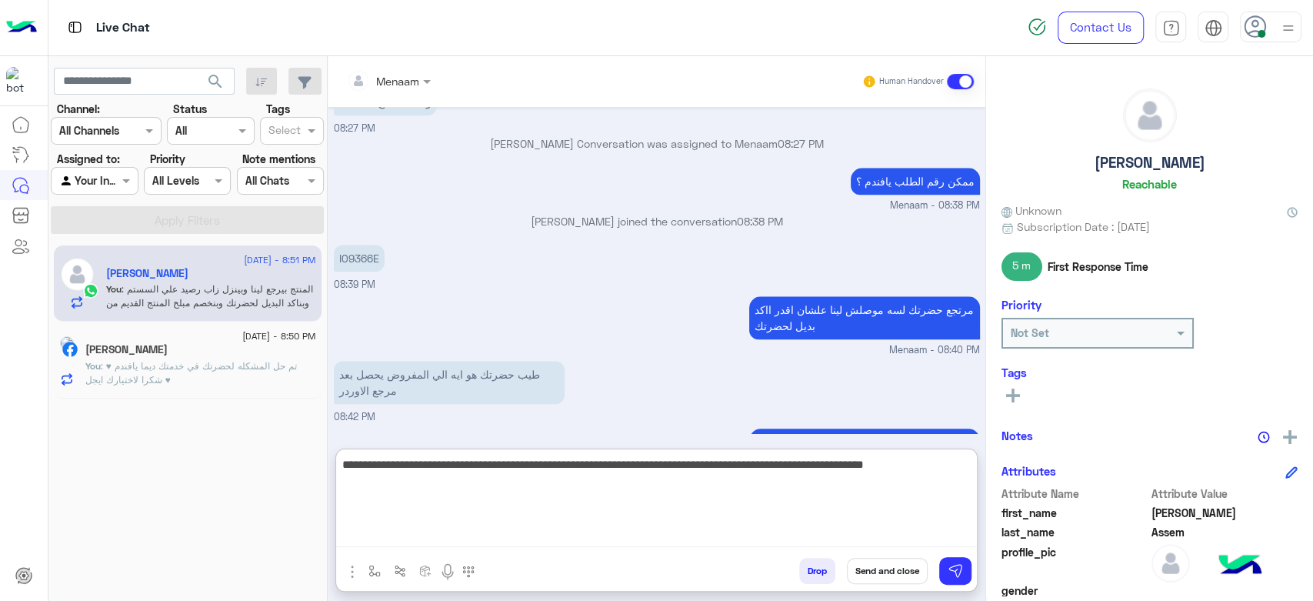
type textarea "**********"
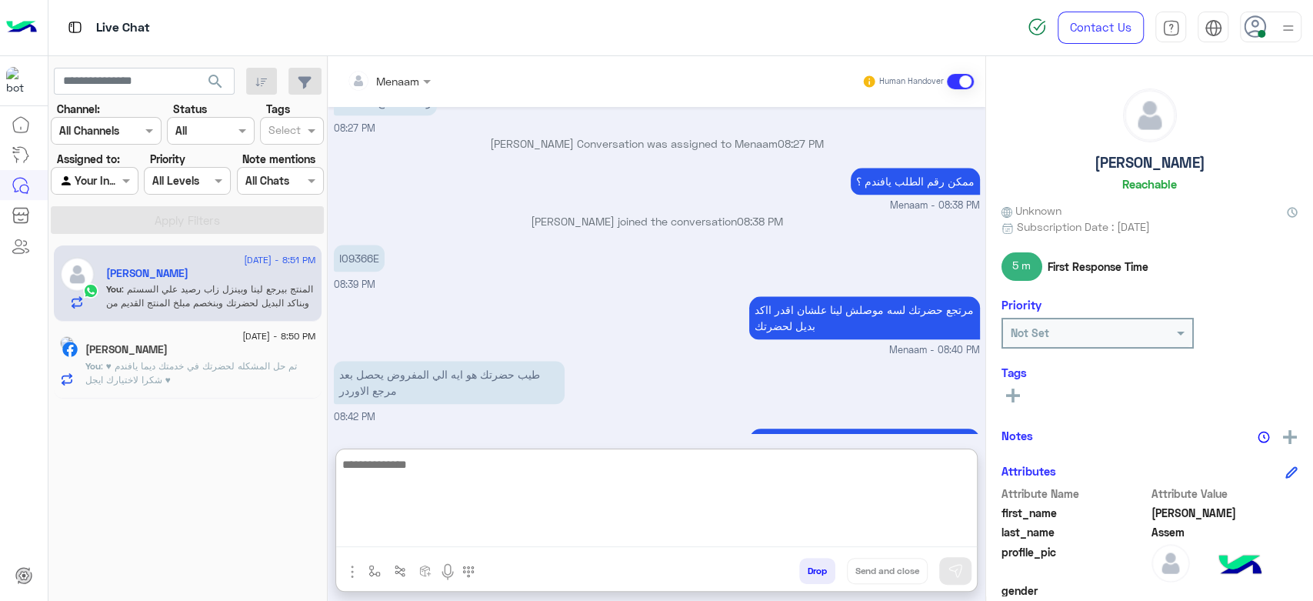
scroll to position [1265, 0]
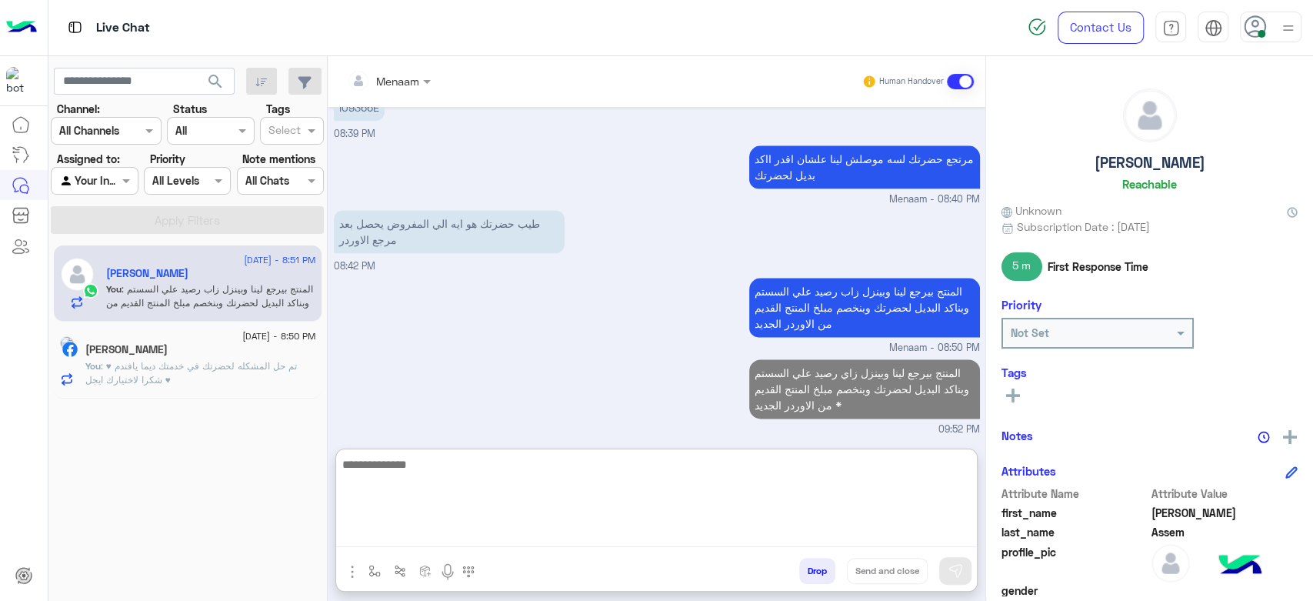
click at [246, 374] on p "You : تم حل المشكله لحضرتك في خدمتك ديما يافندم ♥ شكرا لاختيارك ايجل ♥" at bounding box center [200, 373] width 231 height 28
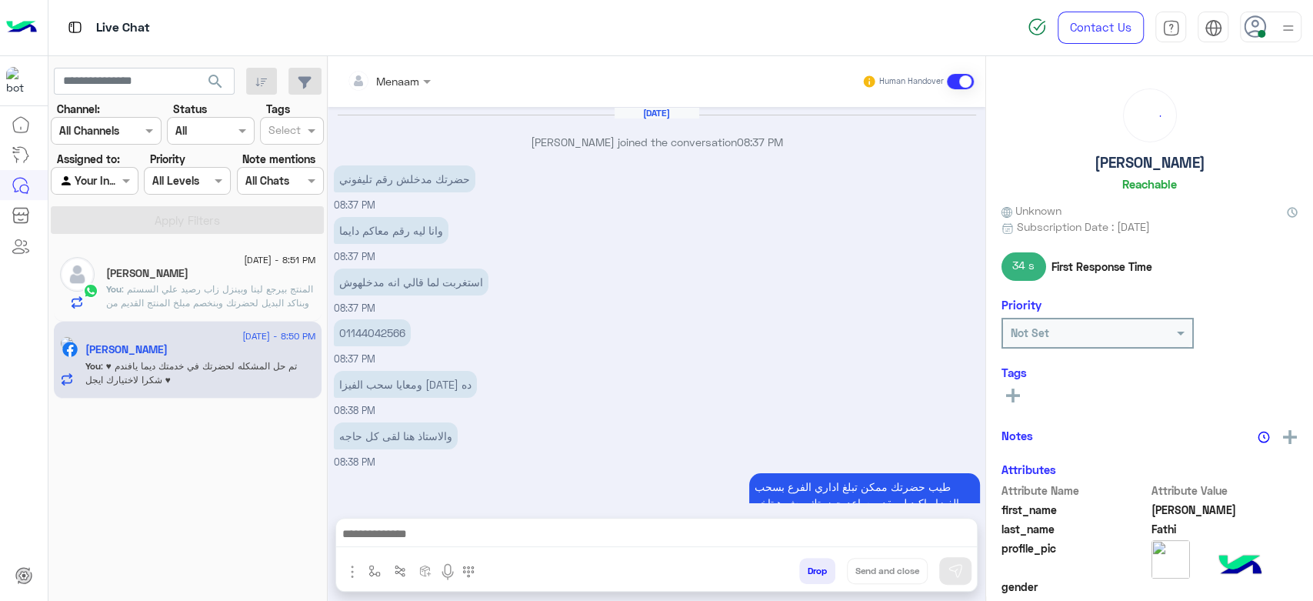
scroll to position [700, 0]
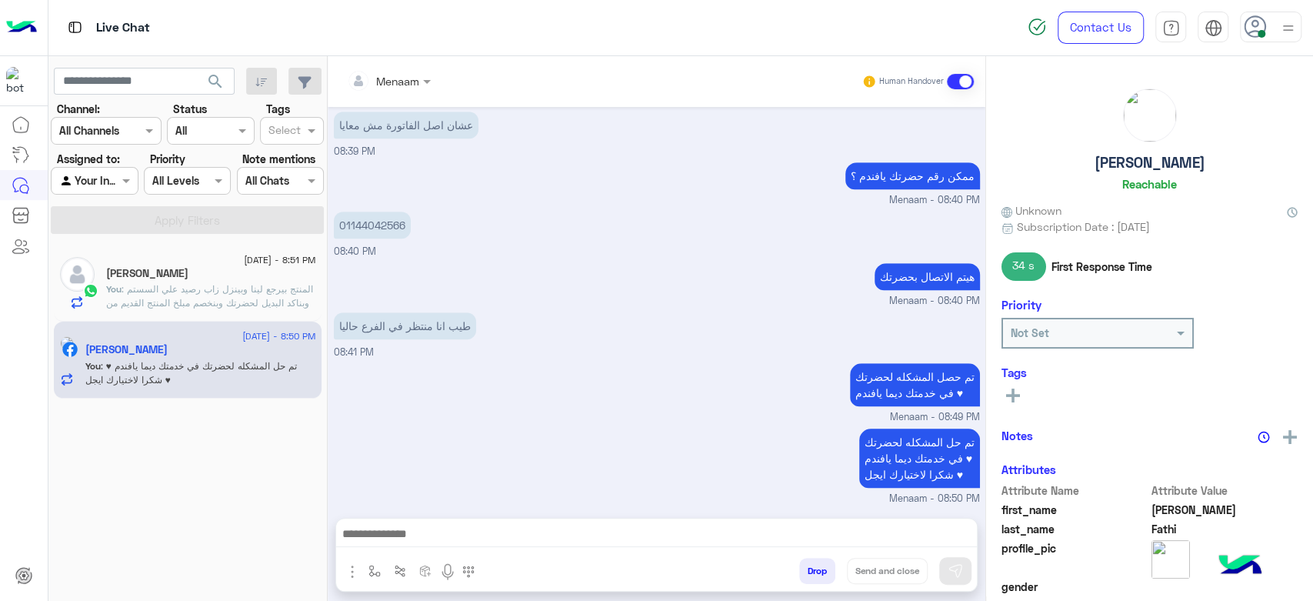
click at [244, 263] on span "11 September - 8:51 PM" at bounding box center [280, 260] width 72 height 14
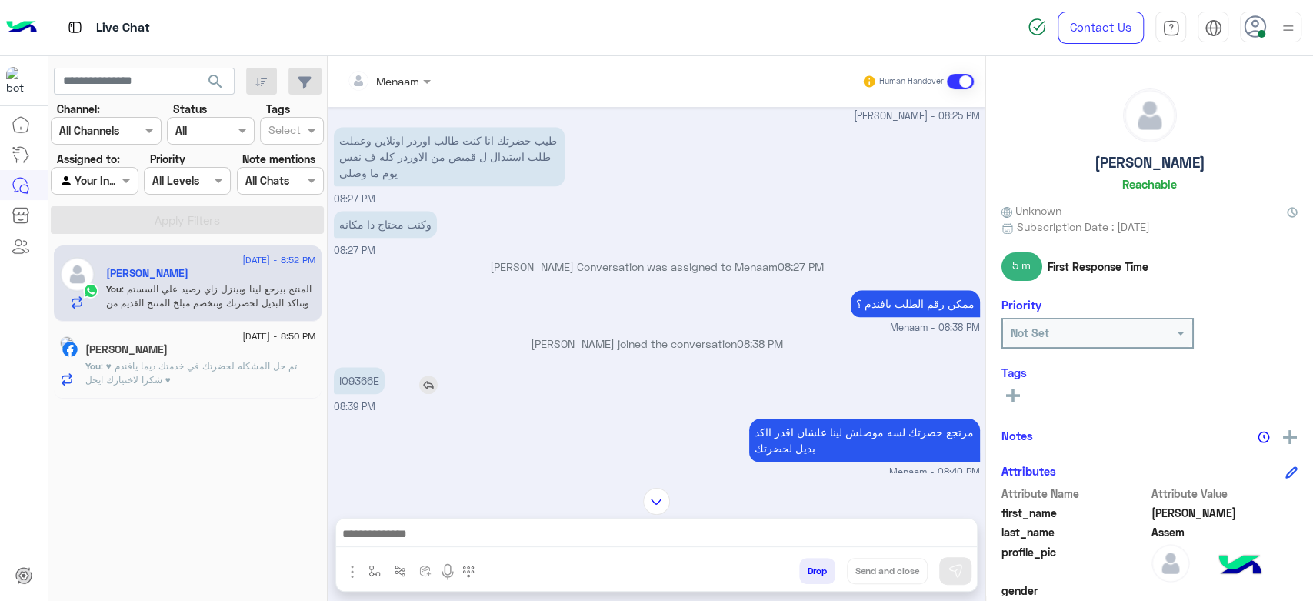
scroll to position [883, 0]
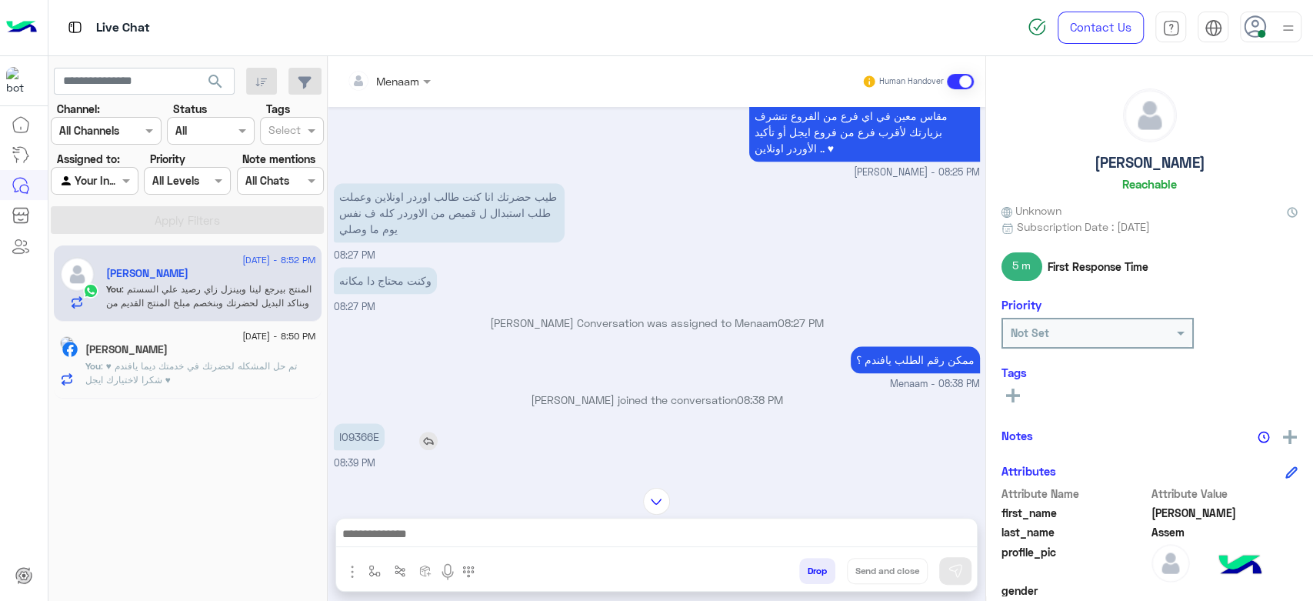
click at [374, 425] on p "I09366E" at bounding box center [359, 436] width 51 height 27
click at [365, 434] on p "I09366E" at bounding box center [359, 436] width 51 height 27
copy p "I09366E"
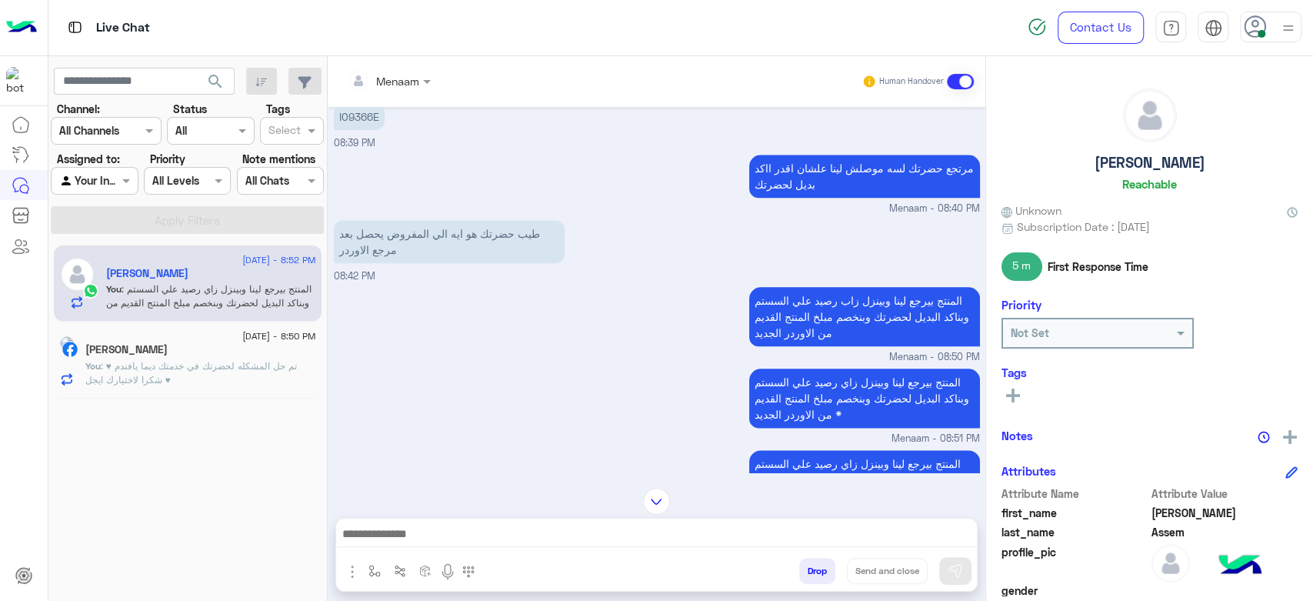
scroll to position [1225, 0]
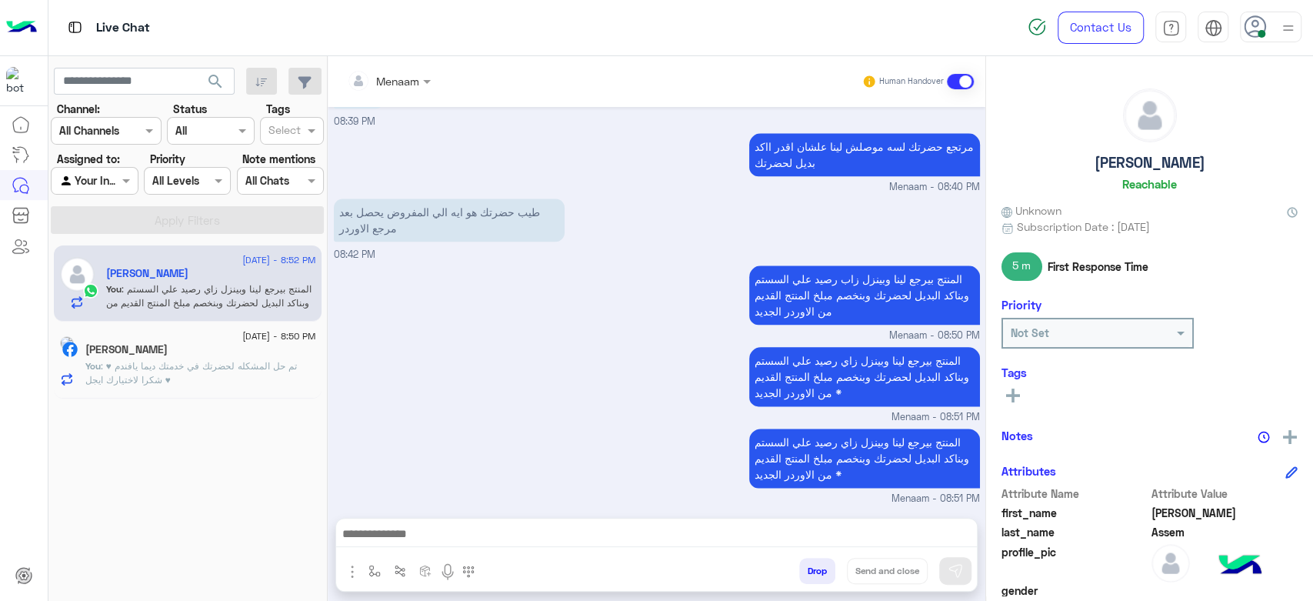
click at [149, 382] on span ": تم حل المشكله لحضرتك في خدمتك ديما يافندم ♥ شكرا لاختيارك ايجل ♥" at bounding box center [191, 372] width 212 height 25
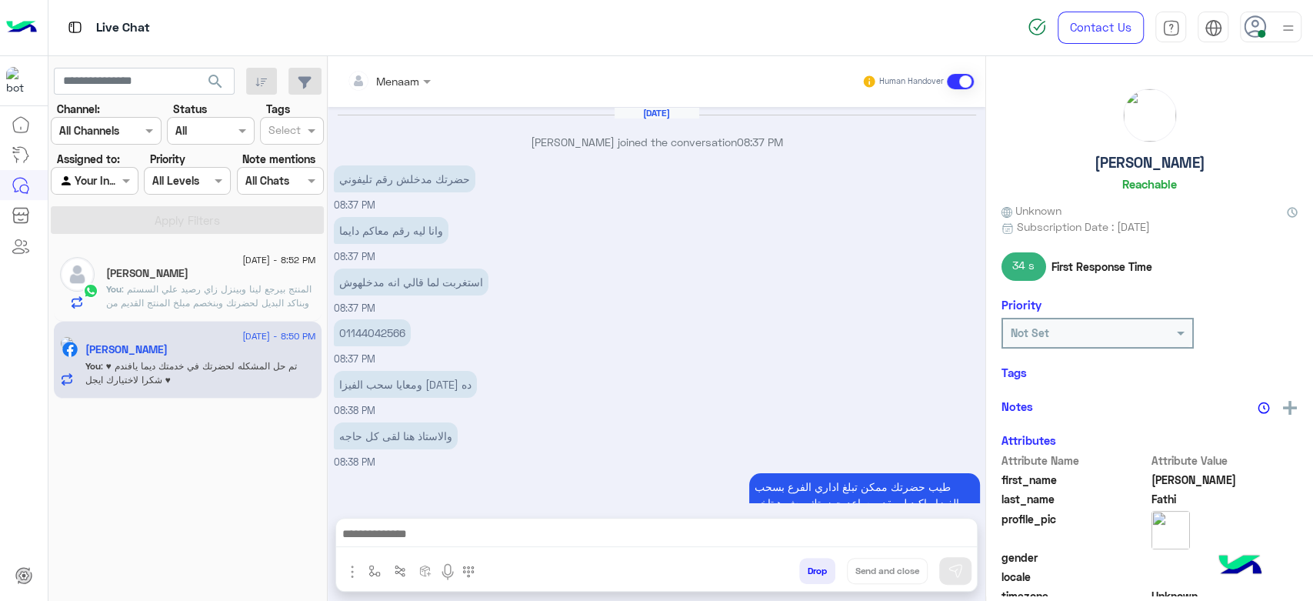
scroll to position [699, 0]
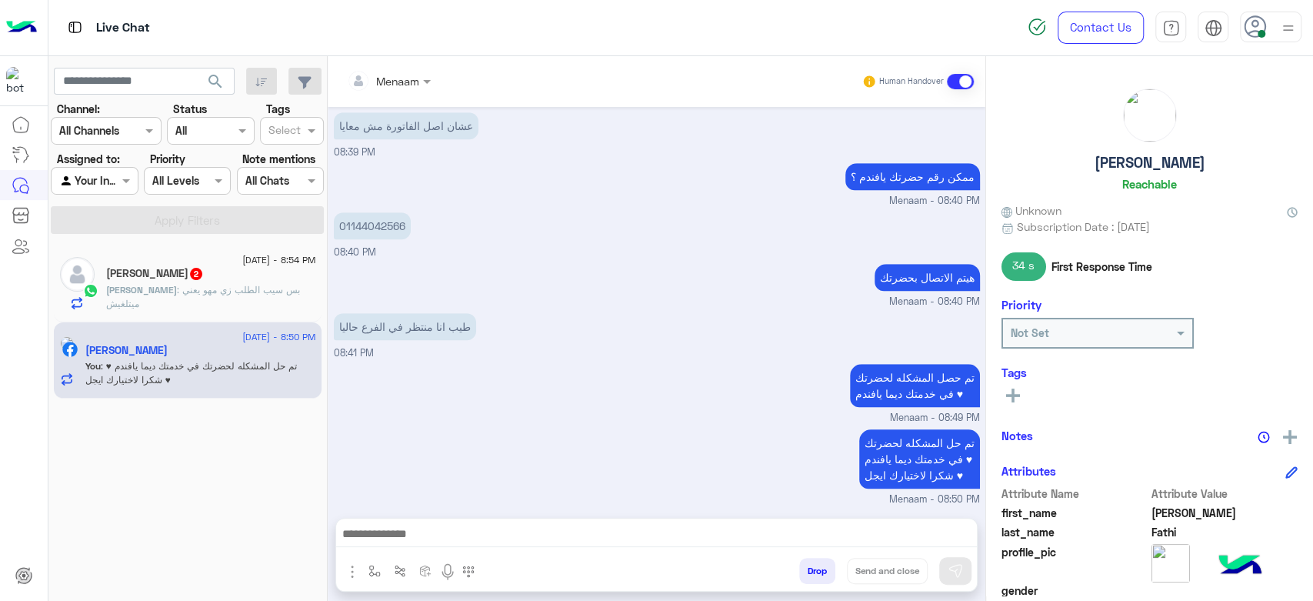
click at [819, 573] on button "Drop" at bounding box center [817, 571] width 36 height 26
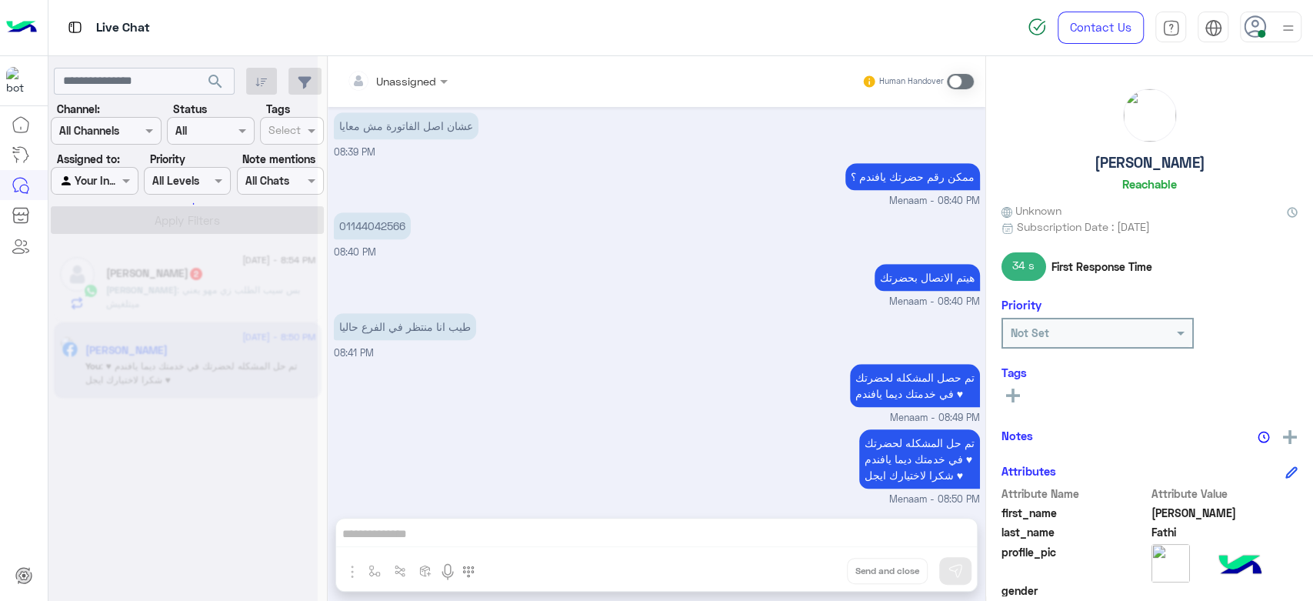
scroll to position [727, 0]
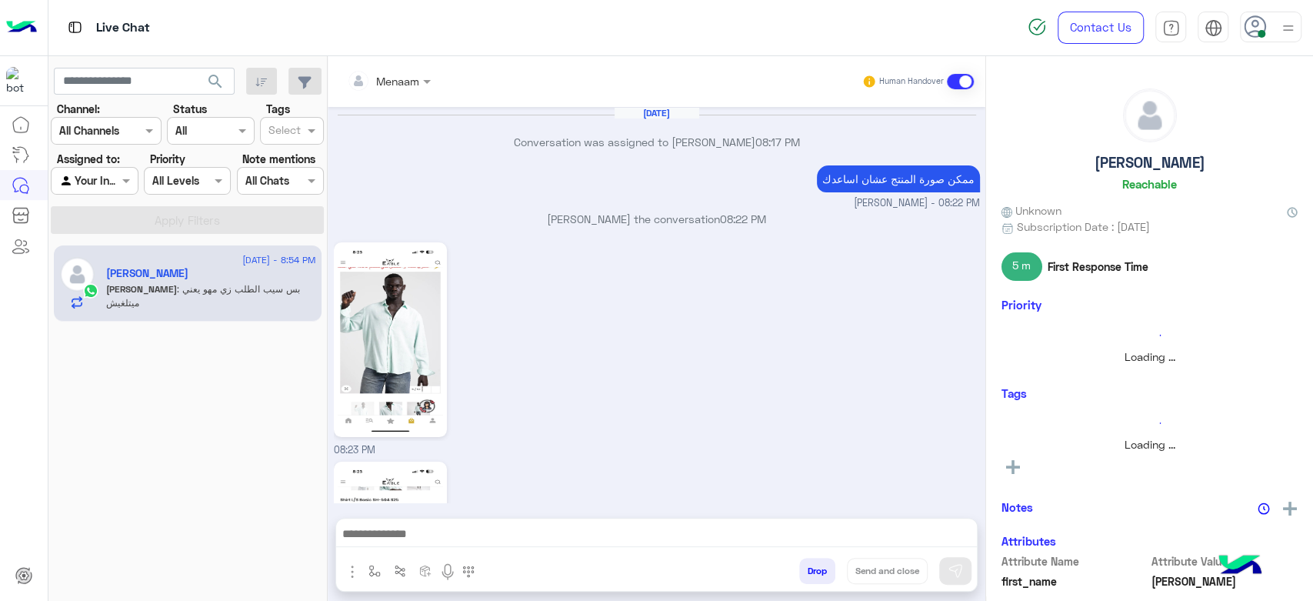
scroll to position [1077, 0]
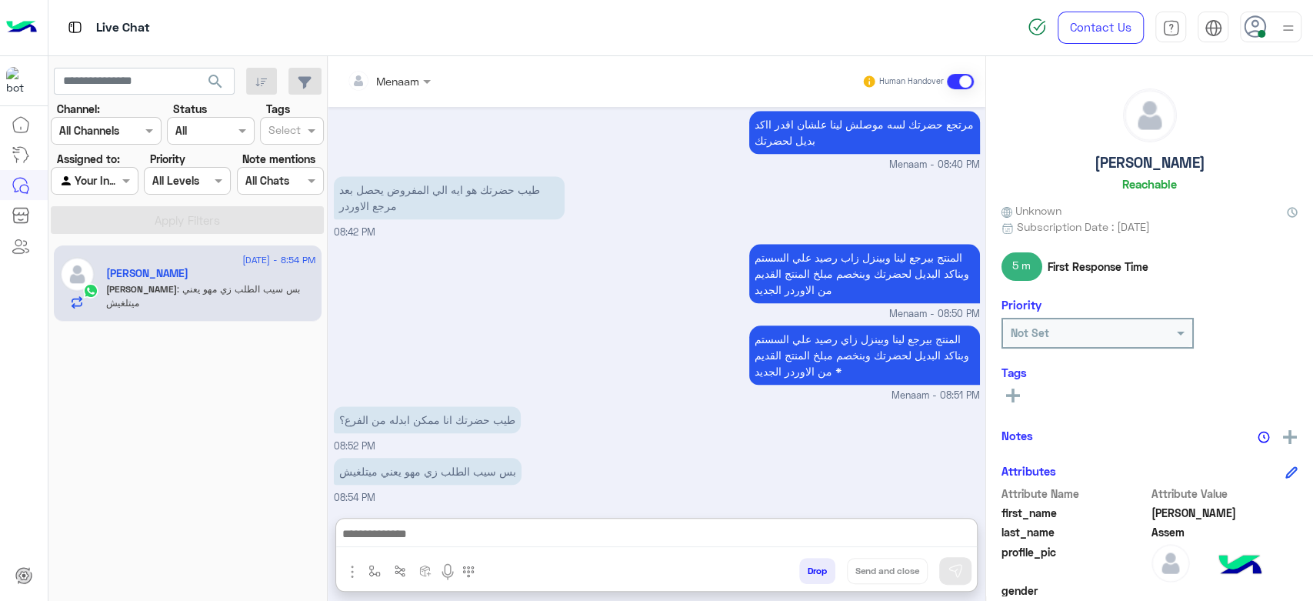
click at [417, 539] on textarea at bounding box center [656, 535] width 641 height 23
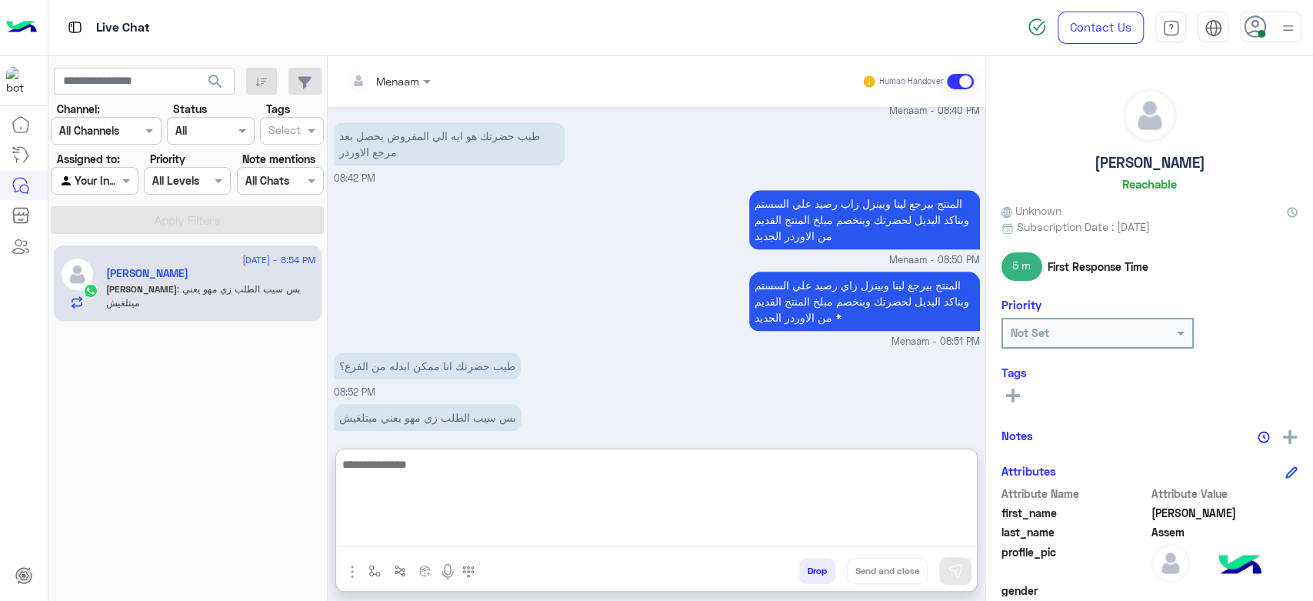
scroll to position [1145, 0]
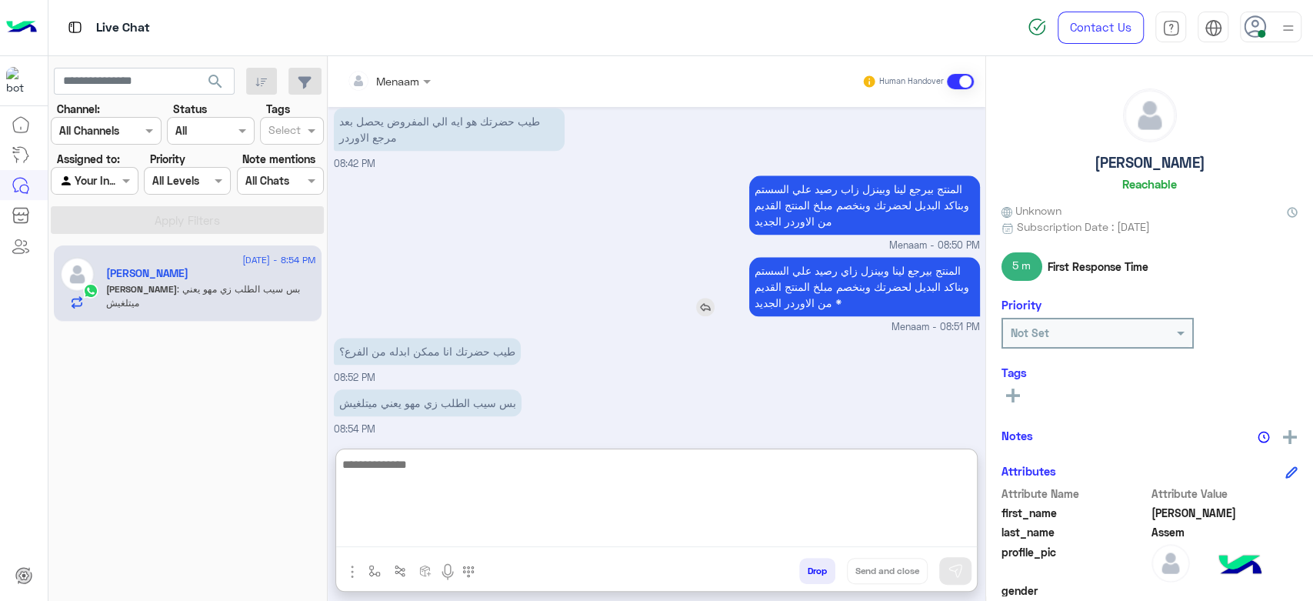
type textarea "*"
type textarea "**********"
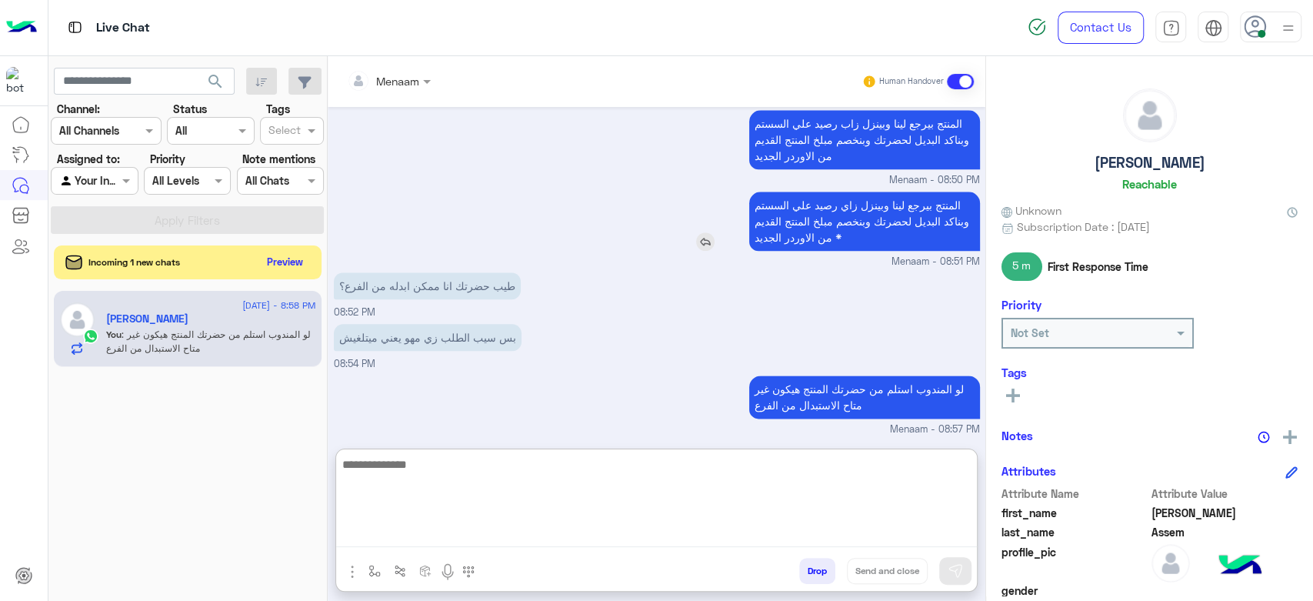
scroll to position [1262, 0]
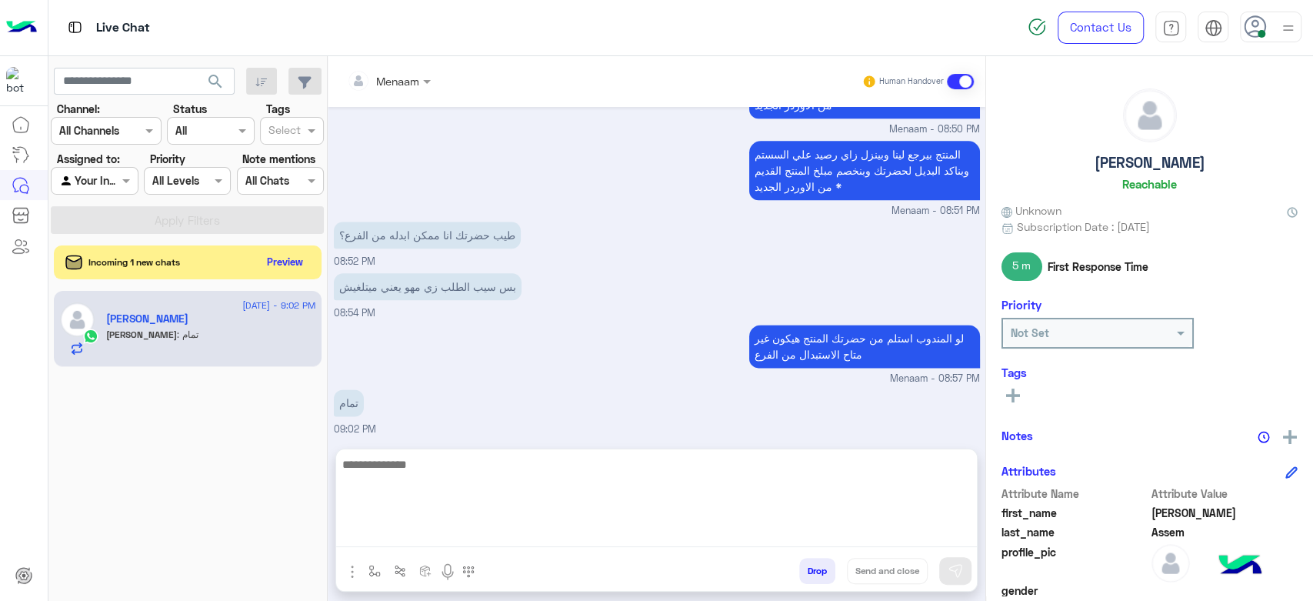
click at [315, 273] on div "Incoming 1 new chats Preview" at bounding box center [188, 262] width 268 height 34
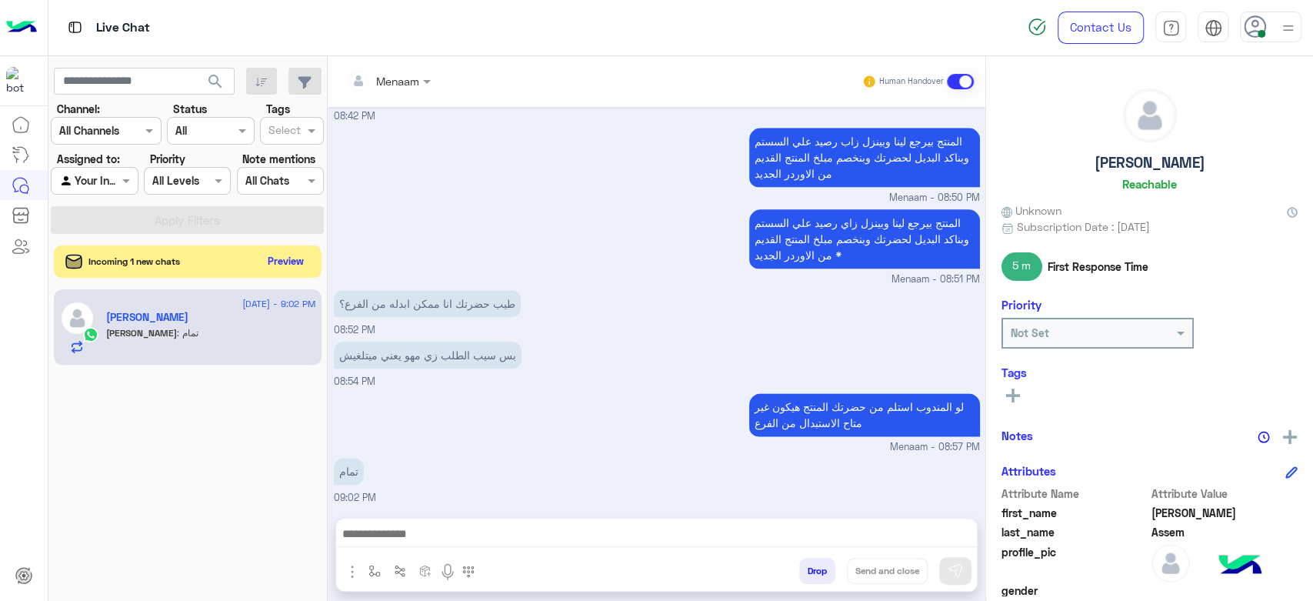
click at [308, 262] on button "Preview" at bounding box center [286, 261] width 48 height 21
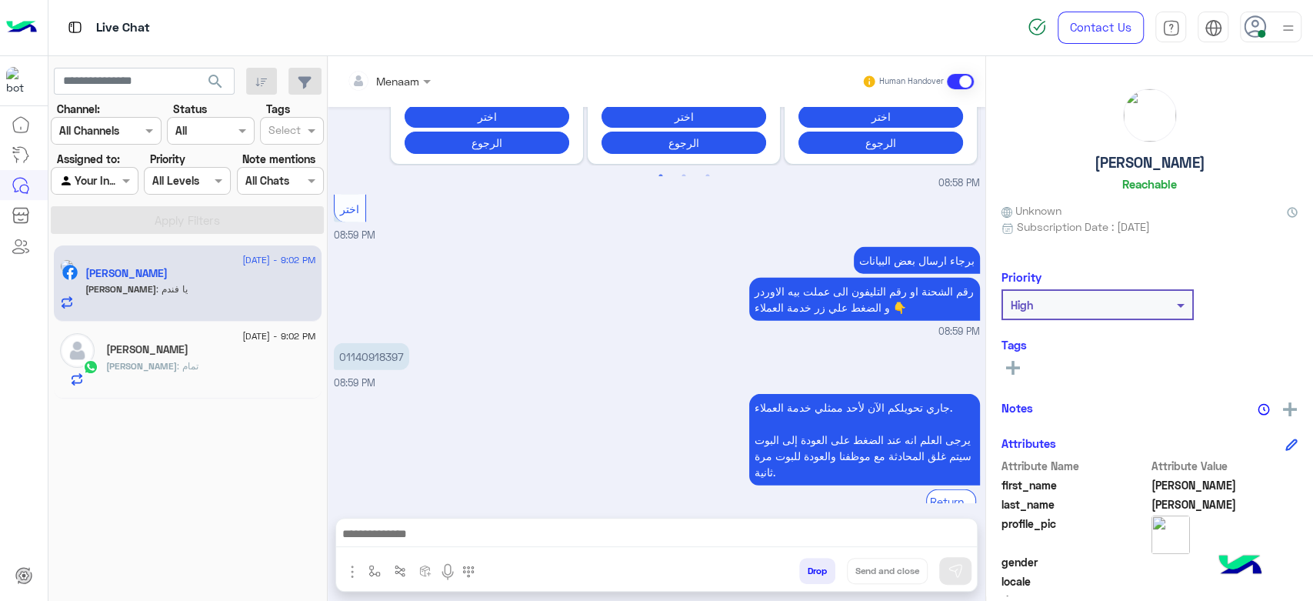
scroll to position [2500, 0]
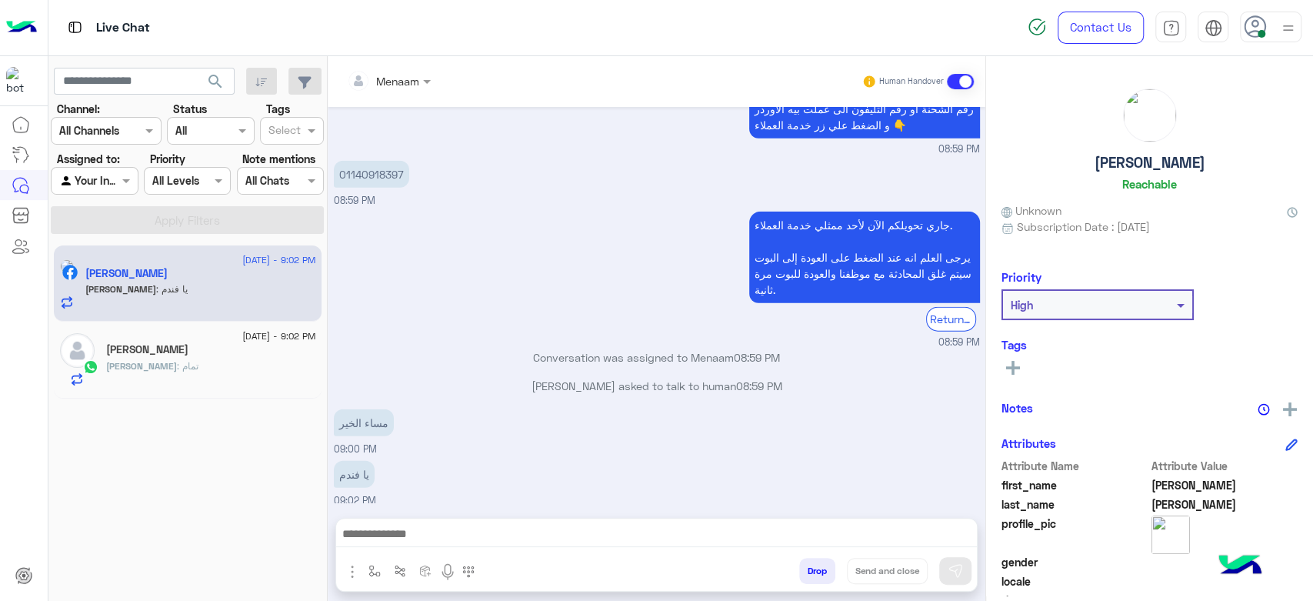
click at [394, 545] on textarea at bounding box center [656, 535] width 641 height 23
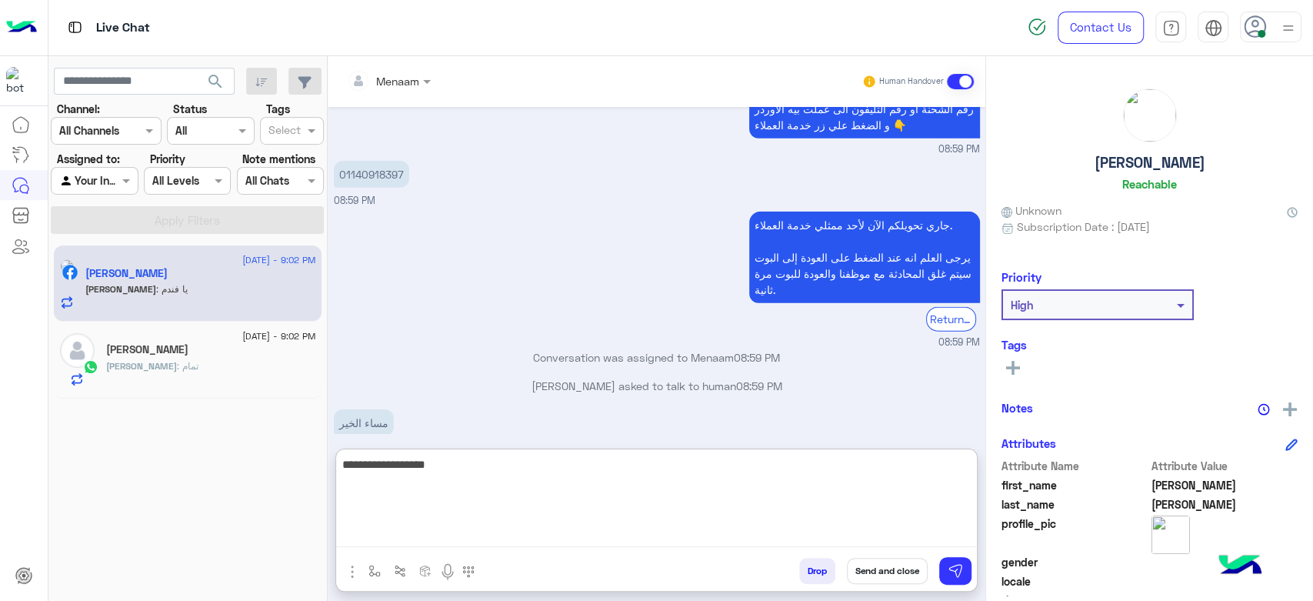
type textarea "**********"
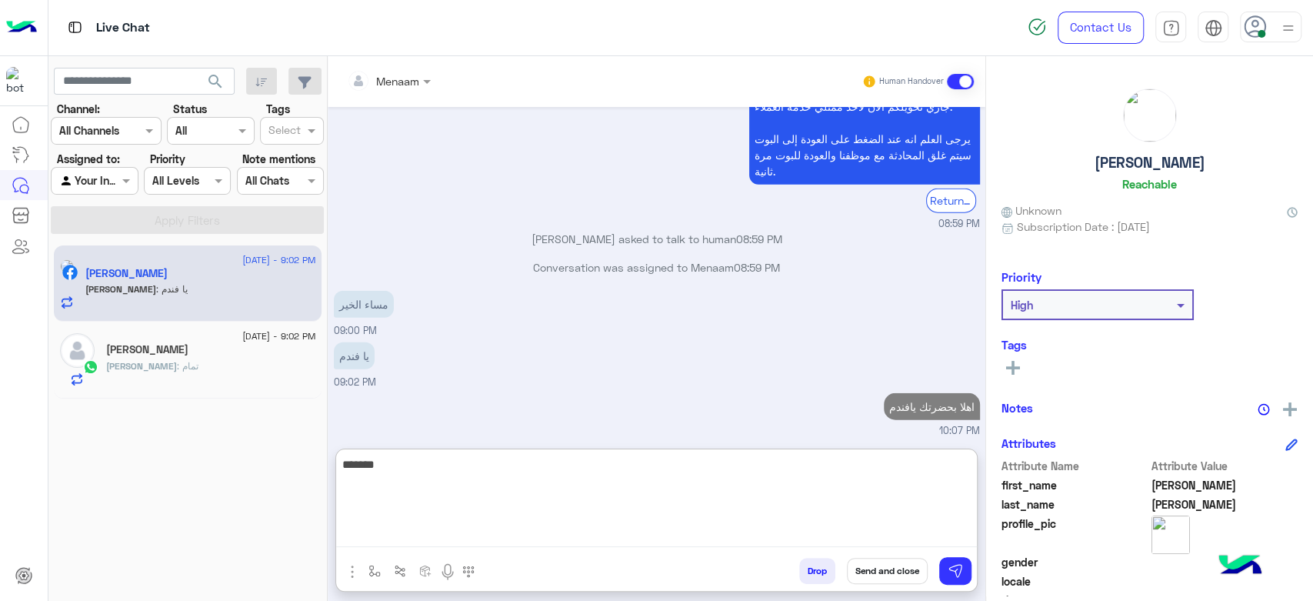
scroll to position [2646, 0]
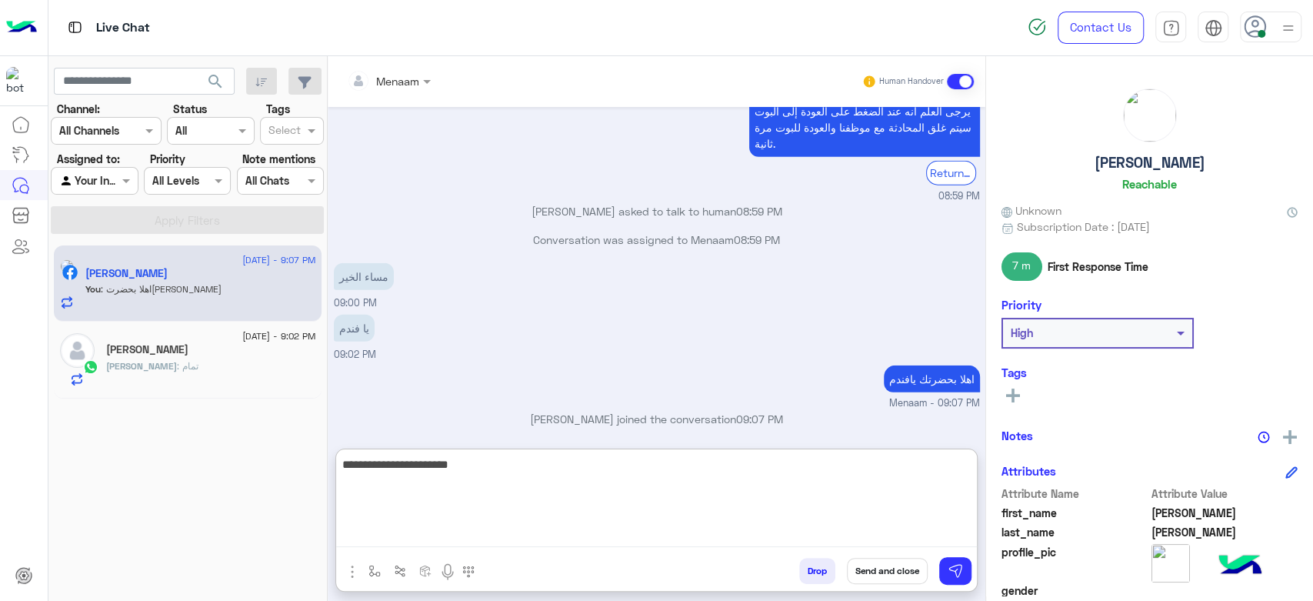
type textarea "**********"
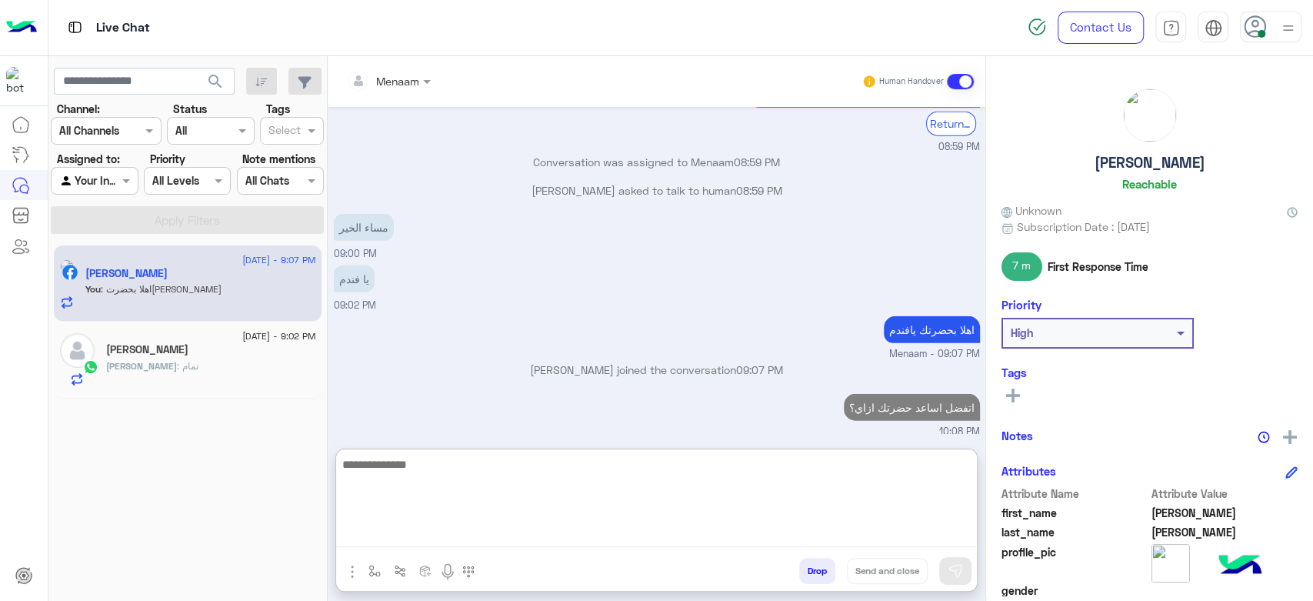
click at [225, 392] on div "11 September - 9:02 PM Mohamed Assem Mohamed : تمام" at bounding box center [188, 360] width 268 height 77
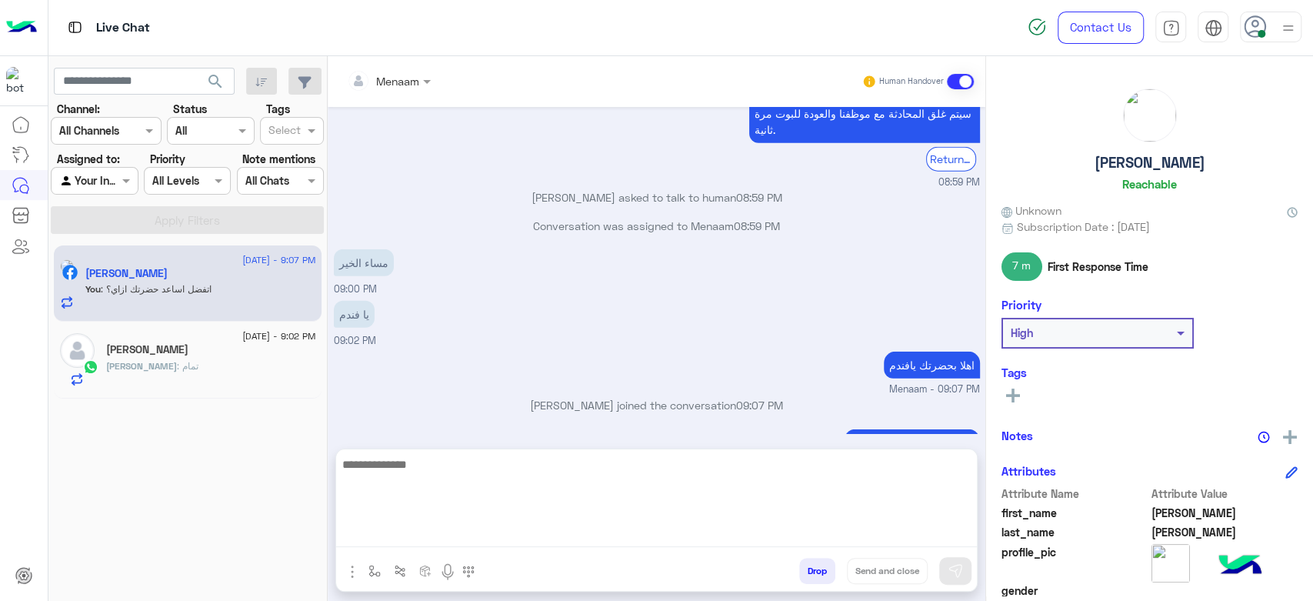
scroll to position [2626, 0]
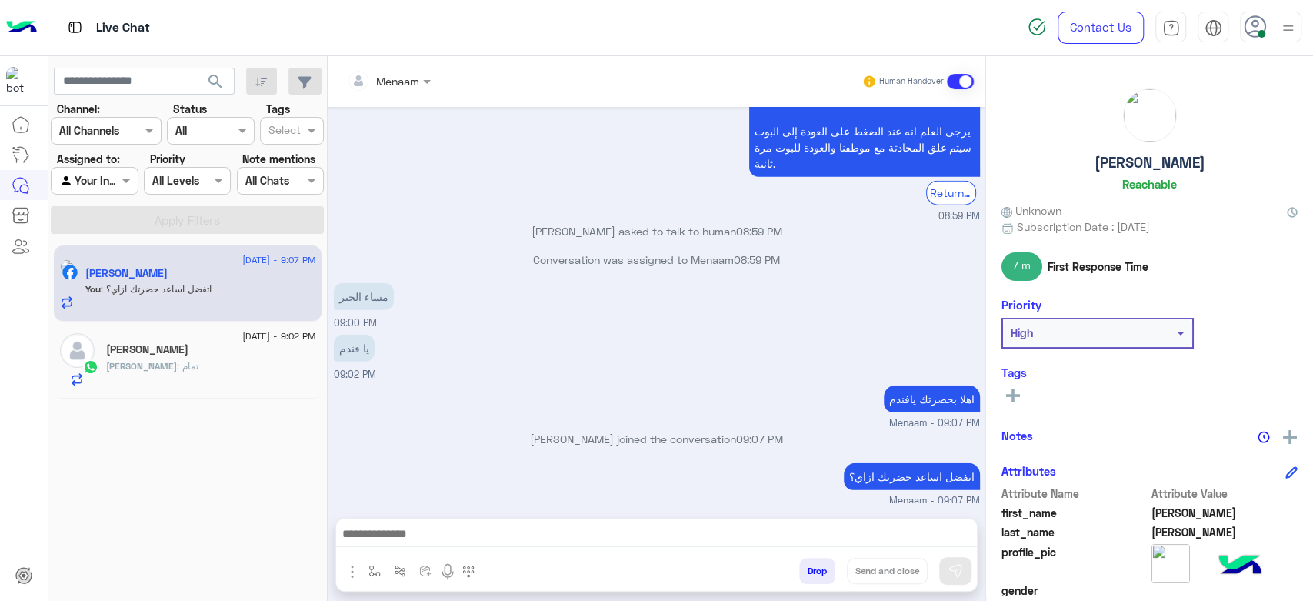
click at [222, 388] on div "11 September - 9:02 PM Mohamed Assem Mohamed : تمام" at bounding box center [188, 360] width 268 height 77
click at [188, 357] on div "Mohamed Assem" at bounding box center [211, 351] width 210 height 16
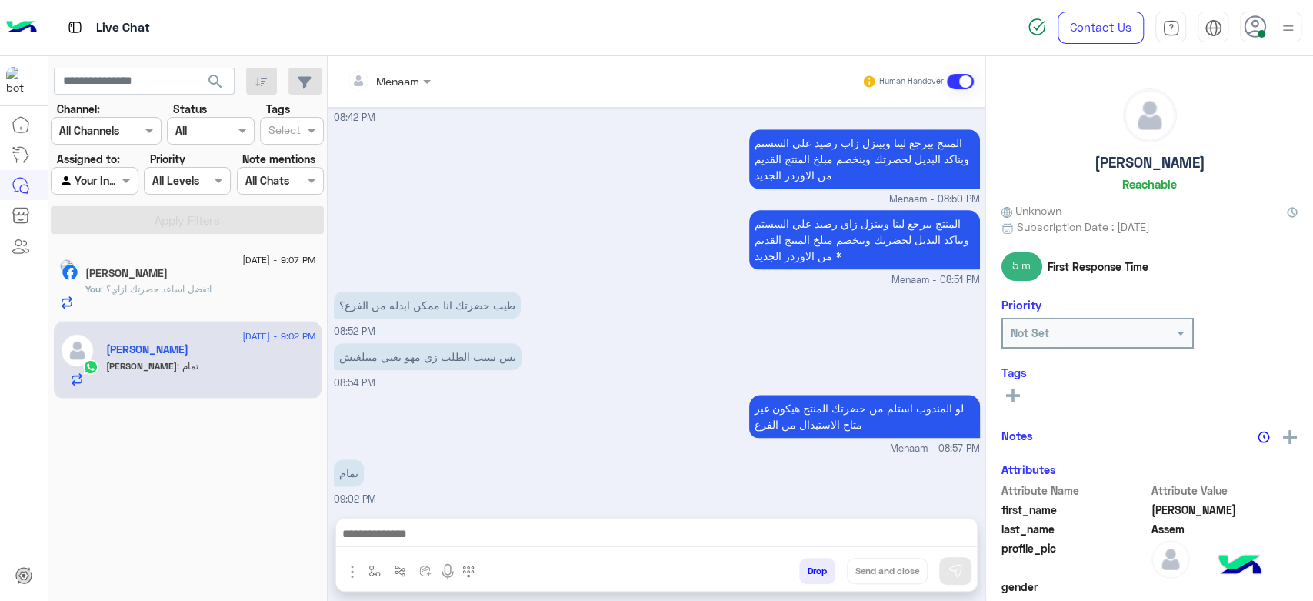
scroll to position [1115, 0]
click at [198, 278] on div "احمد صلاح" at bounding box center [200, 275] width 231 height 16
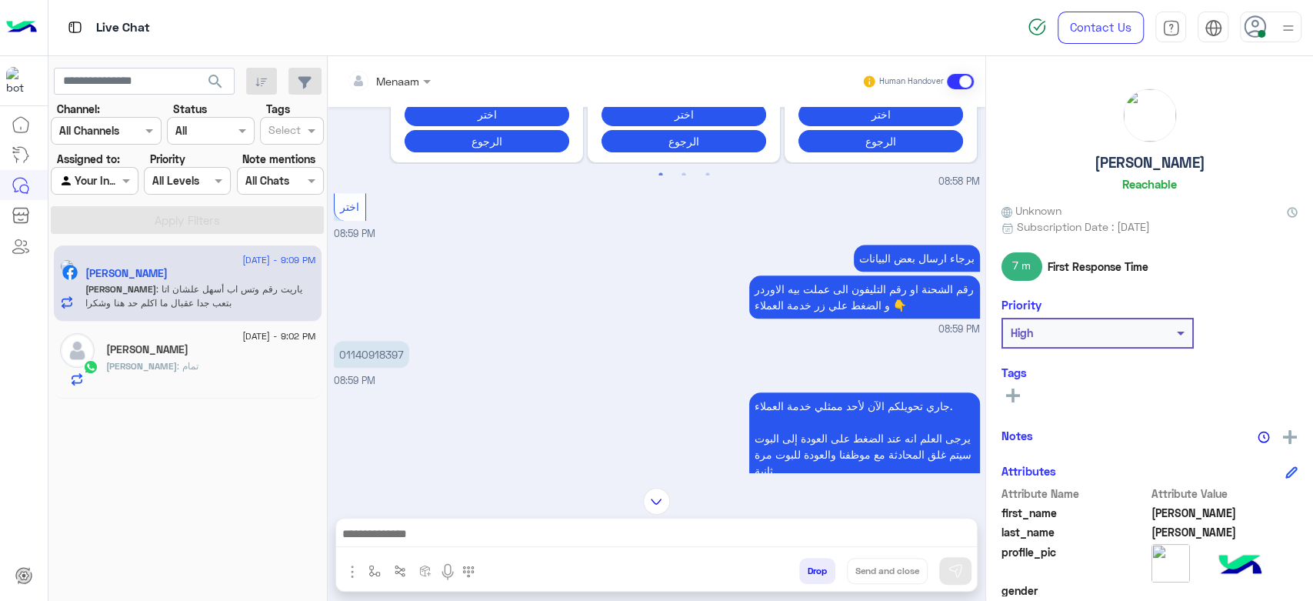
scroll to position [1168, 0]
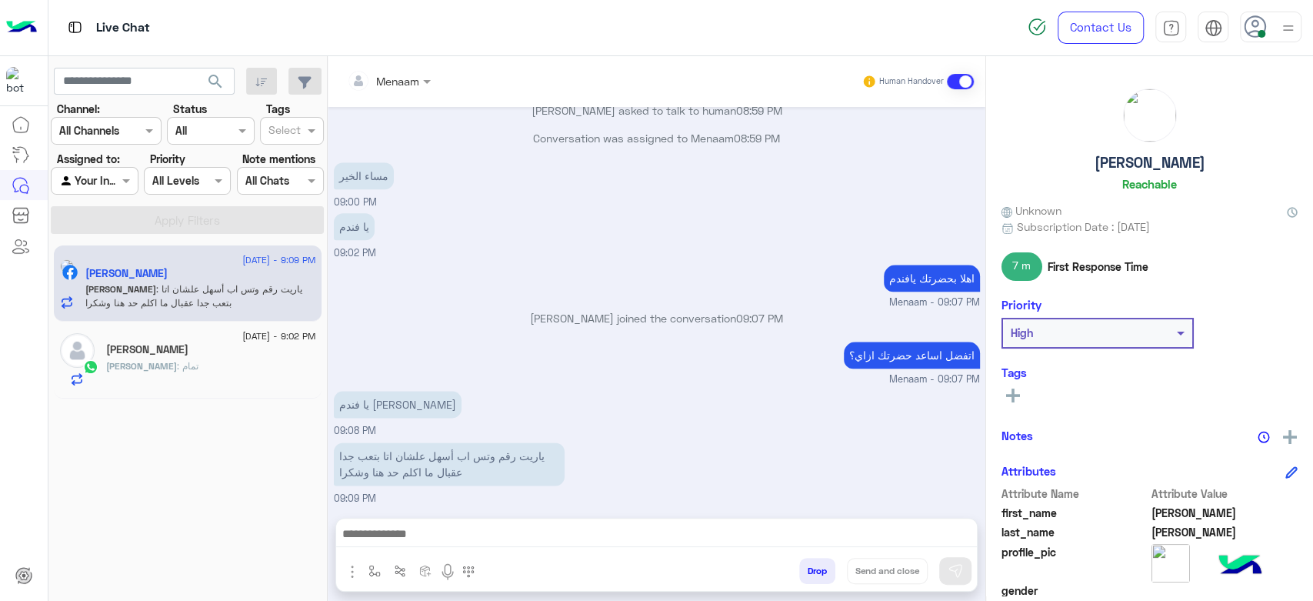
click at [400, 542] on textarea at bounding box center [656, 535] width 641 height 23
click at [436, 538] on textarea at bounding box center [656, 535] width 641 height 23
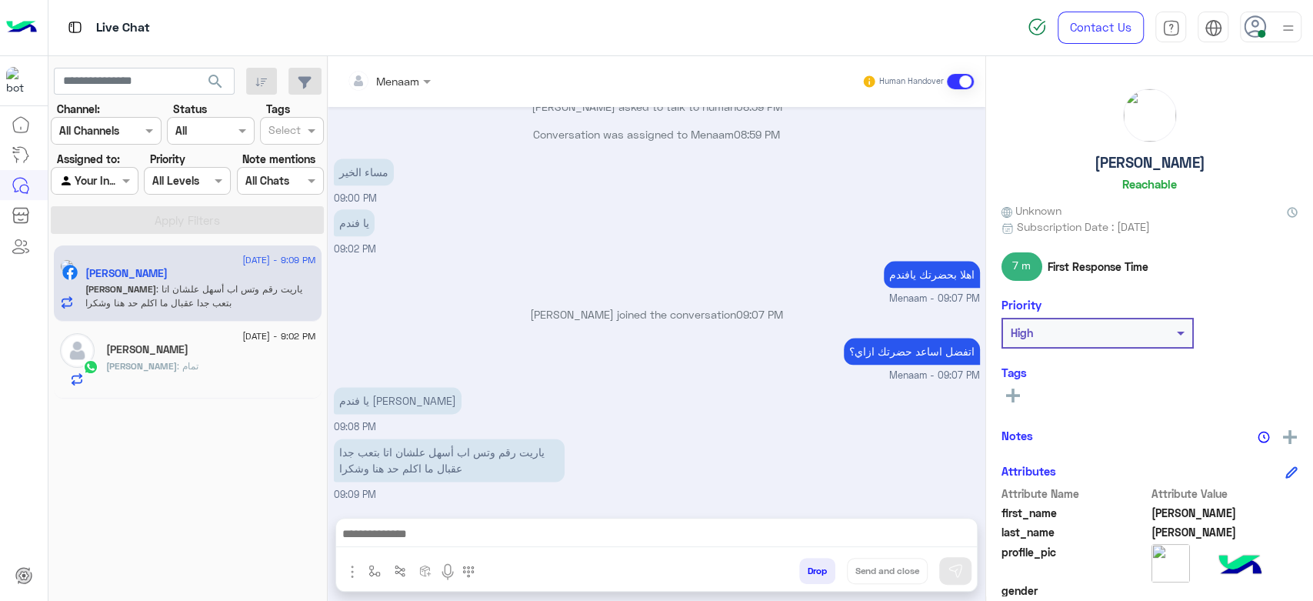
paste textarea "**********"
type textarea "**********"
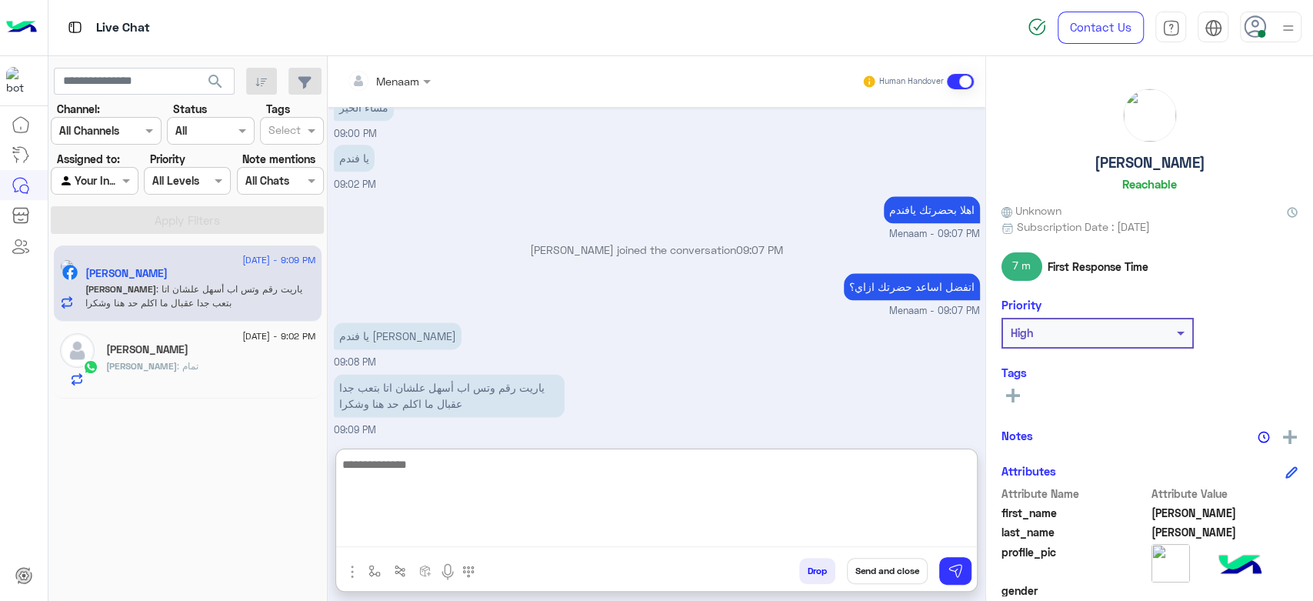
scroll to position [1286, 0]
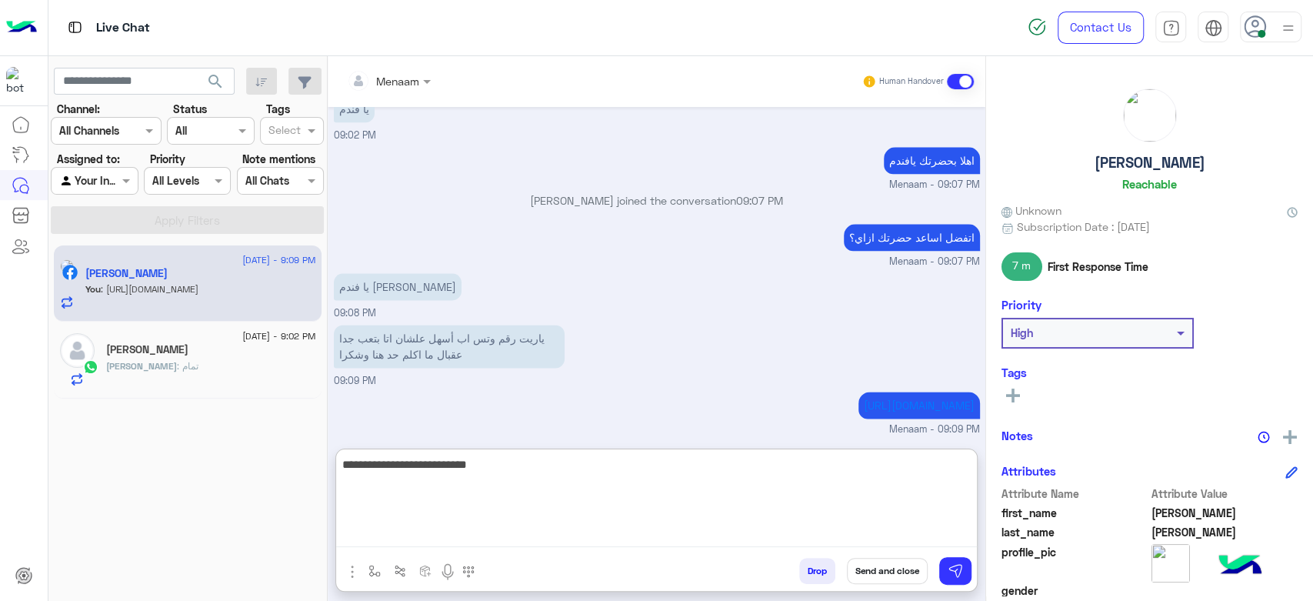
type textarea "**********"
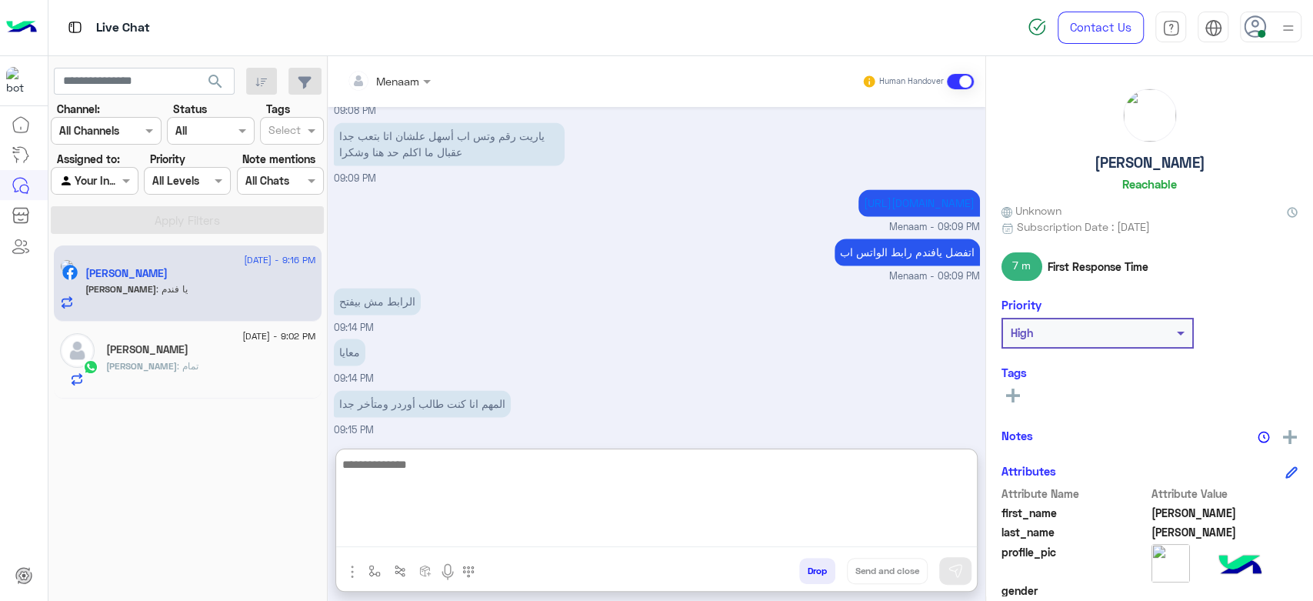
scroll to position [1539, 0]
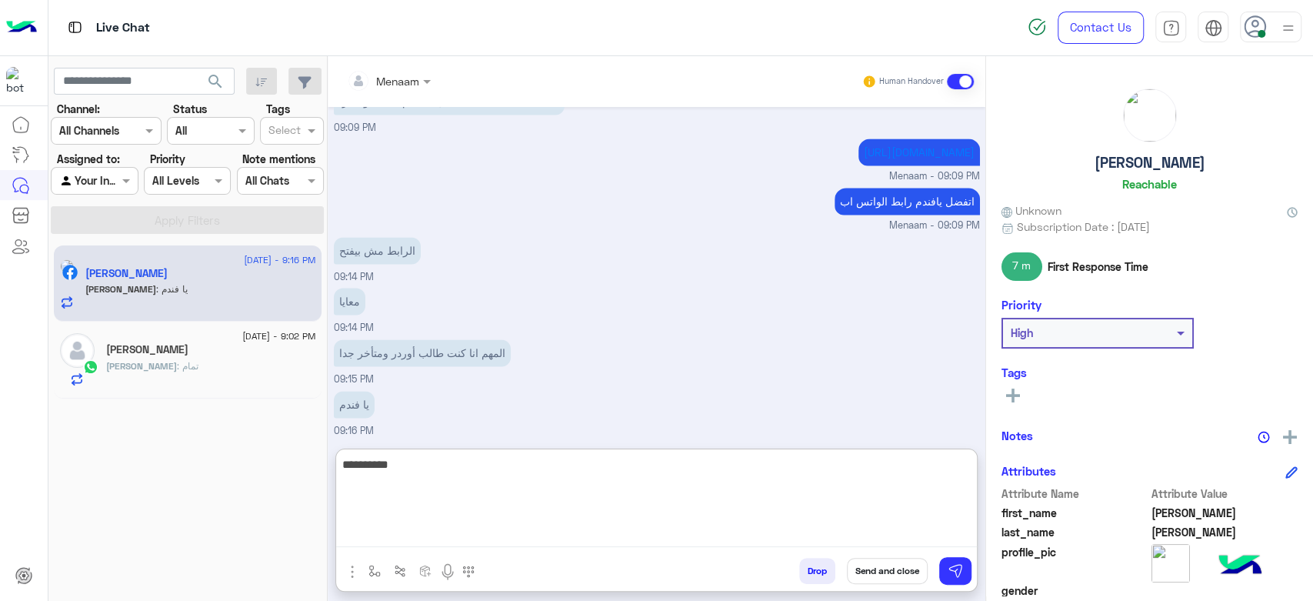
type textarea "**********"
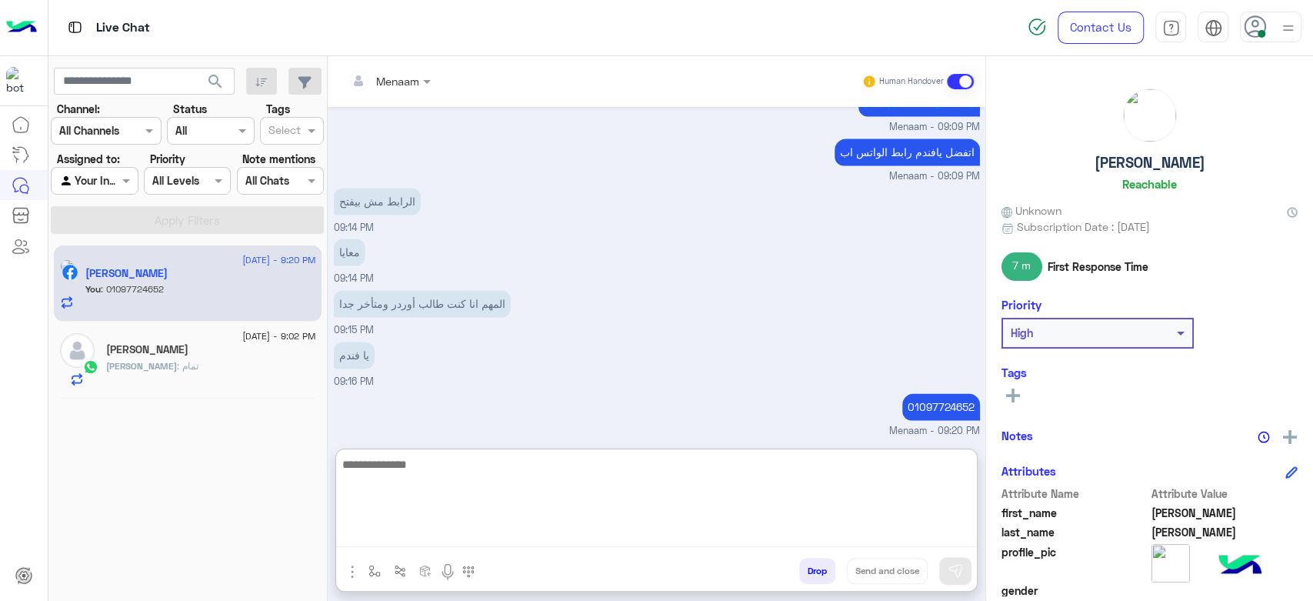
click at [203, 353] on div "Mohamed Assem" at bounding box center [211, 351] width 210 height 16
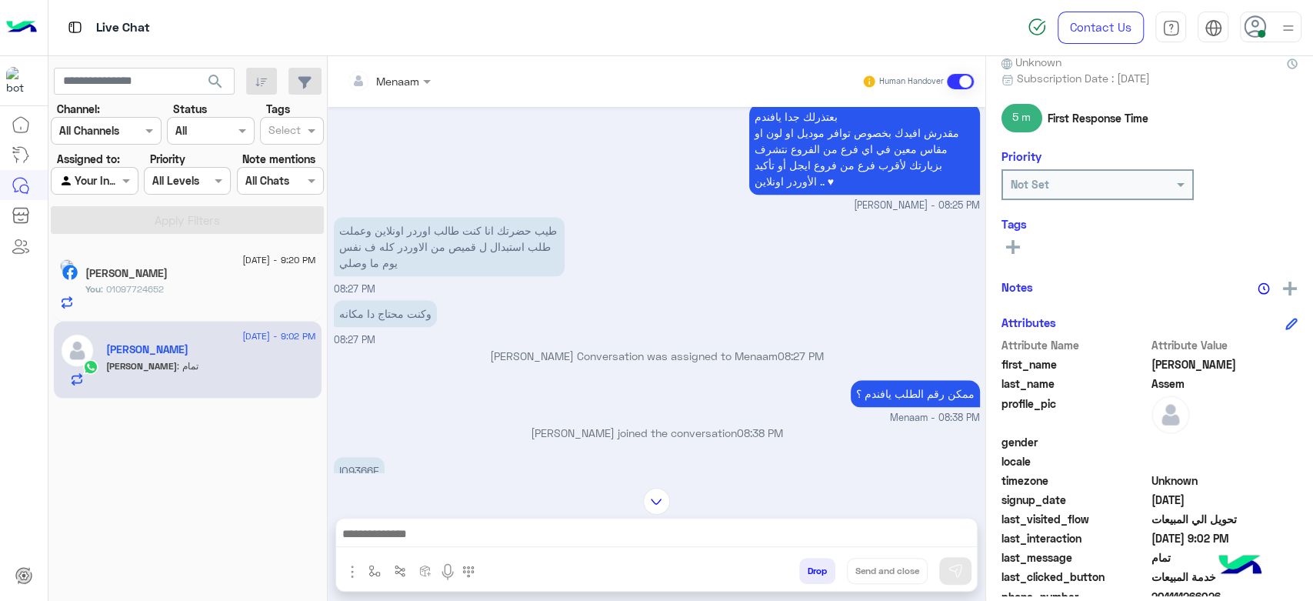
scroll to position [291, 0]
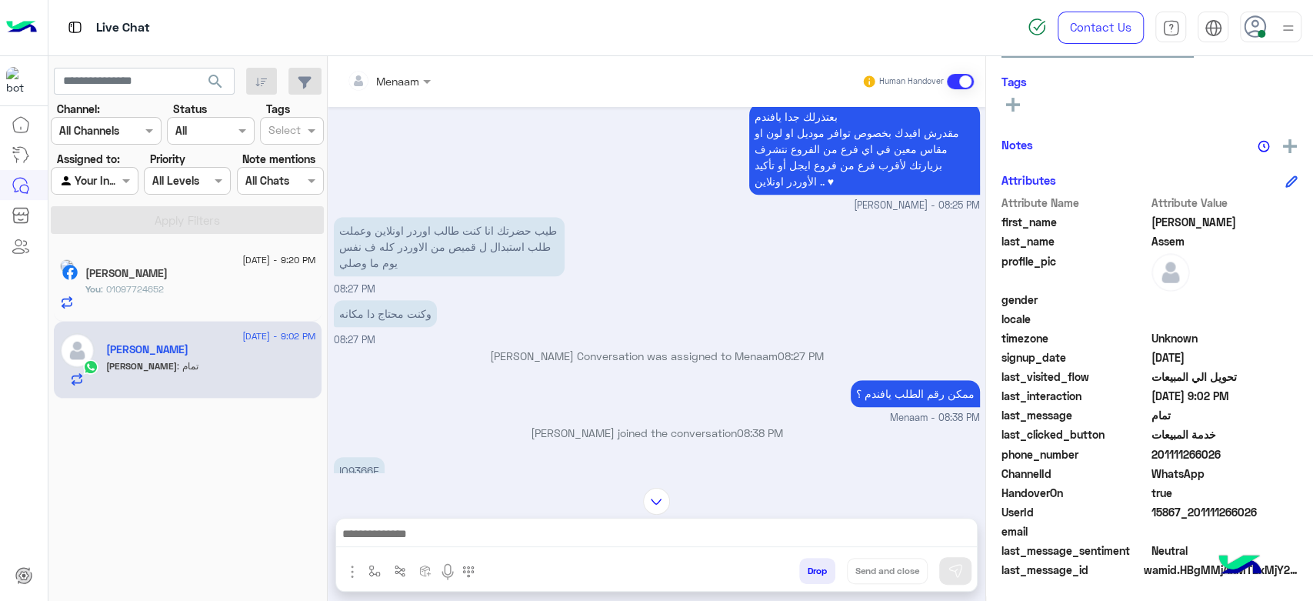
click at [812, 569] on button "Drop" at bounding box center [817, 571] width 36 height 26
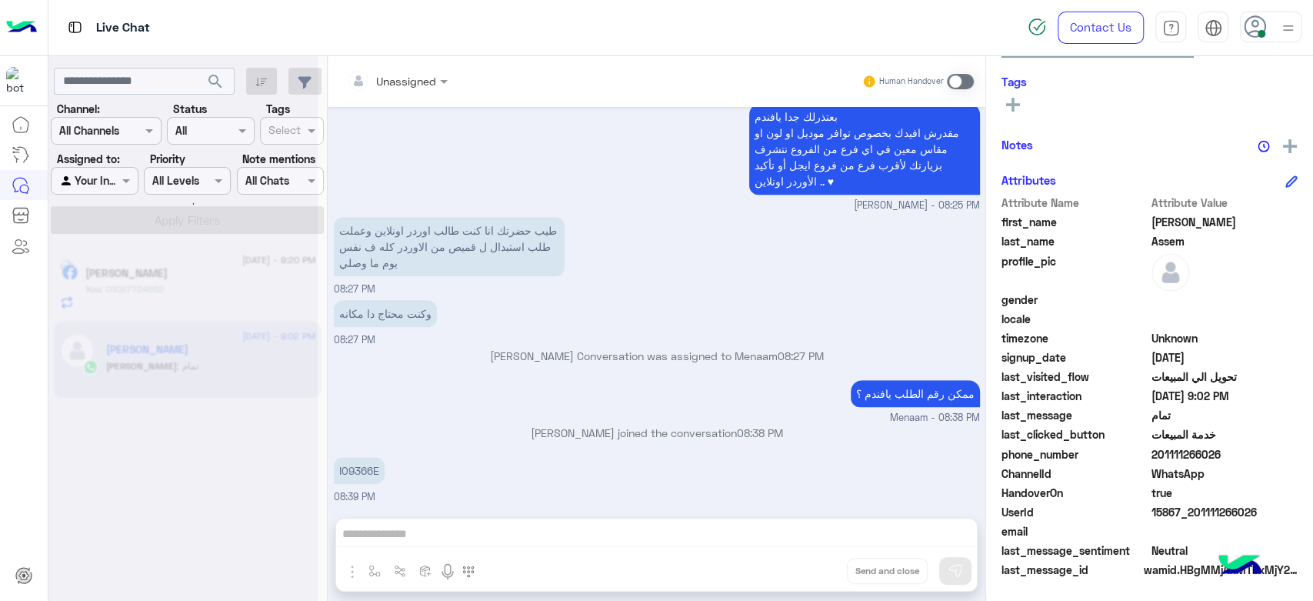
scroll to position [1144, 0]
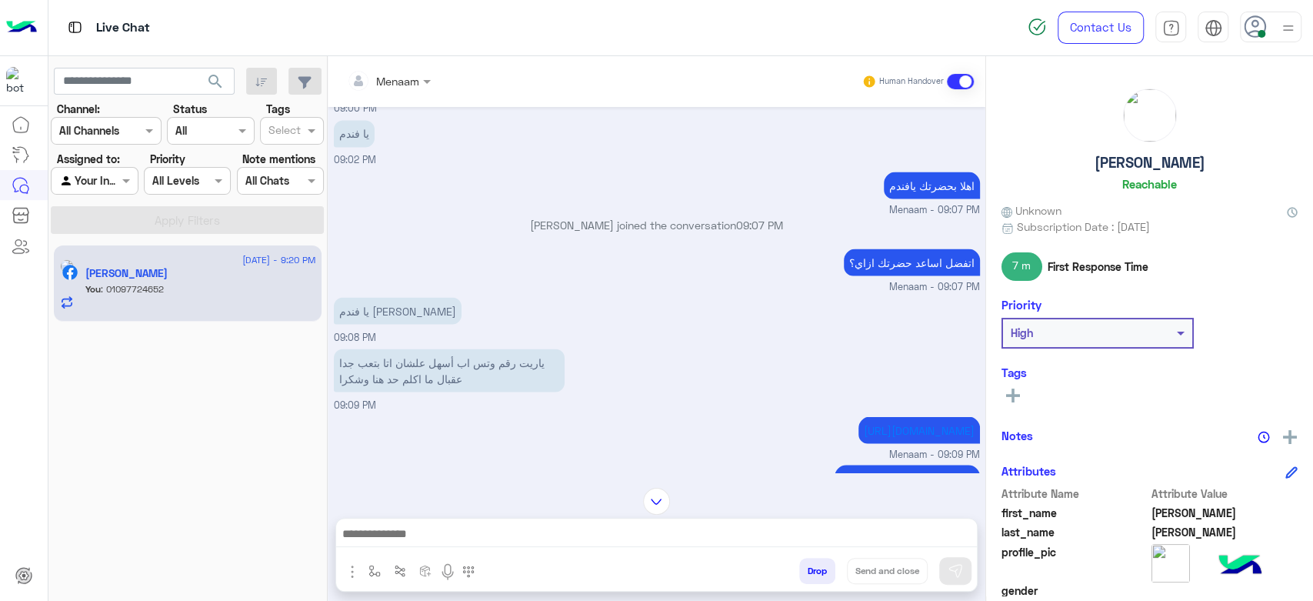
scroll to position [2162, 0]
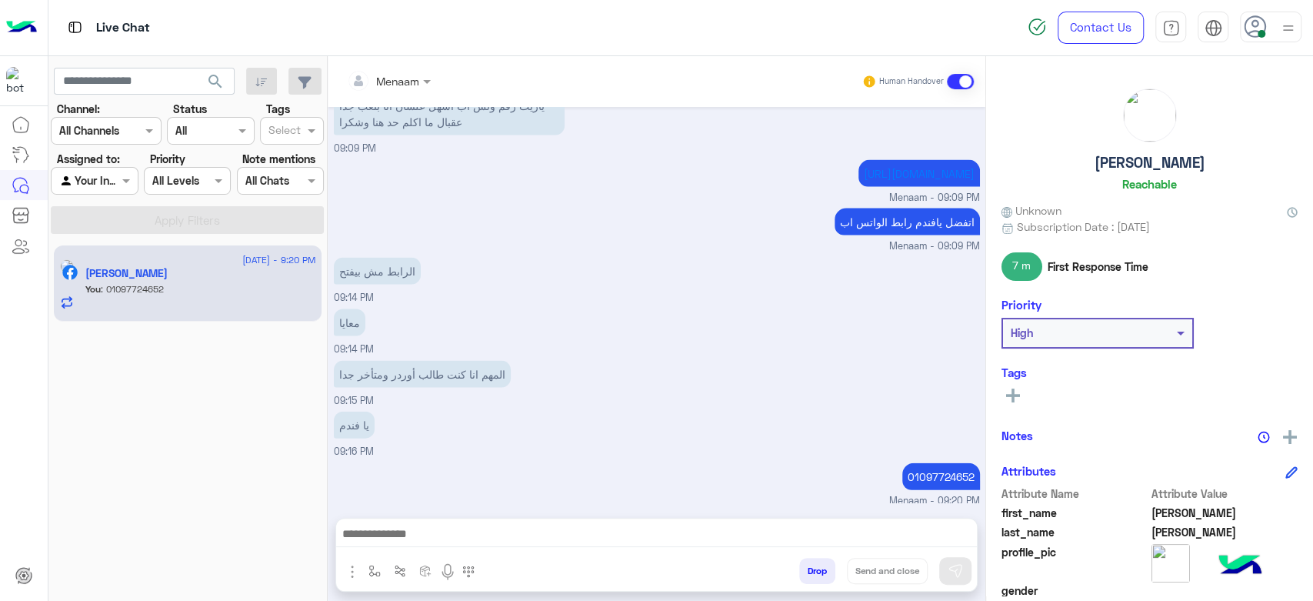
click at [825, 575] on button "Drop" at bounding box center [817, 571] width 36 height 26
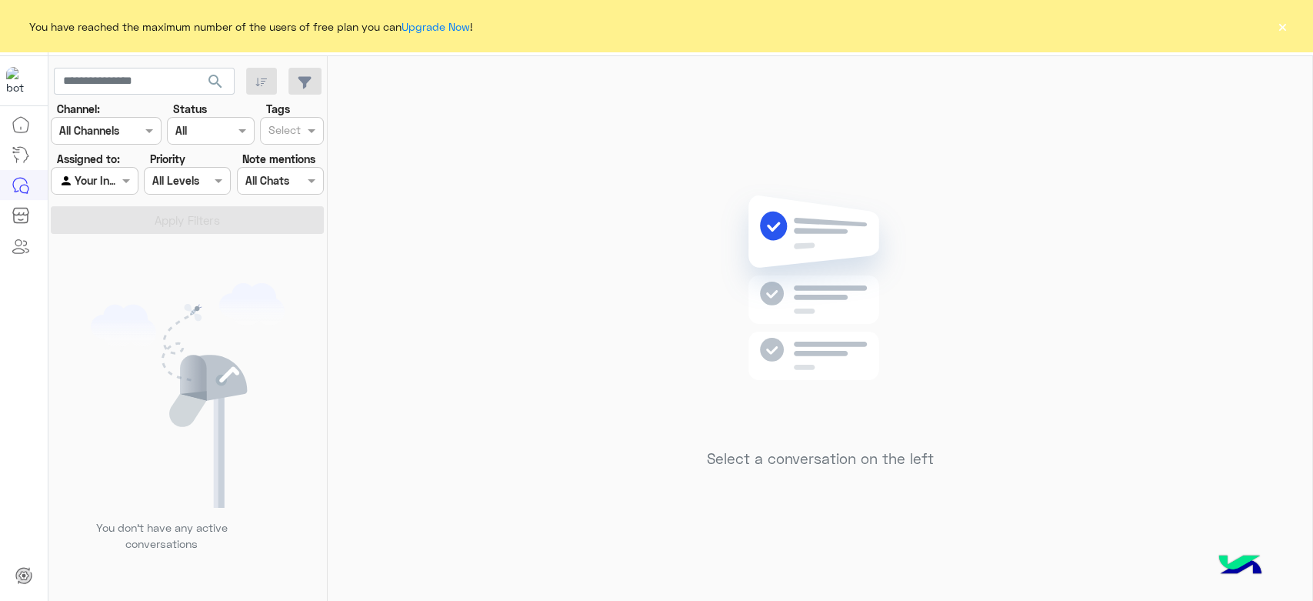
click at [1286, 30] on button "×" at bounding box center [1282, 25] width 15 height 15
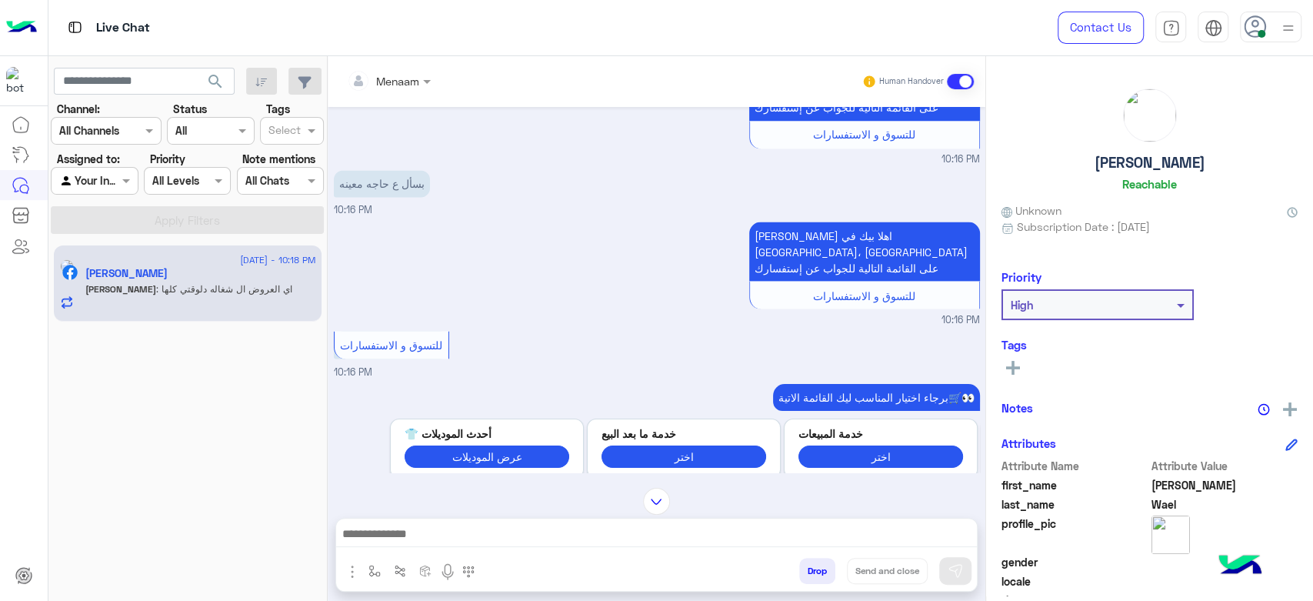
scroll to position [2152, 0]
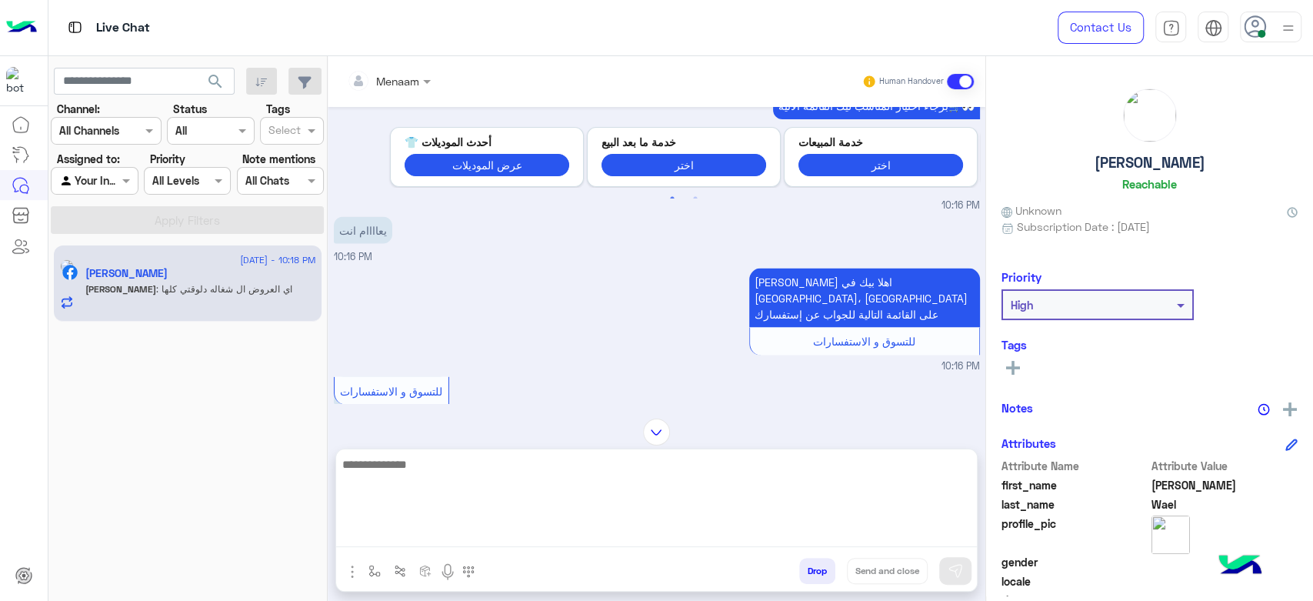
click at [474, 541] on textarea at bounding box center [656, 501] width 641 height 92
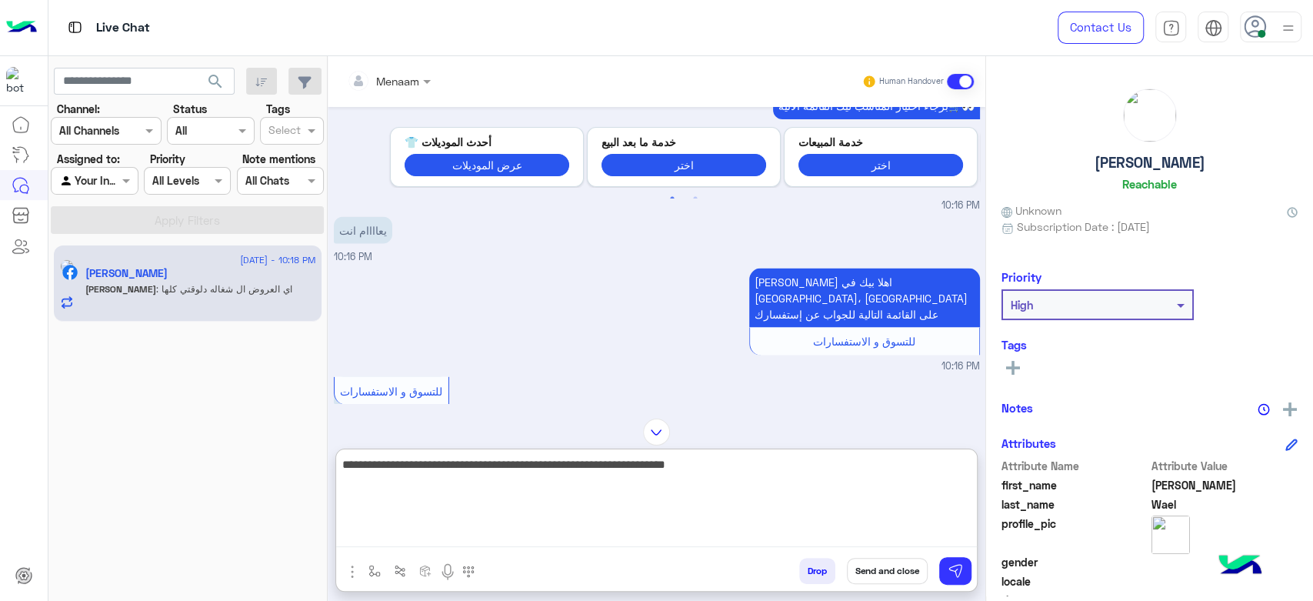
type textarea "**********"
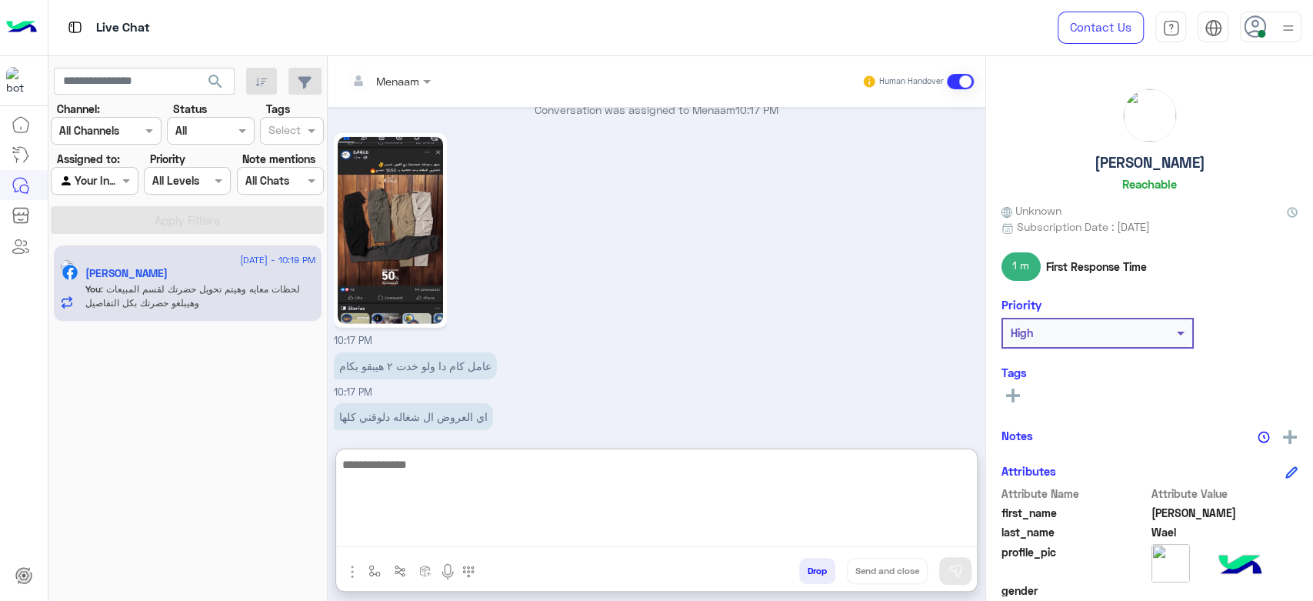
scroll to position [3186, 0]
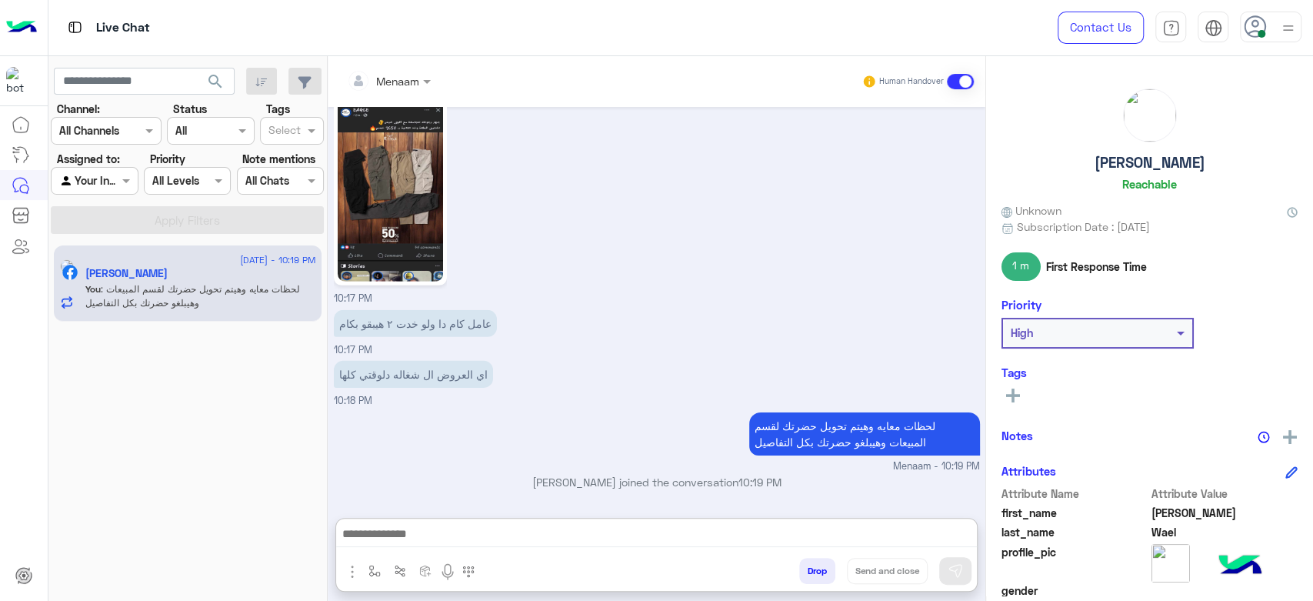
click at [1141, 169] on h5 "Yousef Wael" at bounding box center [1150, 163] width 111 height 18
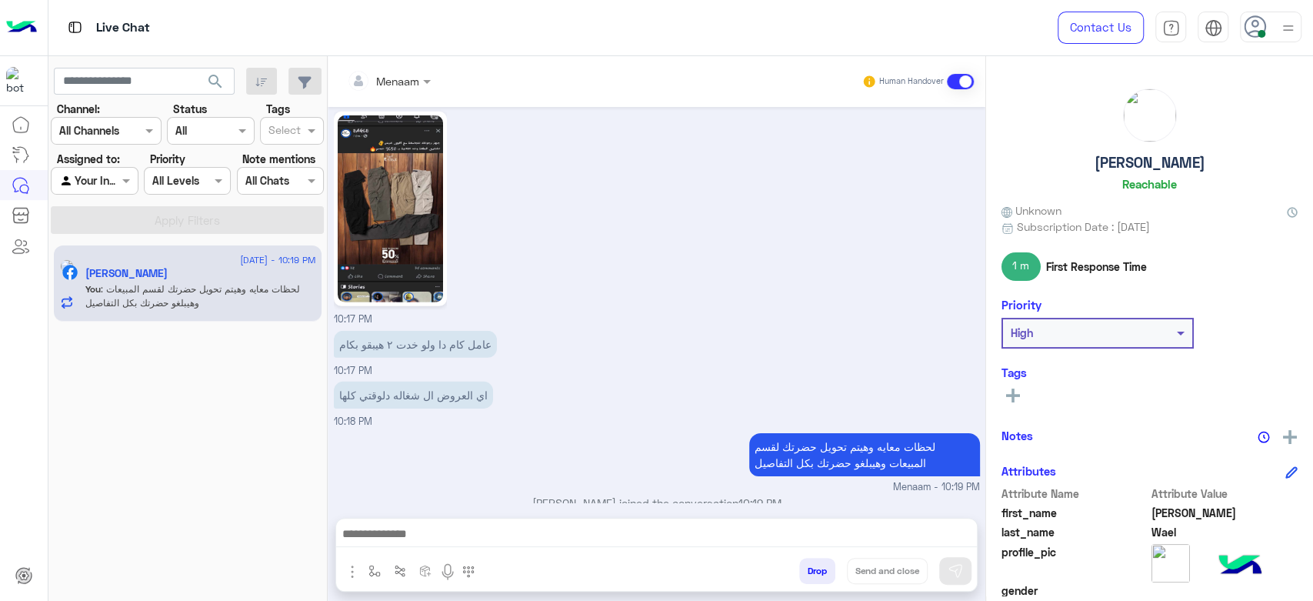
scroll to position [3117, 0]
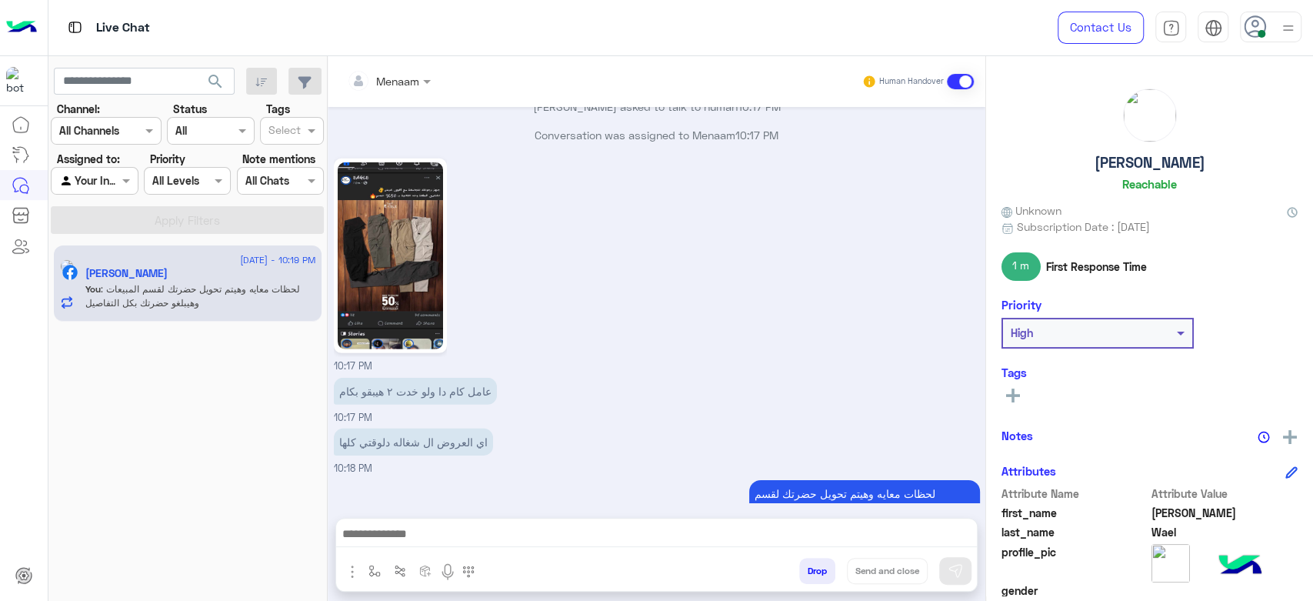
click at [1141, 169] on h5 "Yousef Wael" at bounding box center [1150, 163] width 111 height 18
copy h5 "Yousef Wael"
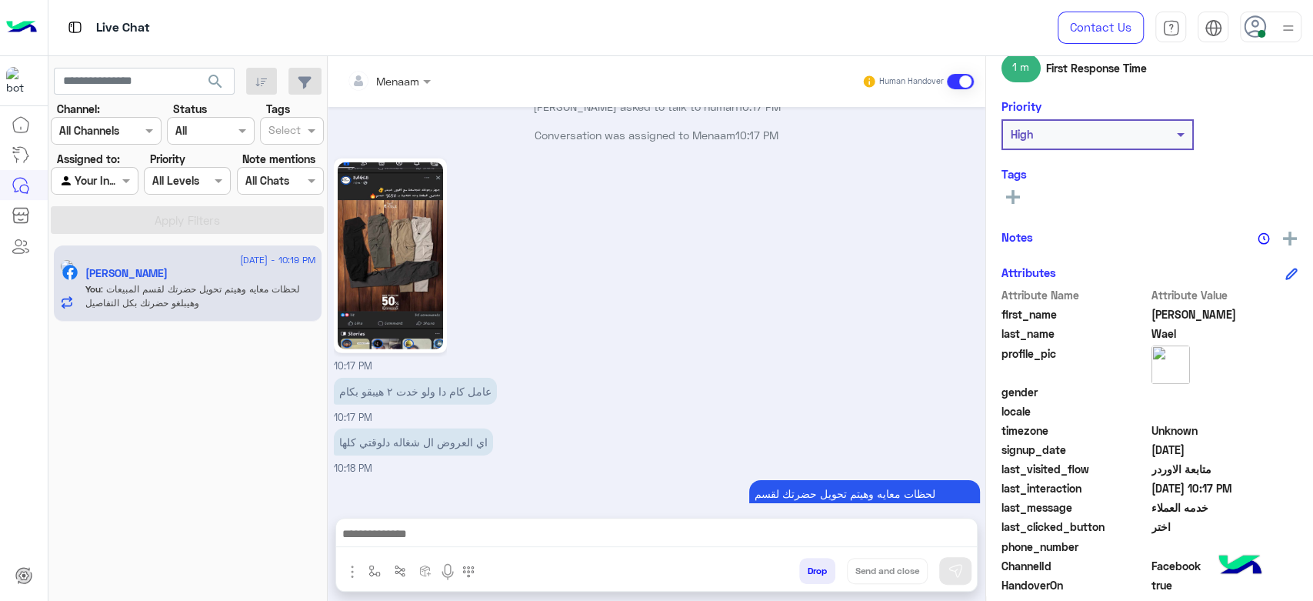
scroll to position [291, 0]
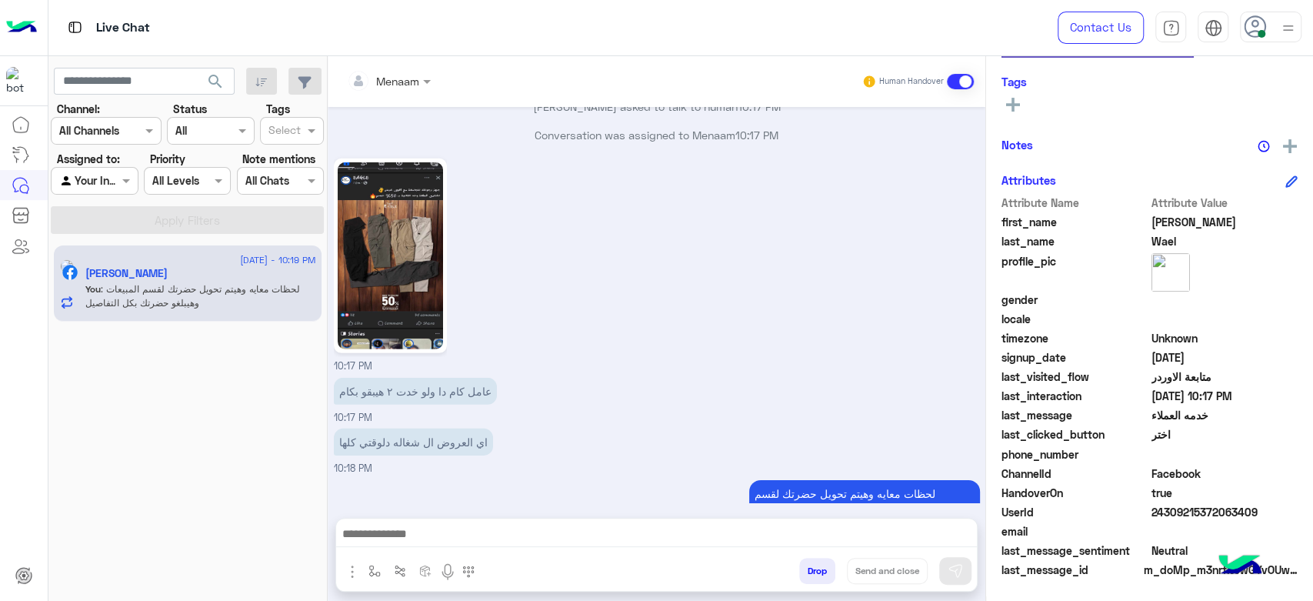
click at [1188, 516] on span "24309215372063409" at bounding box center [1225, 512] width 147 height 16
copy span "24309215372063409"
click at [422, 85] on span at bounding box center [428, 81] width 19 height 16
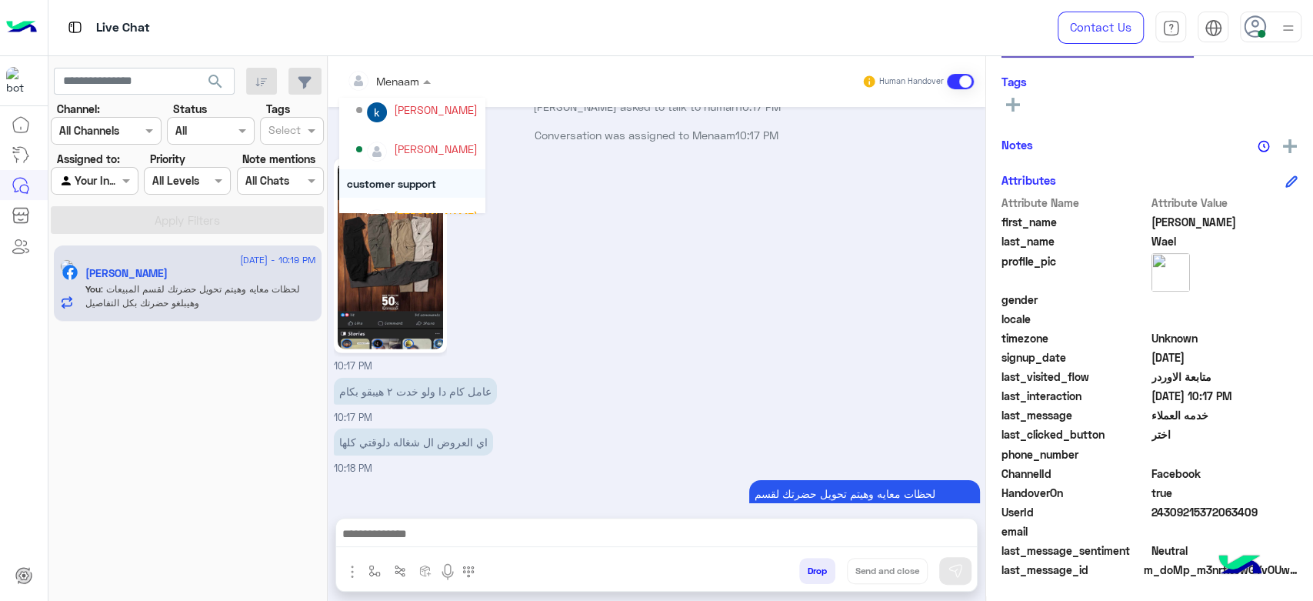
scroll to position [98, 0]
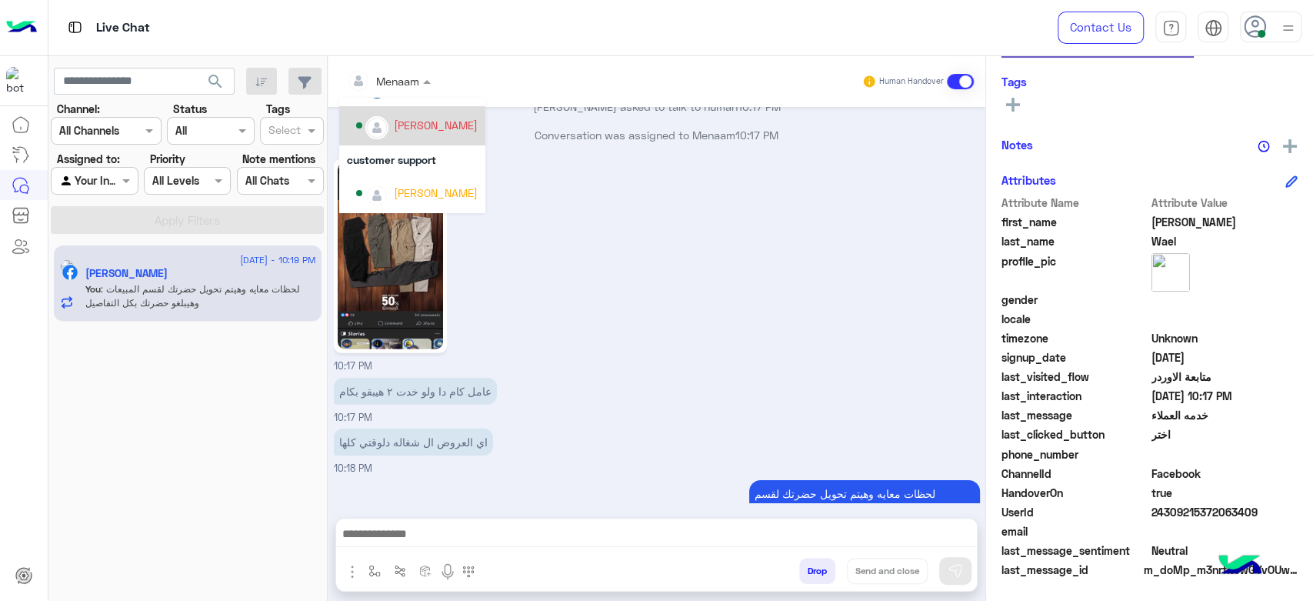
click at [426, 134] on div "Tarek Hassan" at bounding box center [417, 125] width 122 height 27
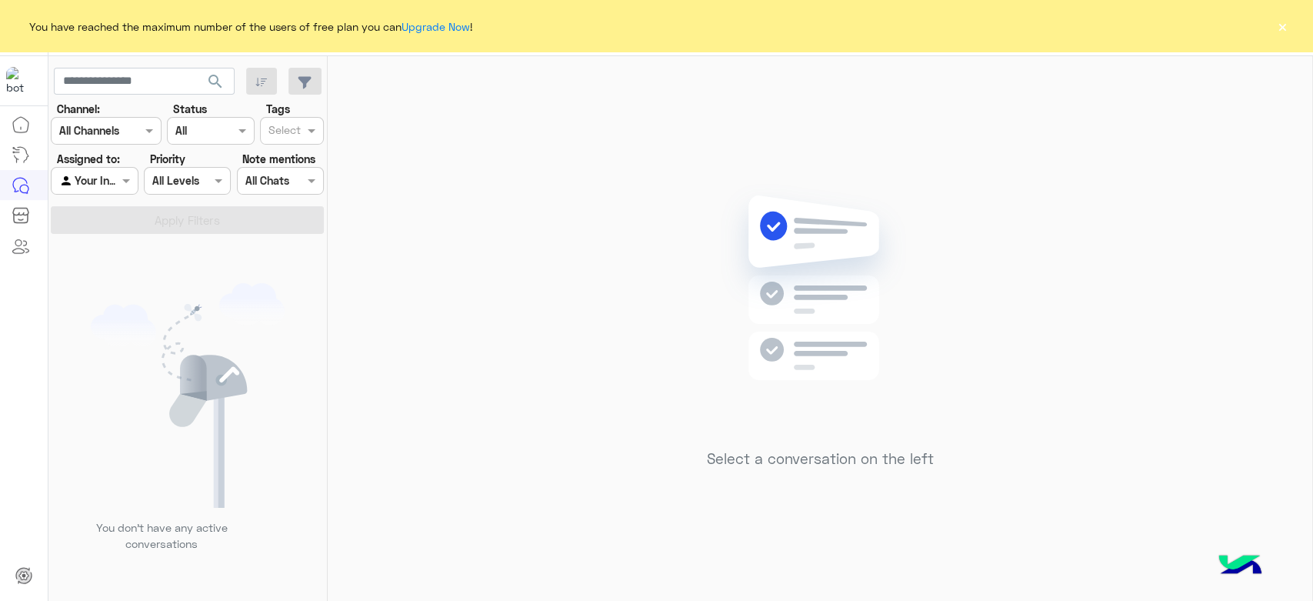
click at [1269, 7] on div "You have reached the maximum number of the users of free plan you can Upgrade N…" at bounding box center [656, 26] width 1313 height 52
click at [1289, 25] on button "×" at bounding box center [1282, 25] width 15 height 15
click at [1280, 31] on button "×" at bounding box center [1282, 25] width 15 height 15
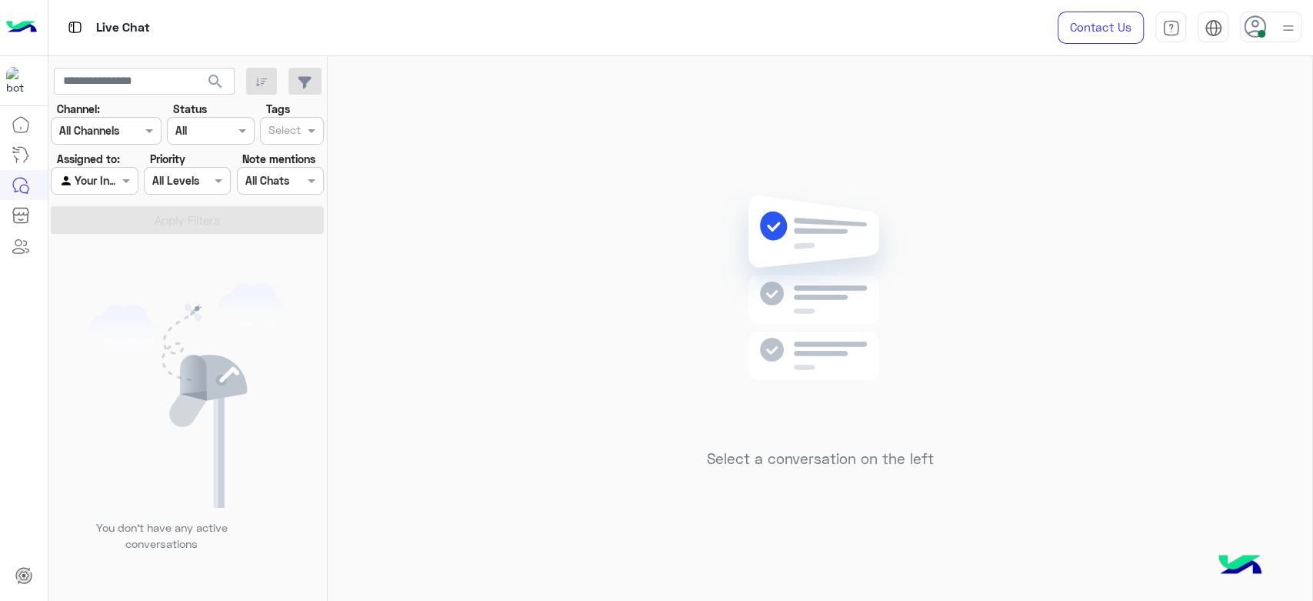
click at [1268, 20] on div at bounding box center [1271, 27] width 62 height 31
click at [1237, 216] on label "Offline" at bounding box center [1206, 219] width 168 height 28
click at [471, 216] on div "Select a conversation on the left" at bounding box center [820, 331] width 985 height 551
